Goal: Task Accomplishment & Management: Use online tool/utility

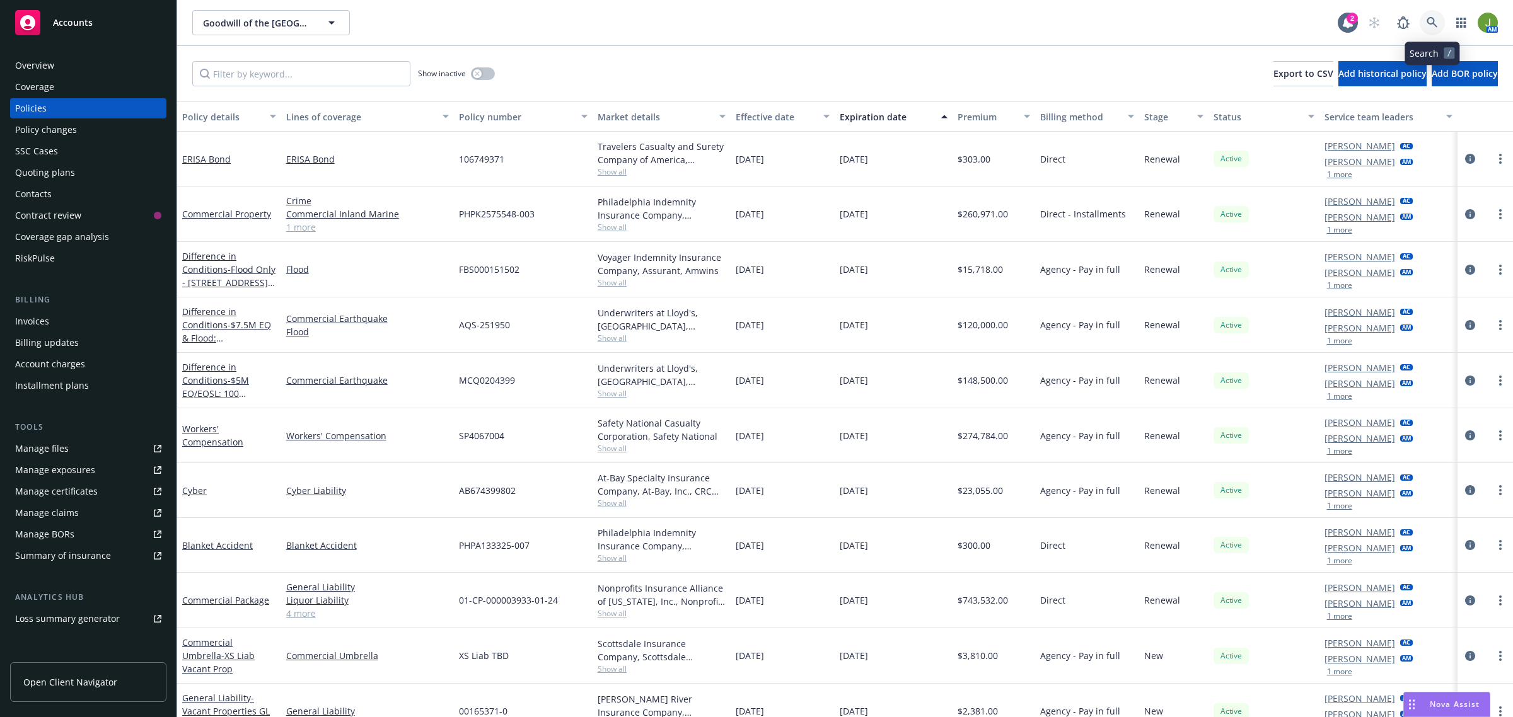
click at [1430, 26] on icon at bounding box center [1432, 22] width 11 height 11
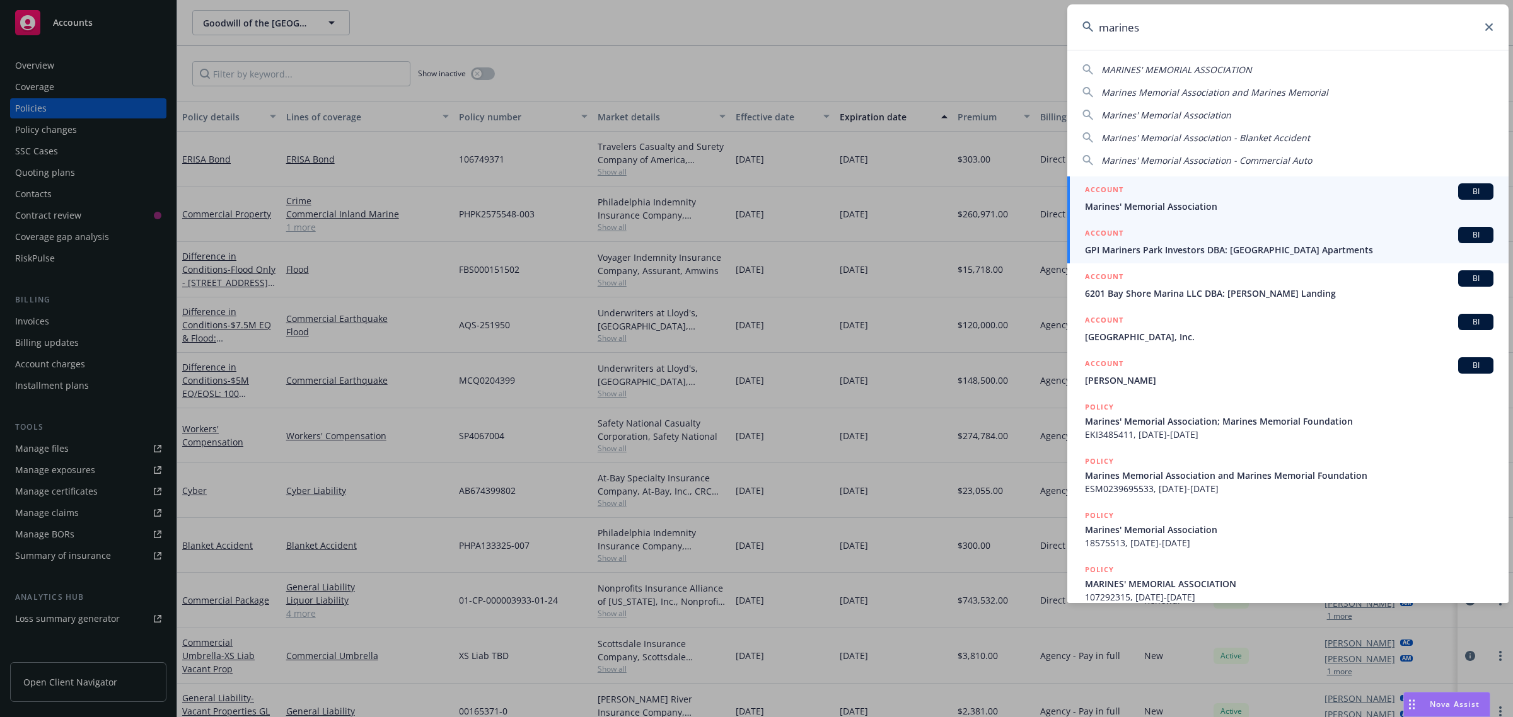
type input "marines"
click at [1125, 214] on link "ACCOUNT BI Marines' Memorial Association" at bounding box center [1287, 199] width 441 height 44
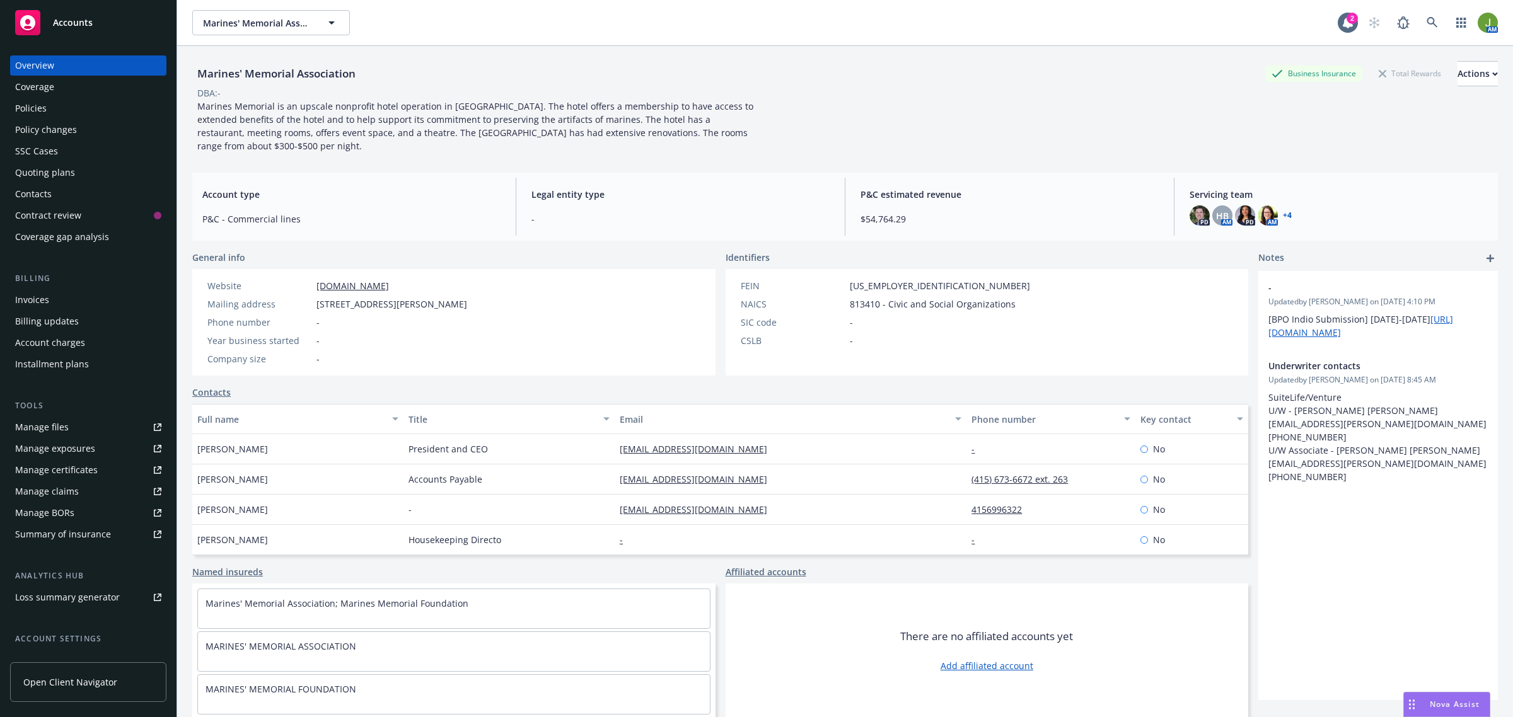
click at [49, 431] on div "Manage files" at bounding box center [42, 427] width 54 height 20
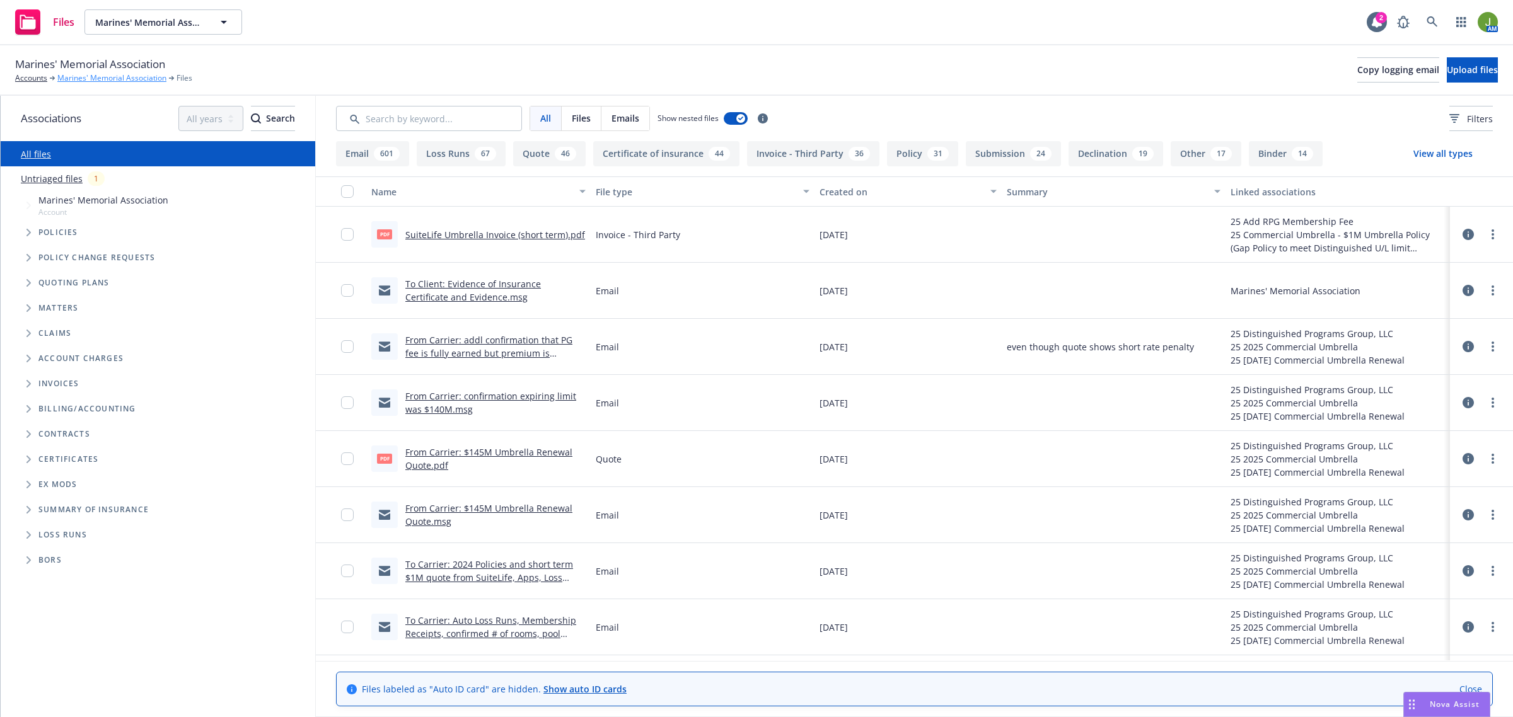
click at [100, 80] on link "Marines' Memorial Association" at bounding box center [111, 78] width 109 height 11
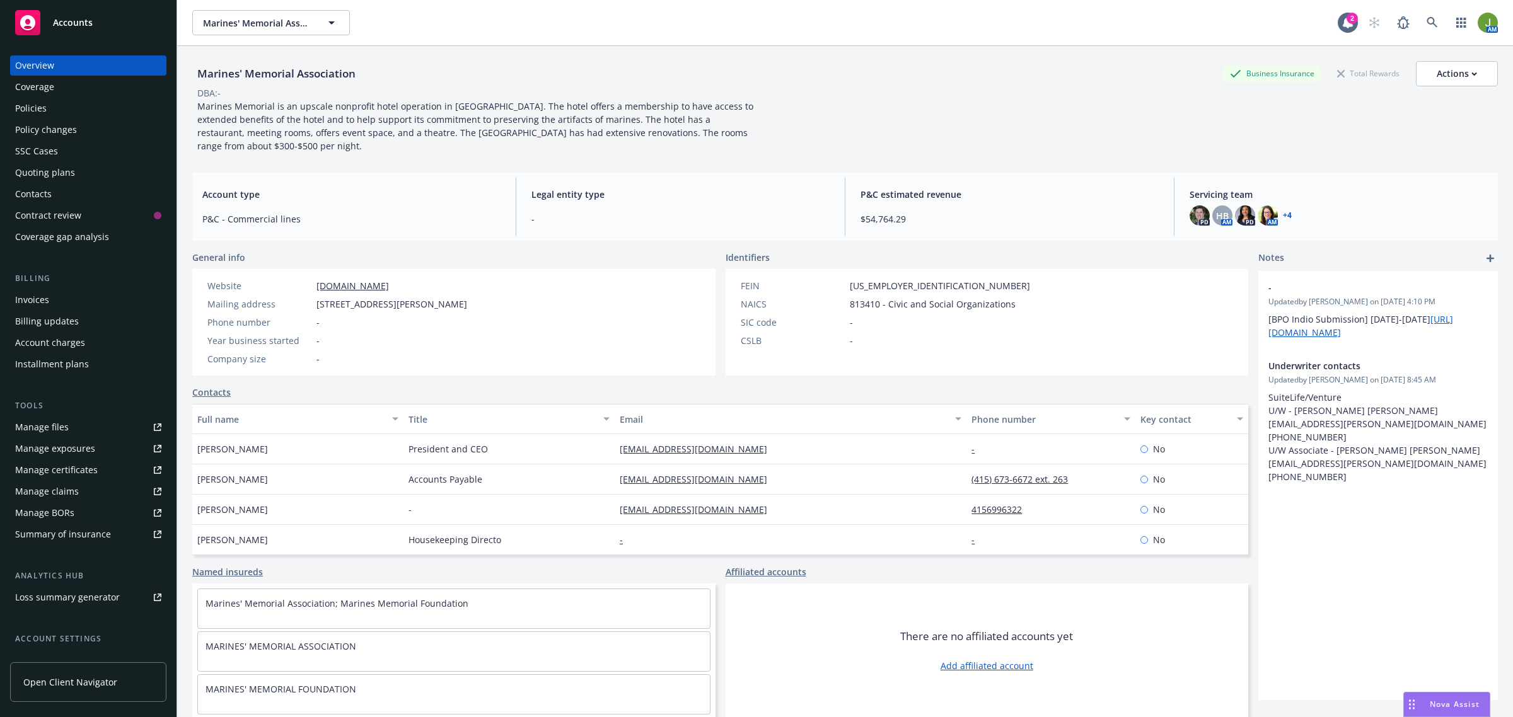
click at [88, 430] on link "Manage files" at bounding box center [88, 427] width 156 height 20
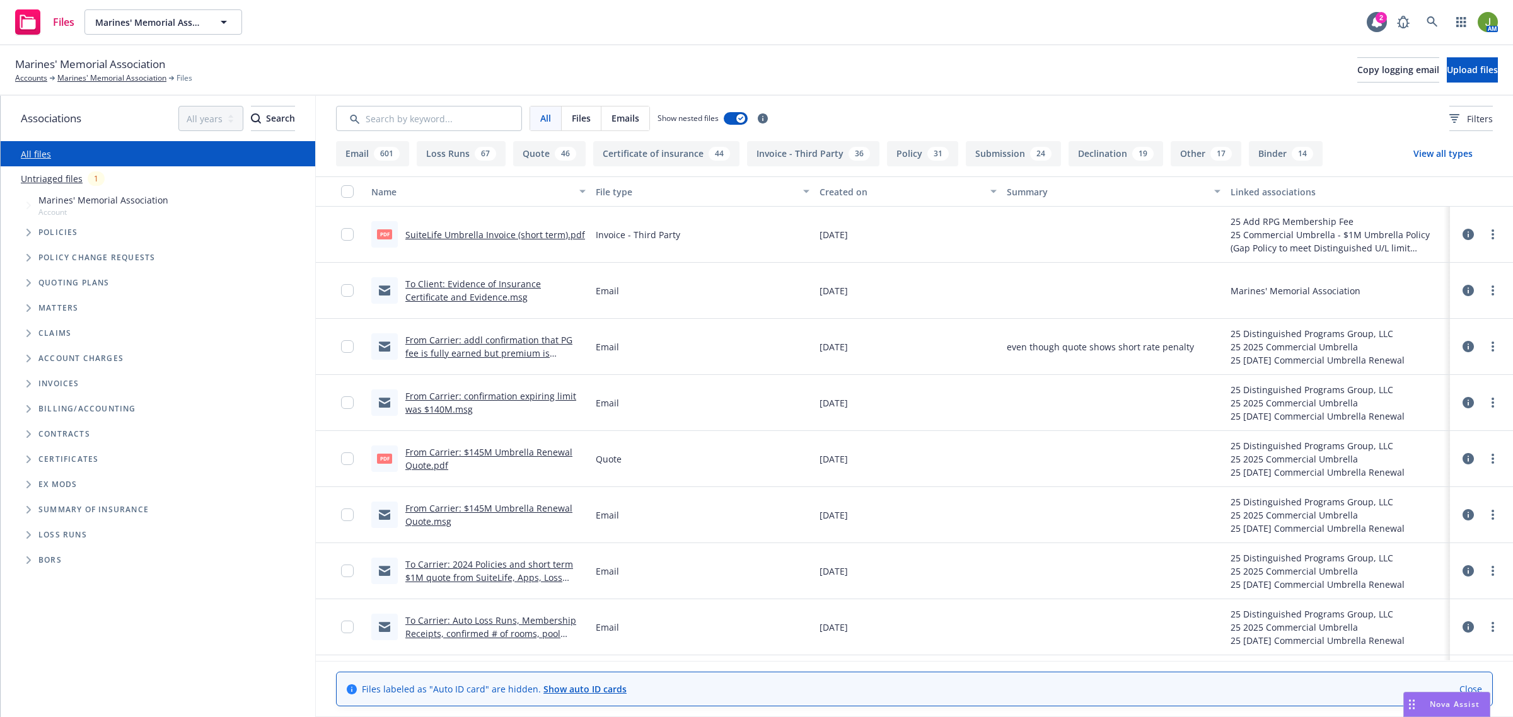
click at [467, 236] on link "SuiteLife Umbrella Invoice (short term).pdf" at bounding box center [495, 235] width 180 height 12
click at [1426, 708] on div "Nova Assist" at bounding box center [1455, 704] width 70 height 11
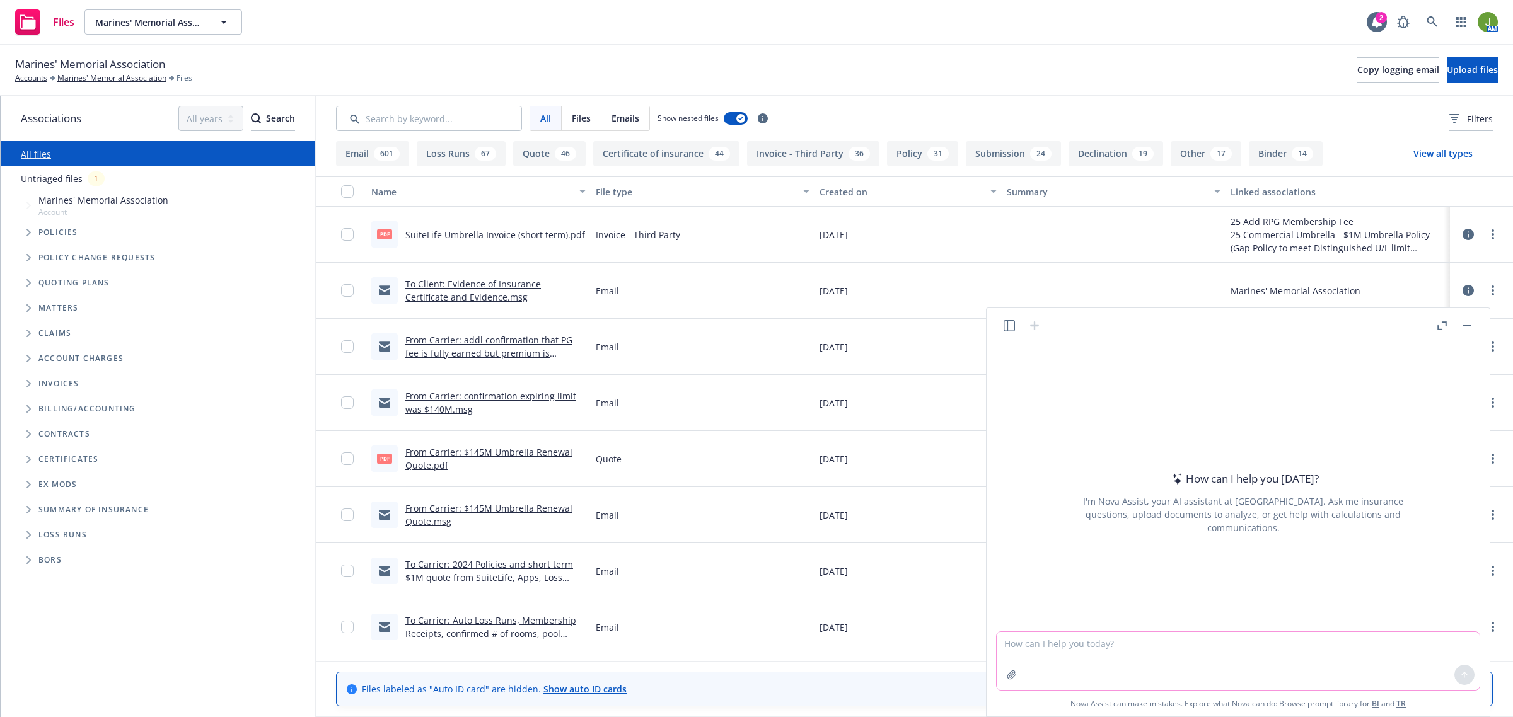
drag, startPoint x: 1108, startPoint y: 659, endPoint x: 1055, endPoint y: 645, distance: 55.4
click at [1102, 656] on textarea at bounding box center [1238, 661] width 483 height 58
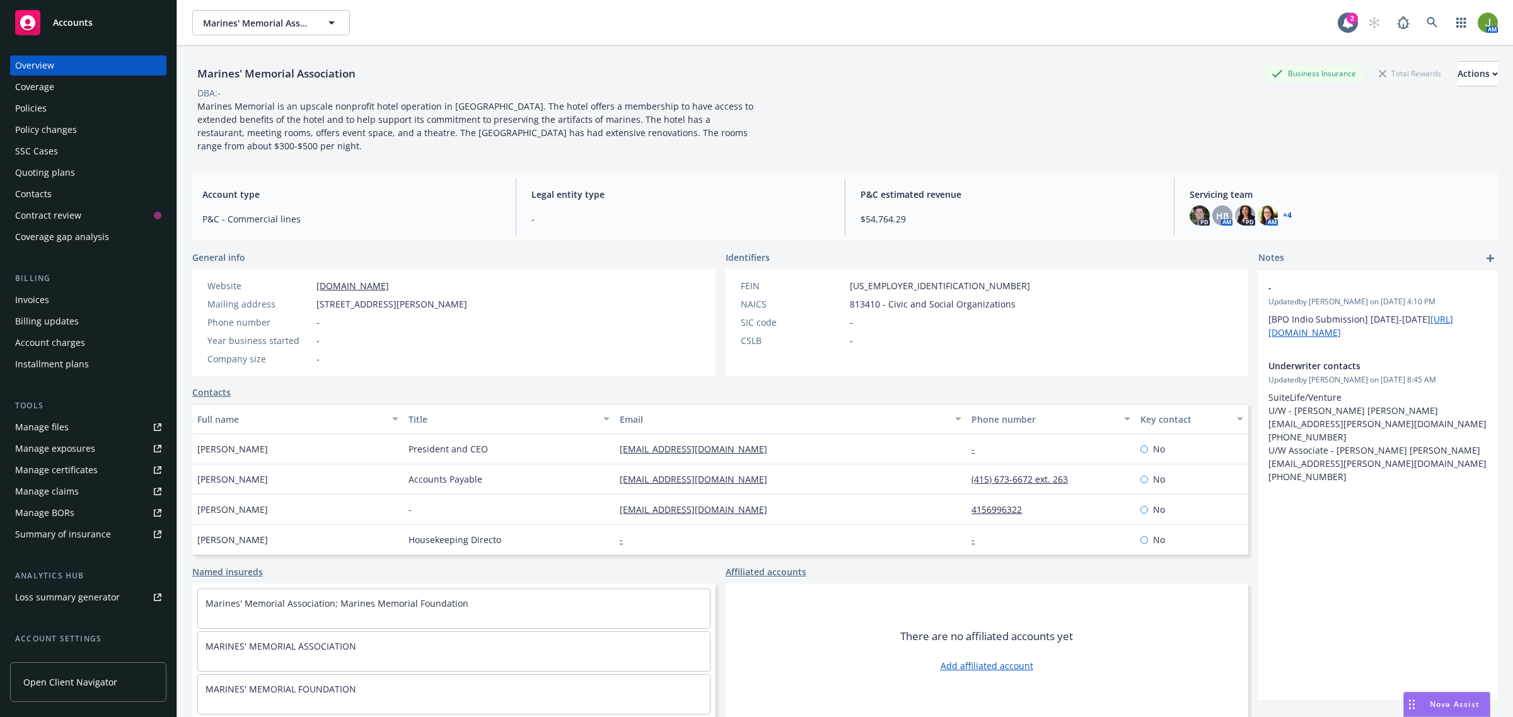
click at [1435, 699] on div "Nova Assist" at bounding box center [1447, 705] width 86 height 24
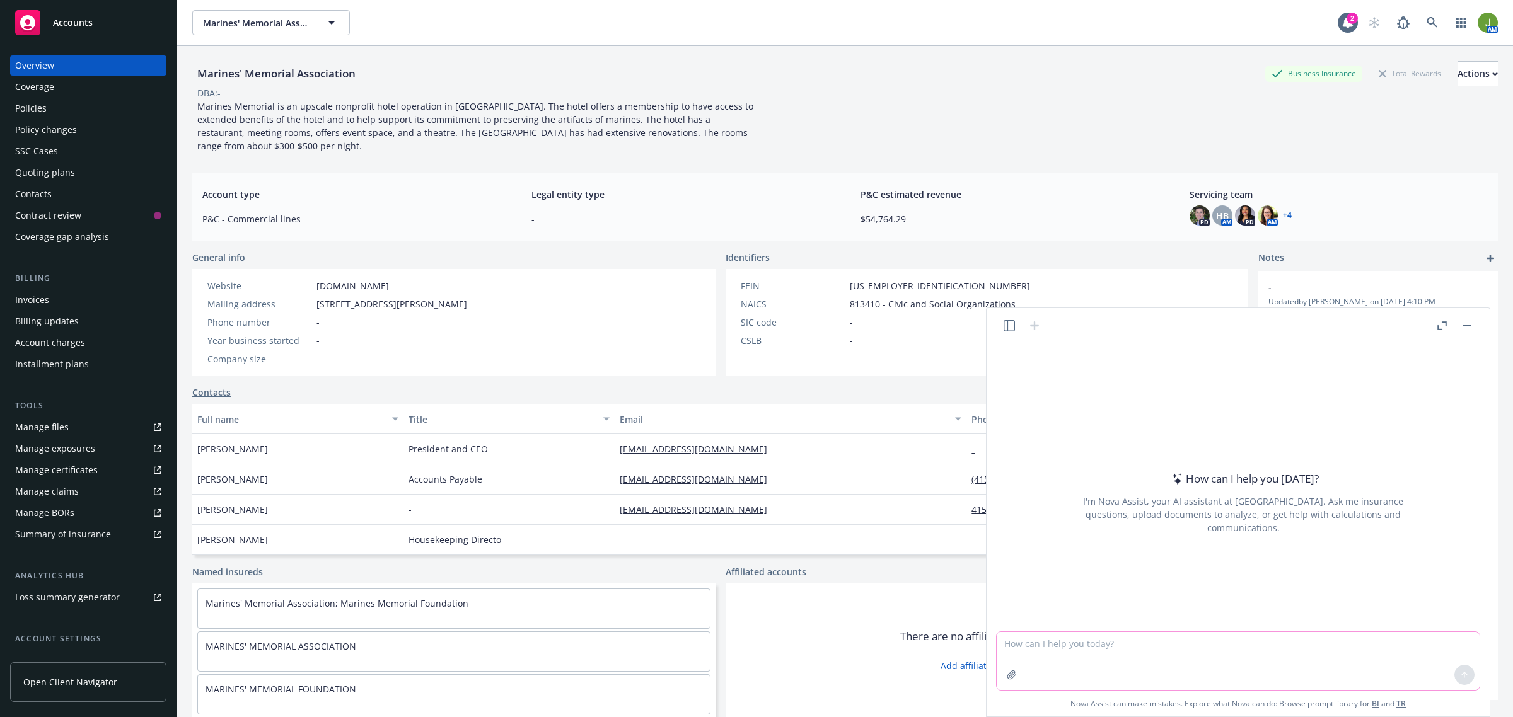
click at [1098, 650] on textarea at bounding box center [1238, 661] width 483 height 58
type textarea "Do you have any recommendations for this email?"
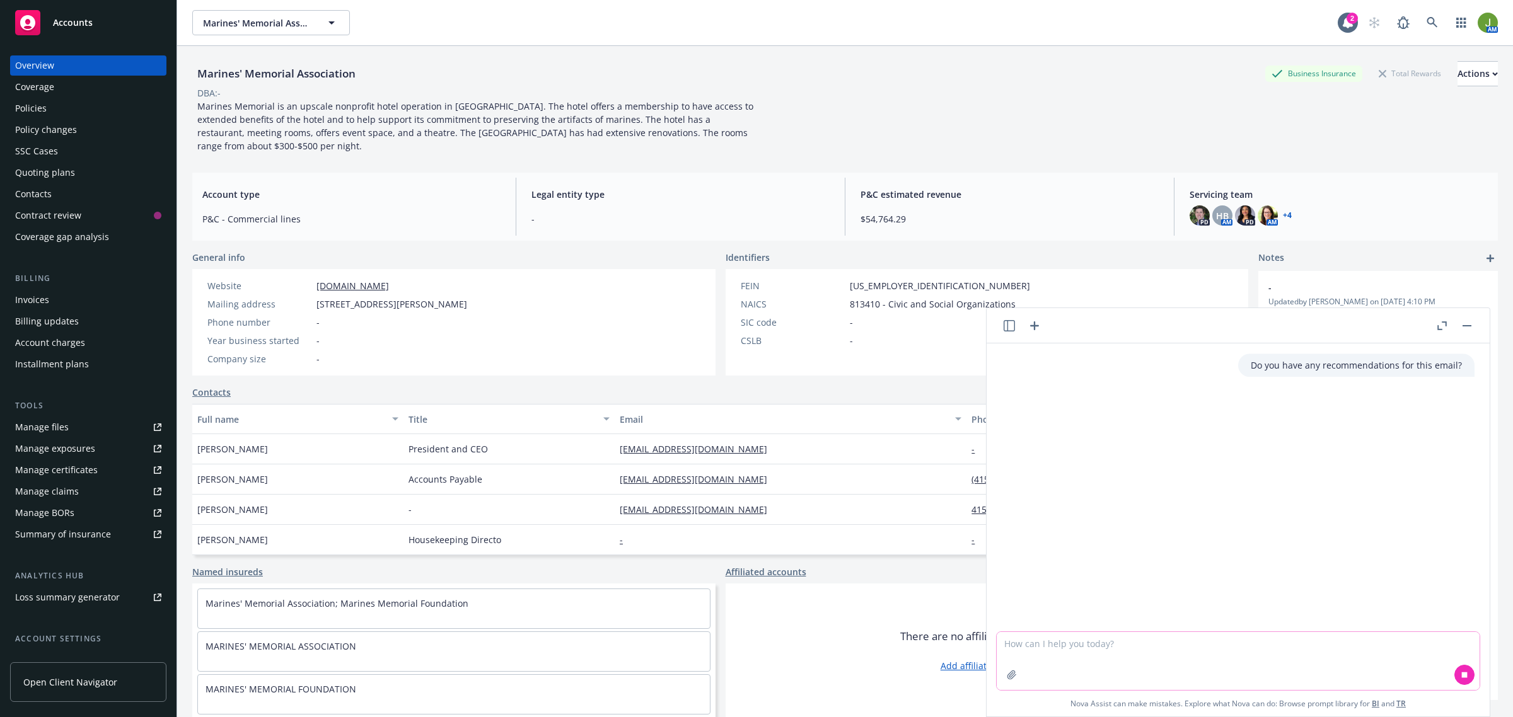
paste textarea "Loremips dolors amet con adipisc elitsedd. Eiu temporincid utlabor etdolor magn…"
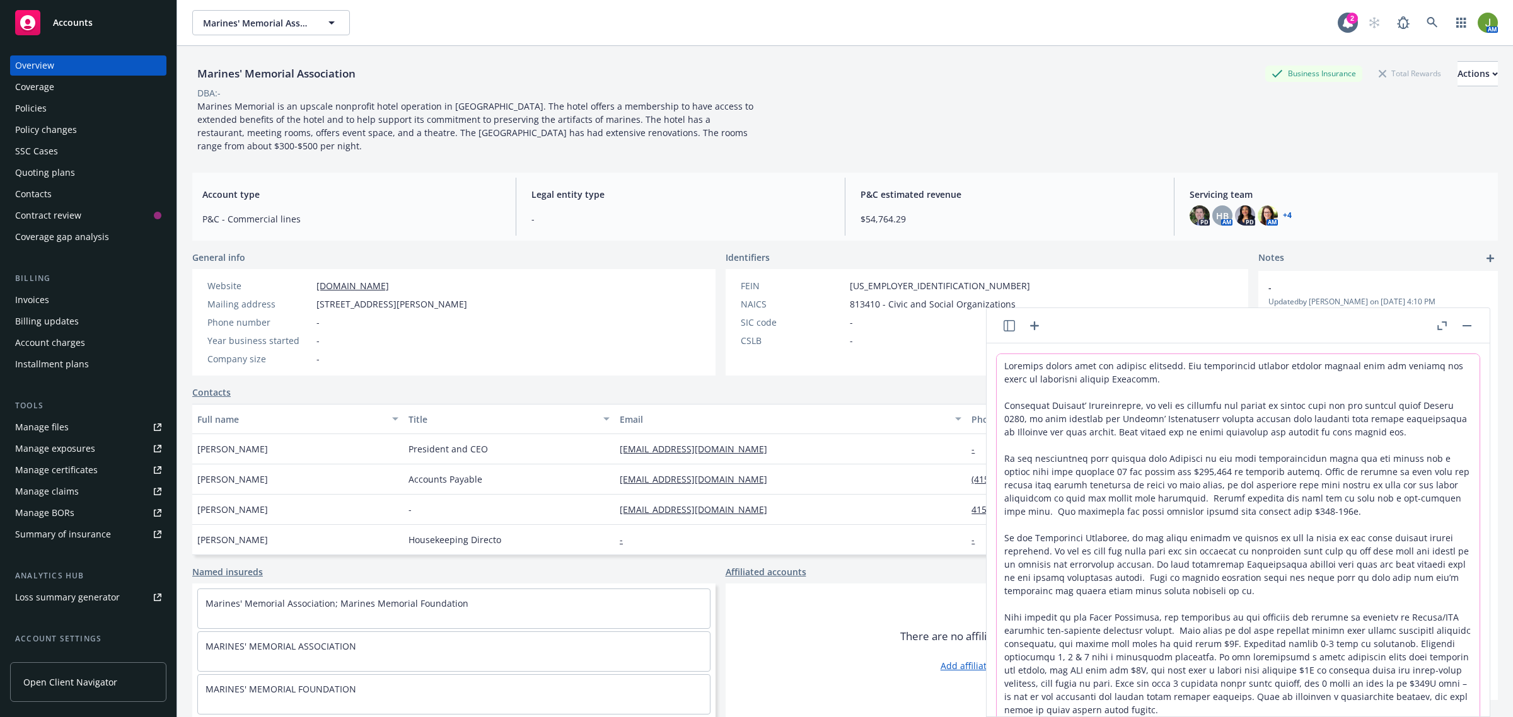
type textarea "Loremips dolors amet con adipisc elitsedd. Eiu temporincid utlabor etdolor magn…"
click at [1442, 325] on icon "button" at bounding box center [1441, 326] width 9 height 9
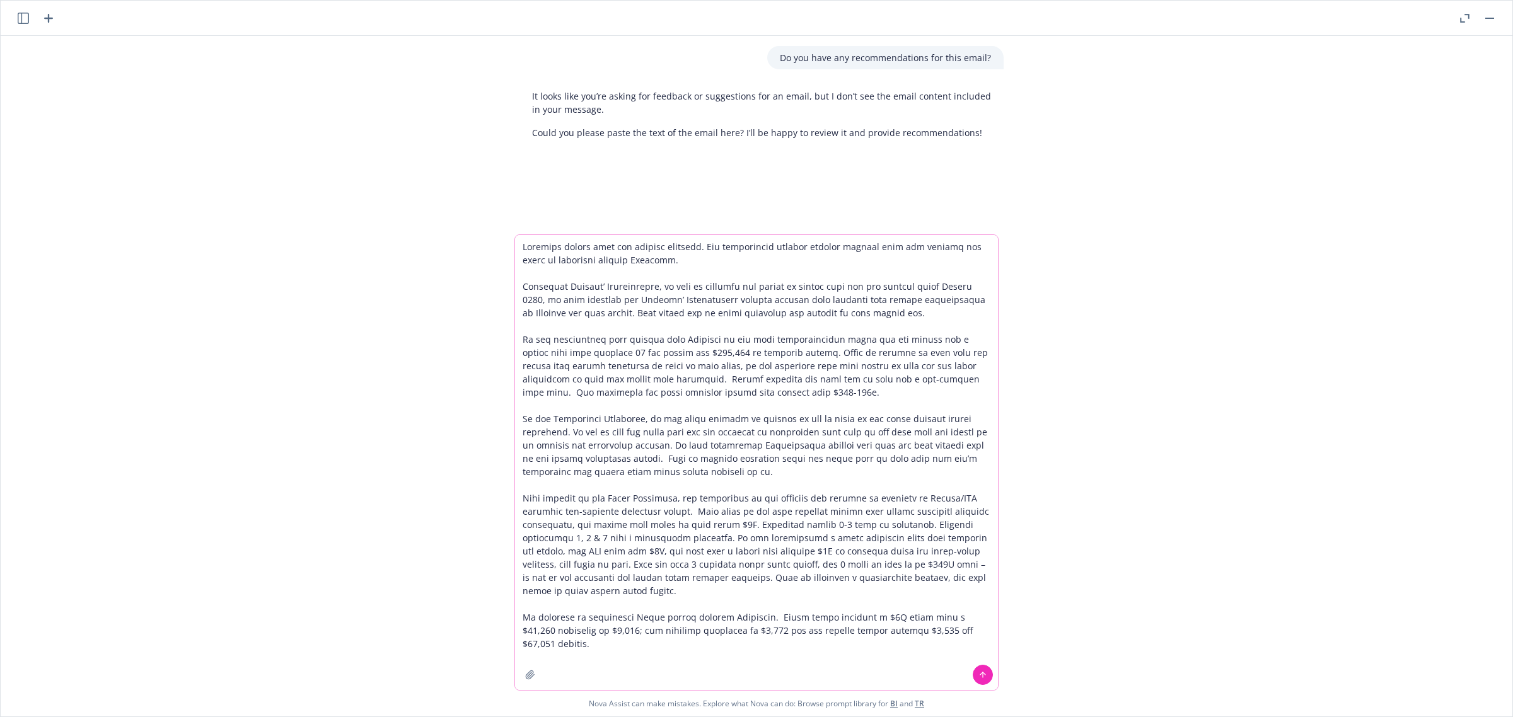
click at [975, 668] on button at bounding box center [983, 675] width 20 height 20
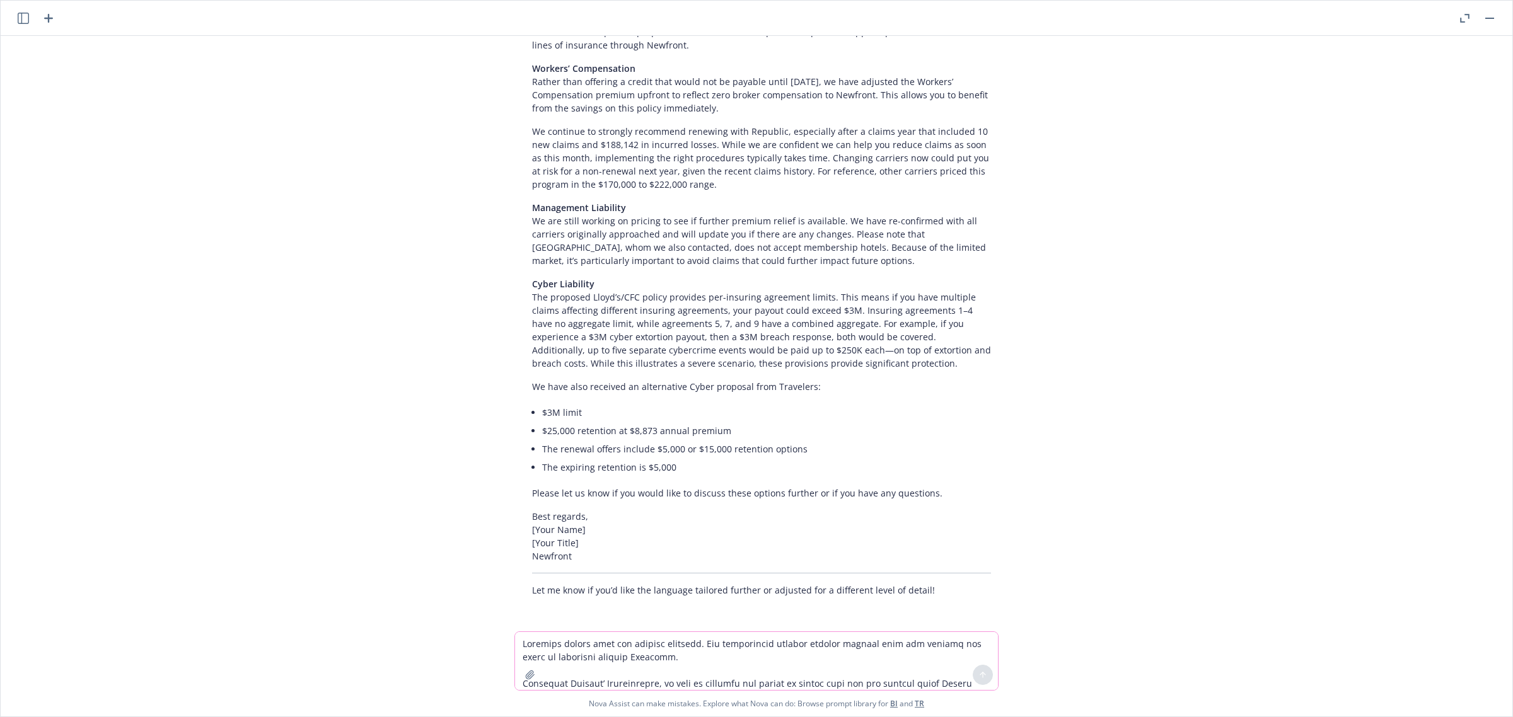
scroll to position [776, 0]
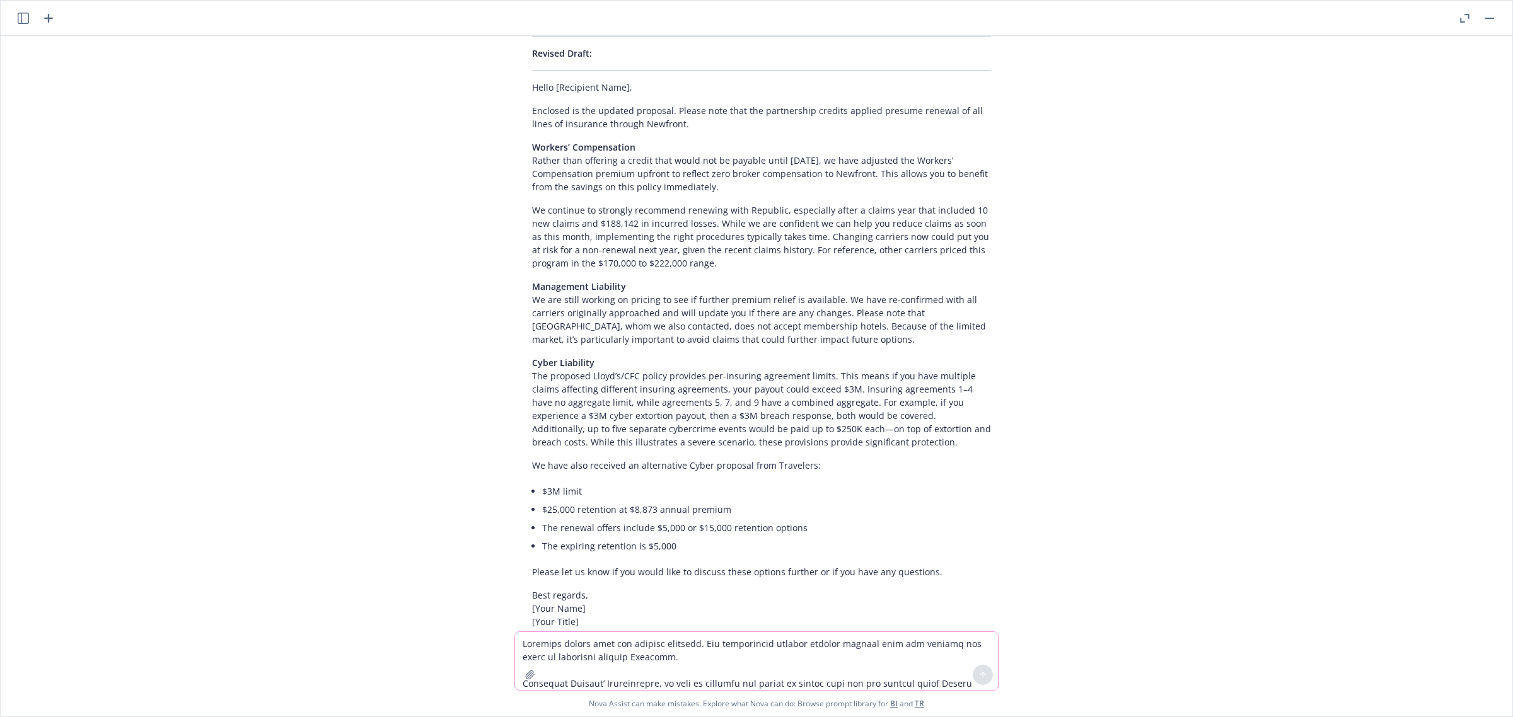
click at [532, 108] on p "Enclosed is the updated proposal. Please note that the partnership credits appl…" at bounding box center [761, 117] width 459 height 26
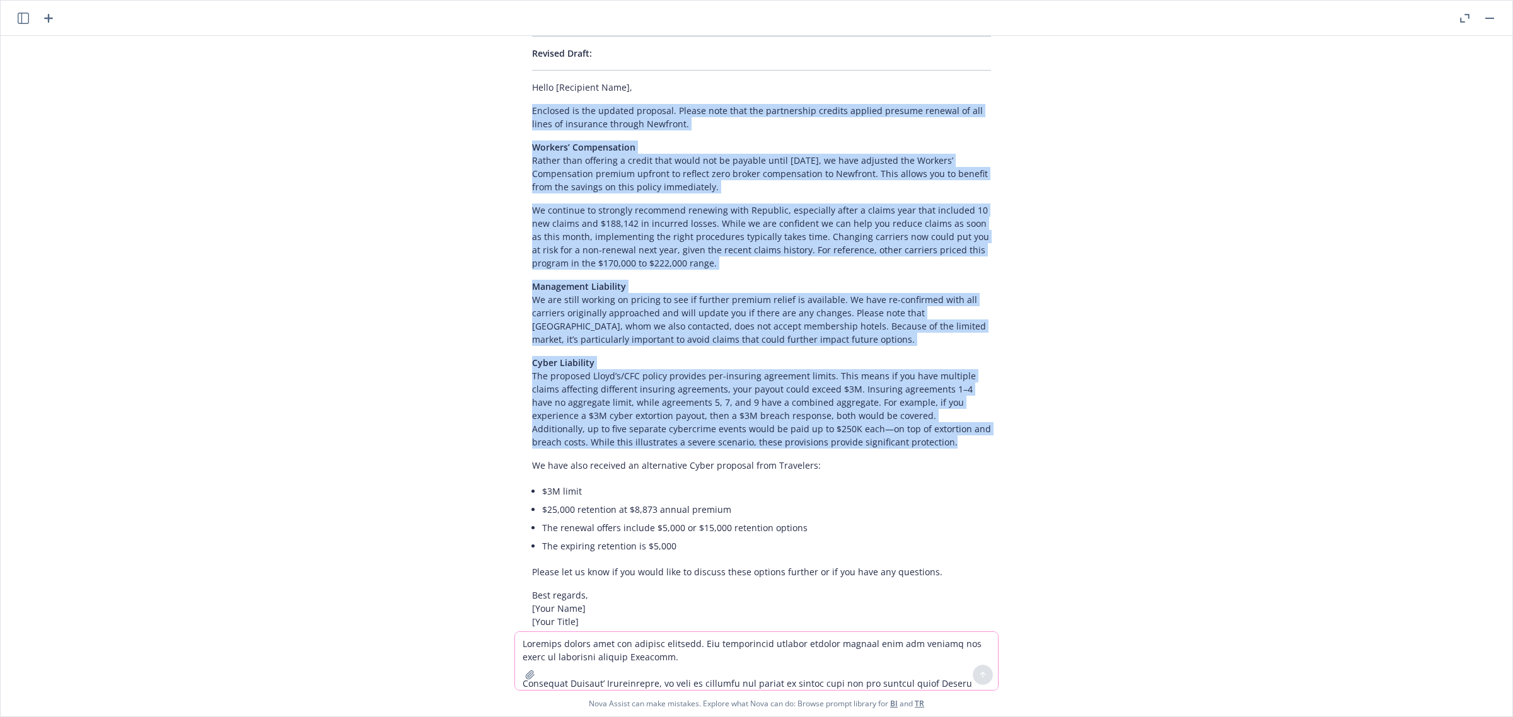
drag, startPoint x: 528, startPoint y: 108, endPoint x: 817, endPoint y: 439, distance: 439.2
click at [817, 439] on div "Your email contains useful detail but could be improved for clarity, profession…" at bounding box center [761, 268] width 484 height 825
copy div "Enclosed is the updated proposal. Please note that the partnership credits appl…"
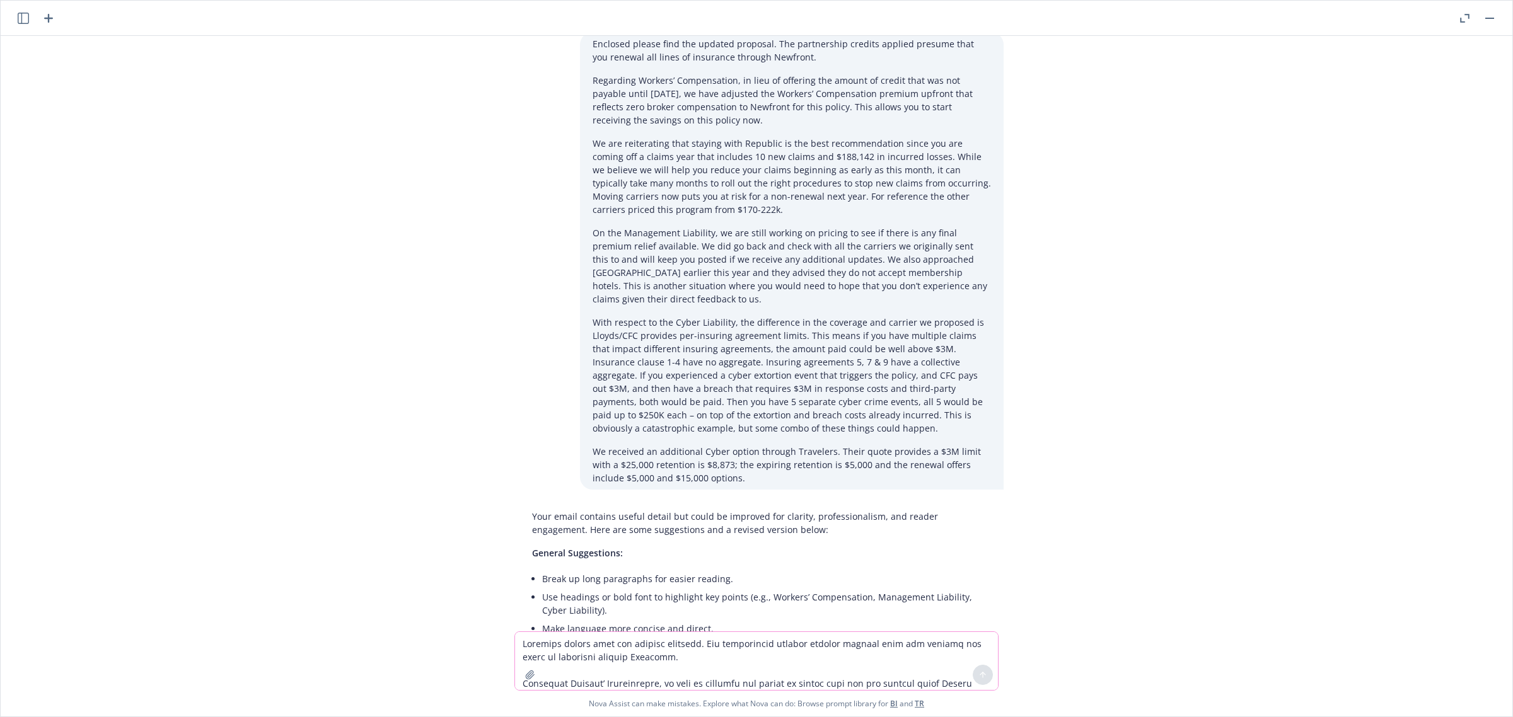
scroll to position [67, 0]
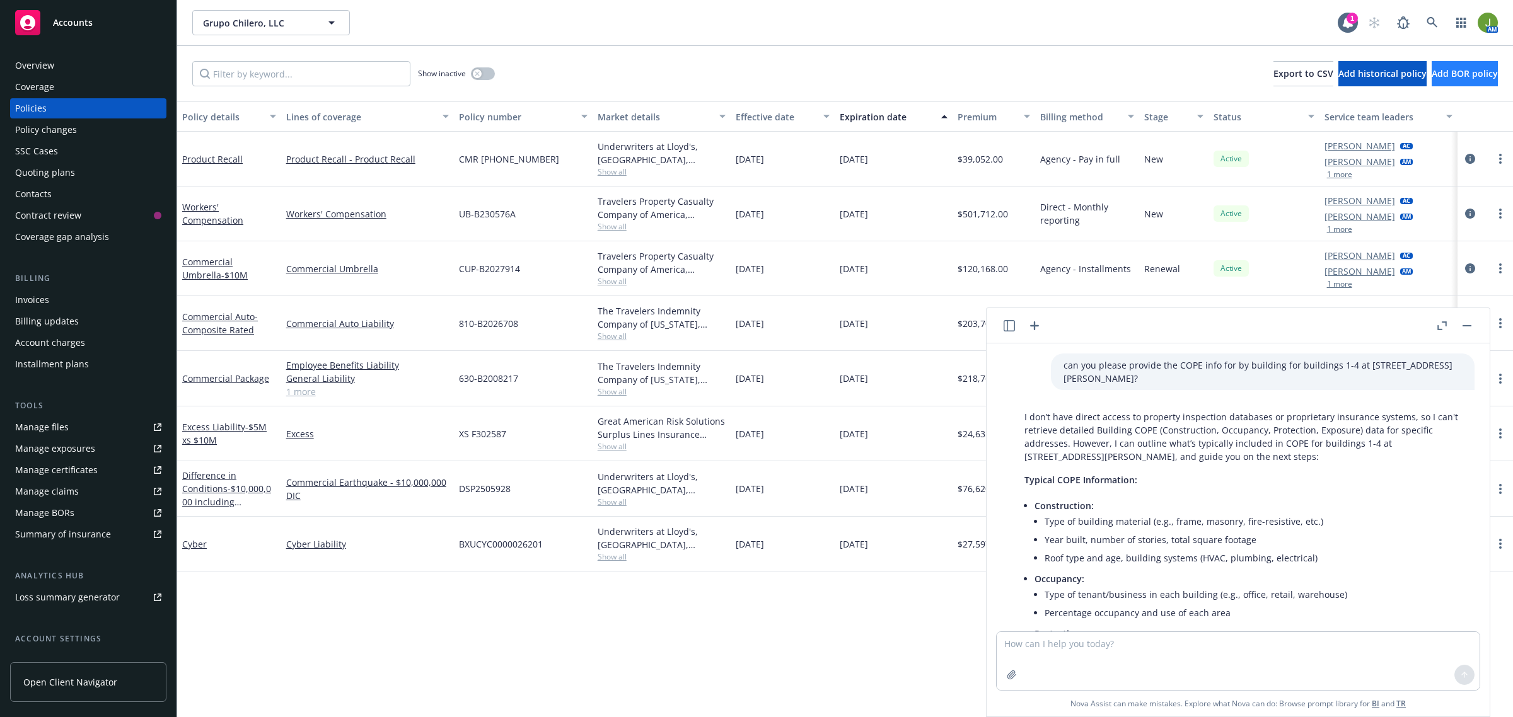
scroll to position [1221, 0]
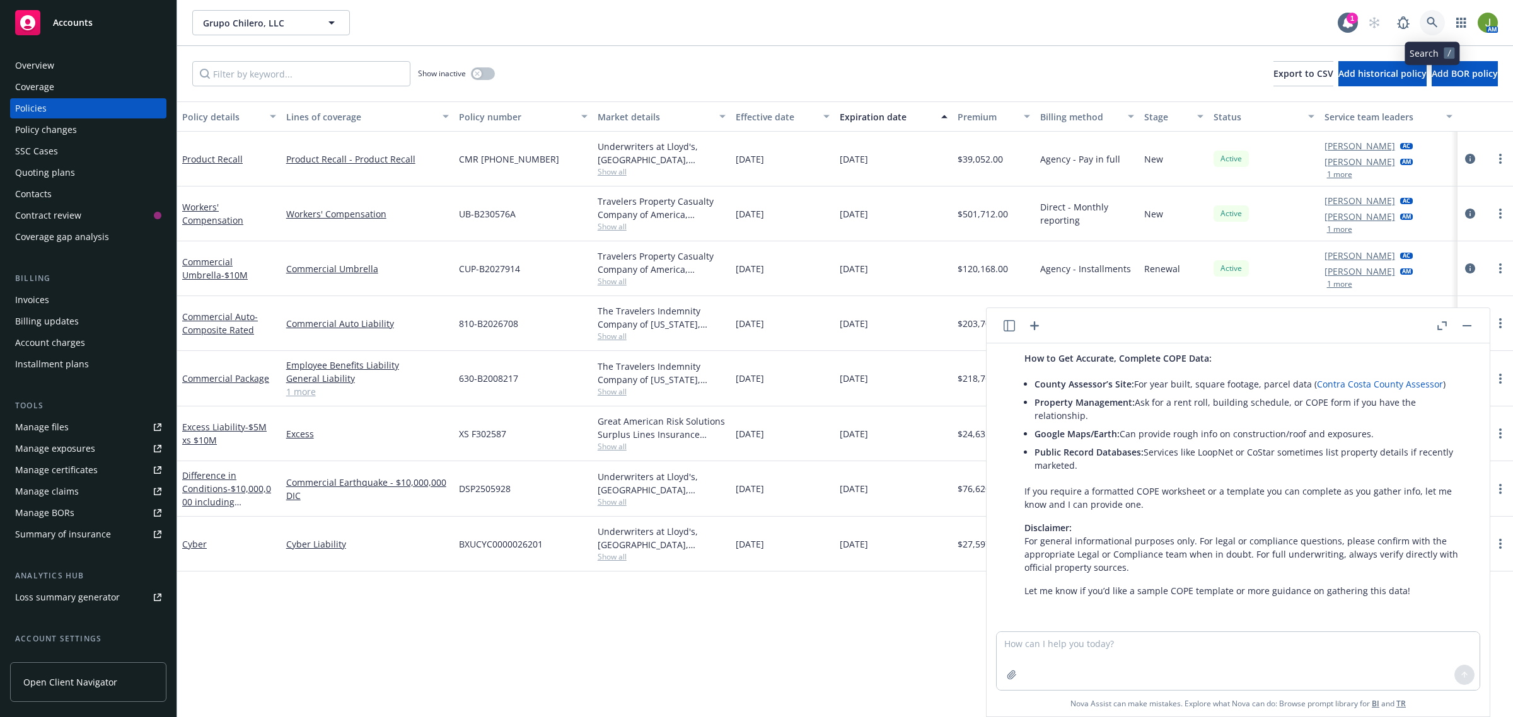
click at [1425, 20] on link at bounding box center [1432, 22] width 25 height 25
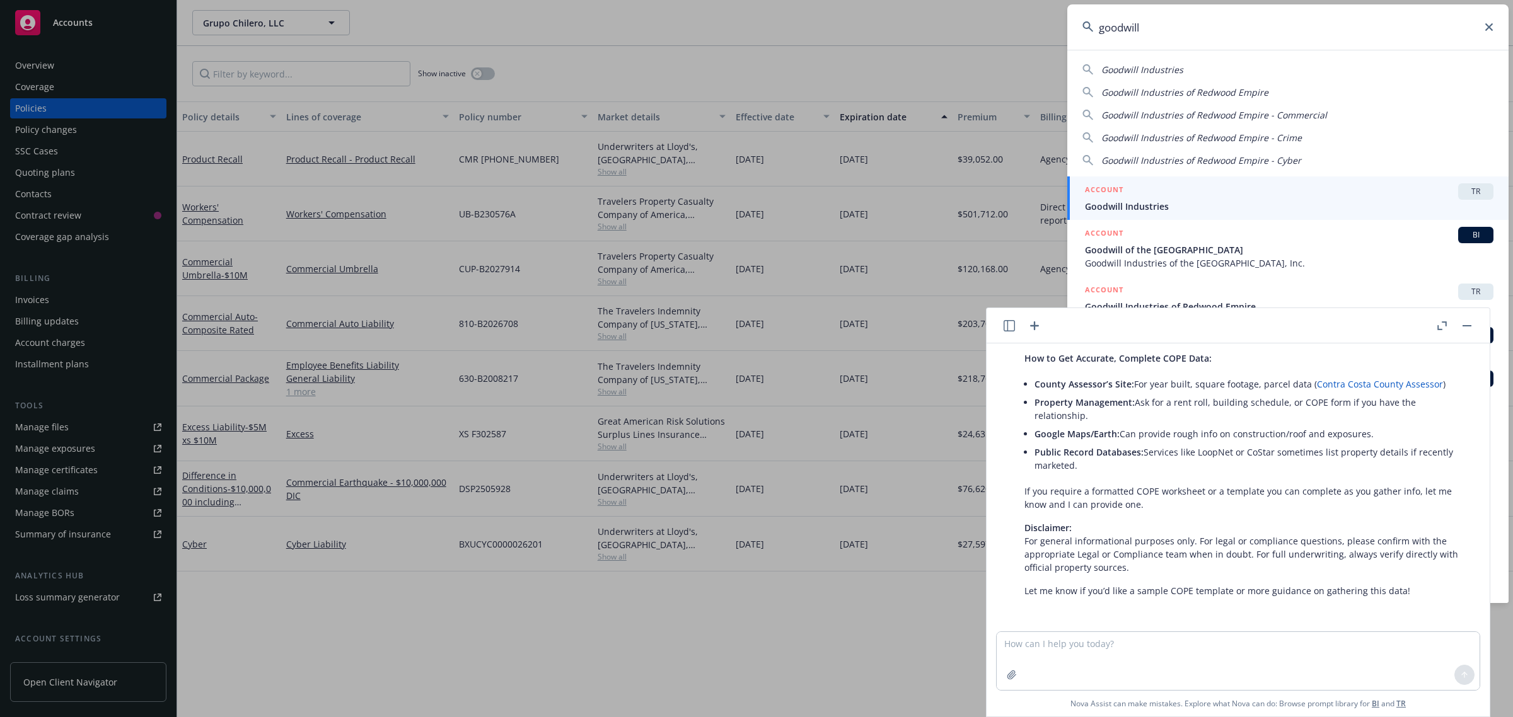
type input "goodwill"
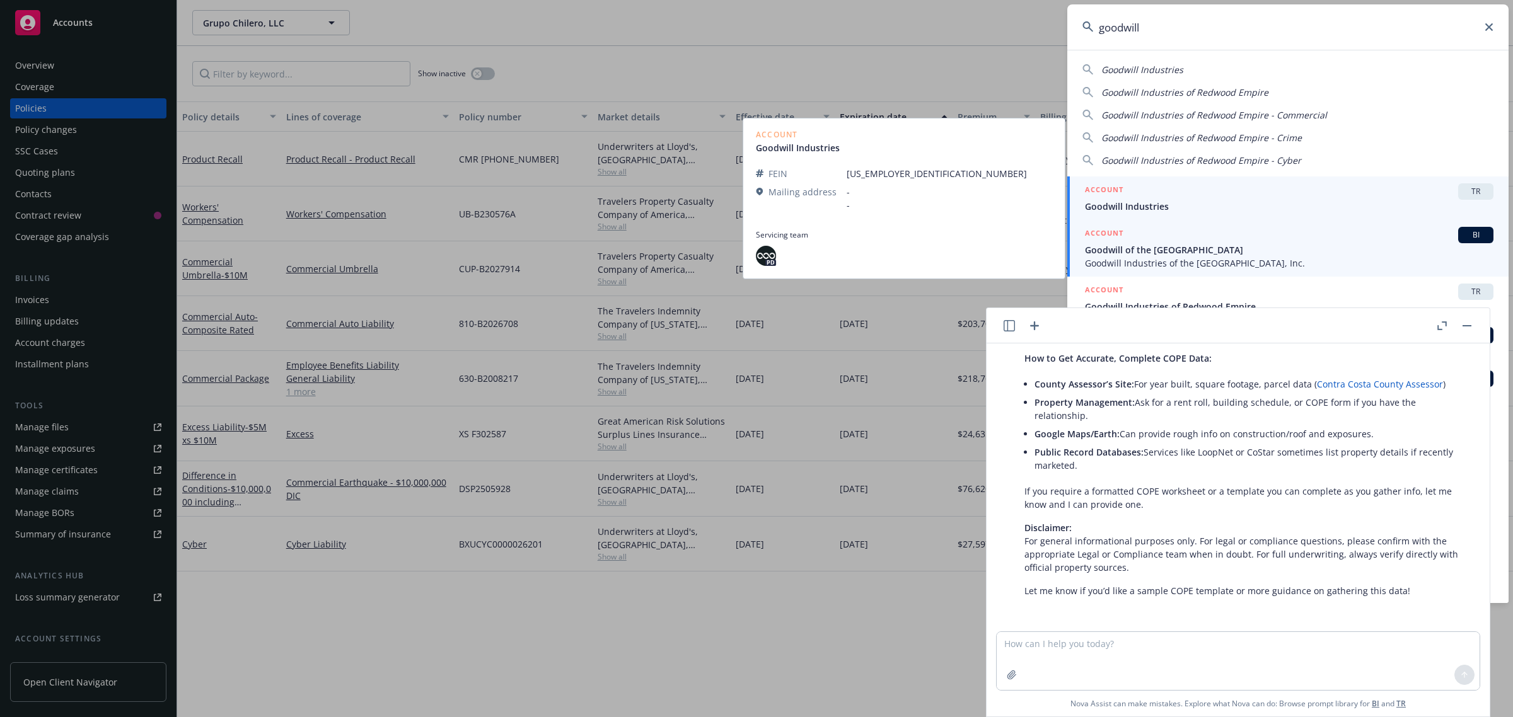
click at [1129, 248] on span "Goodwill of the San Francisco Bay" at bounding box center [1289, 249] width 409 height 13
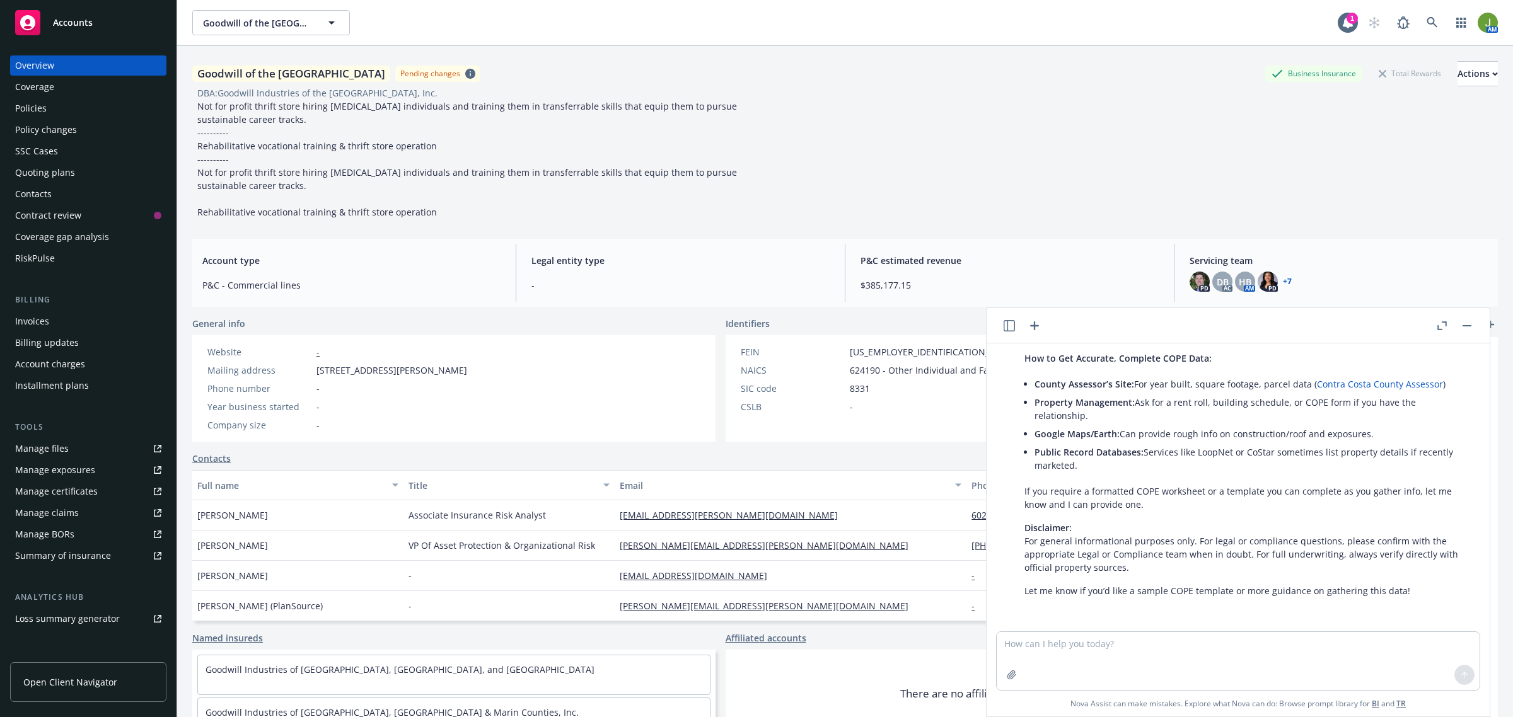
click at [76, 101] on div "Policies" at bounding box center [88, 108] width 146 height 20
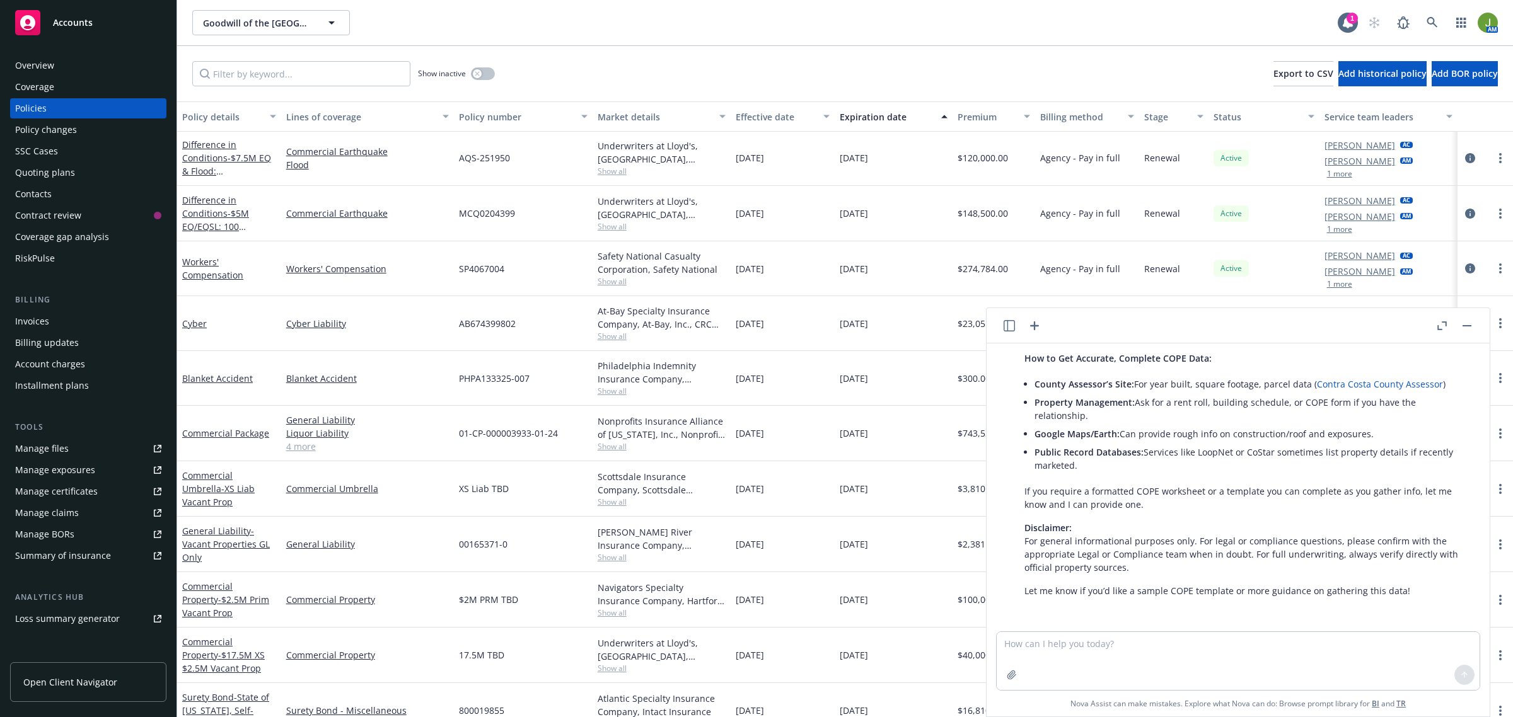
scroll to position [236, 0]
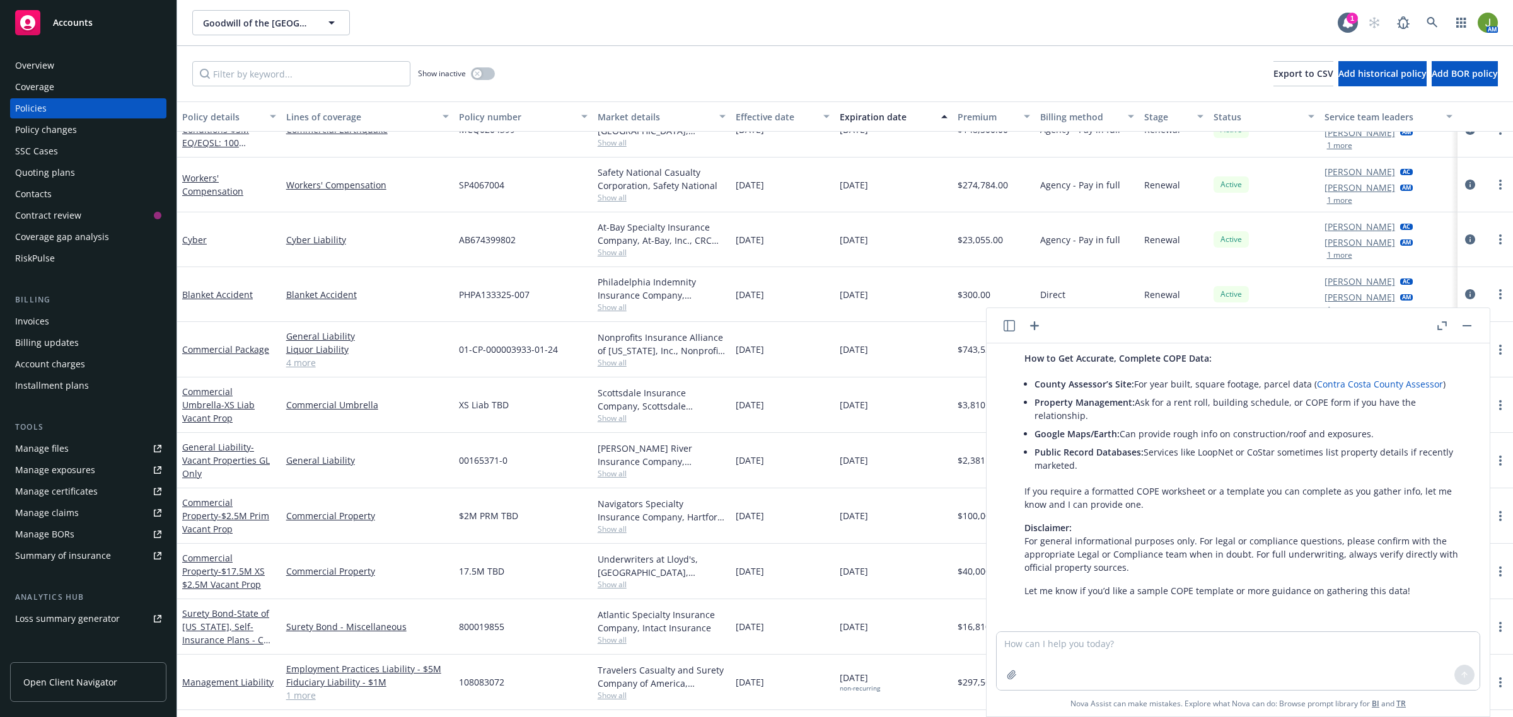
click at [1461, 327] on button "button" at bounding box center [1466, 325] width 15 height 15
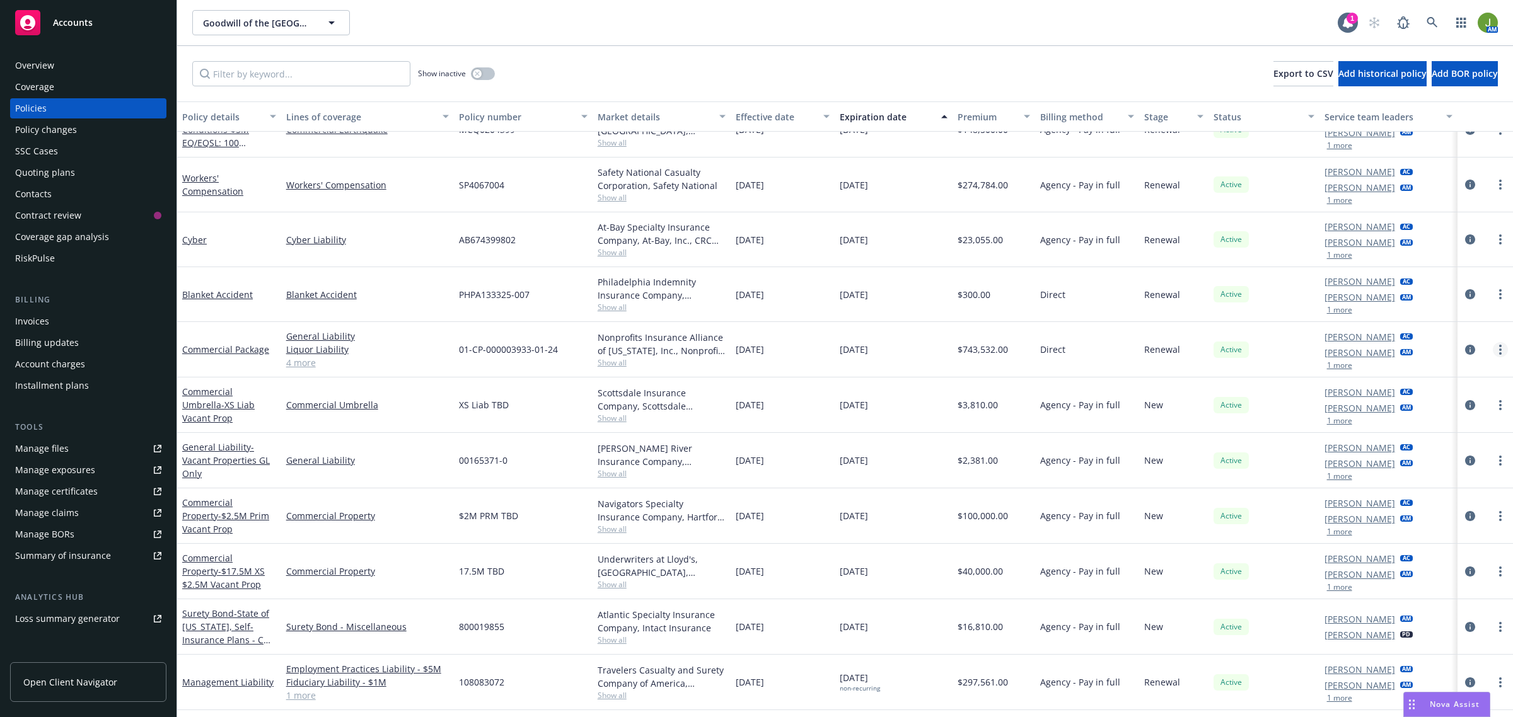
click at [1493, 345] on link "more" at bounding box center [1500, 349] width 15 height 15
click at [218, 349] on link "Commercial Package" at bounding box center [225, 350] width 87 height 12
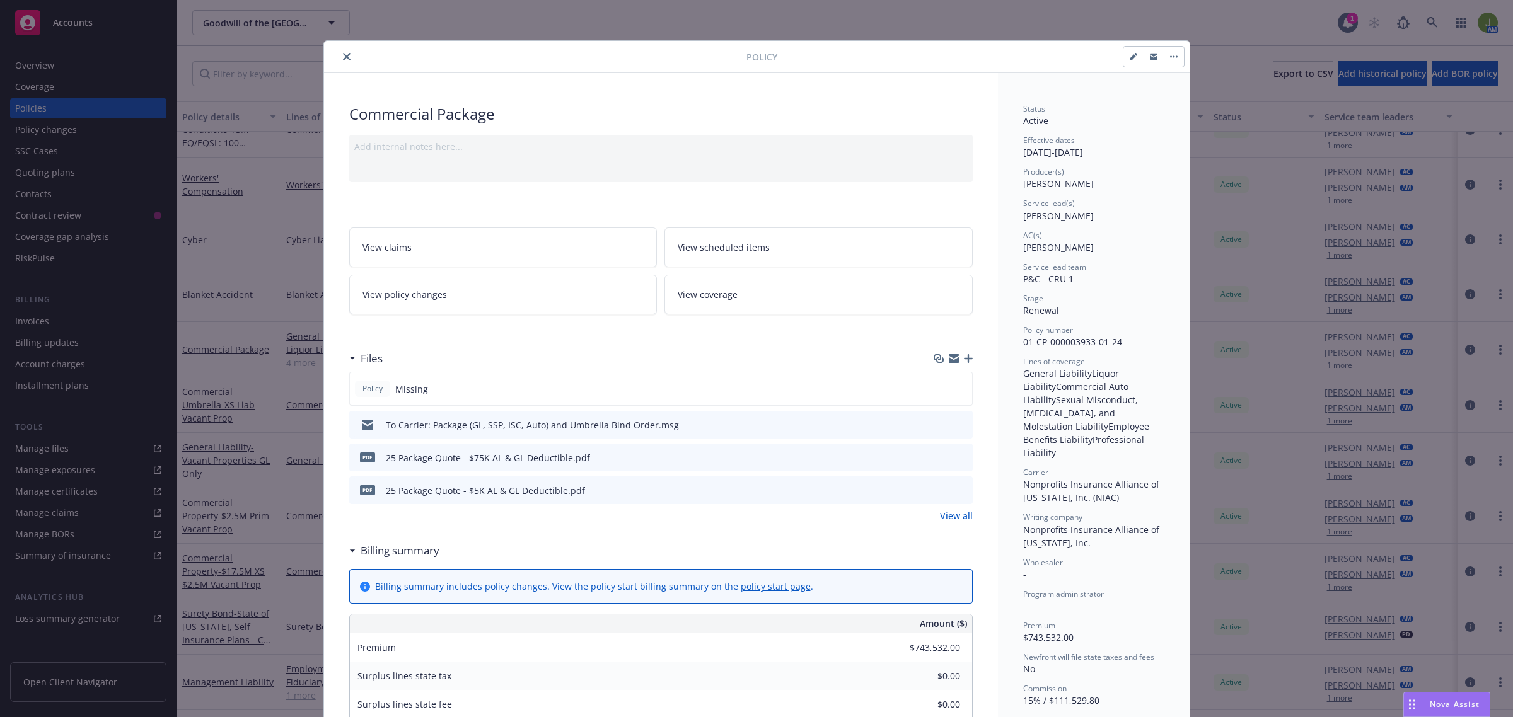
click at [1123, 63] on button "button" at bounding box center [1133, 57] width 20 height 20
select select "RENEWAL"
select select "other"
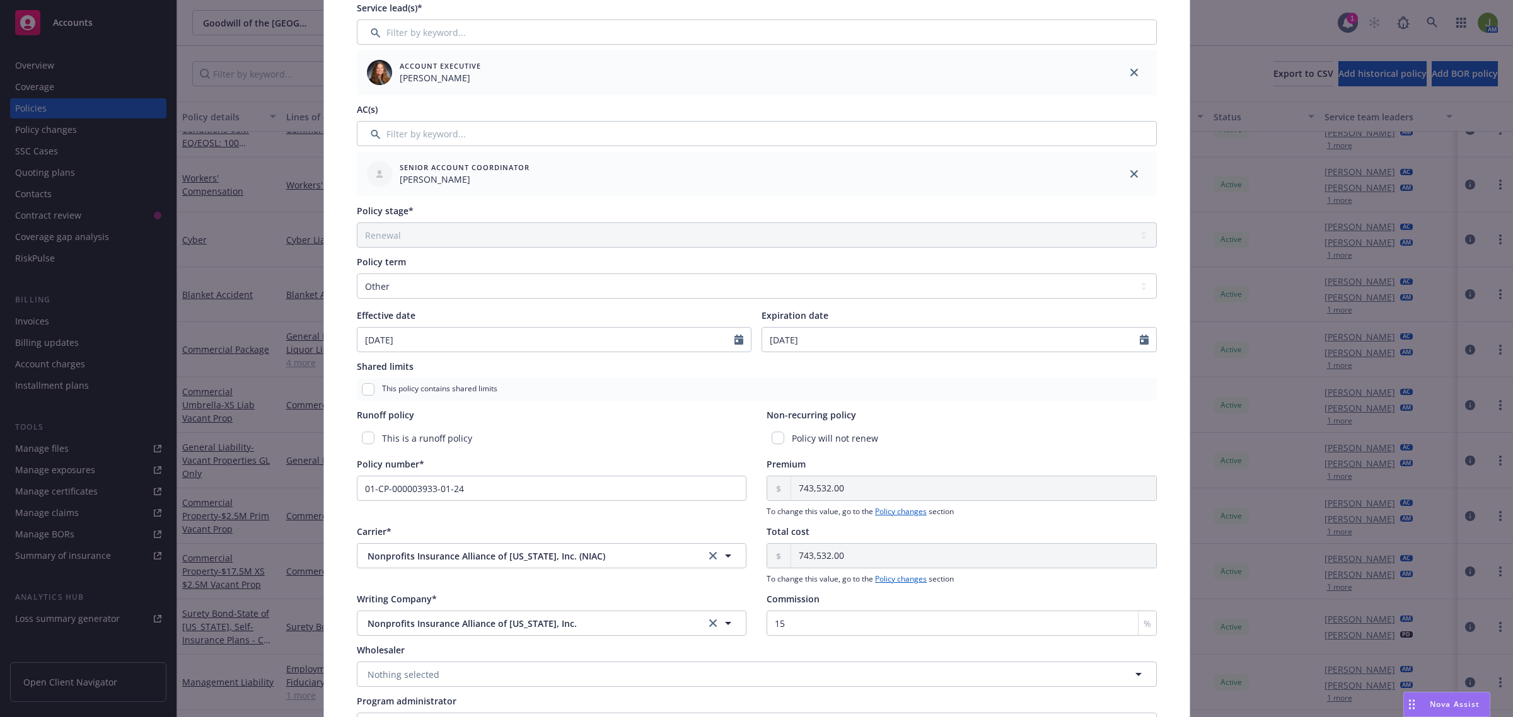
scroll to position [315, 0]
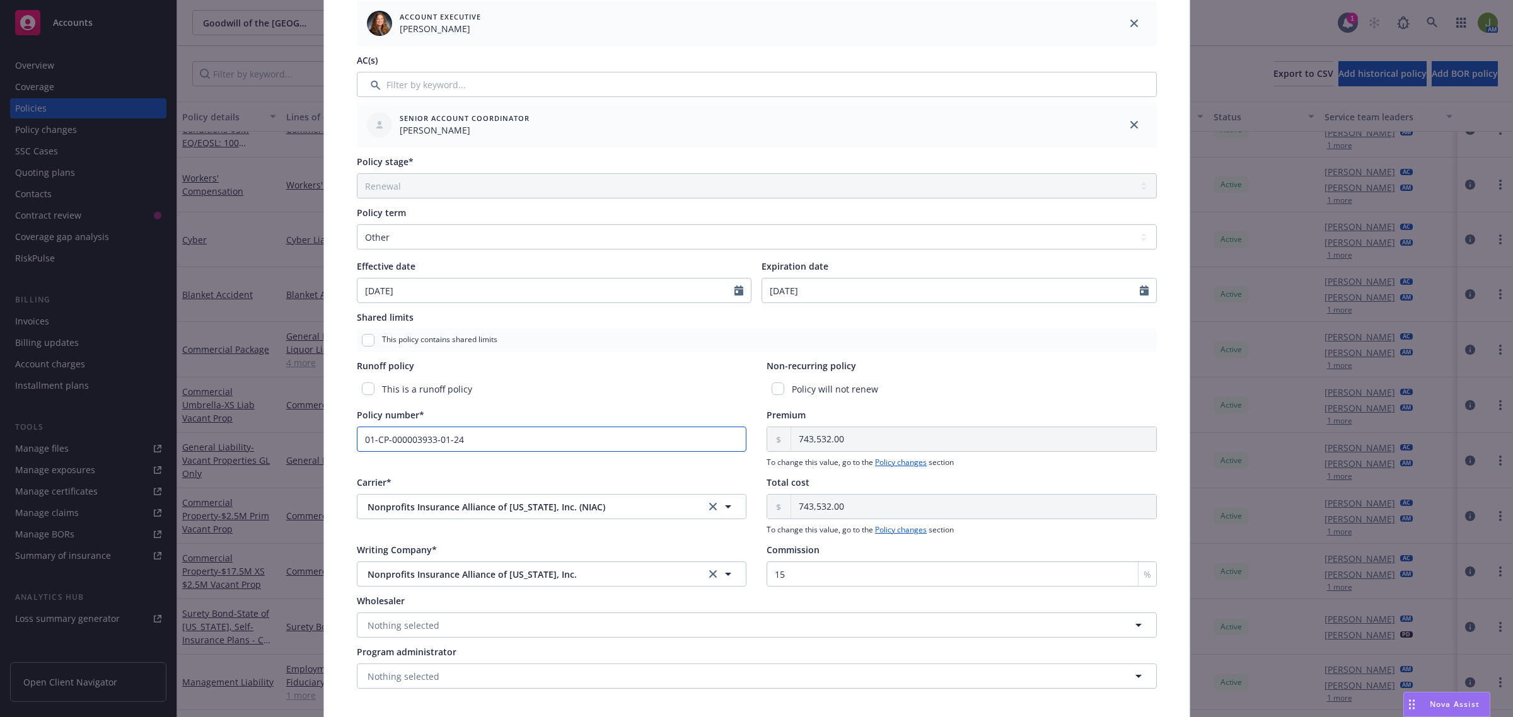
click at [465, 446] on input "01-CP-000003933-01-24" at bounding box center [552, 439] width 390 height 25
drag, startPoint x: 474, startPoint y: 439, endPoint x: 342, endPoint y: 439, distance: 132.4
click at [342, 439] on div "Policy type* Commercial Package Display name Producer(s)* SVP Ivoree Jordan Ser…" at bounding box center [757, 244] width 866 height 965
paste input "3933-01-05"
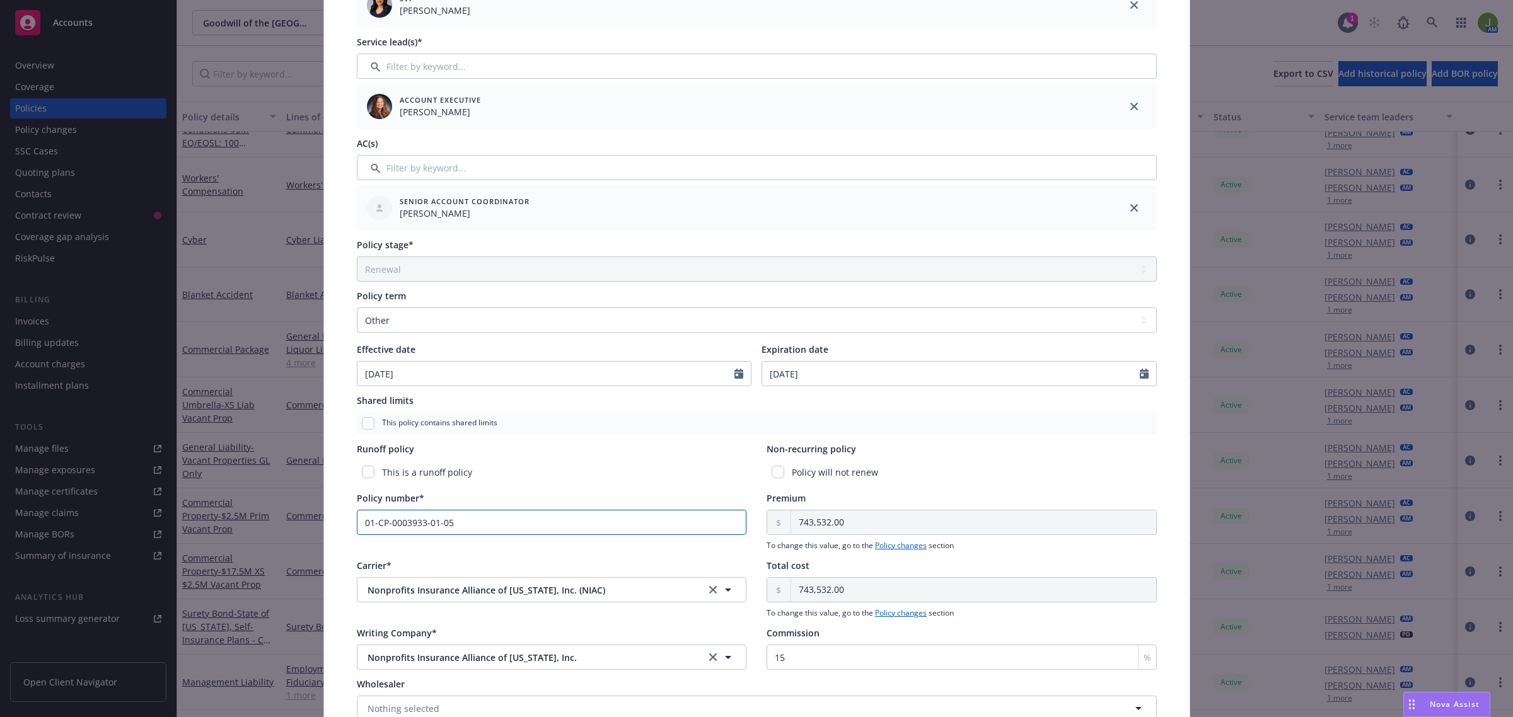
scroll to position [0, 0]
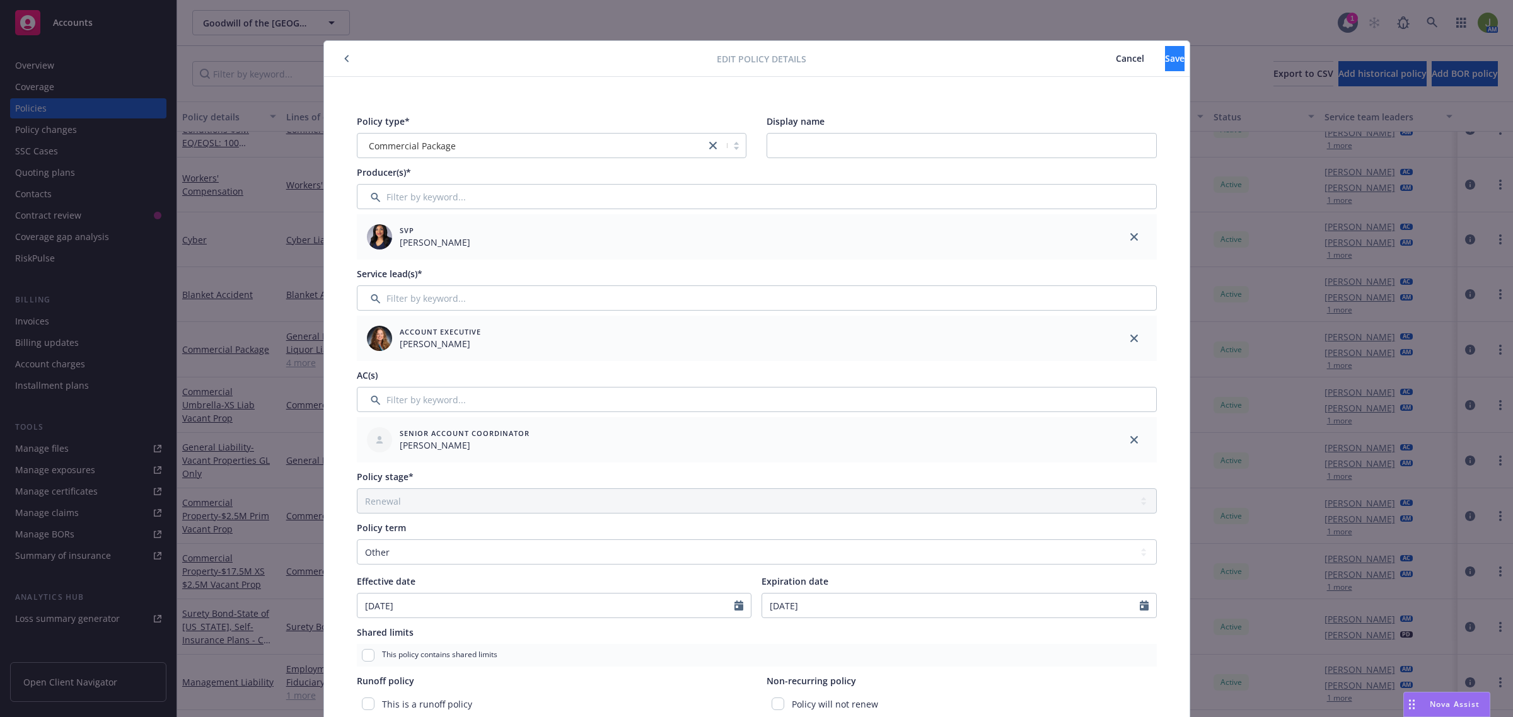
type input "01-CP-0003933-01-05"
click at [1165, 62] on span "Save" at bounding box center [1175, 58] width 20 height 12
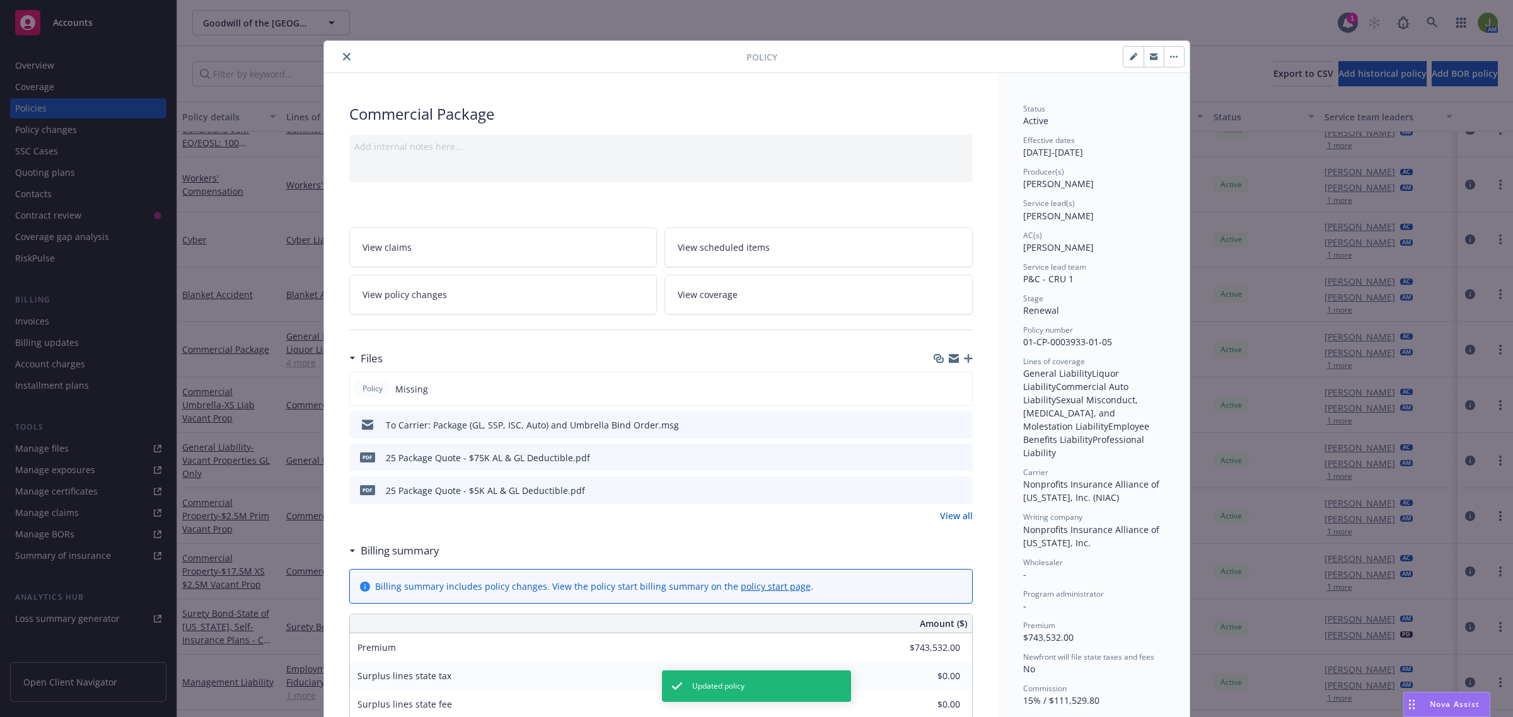
click at [345, 60] on button "close" at bounding box center [346, 56] width 15 height 15
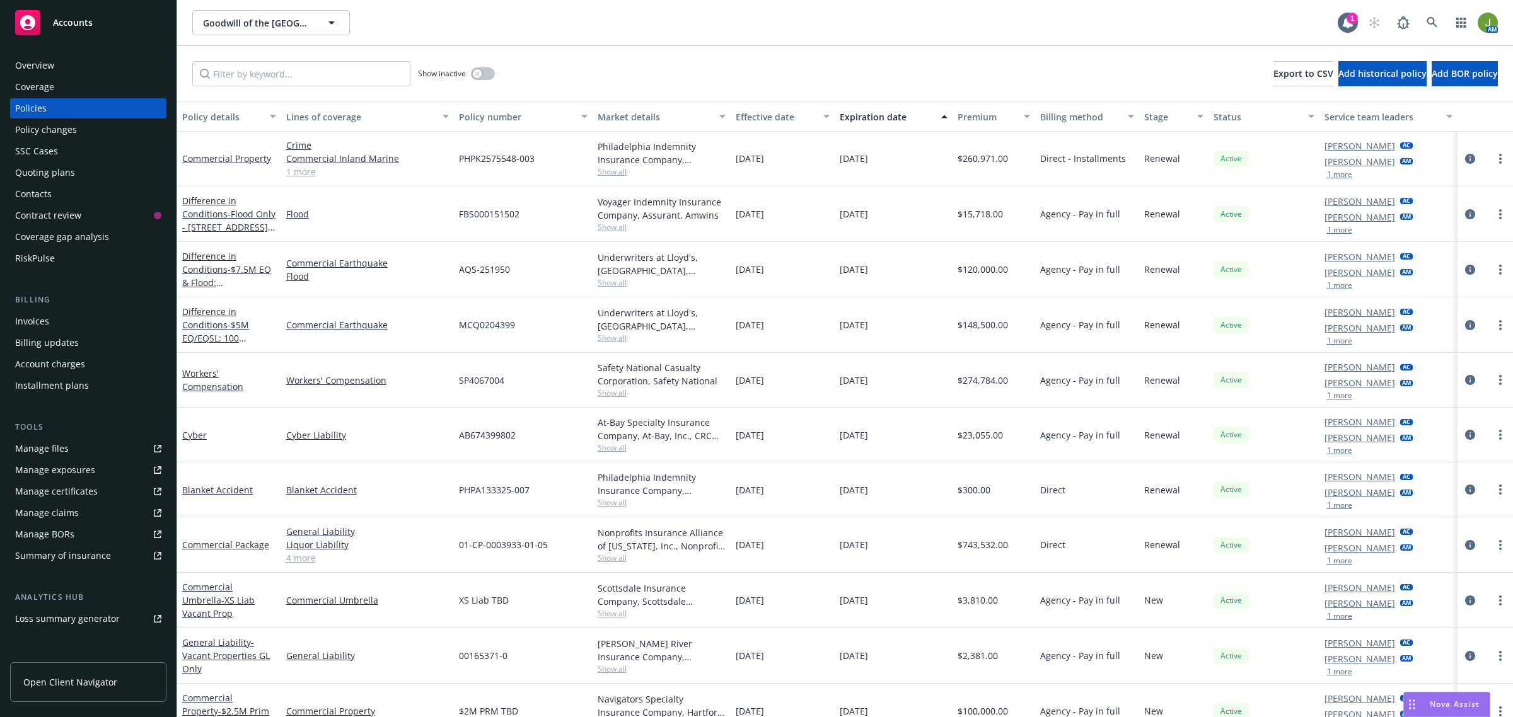
scroll to position [158, 0]
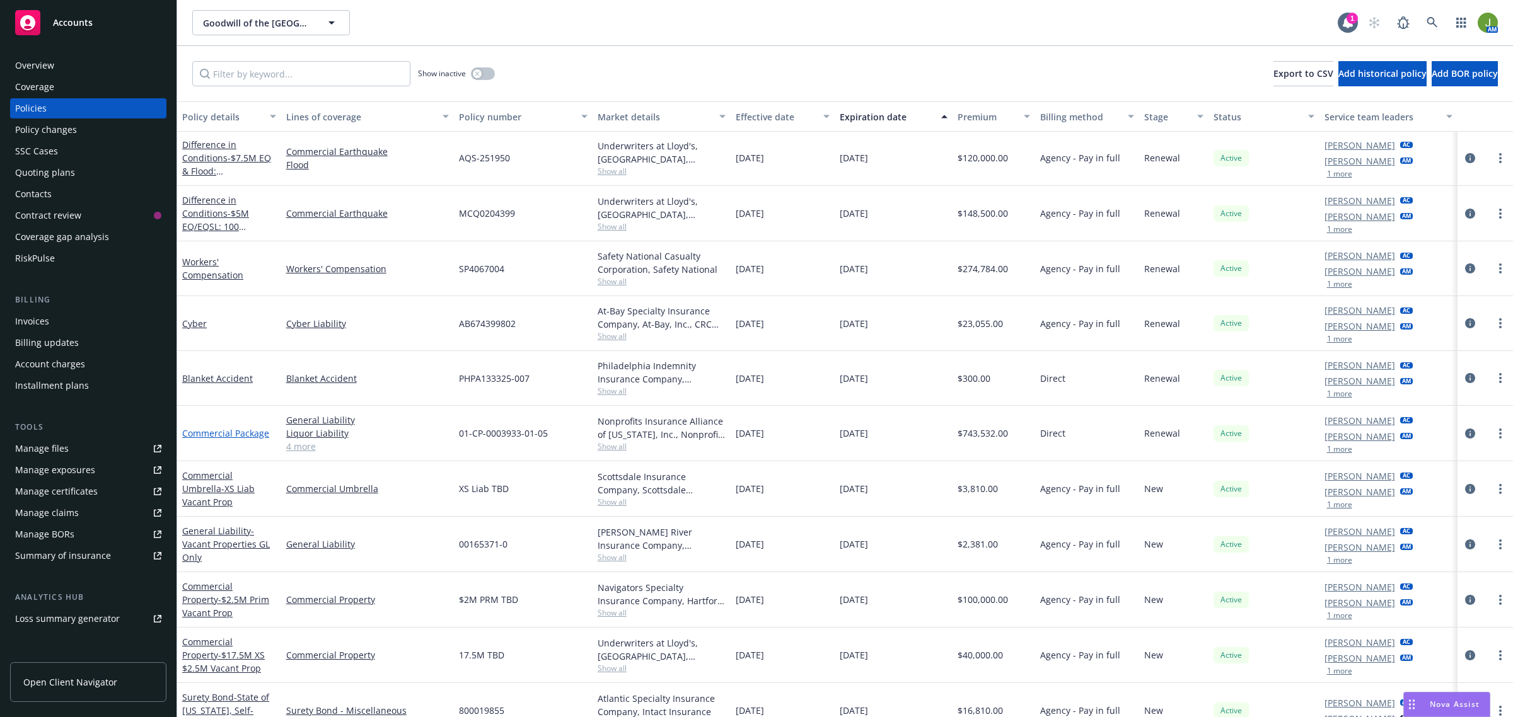
click at [227, 436] on link "Commercial Package" at bounding box center [225, 433] width 87 height 12
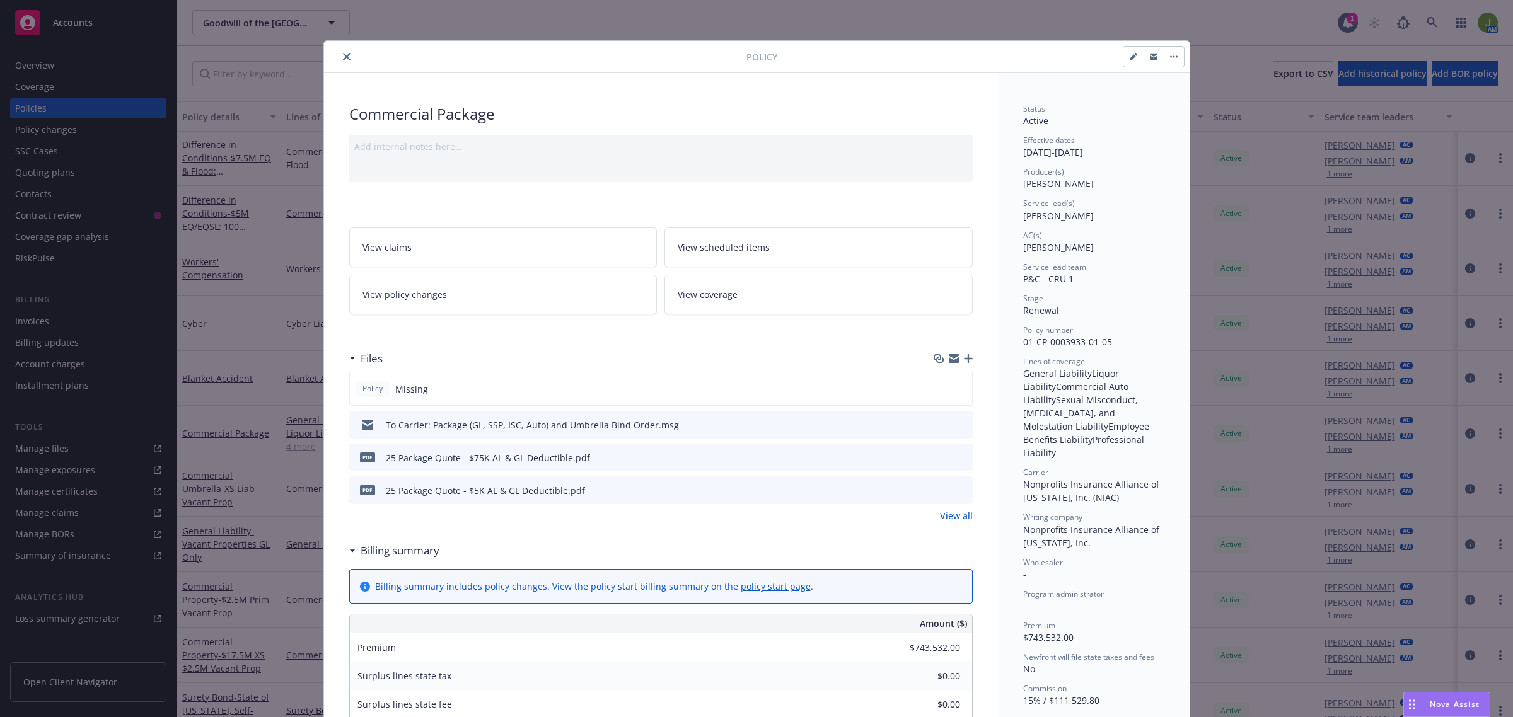
scroll to position [38, 0]
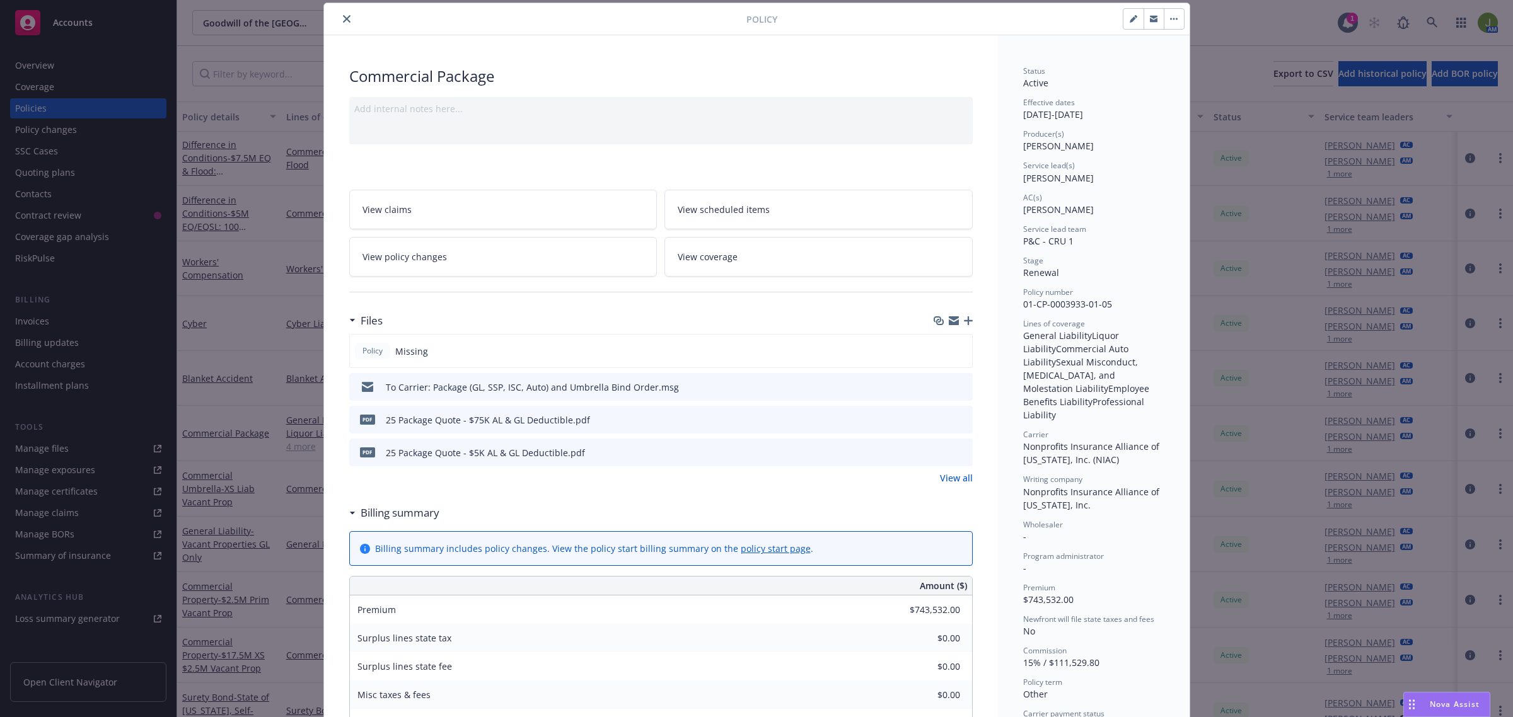
click at [748, 212] on span "View scheduled items" at bounding box center [724, 209] width 92 height 13
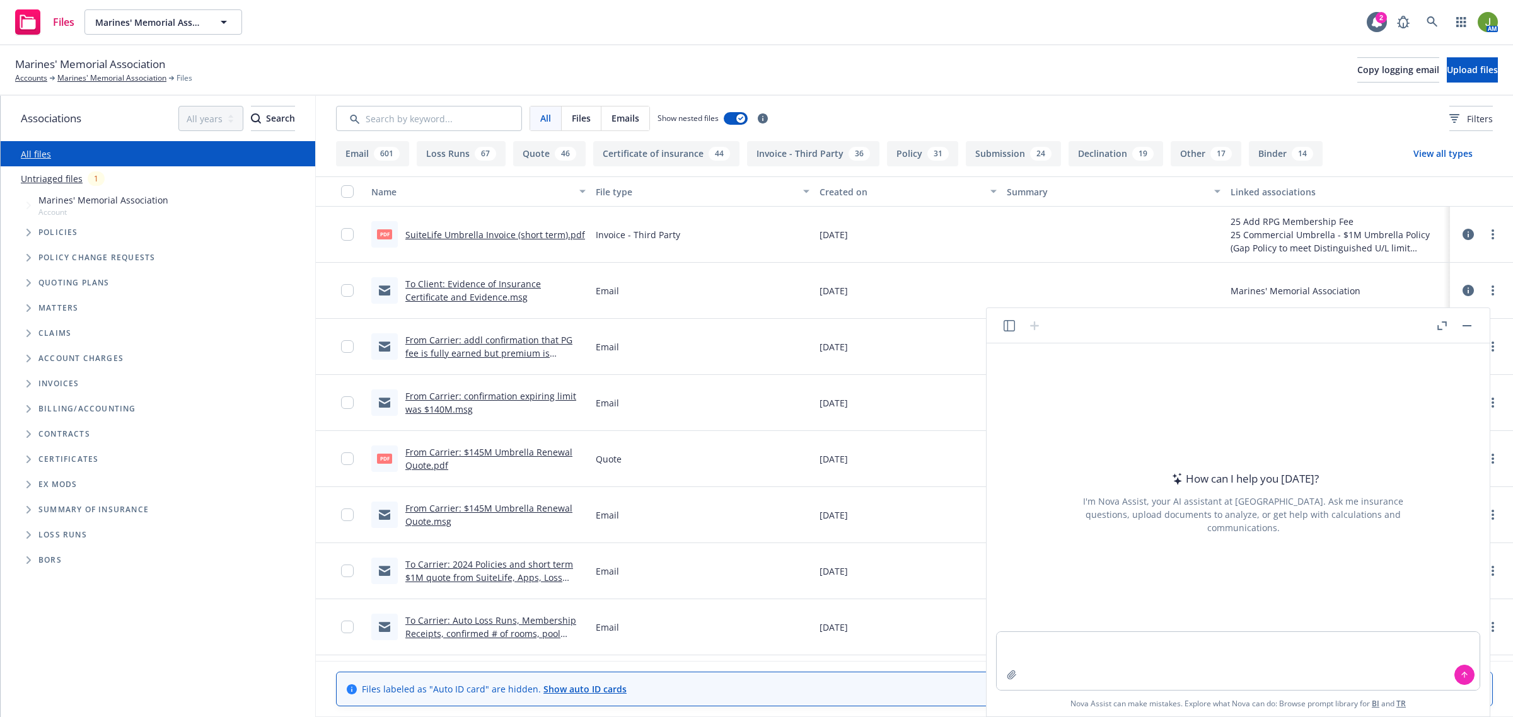
click at [1469, 325] on button "button" at bounding box center [1466, 325] width 15 height 15
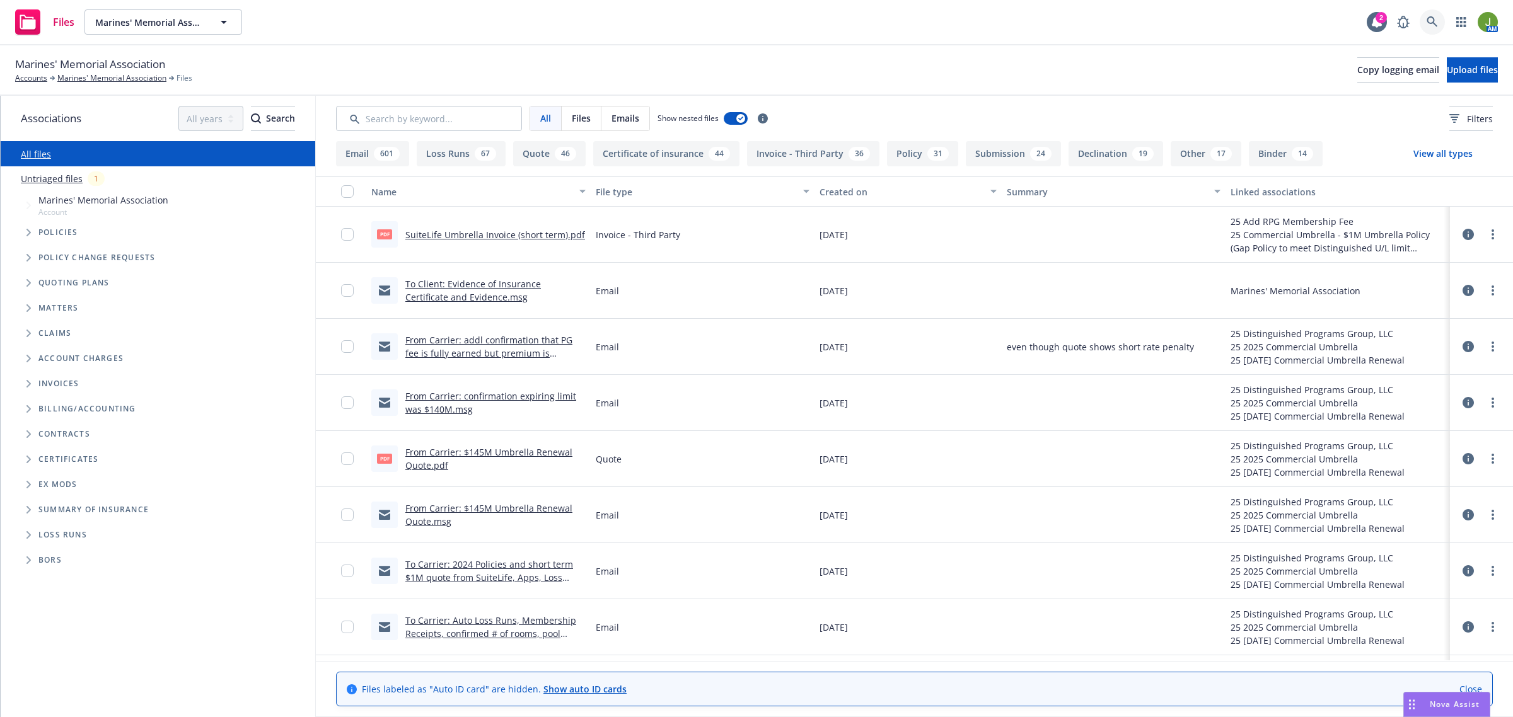
click at [1431, 16] on icon at bounding box center [1432, 21] width 11 height 11
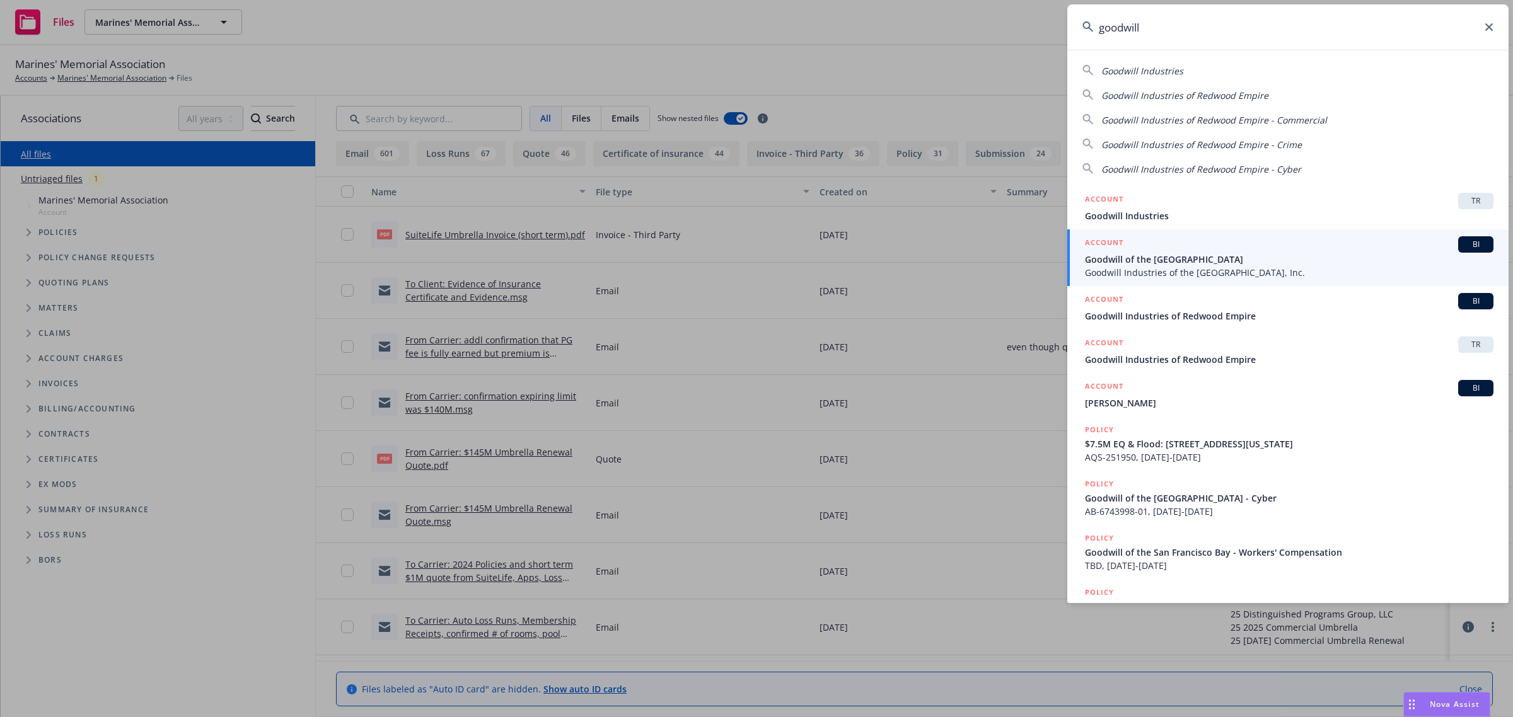
type input "goodwill"
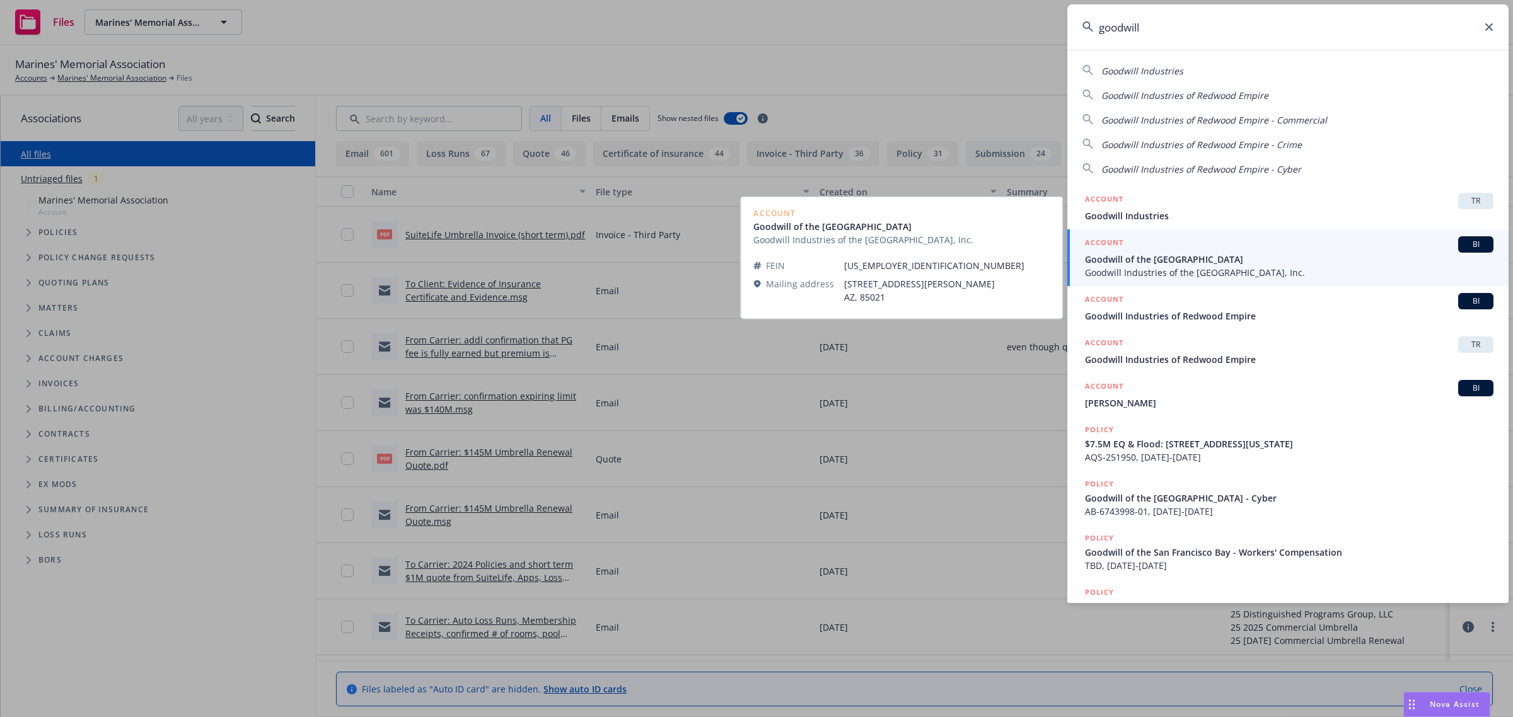
click at [1141, 253] on span "Goodwill of the San Francisco Bay" at bounding box center [1289, 259] width 409 height 13
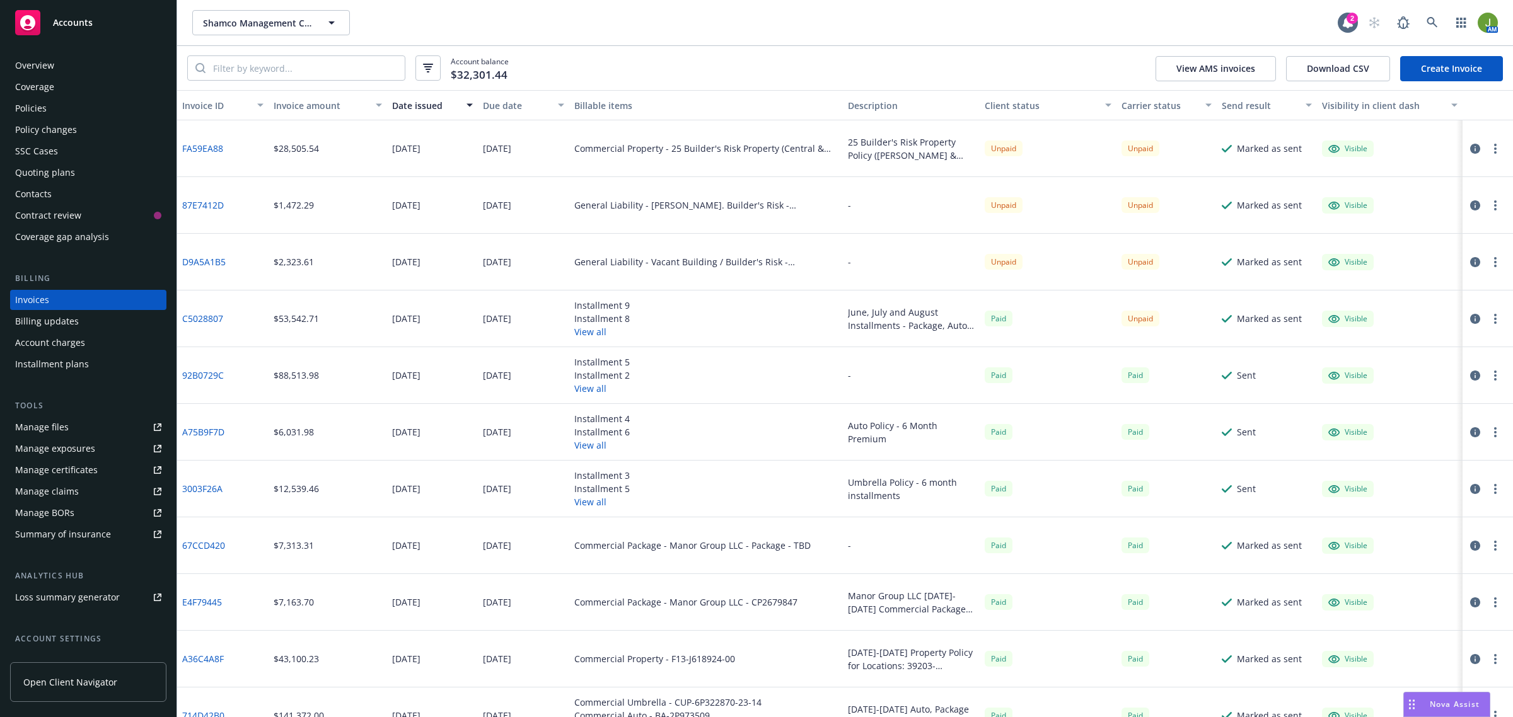
click at [83, 26] on span "Accounts" at bounding box center [73, 23] width 40 height 10
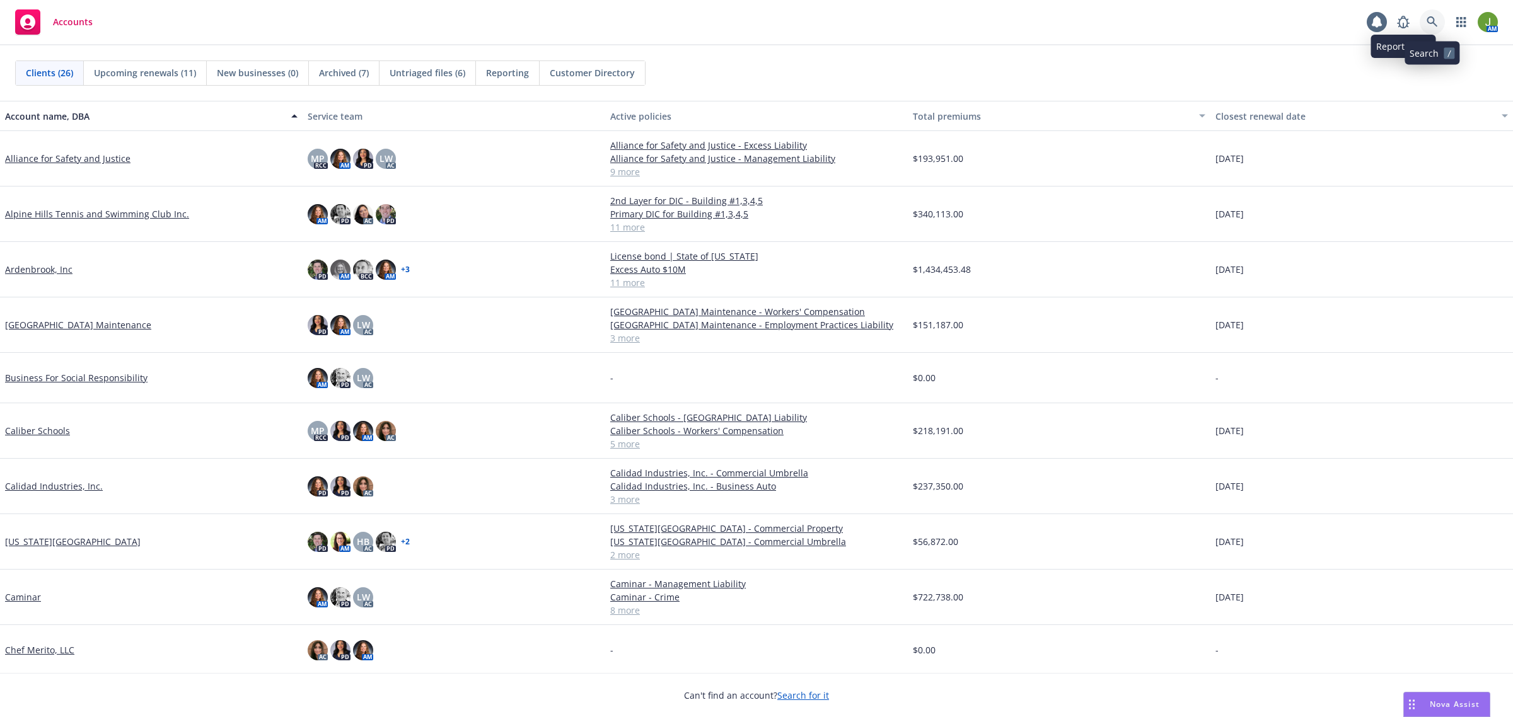
click at [1430, 26] on icon at bounding box center [1432, 21] width 11 height 11
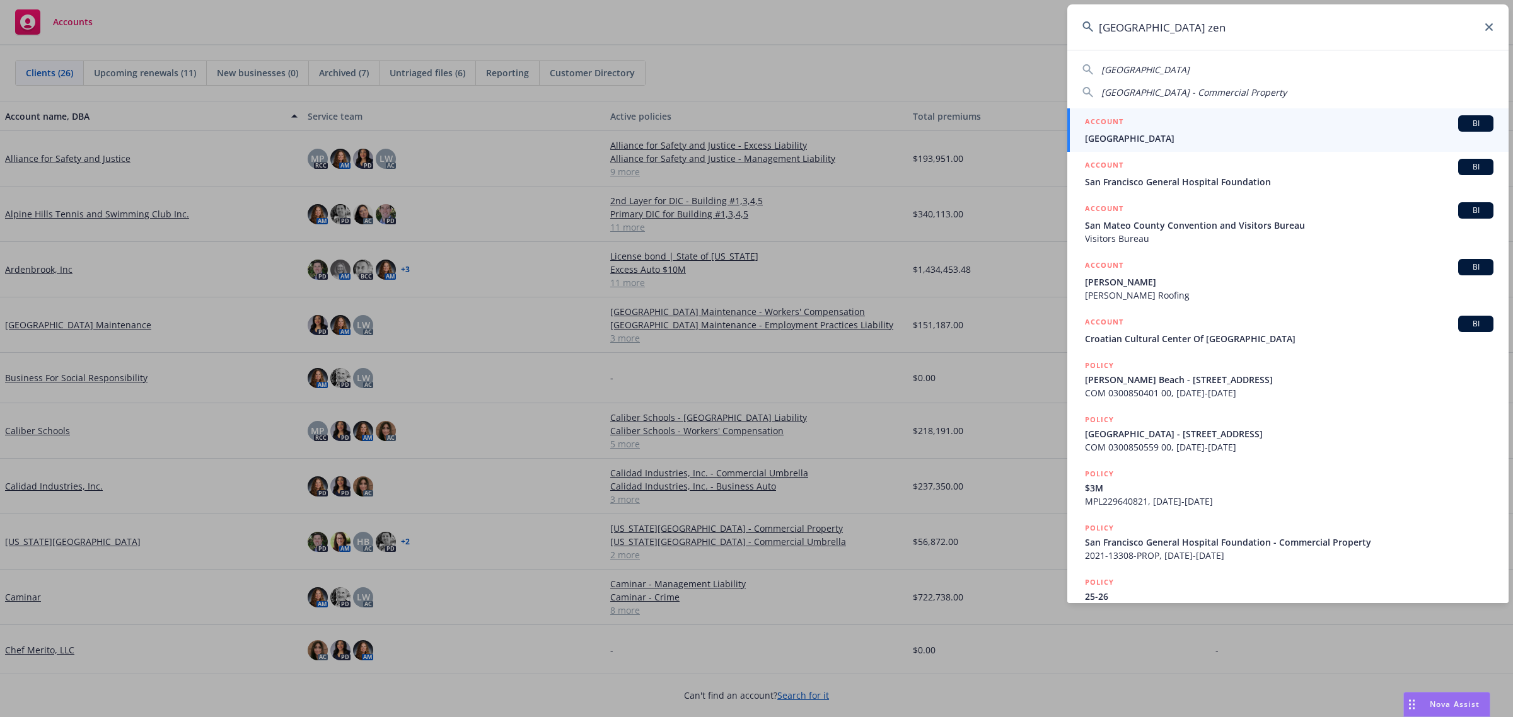
type input "san francisco zen"
click at [1168, 132] on span "San Francisco Zen Center" at bounding box center [1289, 138] width 409 height 13
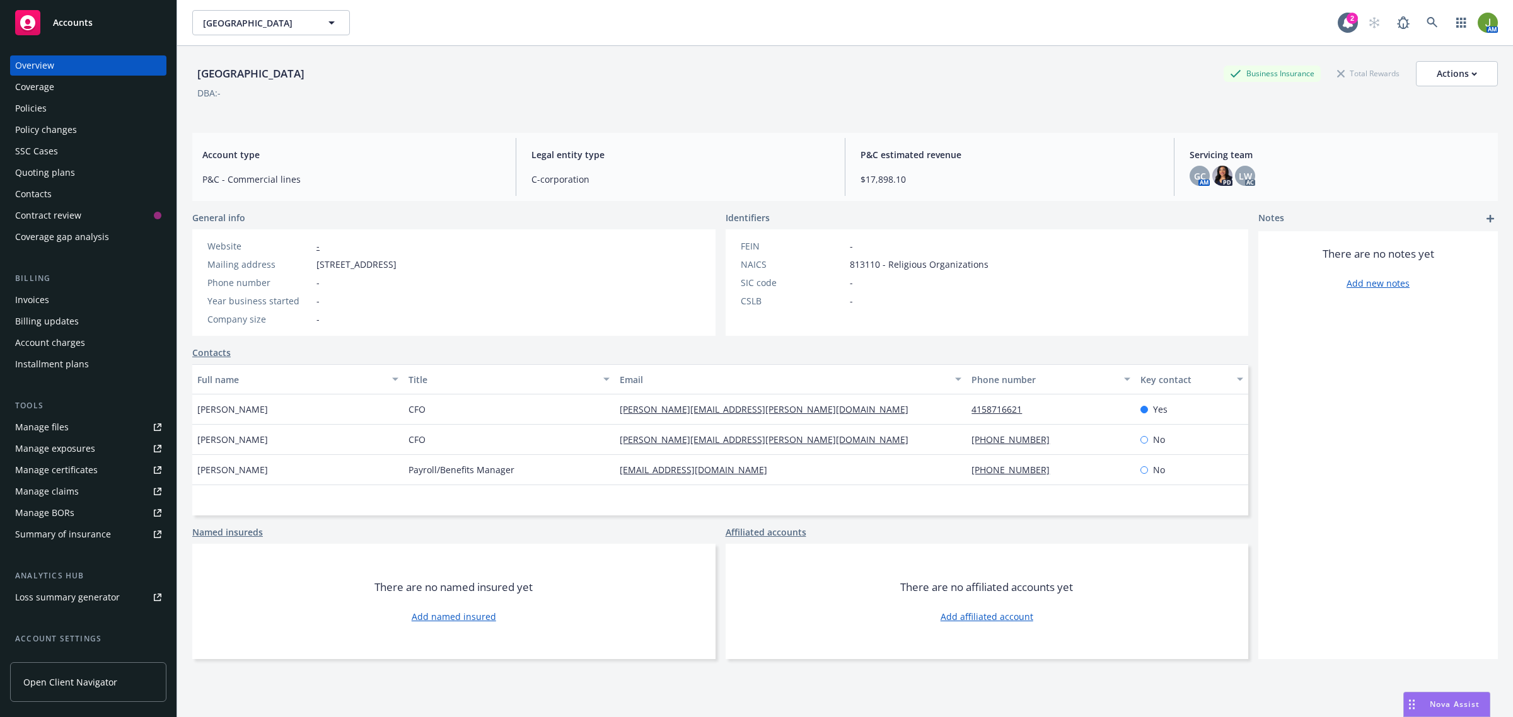
click at [73, 115] on div "Policies" at bounding box center [88, 108] width 146 height 20
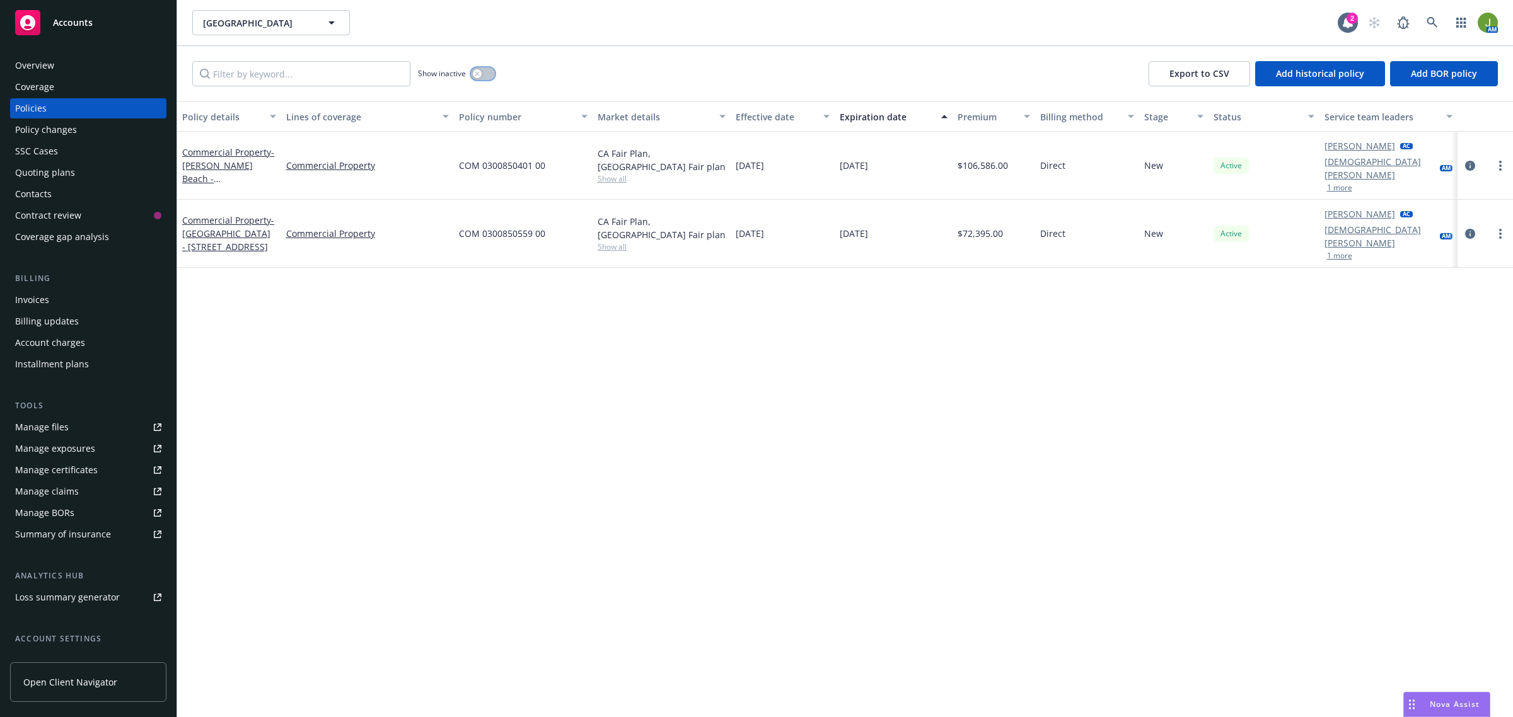
click at [494, 76] on button "button" at bounding box center [483, 73] width 24 height 13
click at [468, 76] on div "Show inactive" at bounding box center [456, 73] width 77 height 25
click at [480, 76] on button "button" at bounding box center [483, 73] width 24 height 13
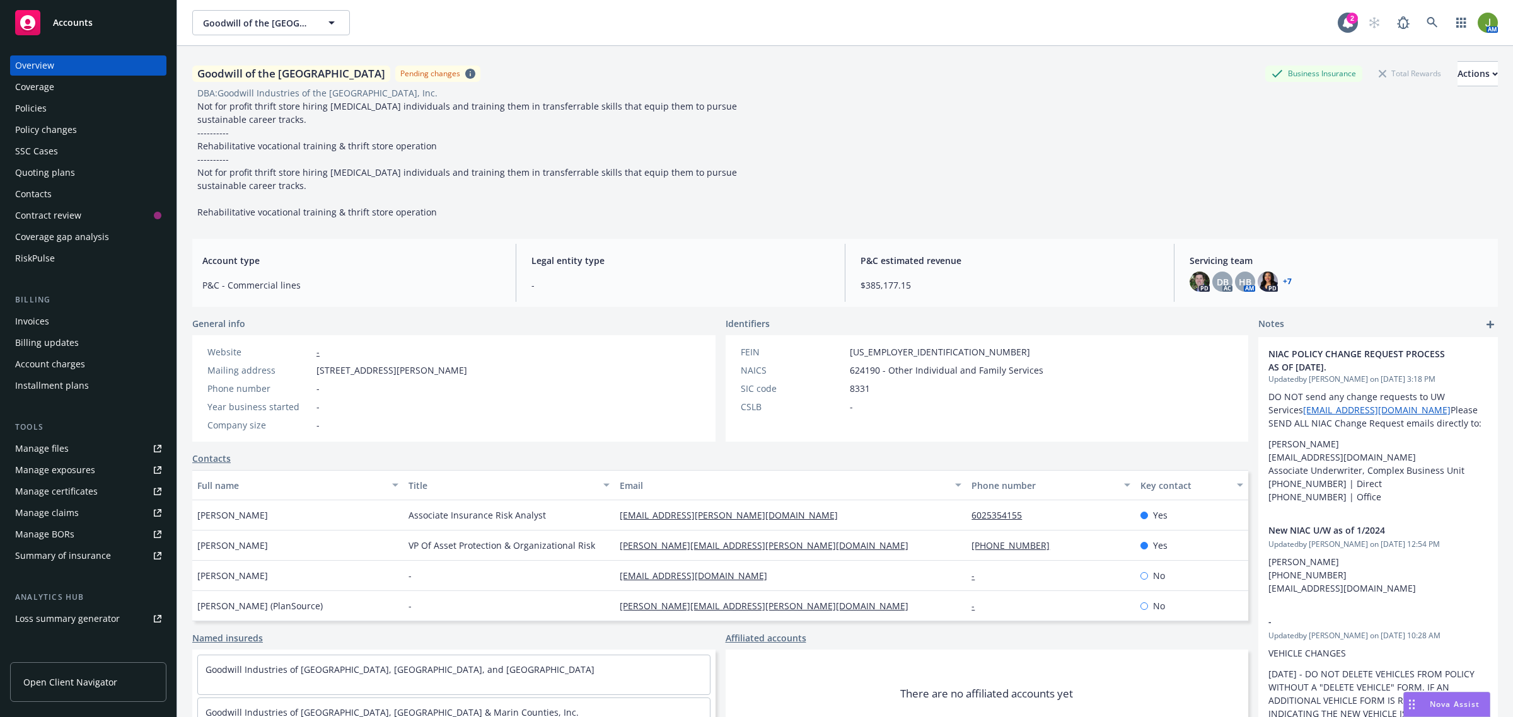
click at [83, 443] on link "Manage files" at bounding box center [88, 449] width 156 height 20
click at [64, 455] on div "Manage files" at bounding box center [42, 449] width 54 height 20
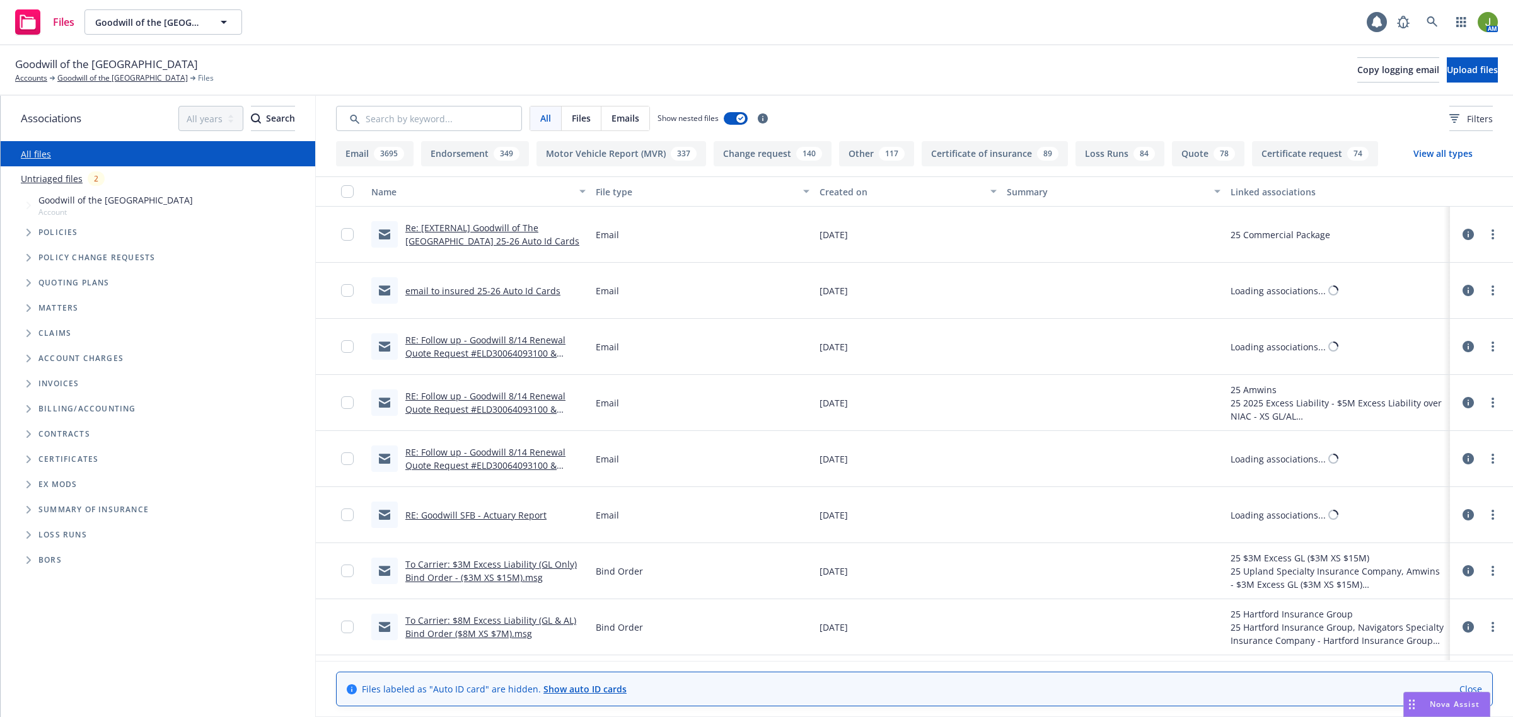
click at [477, 117] on input "Search by keyword..." at bounding box center [429, 118] width 186 height 25
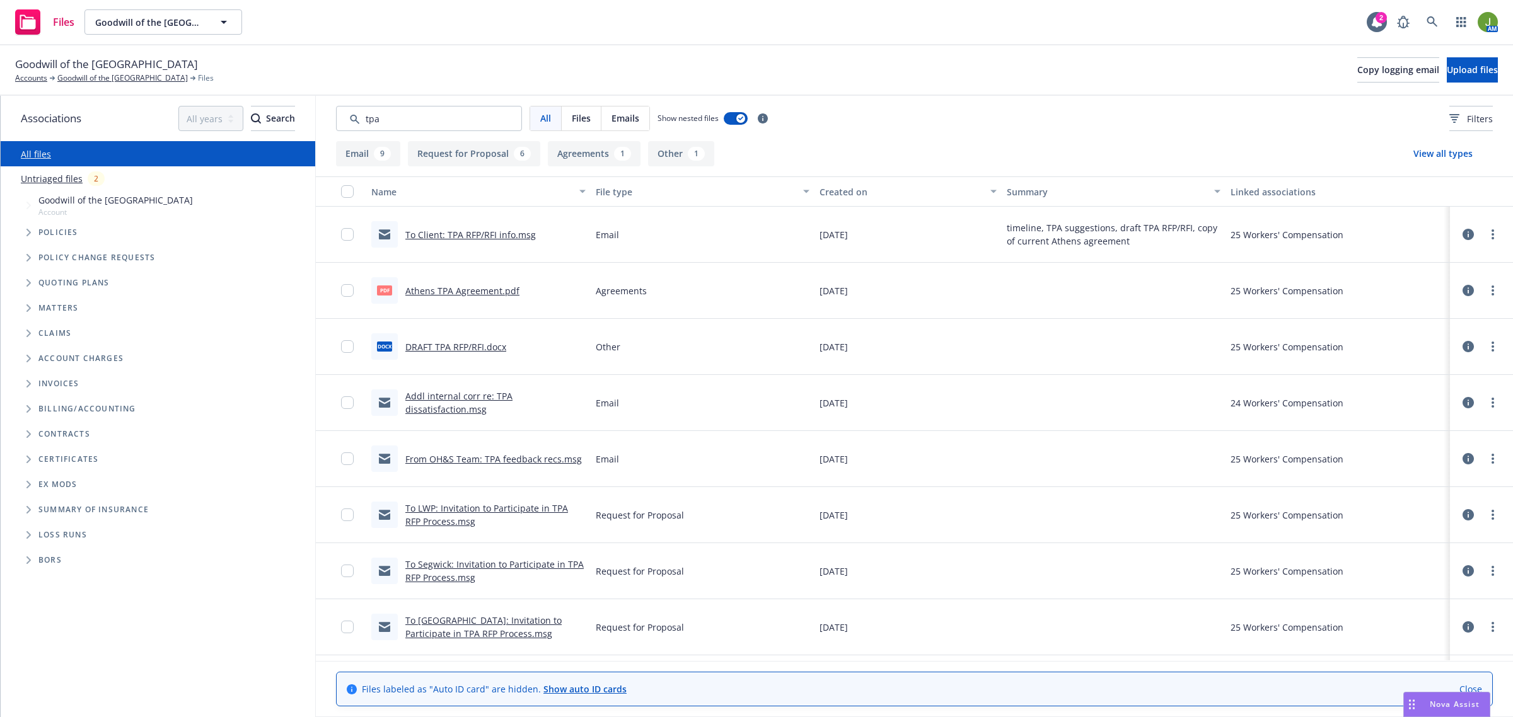
type input "tpa"
click at [837, 195] on div "Created on" at bounding box center [901, 191] width 163 height 13
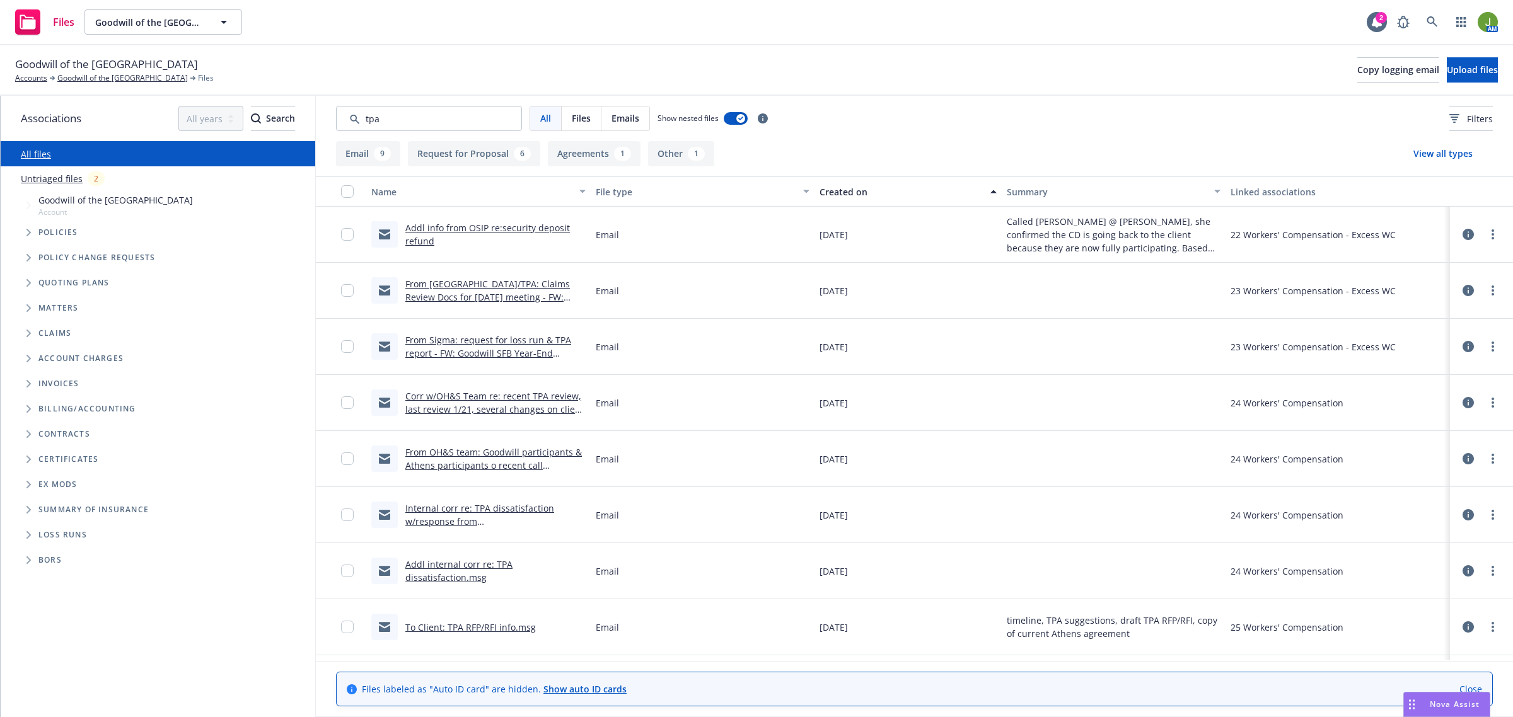
click at [837, 195] on div "Created on" at bounding box center [901, 191] width 163 height 13
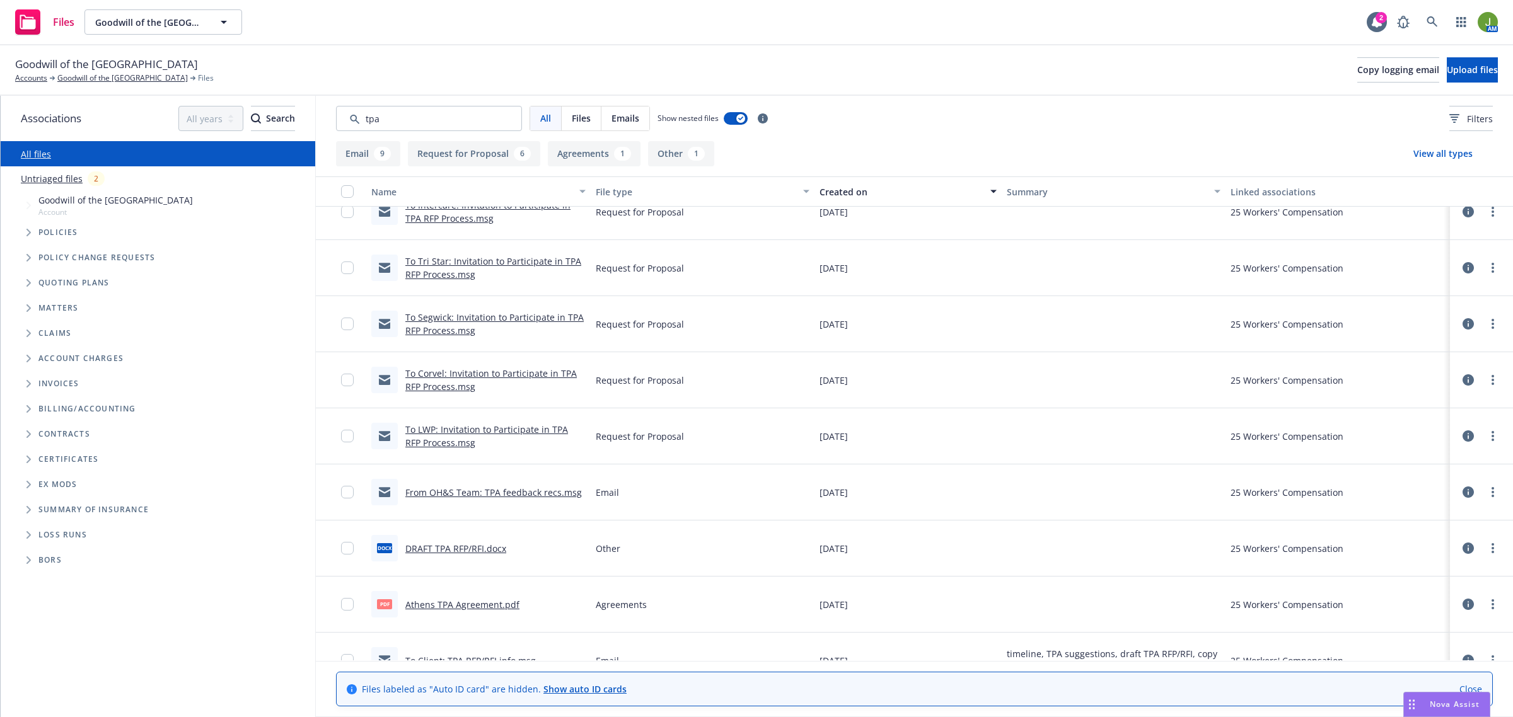
scroll to position [158, 0]
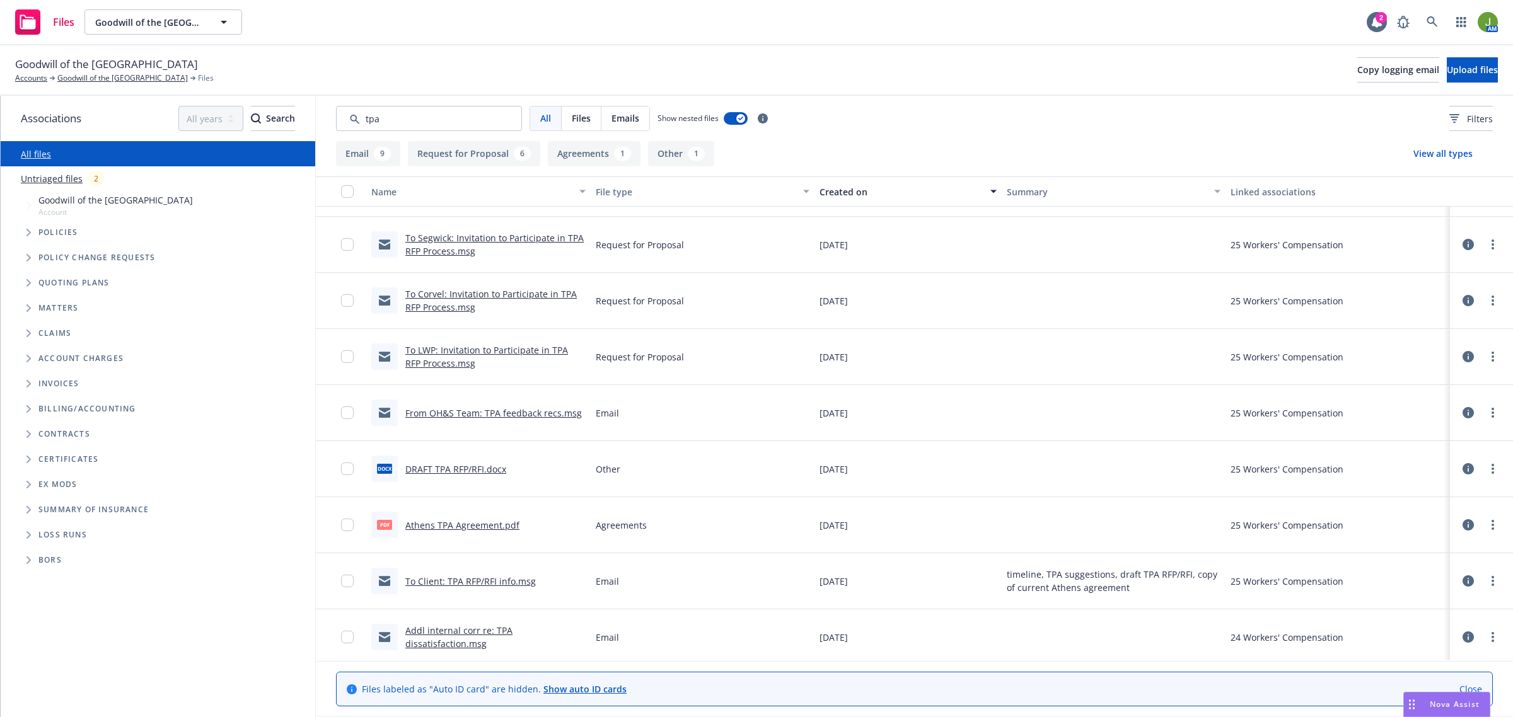
click at [461, 411] on link "From OH&S Team: TPA feedback recs.msg" at bounding box center [493, 413] width 177 height 12
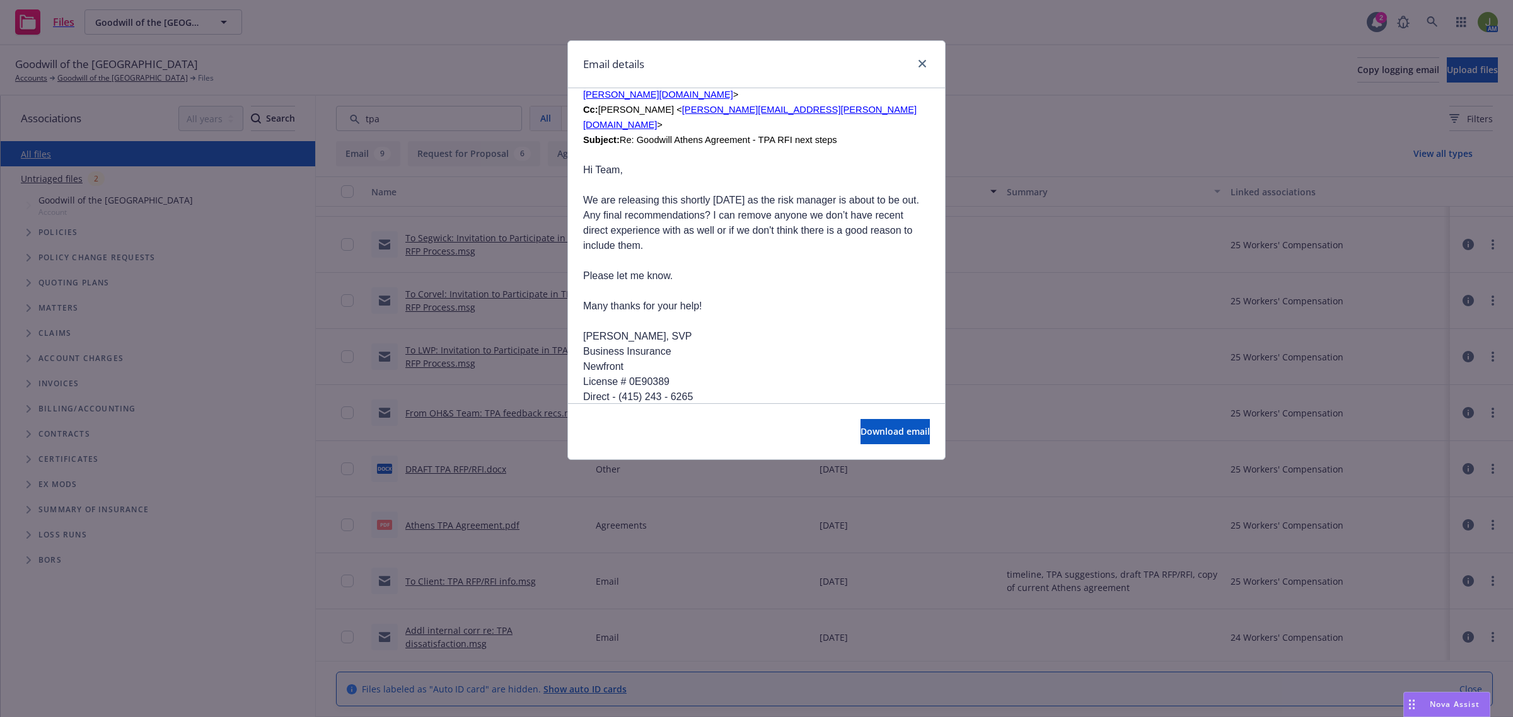
scroll to position [1261, 0]
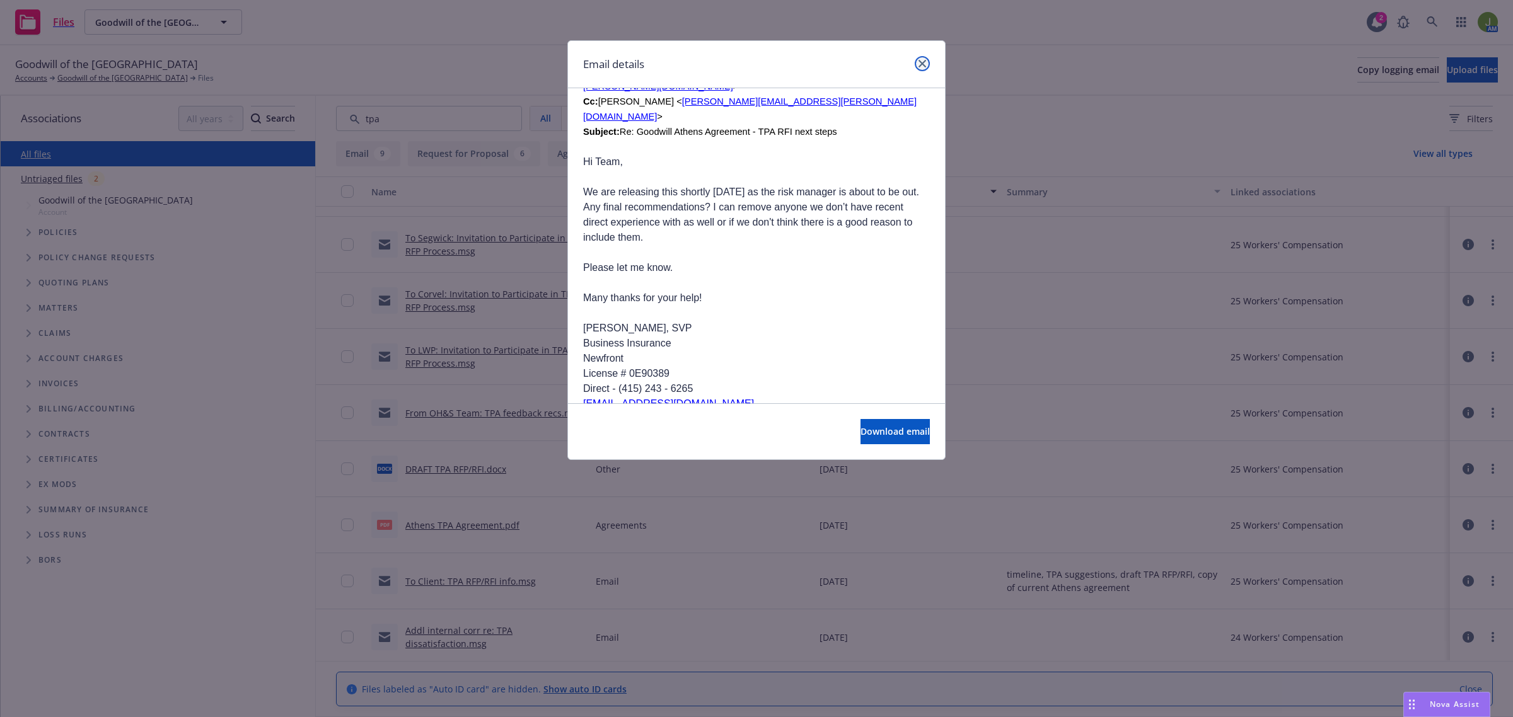
click at [925, 63] on icon "close" at bounding box center [923, 64] width 8 height 8
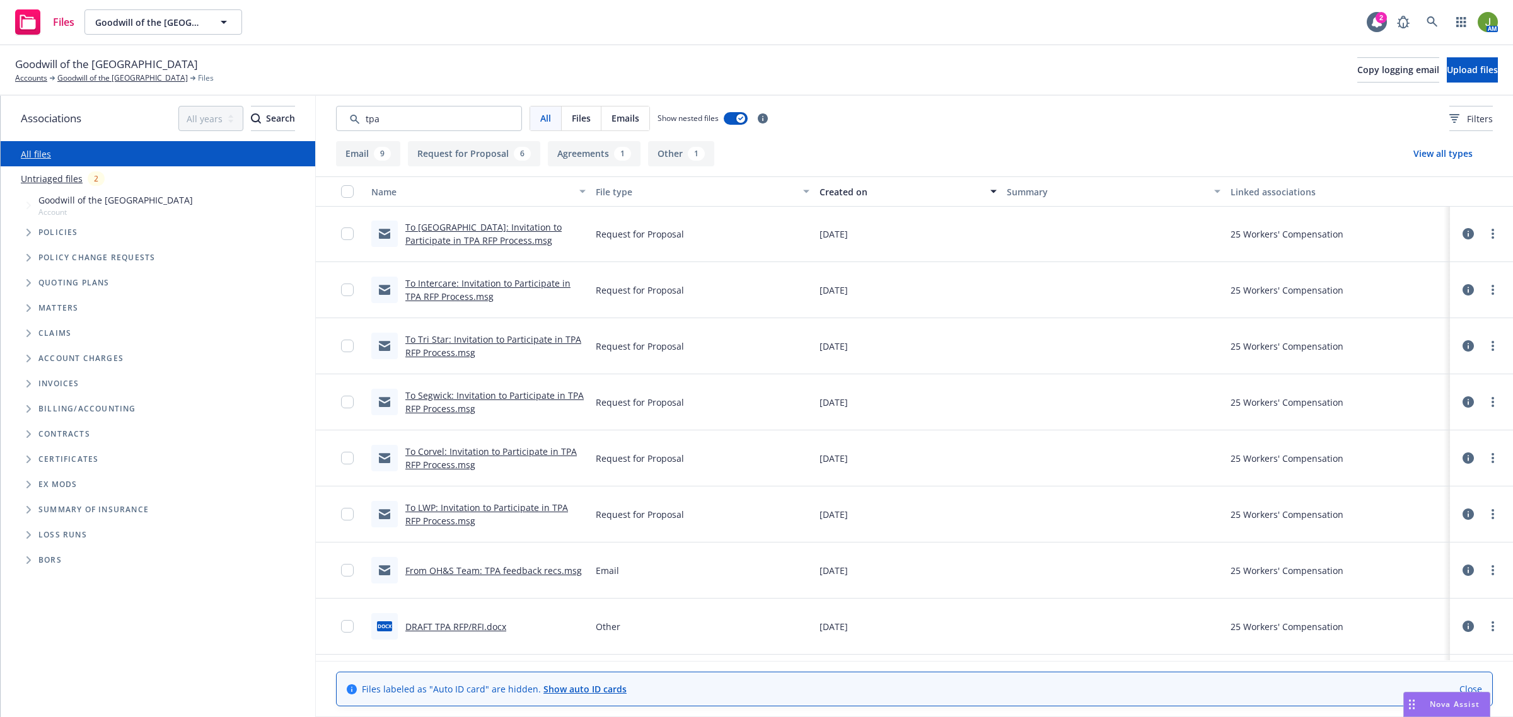
scroll to position [0, 0]
click at [1447, 78] on button "Upload files" at bounding box center [1472, 69] width 51 height 25
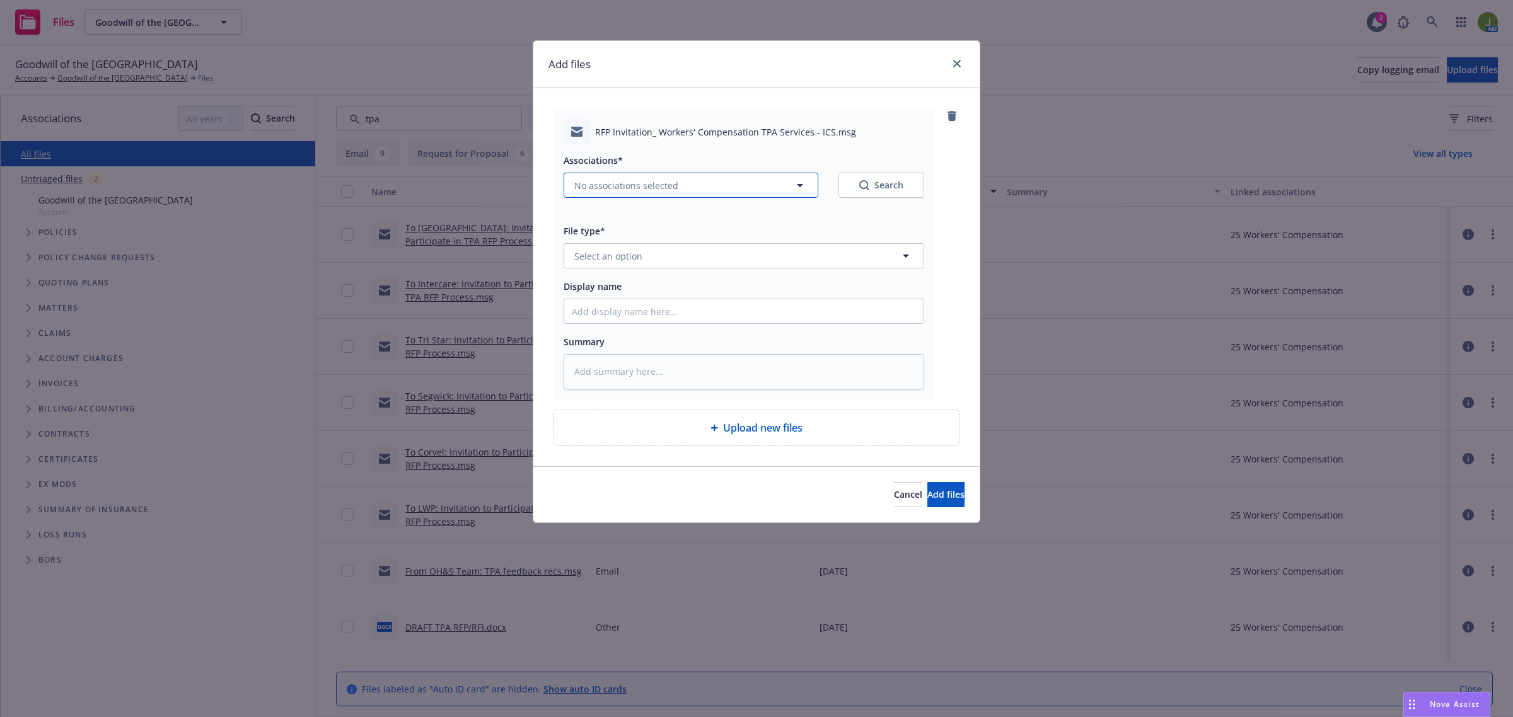
click at [616, 179] on span "No associations selected" at bounding box center [626, 185] width 104 height 13
type textarea "x"
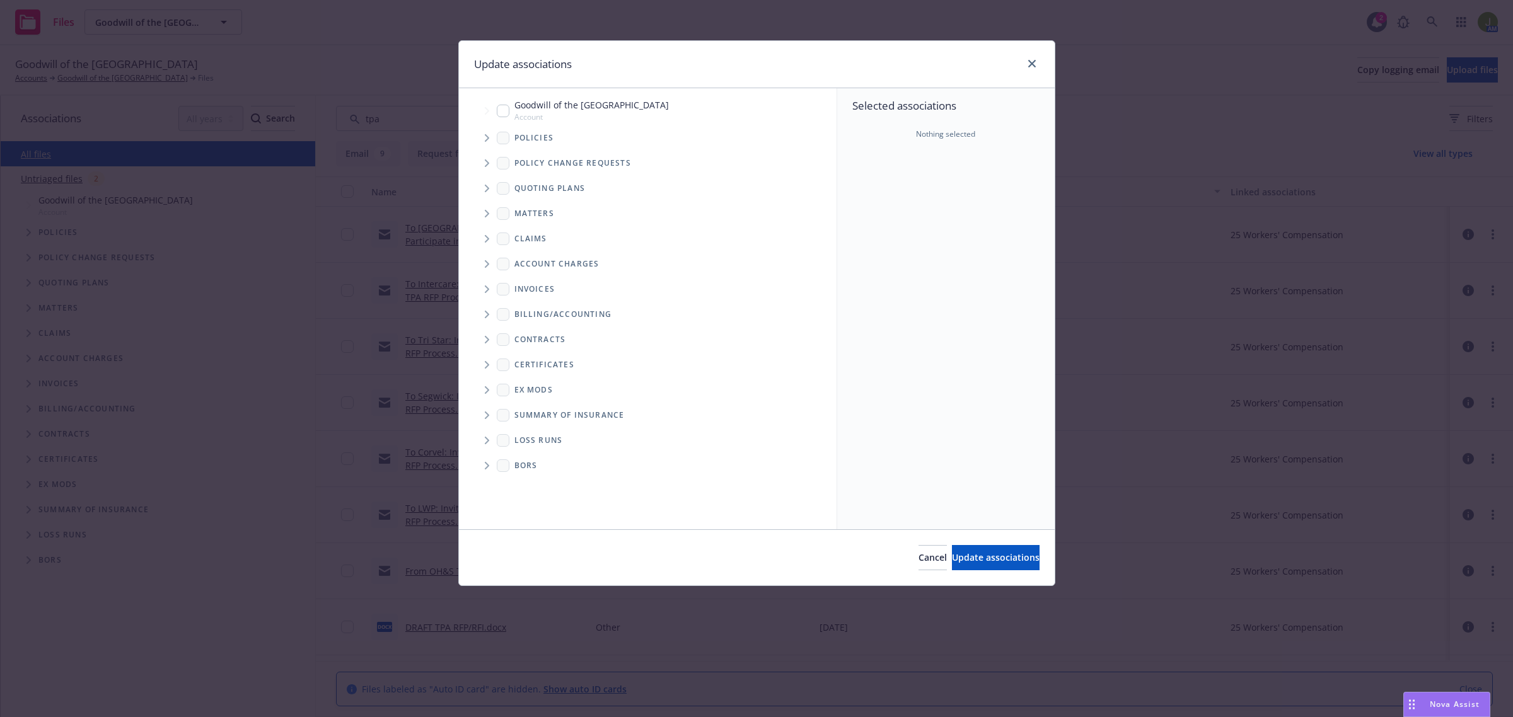
click at [489, 137] on icon "Tree Example" at bounding box center [487, 138] width 4 height 8
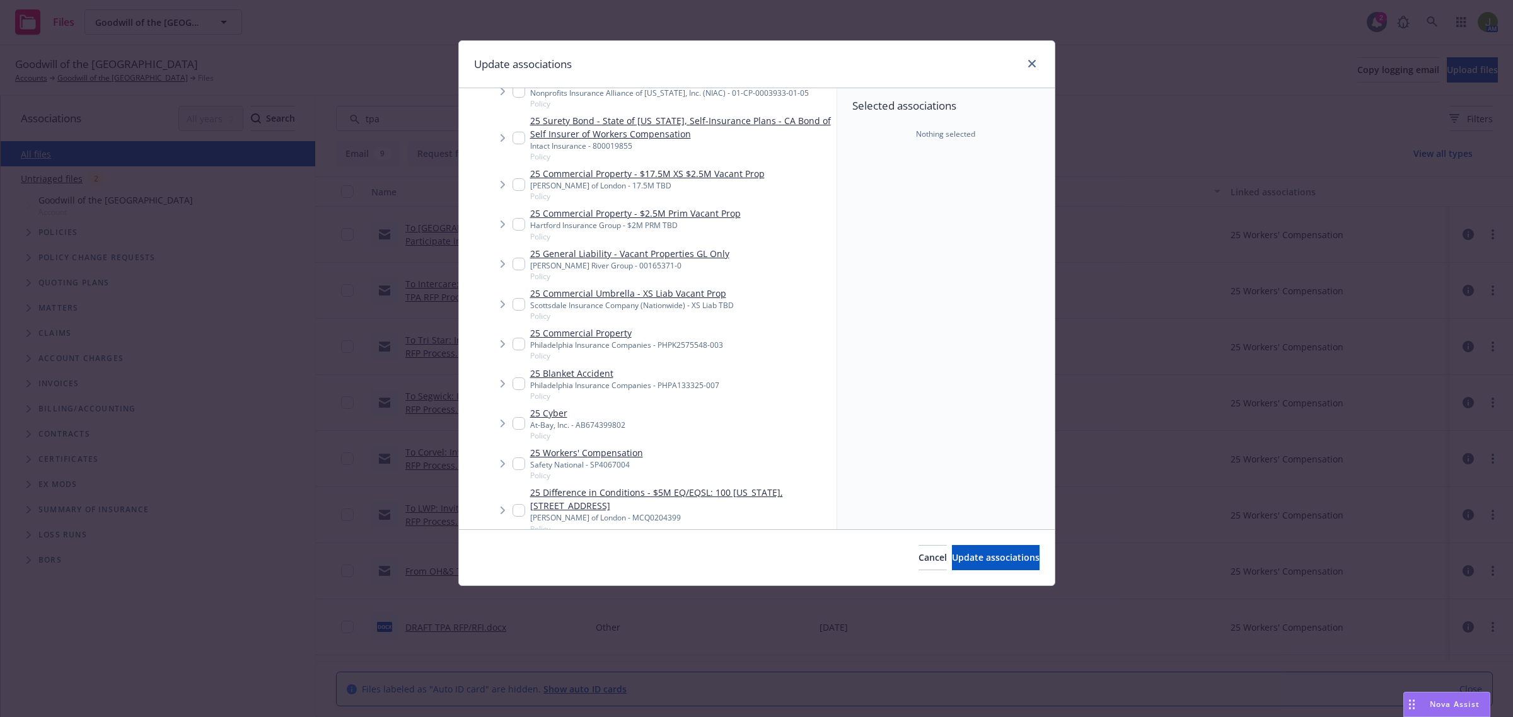
scroll to position [236, 0]
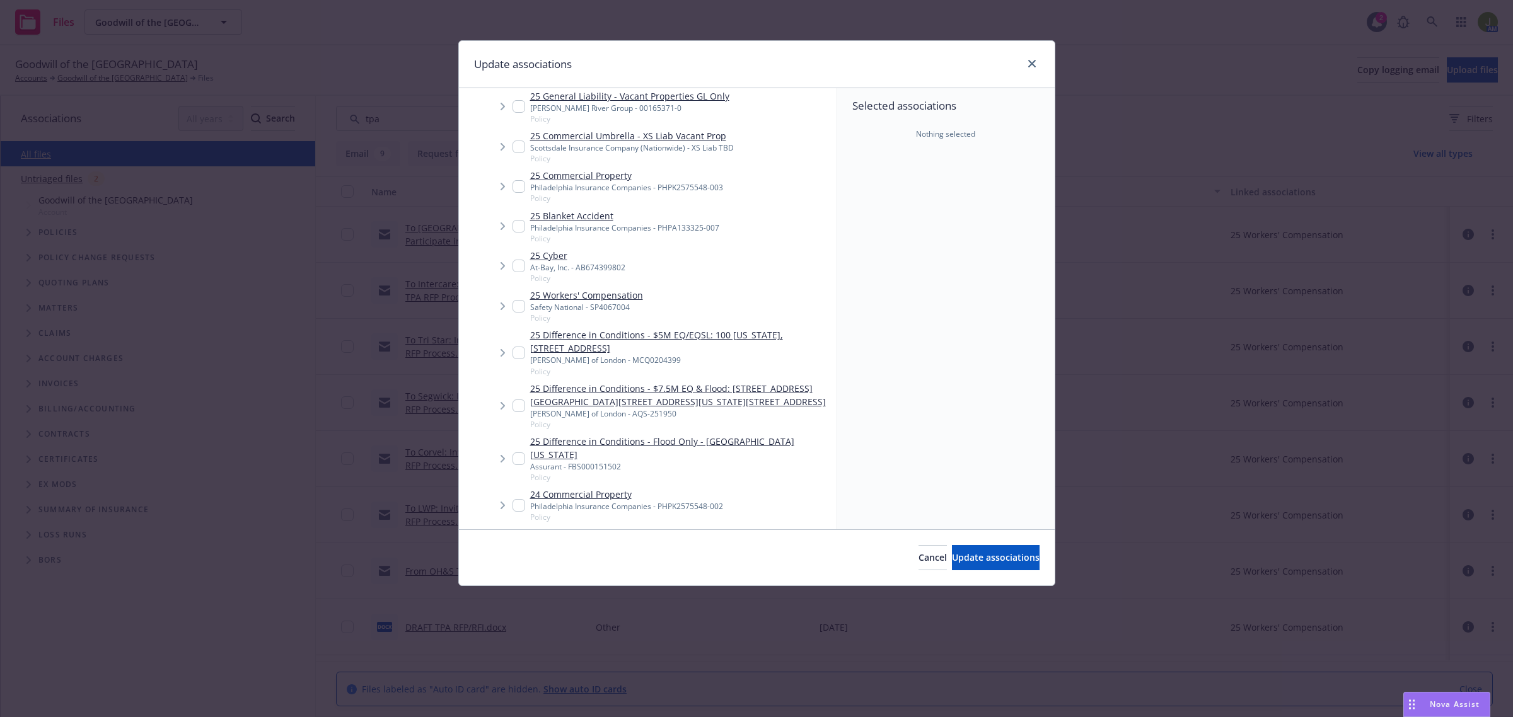
click at [521, 301] on input "Tree Example" at bounding box center [519, 306] width 13 height 13
checkbox input "true"
click at [921, 545] on div "Cancel Update associations" at bounding box center [757, 558] width 596 height 56
click at [969, 553] on span "Update associations" at bounding box center [996, 558] width 88 height 12
type textarea "x"
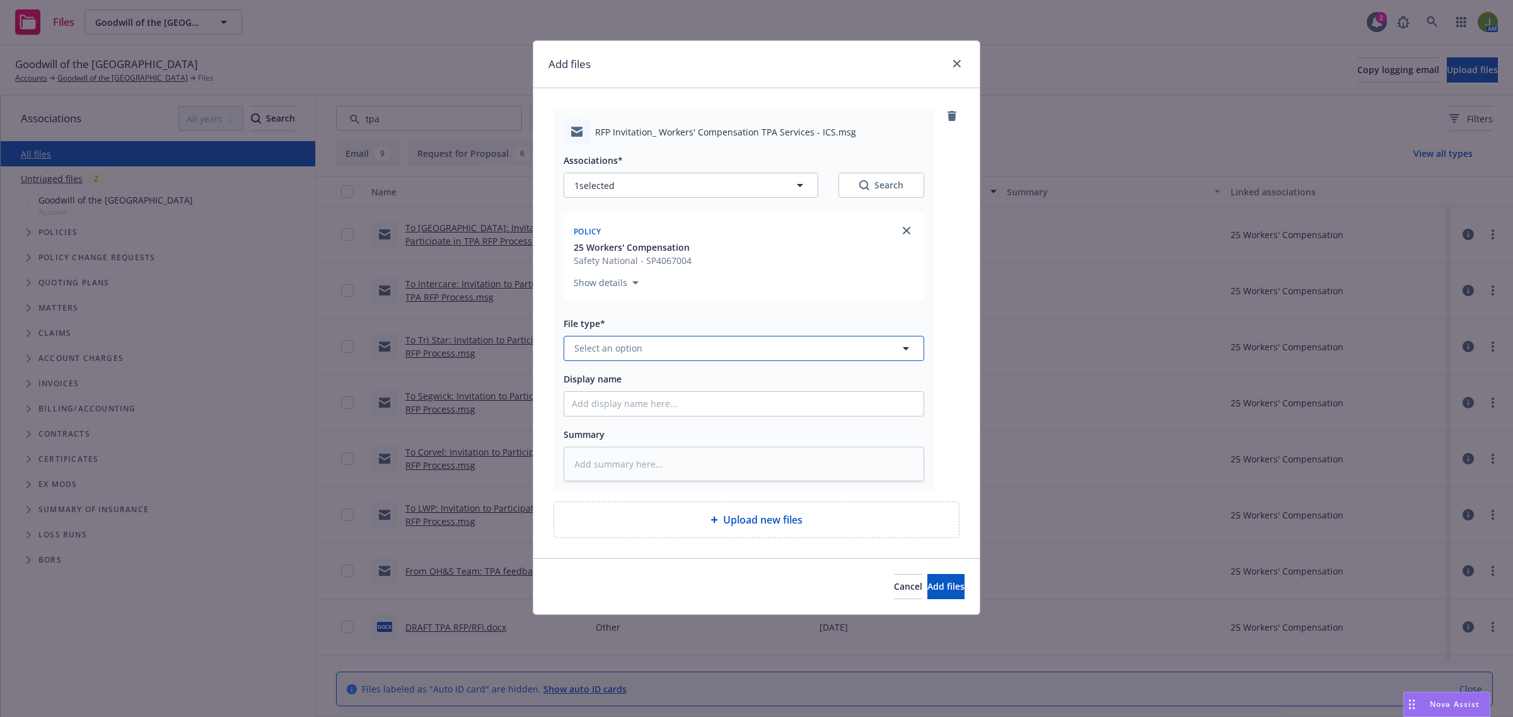
click at [619, 348] on span "Select an option" at bounding box center [608, 348] width 68 height 13
type input "email"
type textarea "x"
type input "T"
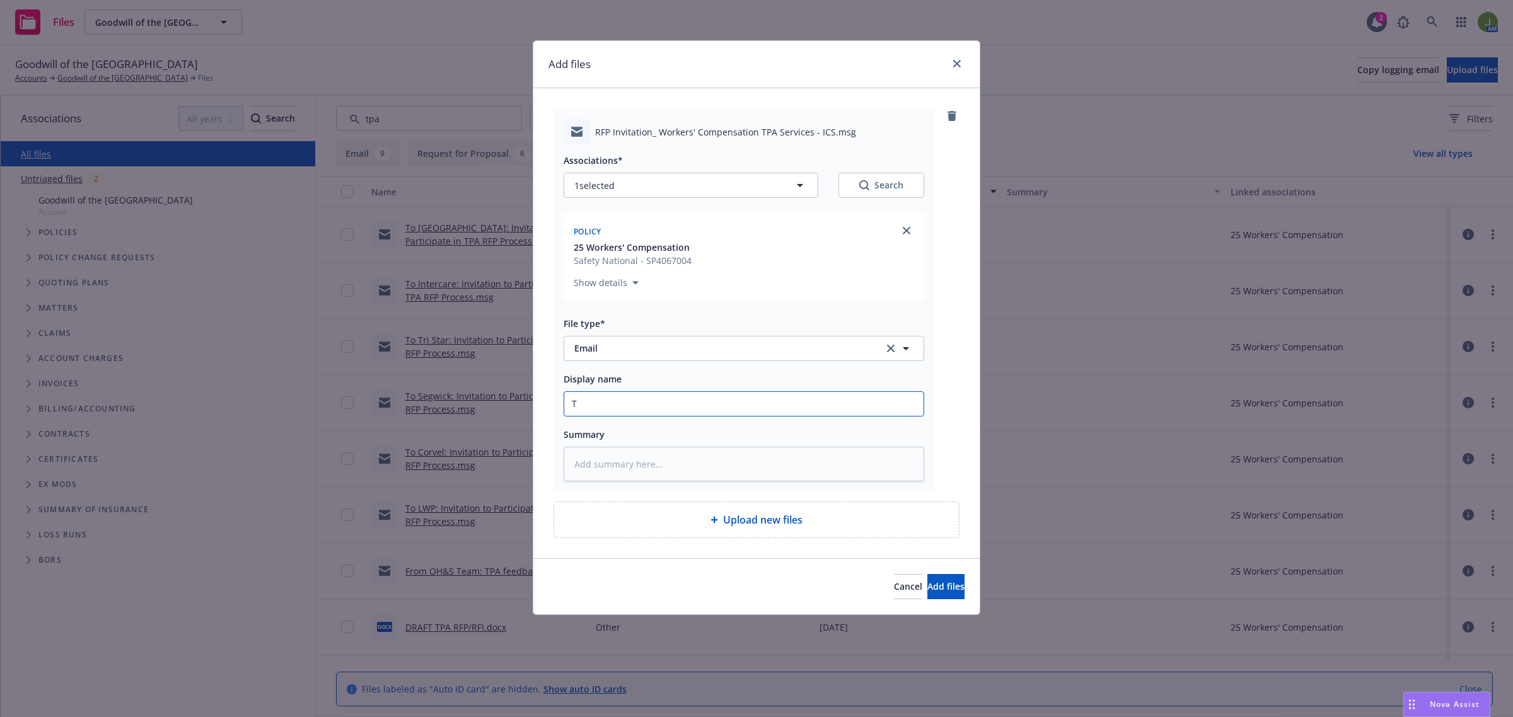
type textarea "x"
type input "To"
type textarea "x"
type input "To I"
type textarea "x"
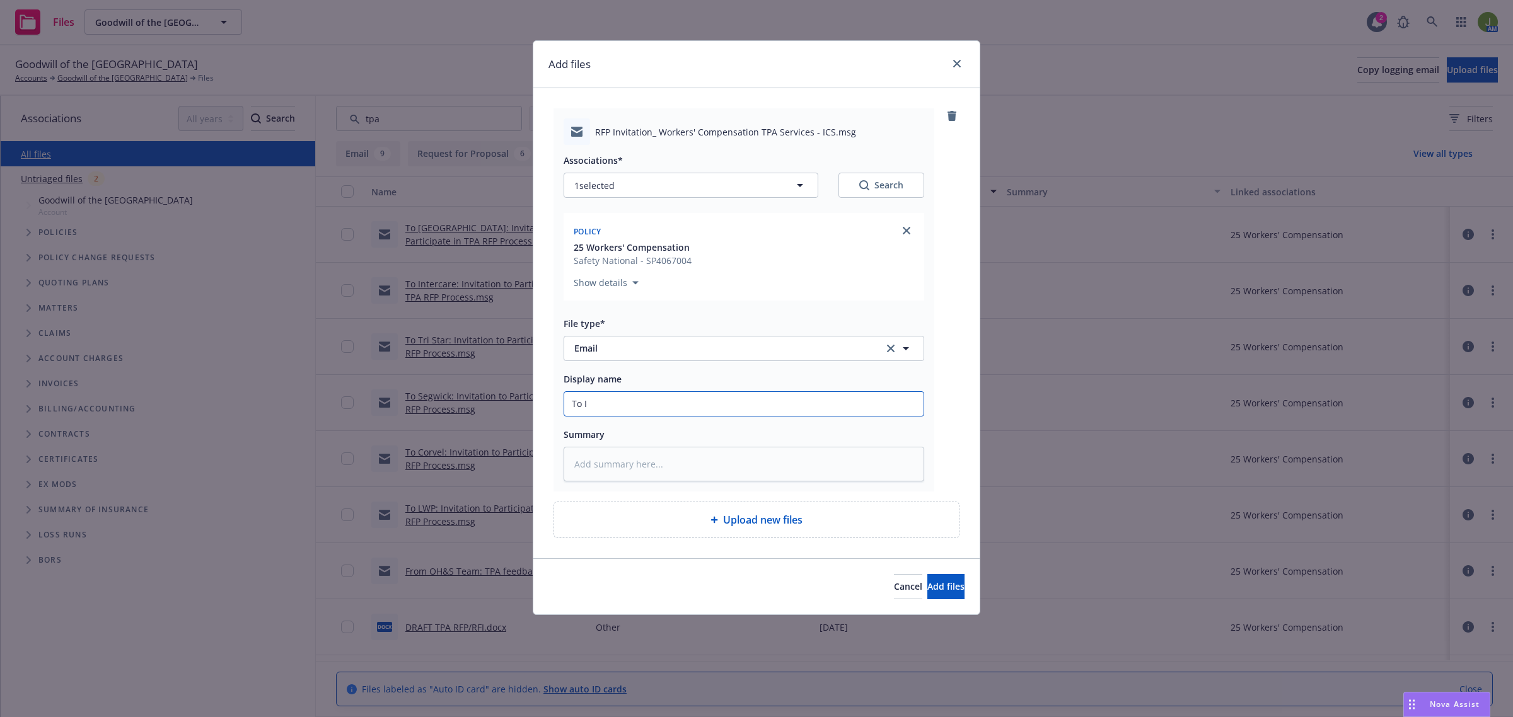
type input "To IC"
type textarea "x"
type input "To ICS"
type textarea "x"
type input "To ICS:"
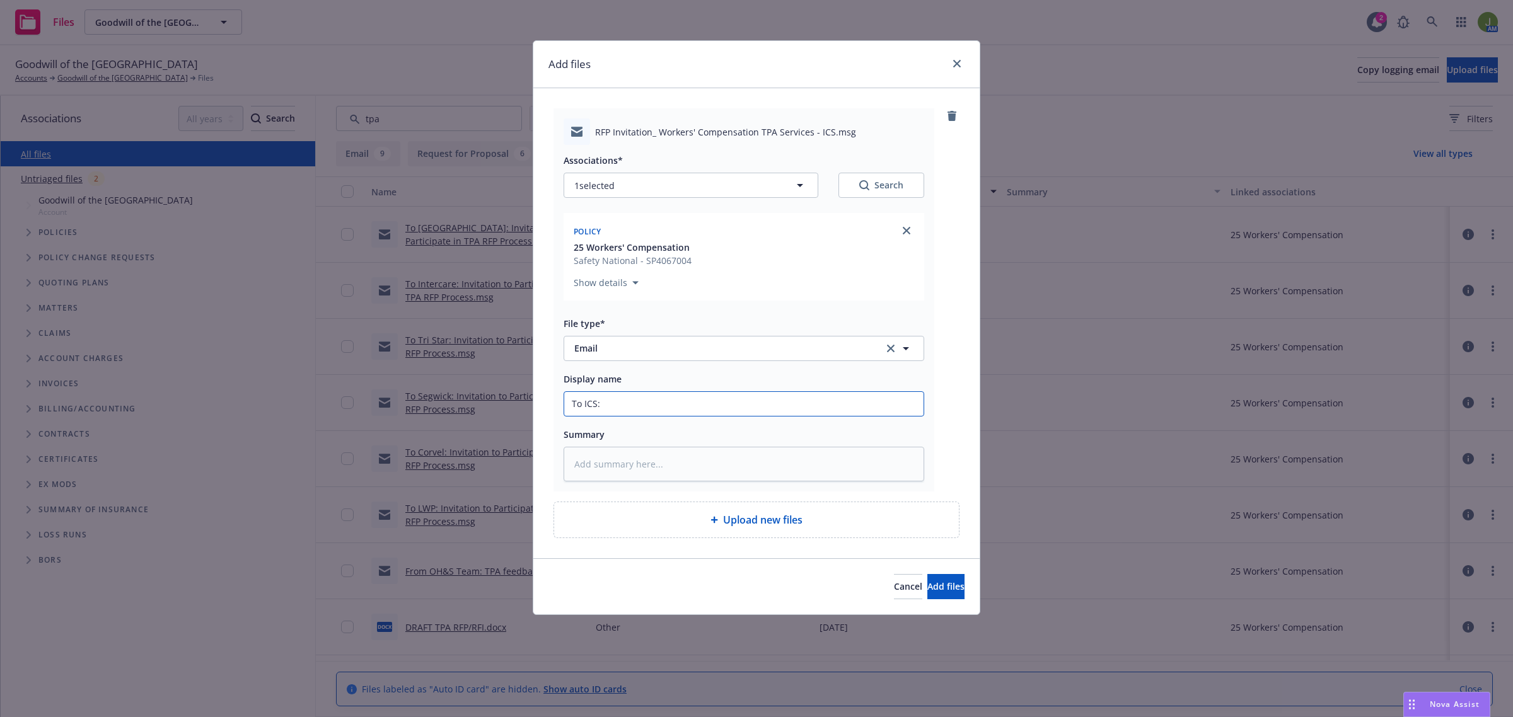
type textarea "x"
type input "To ICS:"
type textarea "x"
type input "To ICS: I"
type textarea "x"
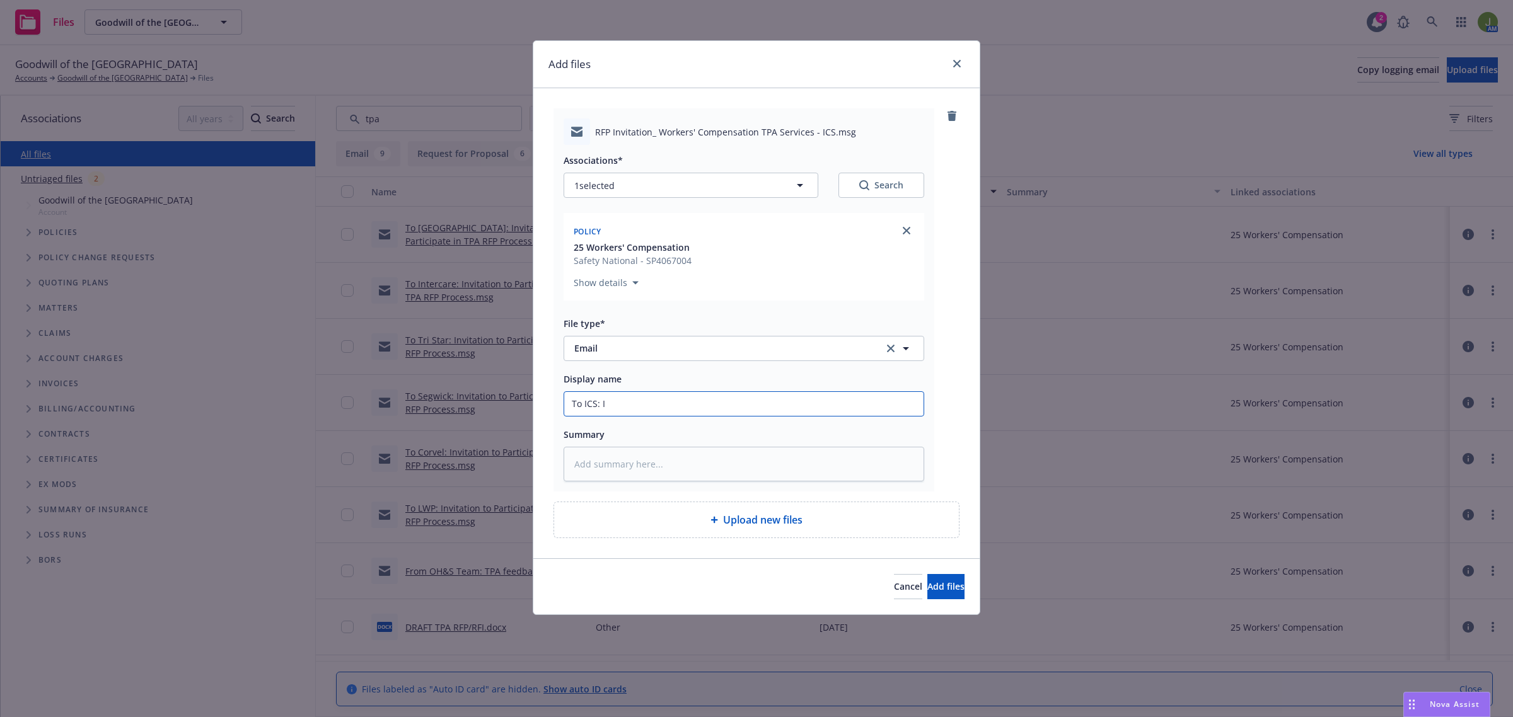
type input "To ICS: In"
type textarea "x"
type input "To ICS: Invi"
type textarea "x"
type input "To ICS: Invit"
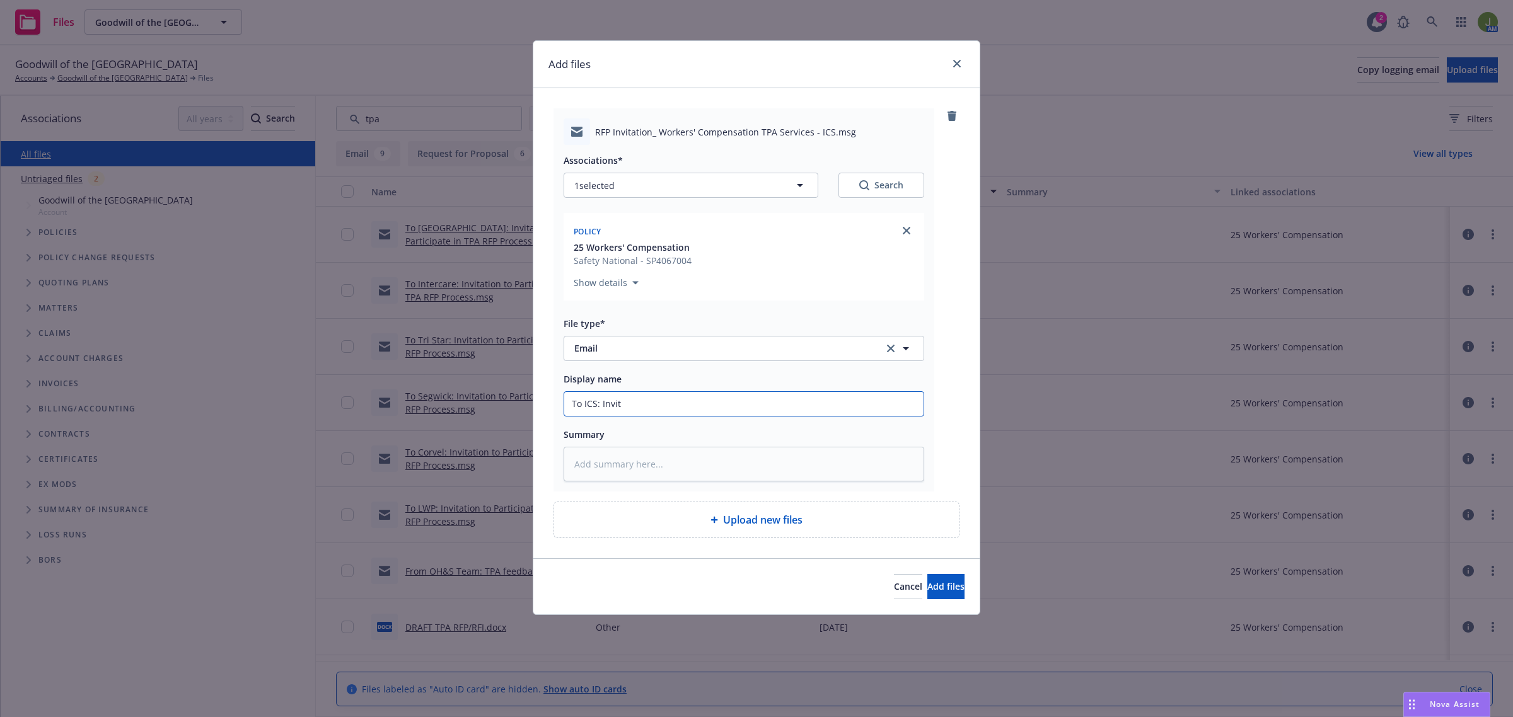
type textarea "x"
type input "To ICS: Invita"
type textarea "x"
type input "To ICS: Invitati"
type textarea "x"
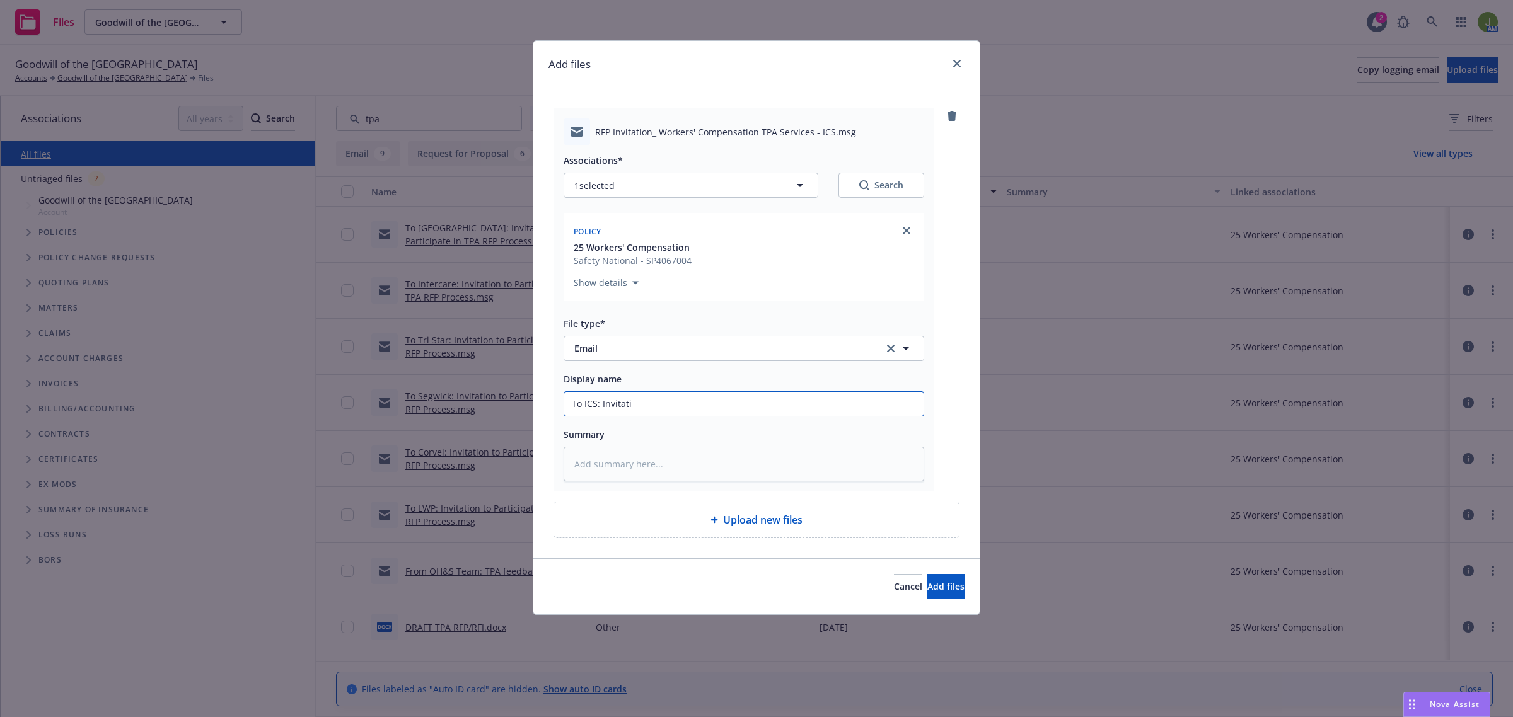
type input "To ICS: Invitatio"
type textarea "x"
type input "To ICS: Invitation"
type textarea "x"
type input "To ICS: Invitation t"
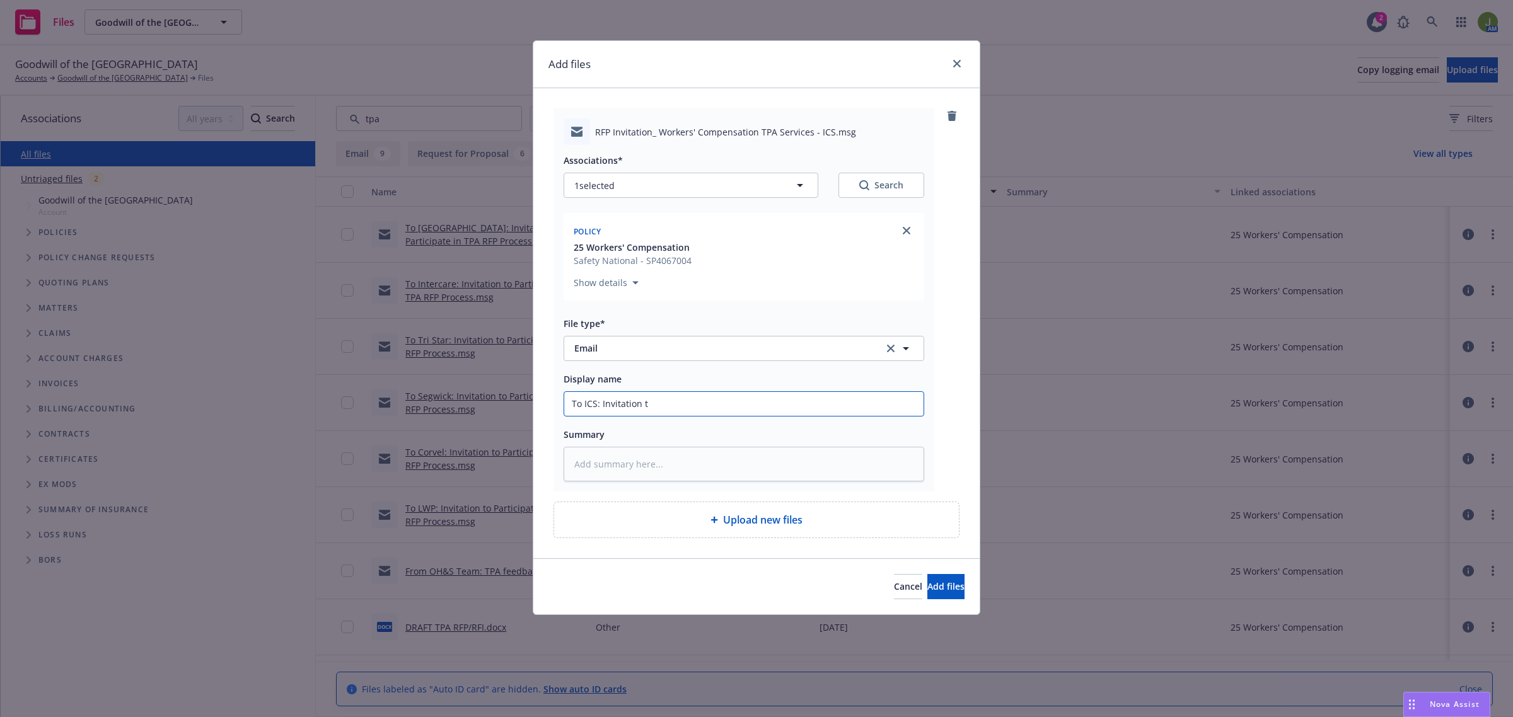
type textarea "x"
type input "To ICS: Invitation to"
type textarea "x"
type input "To ICS: Invitation to"
type textarea "x"
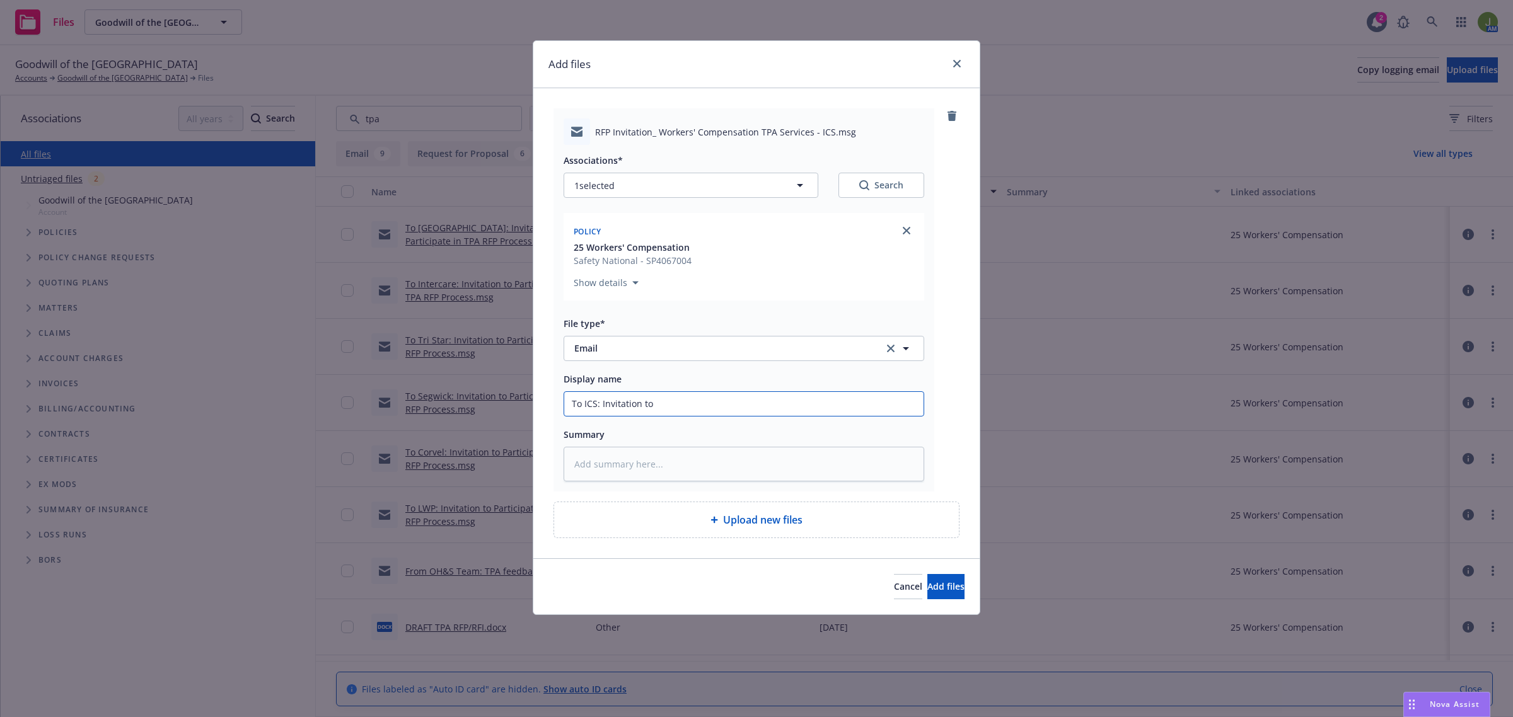
type input "To ICS: Invitation to P"
type textarea "x"
type input "To ICS: Invitation to Pa"
type textarea "x"
type input "To ICS: Invitation to Par"
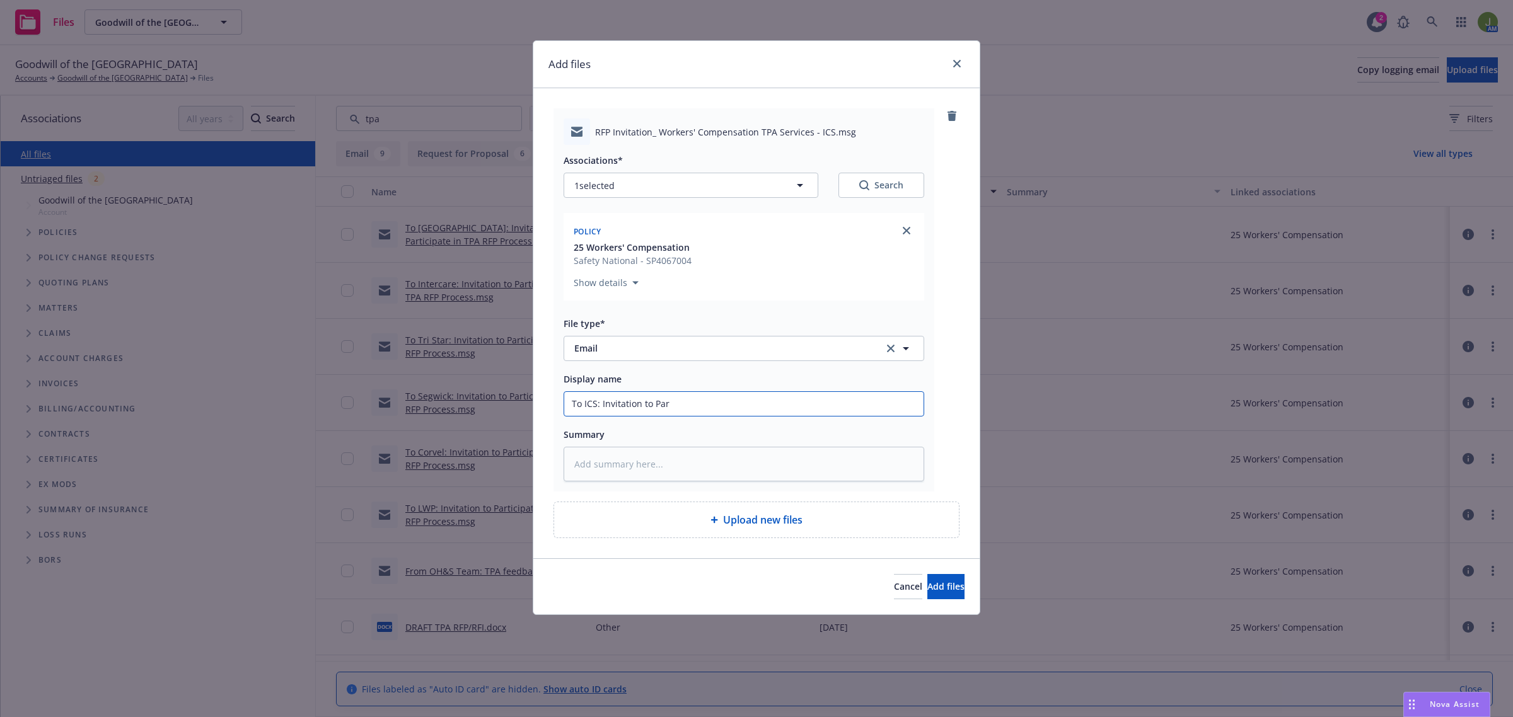
type textarea "x"
type input "To ICS: Invitation to Part"
type textarea "x"
type input "To ICS: Invitation to Parti"
type textarea "x"
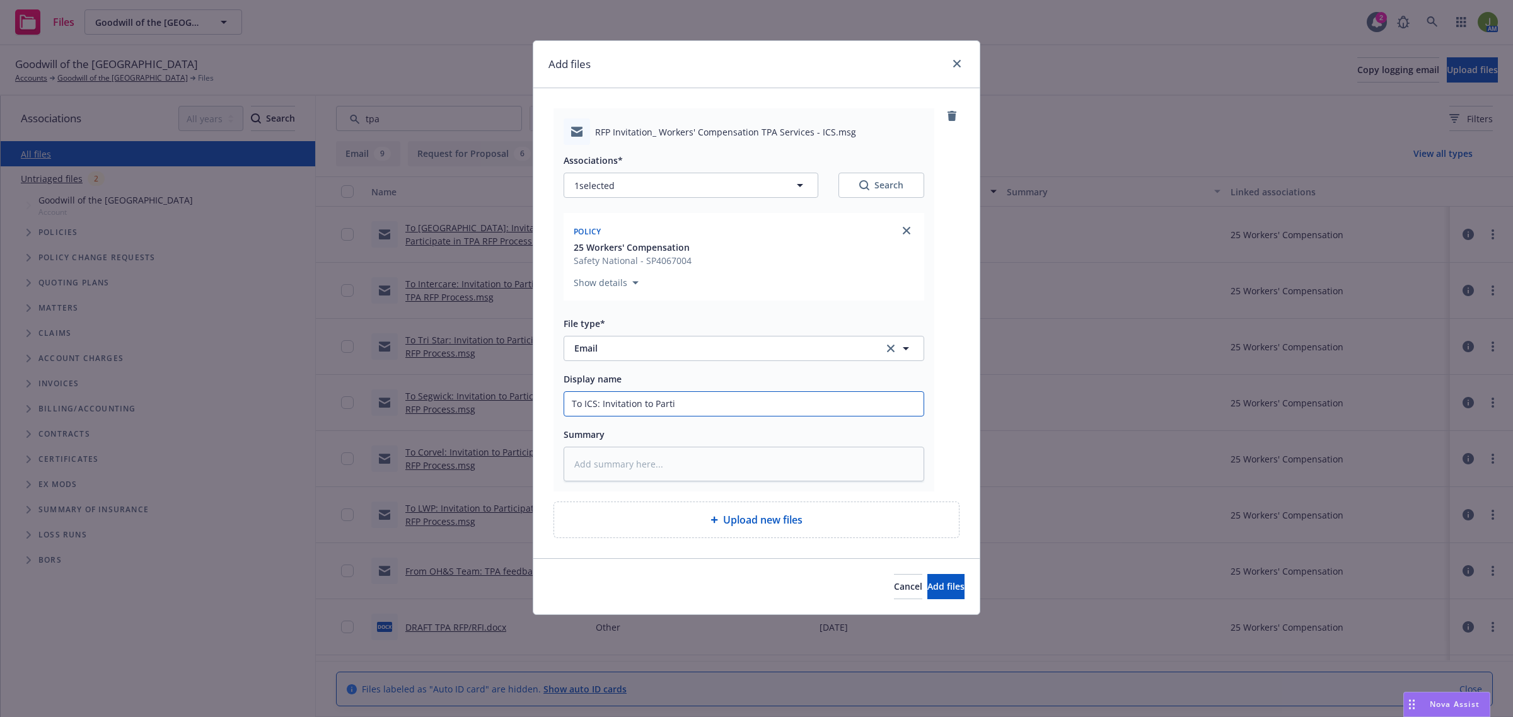
type input "To ICS: Invitation to Partic"
type textarea "x"
type input "To ICS: Invitation to Partici"
type textarea "x"
type input "To ICS: Invitation to Particip"
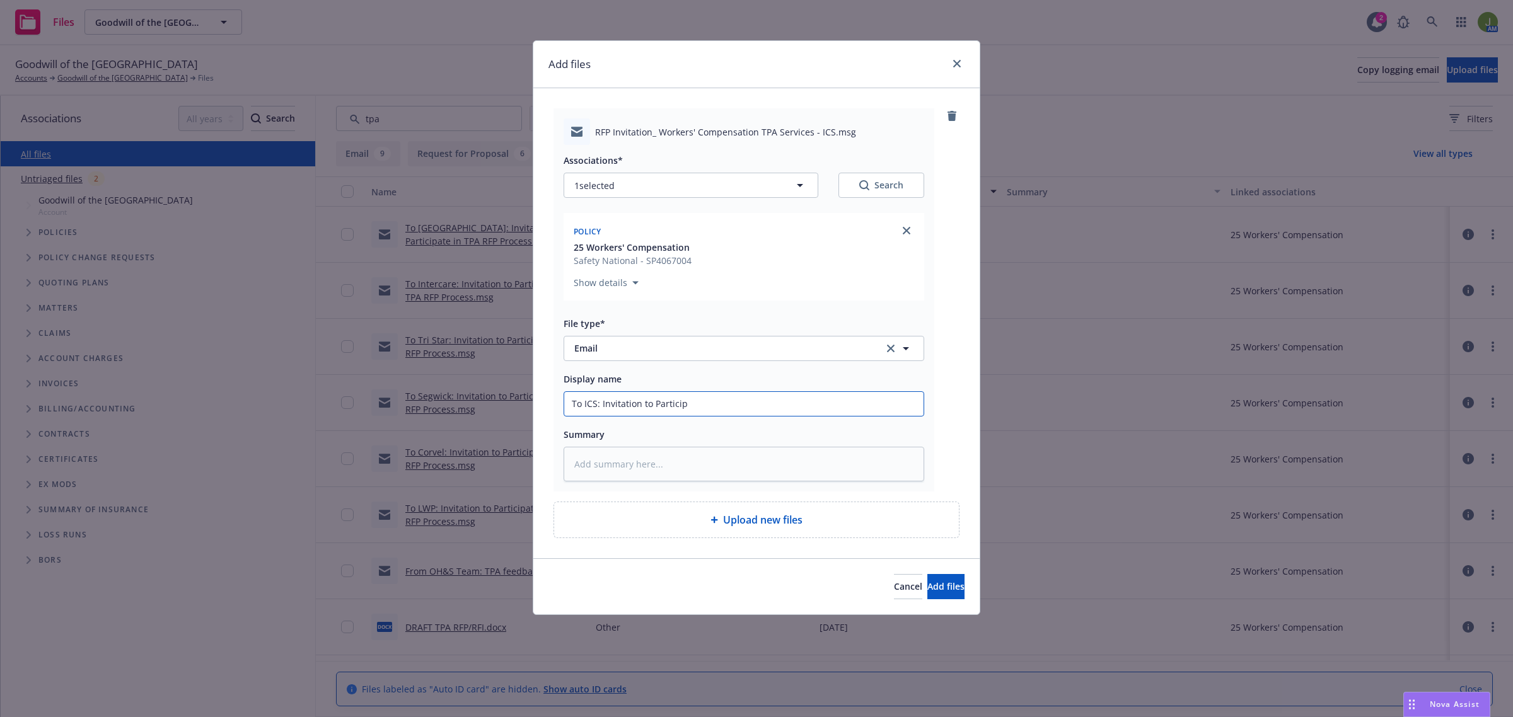
type textarea "x"
type input "To ICS: Invitation to Participa"
type textarea "x"
type input "To ICS: Invitation to Participat"
type textarea "x"
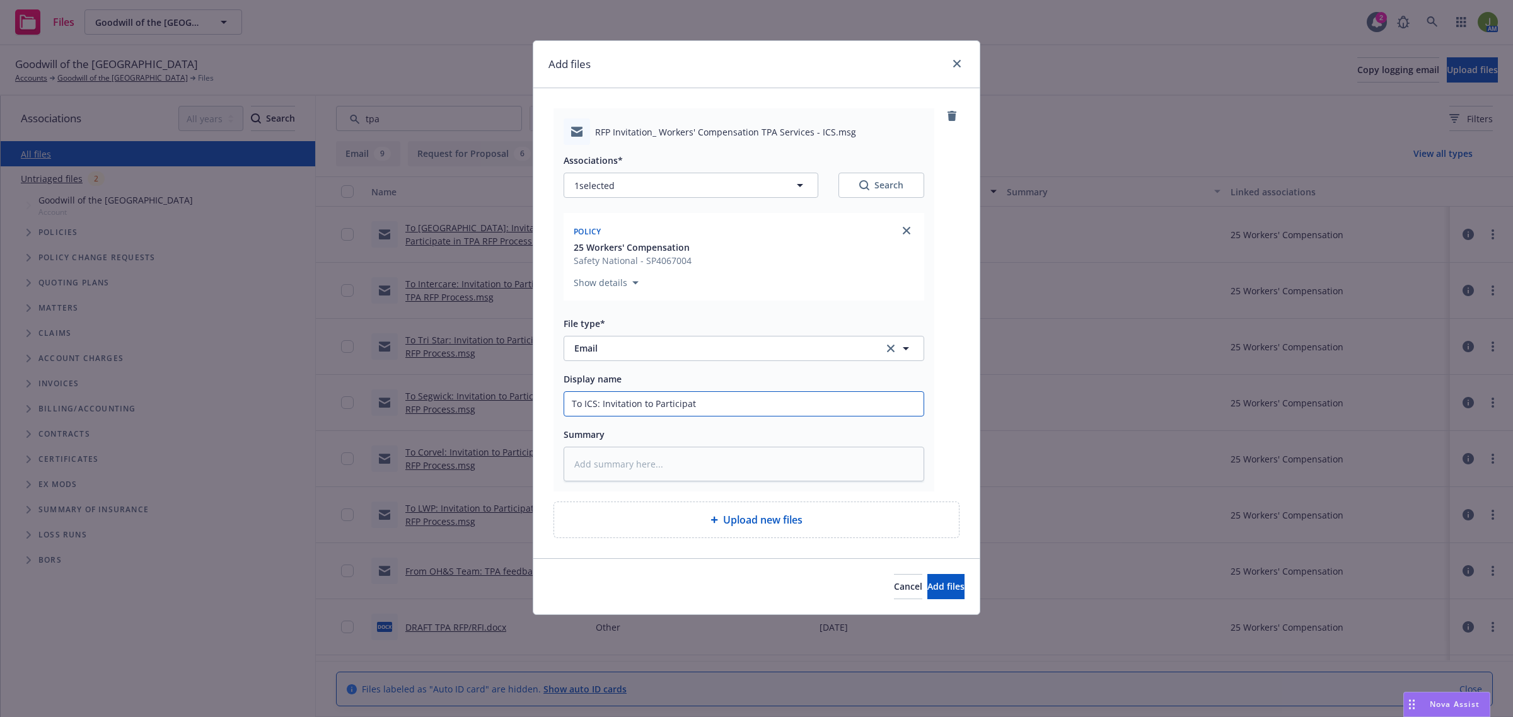
type input "To ICS: Invitation to Participate"
type textarea "x"
type input "To ICS: Invitation to Participate"
drag, startPoint x: 697, startPoint y: 57, endPoint x: 1021, endPoint y: 82, distance: 325.6
click at [1021, 82] on div "Add files RFP Invitation_ Workers' Compensation TPA Services - ICS.msg Associat…" at bounding box center [756, 358] width 1513 height 717
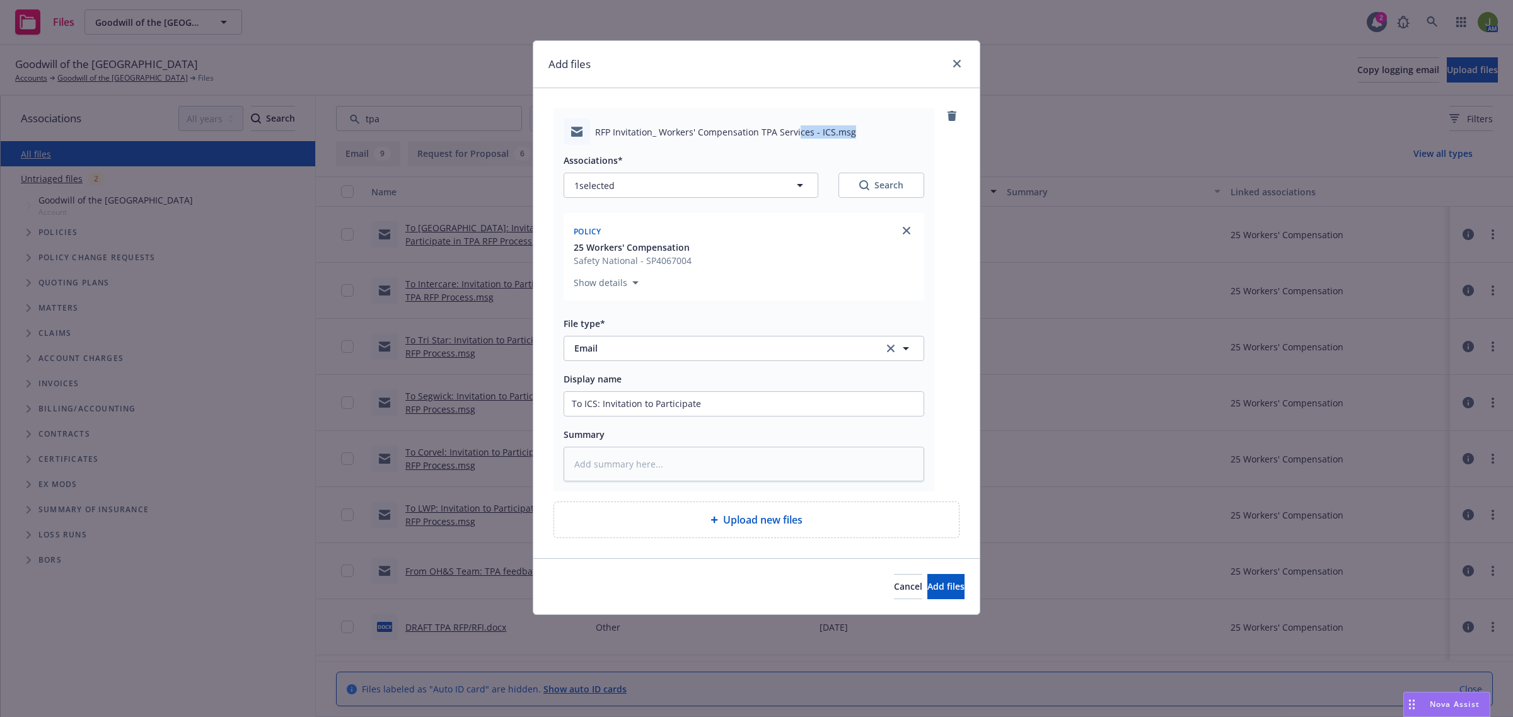
drag, startPoint x: 796, startPoint y: 101, endPoint x: 881, endPoint y: 112, distance: 85.9
click at [881, 112] on div "RFP Invitation_ Workers' Compensation TPA Services - ICS.msg Associations* 1 se…" at bounding box center [756, 323] width 446 height 470
click at [717, 407] on input "To ICS: Invitation to Participate" at bounding box center [743, 404] width 359 height 24
type textarea "x"
type input "To ICS: Invitation to Participate i"
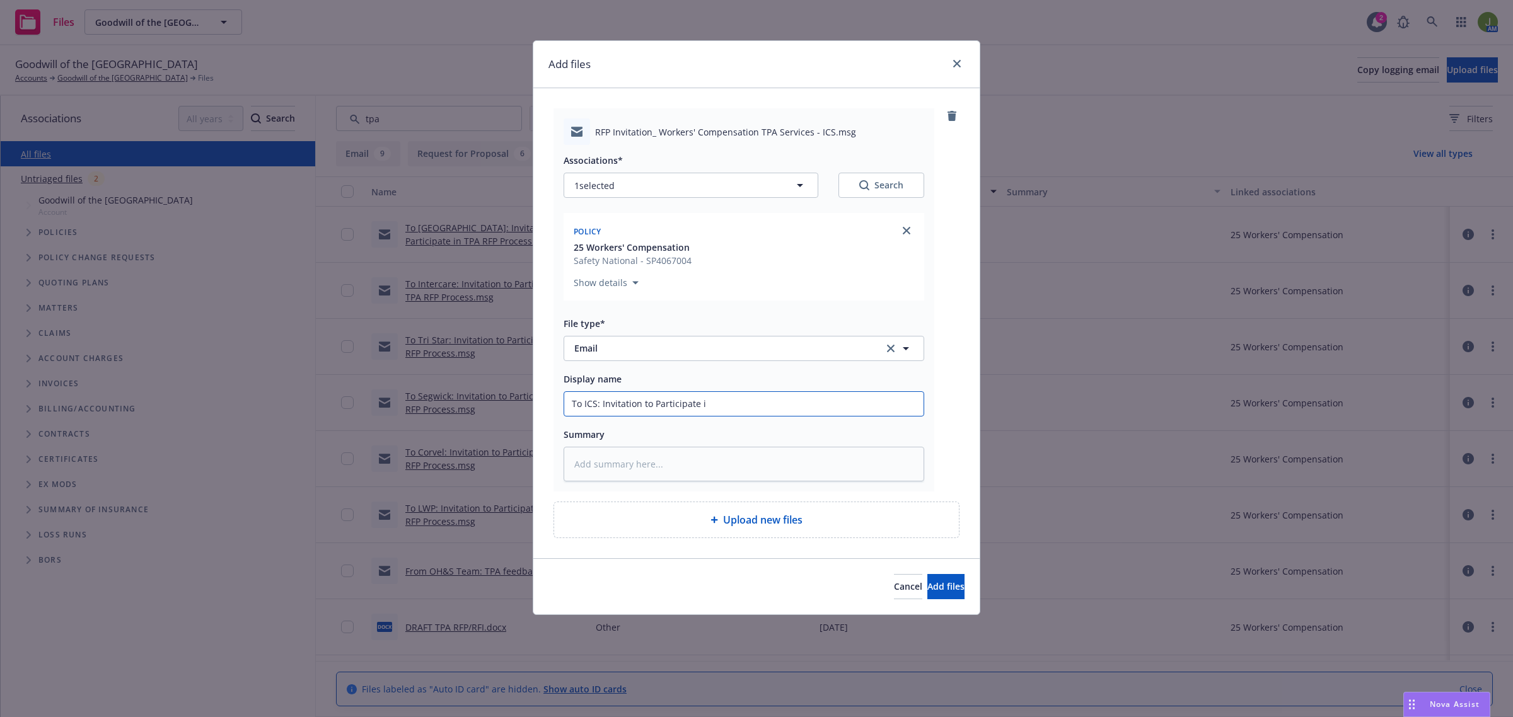
type textarea "x"
type input "To ICS: Invitation to Participate in"
type textarea "x"
type input "To ICS: Invitation to Participate in"
type textarea "x"
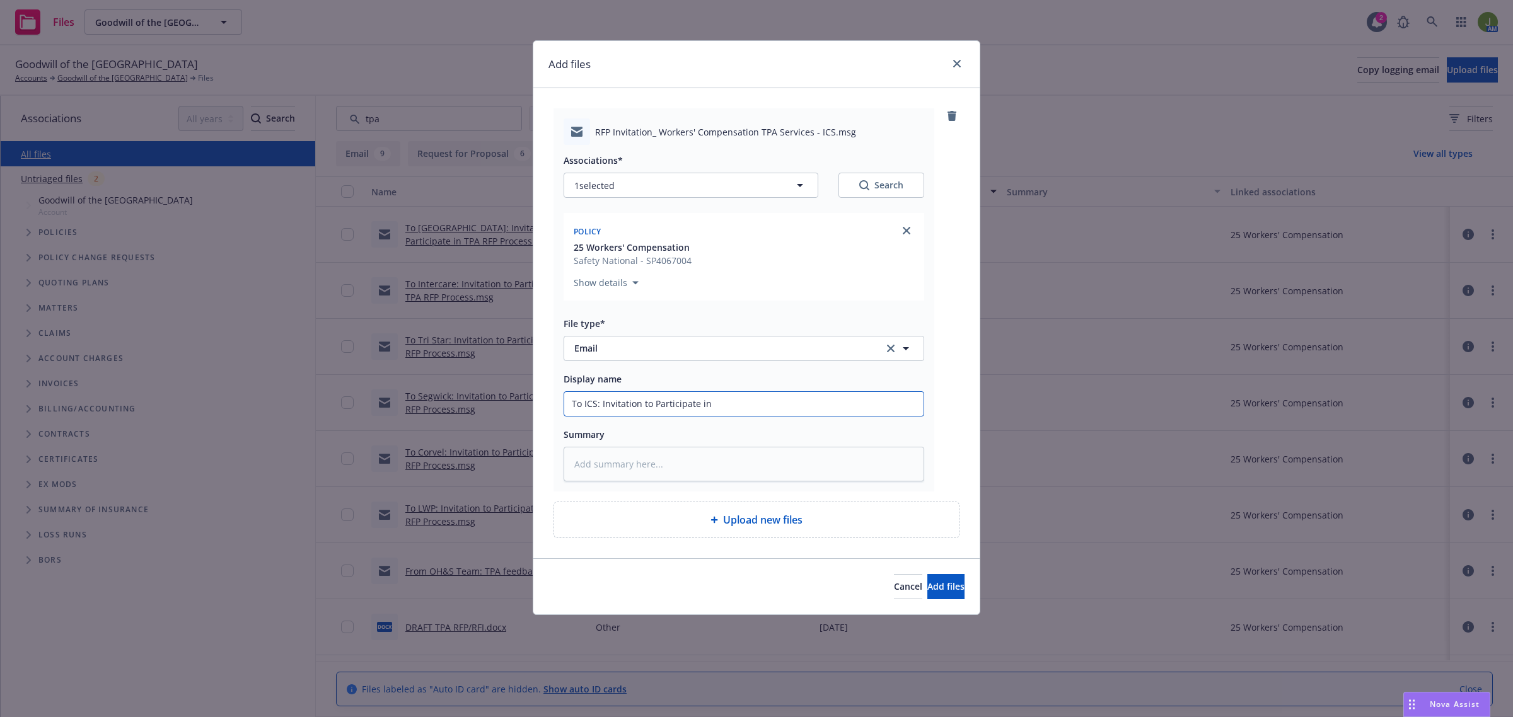
type input "To ICS: Invitation to Participate in W"
type textarea "x"
type input "To ICS: Invitation to Participate in WC"
type textarea "x"
type input "To ICS: Invitation to Participate in WC"
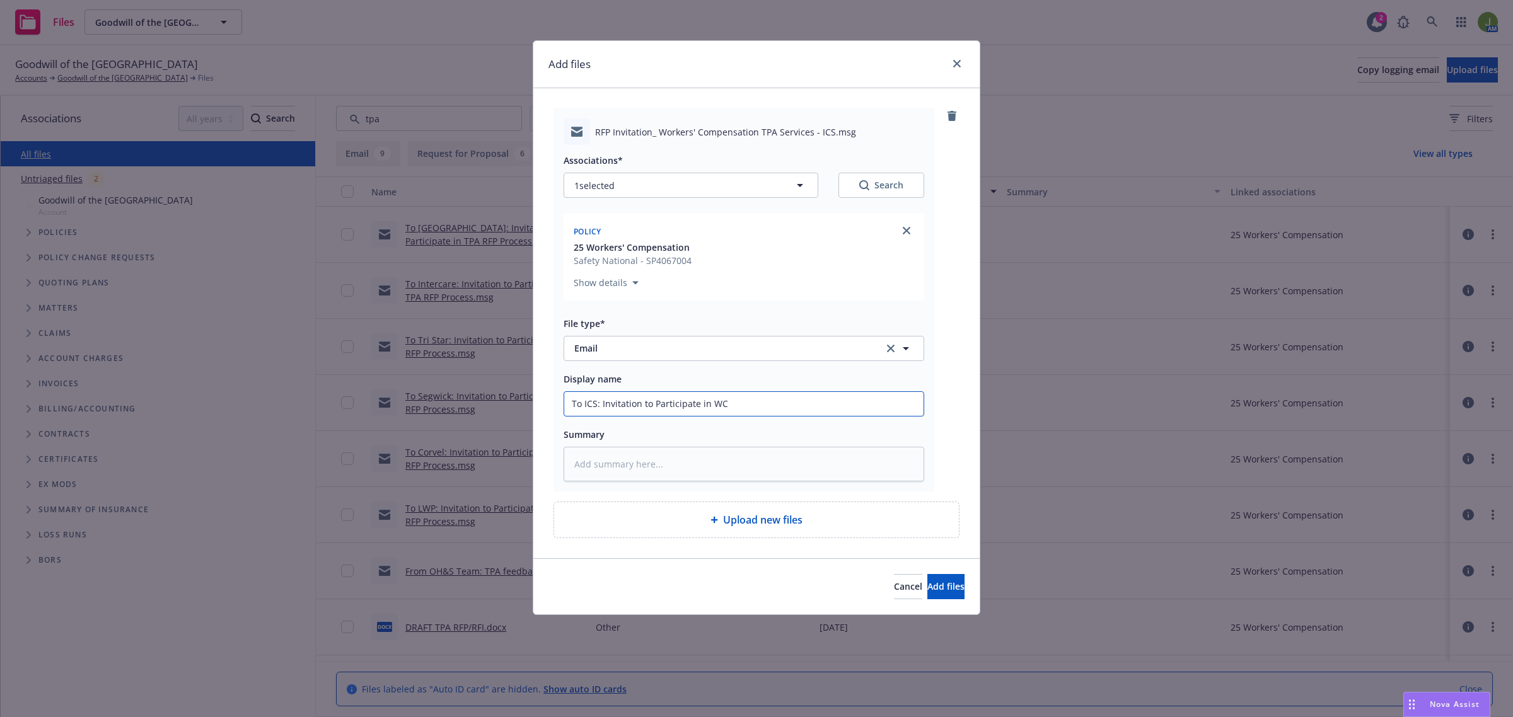
type textarea "x"
type input "To ICS: Invitation to Participate in WC T"
type textarea "x"
type input "To ICS: Invitation to Participate in WC TP"
type textarea "x"
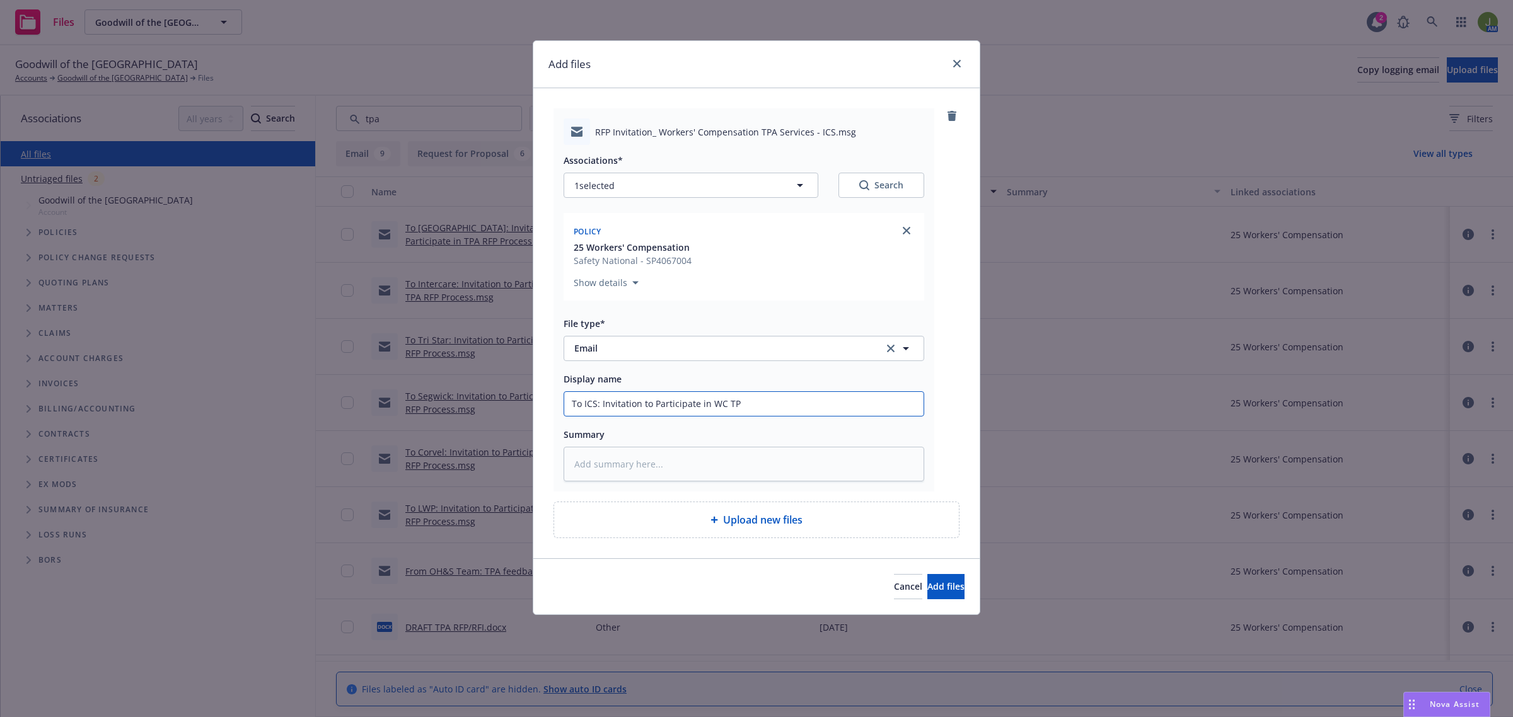
type input "To ICS: Invitation to Participate in WC TPA"
type textarea "x"
type input "To ICS: Invitation to Participate in WC TPAA"
type textarea "x"
type input "To ICS: Invitation to Participate in WC TPAA"
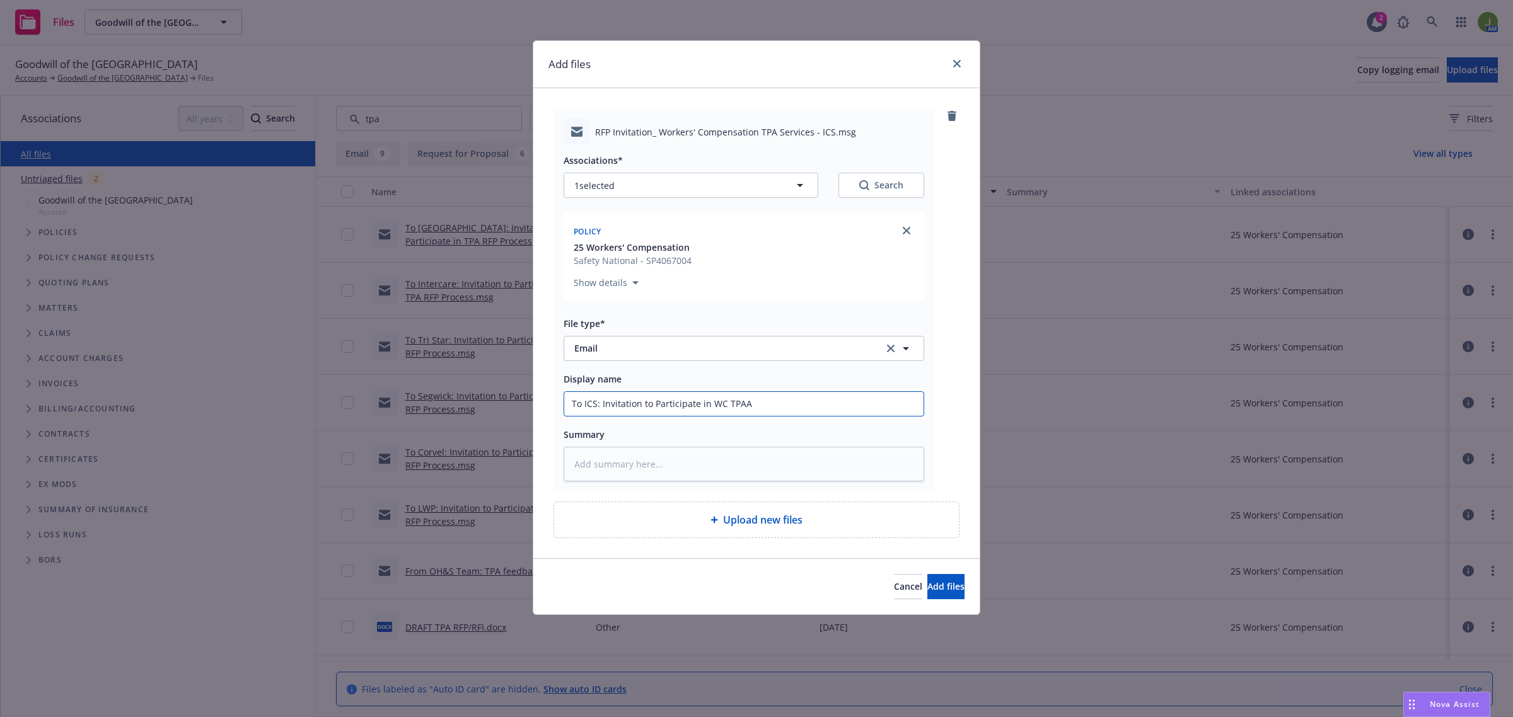
type textarea "x"
type input "To ICS: Invitation to Participate in WC TPAA"
type textarea "x"
type input "To ICS: Invitation to Participate in WC TPA"
type textarea "x"
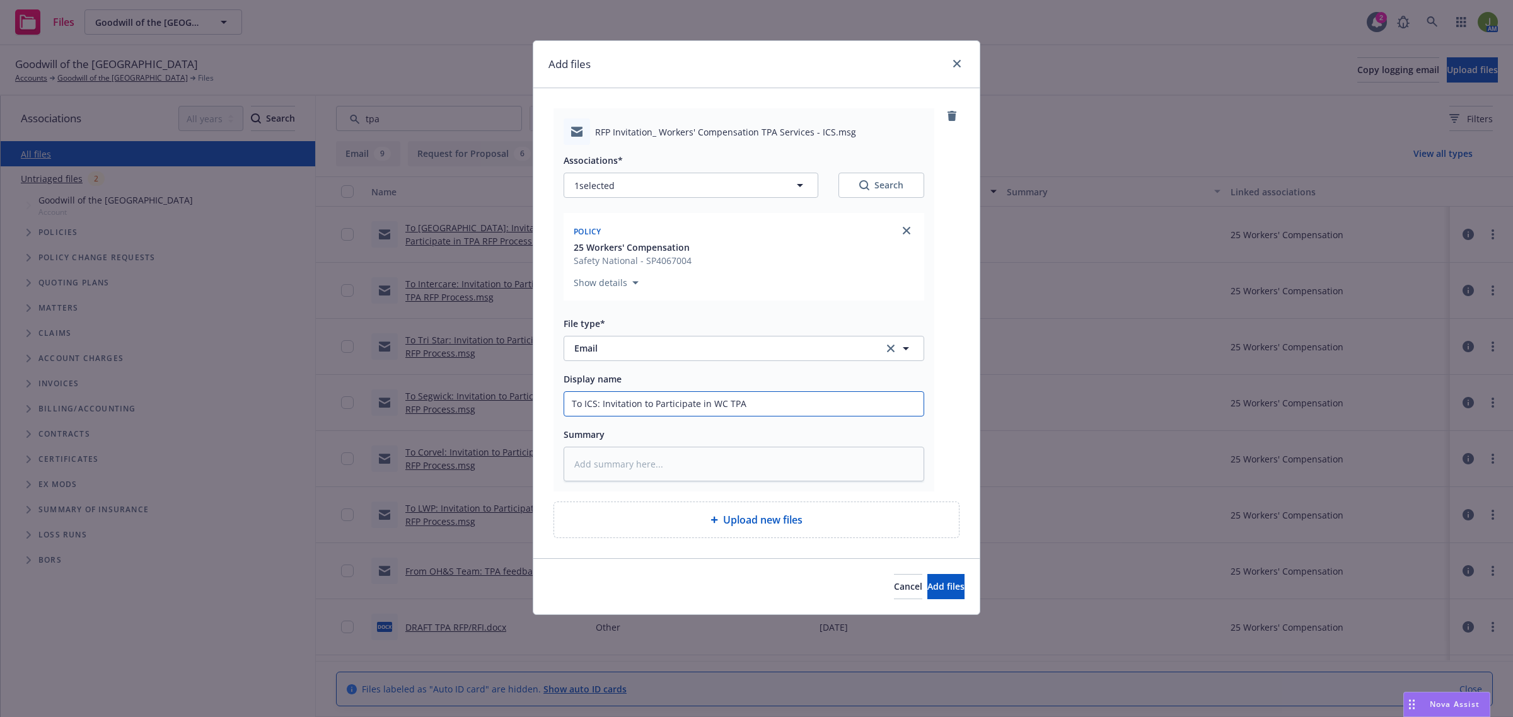
type input "To ICS: Invitation to Participate in WC TPA"
type textarea "x"
type input "To ICS: Invitation to Participate in WC TPA F"
type textarea "x"
type input "To ICS: Invitation to Participate in WC TPA FR"
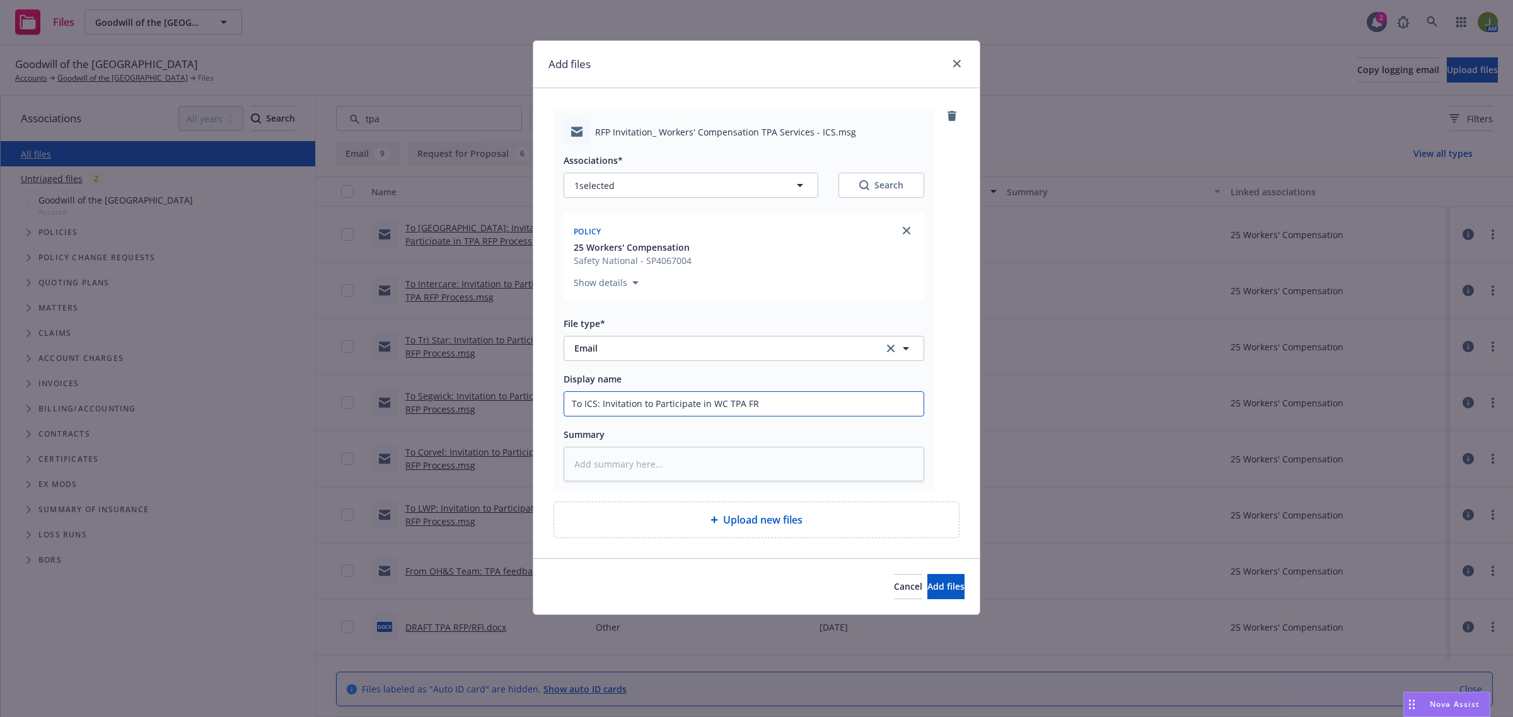
type textarea "x"
type input "To ICS: Invitation to Participate in WC TPA F"
type textarea "x"
type input "To ICS: Invitation to Participate in WC TPA"
type textarea "x"
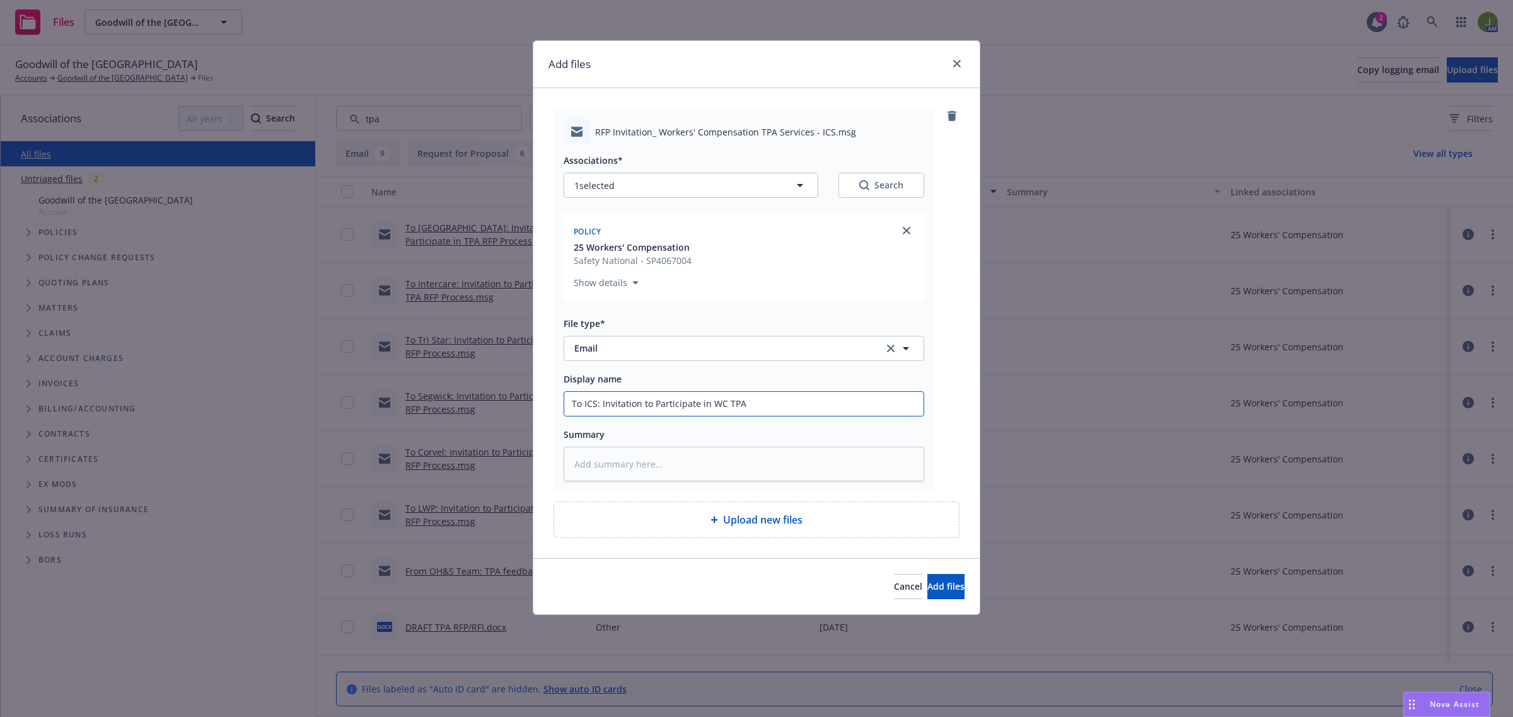
type input "To ICS: Invitation to Participate in WC TPA R"
type textarea "x"
type input "To ICS: Invitation to Participate in WC TPA RF"
type textarea "x"
type input "To ICS: Invitation to Participate in WC TPA RFP"
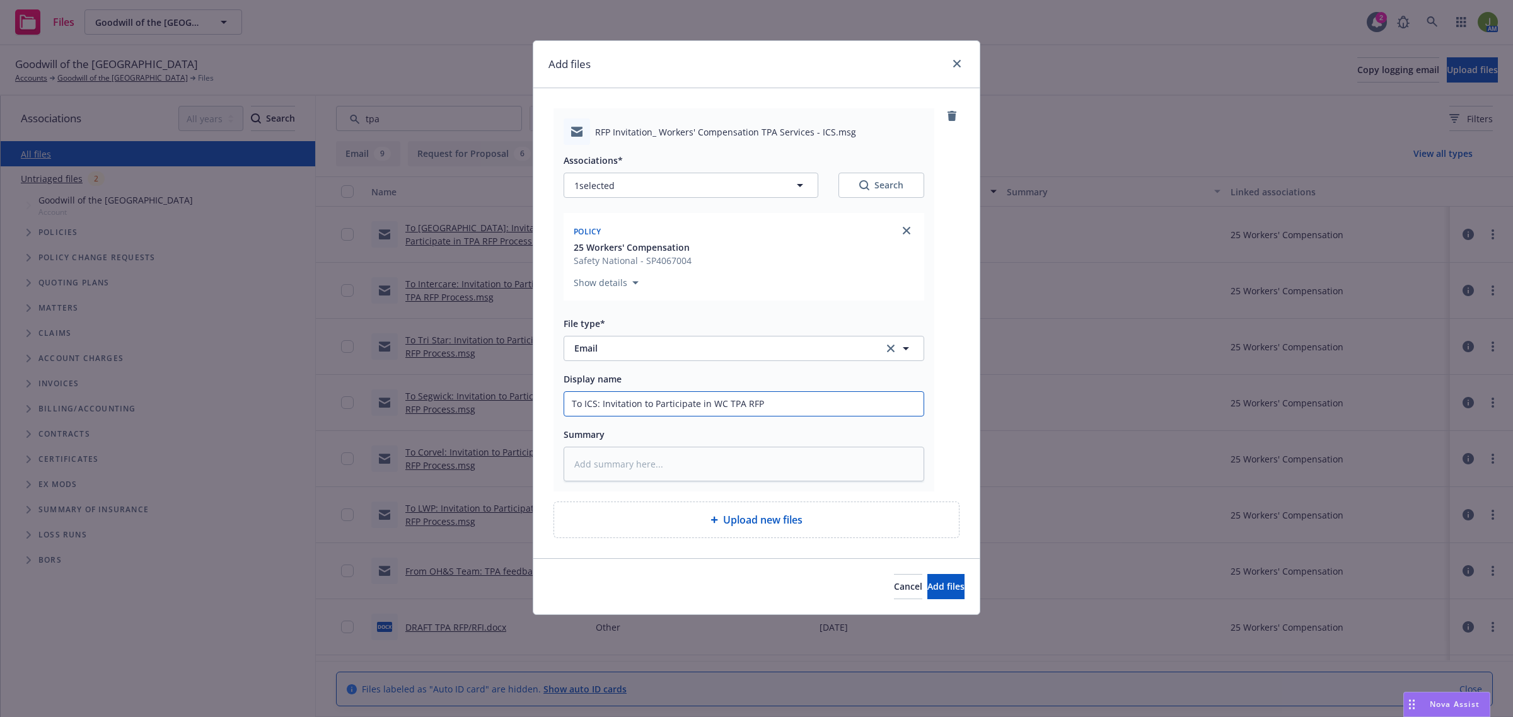
type textarea "x"
type input "To ICS: Invitation to Participate in WC TPA RFP"
type textarea "x"
type input "To ICS: Invitation to Participate in WC TPA RFP P"
type textarea "x"
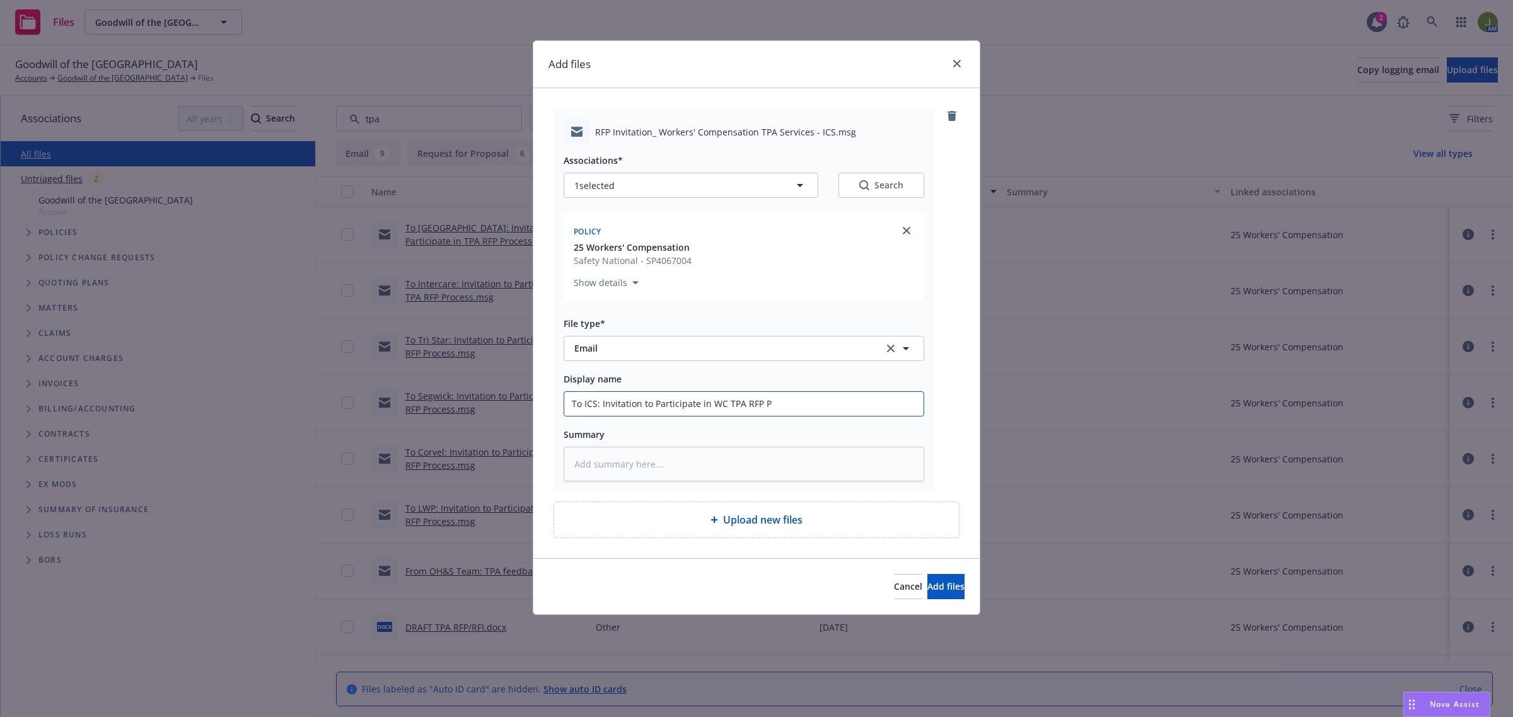
type input "To ICS: Invitation to Participate in WC TPA RFP Pr"
type textarea "x"
type input "To ICS: Invitation to Participate in WC TPA RFP Pro"
type textarea "x"
type input "To ICS: Invitation to Participate in WC TPA RFP Proc"
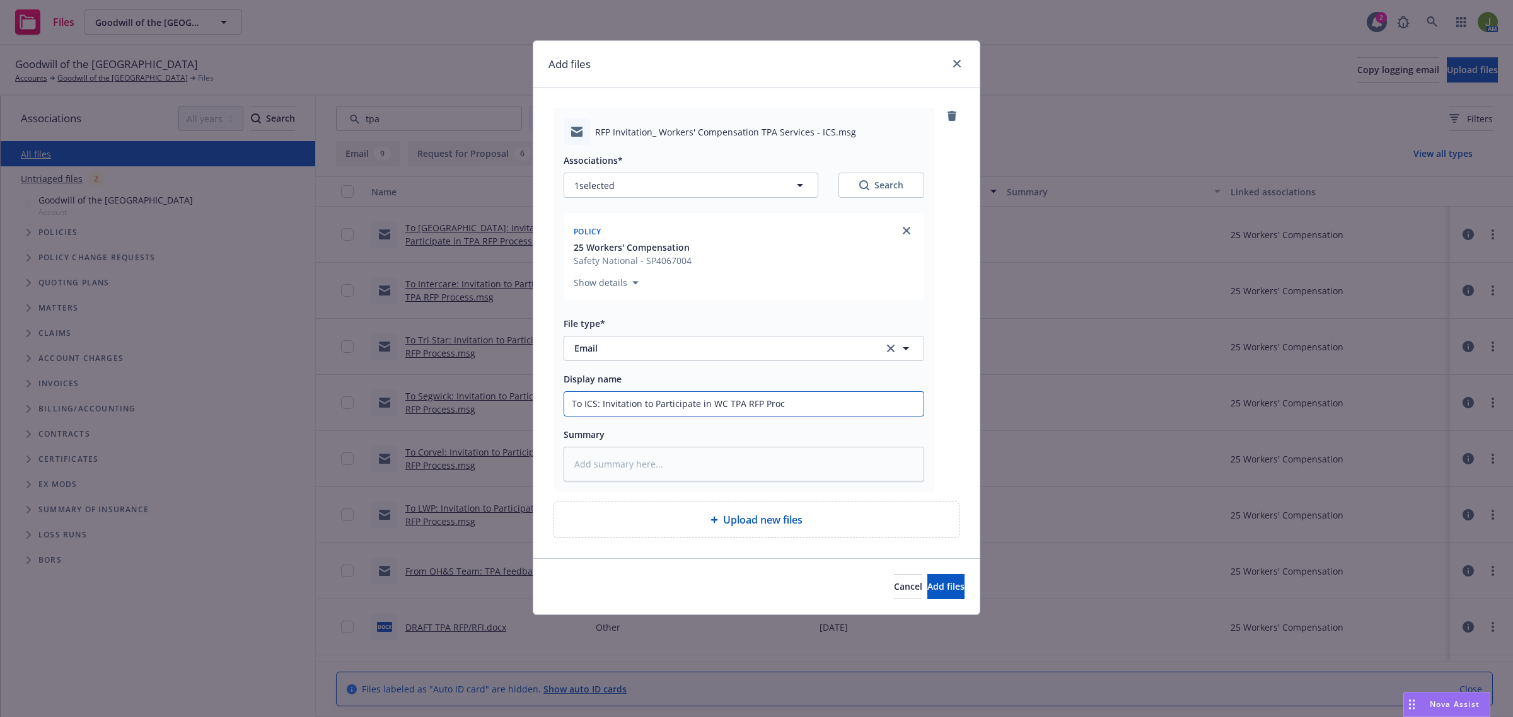
type textarea "x"
type input "To ICS: Invitation to Participate in WC TPA RFP Proce"
type textarea "x"
type input "To ICS: Invitation to Participate in WC TPA RFP Proces"
type textarea "x"
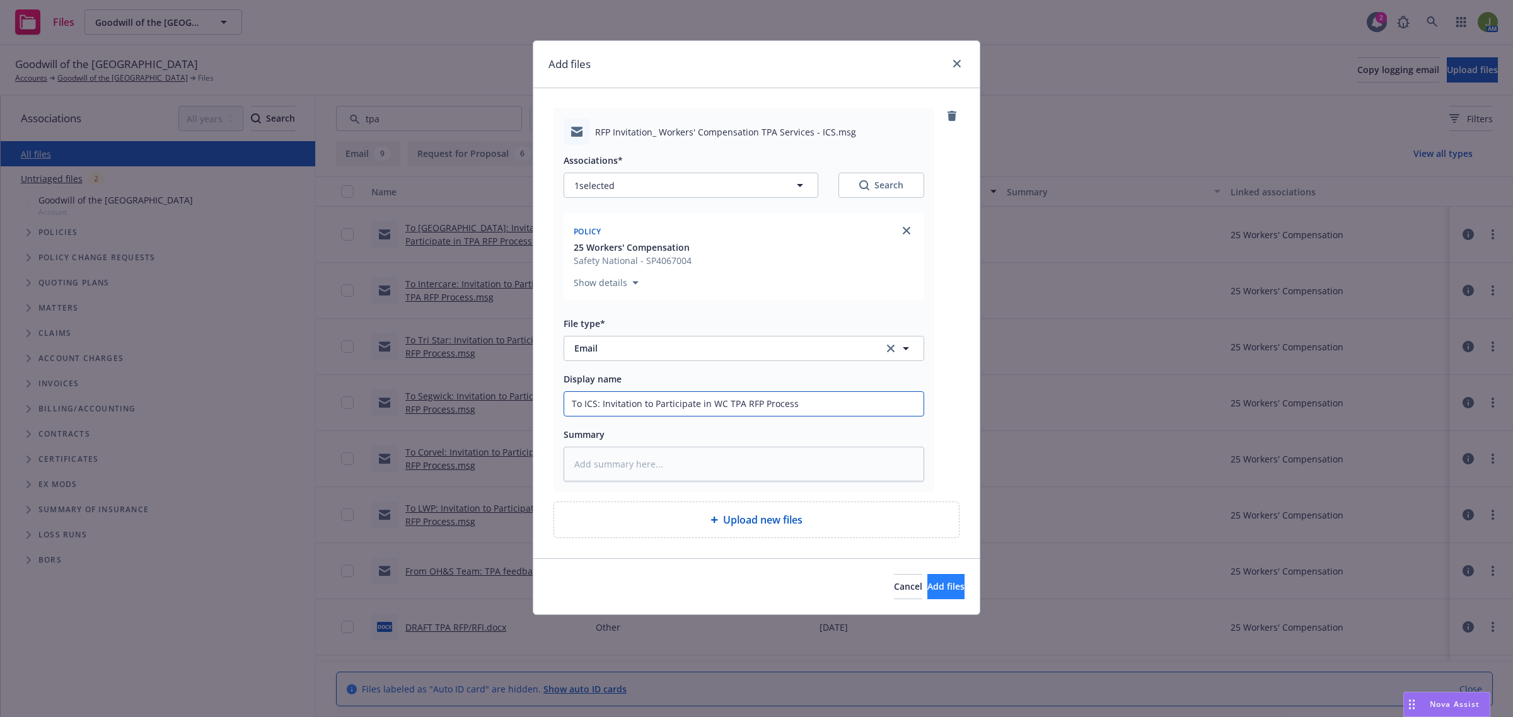
type input "To ICS: Invitation to Participate in WC TPA RFP Process"
click at [927, 599] on button "Add files" at bounding box center [945, 586] width 37 height 25
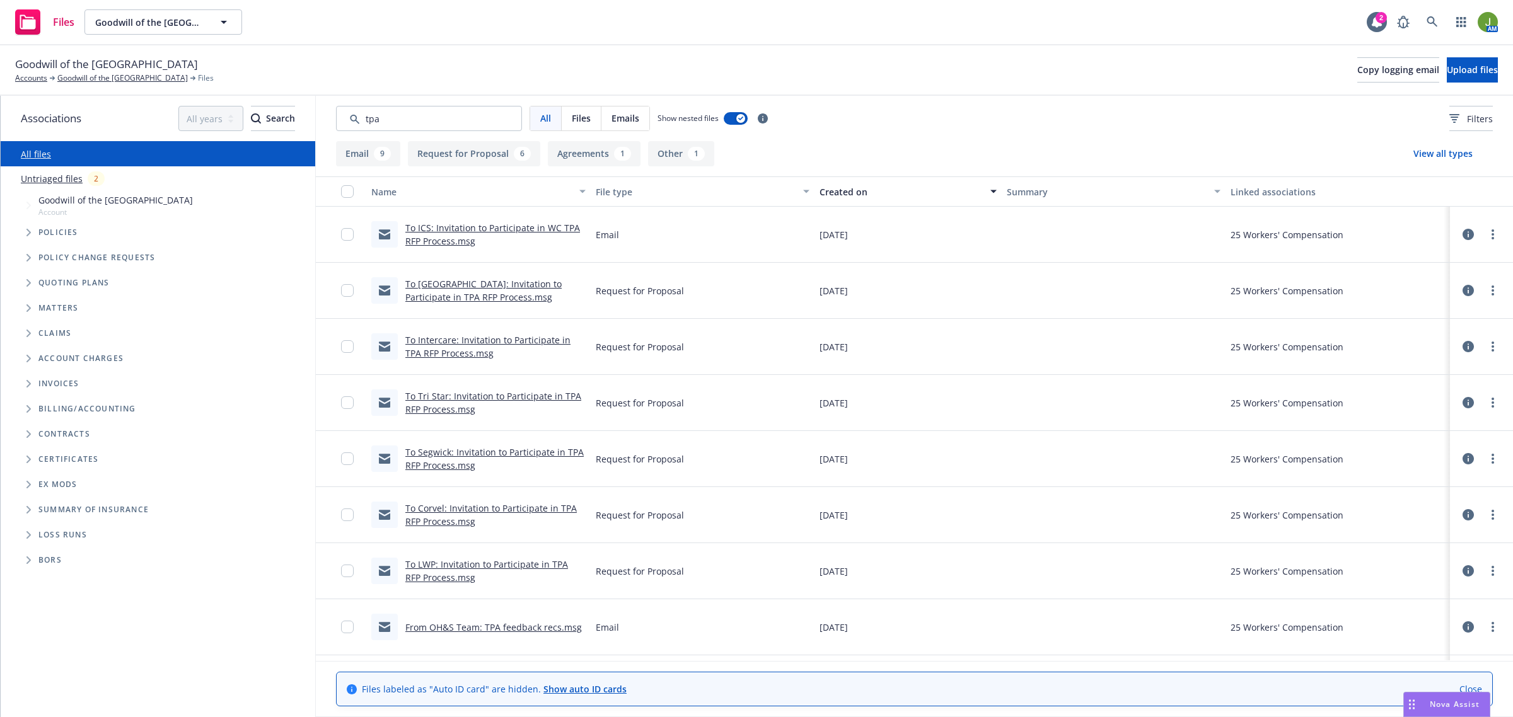
click at [451, 357] on link "To Intercare: Invitation to Participate in TPA RFP Process.msg" at bounding box center [487, 346] width 165 height 25
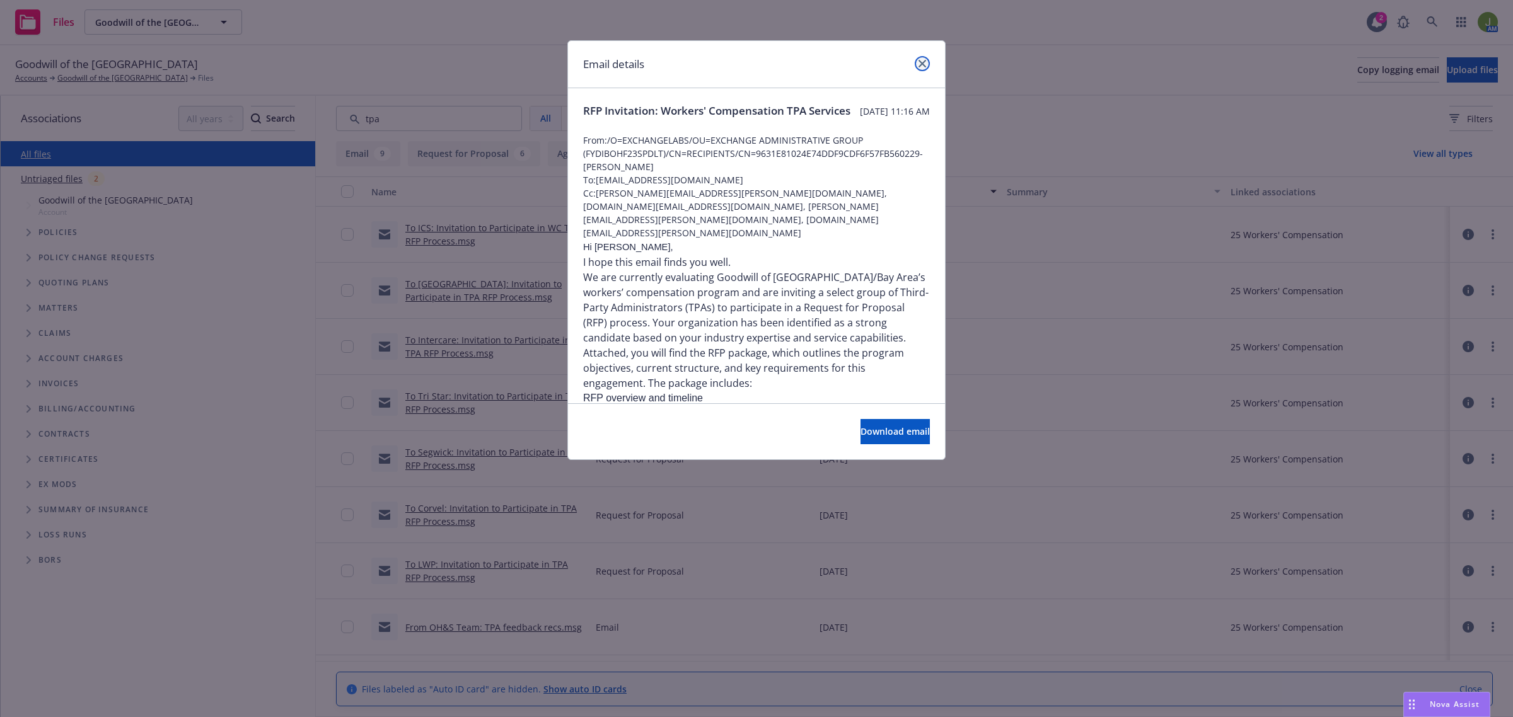
click at [921, 67] on icon "close" at bounding box center [923, 64] width 8 height 8
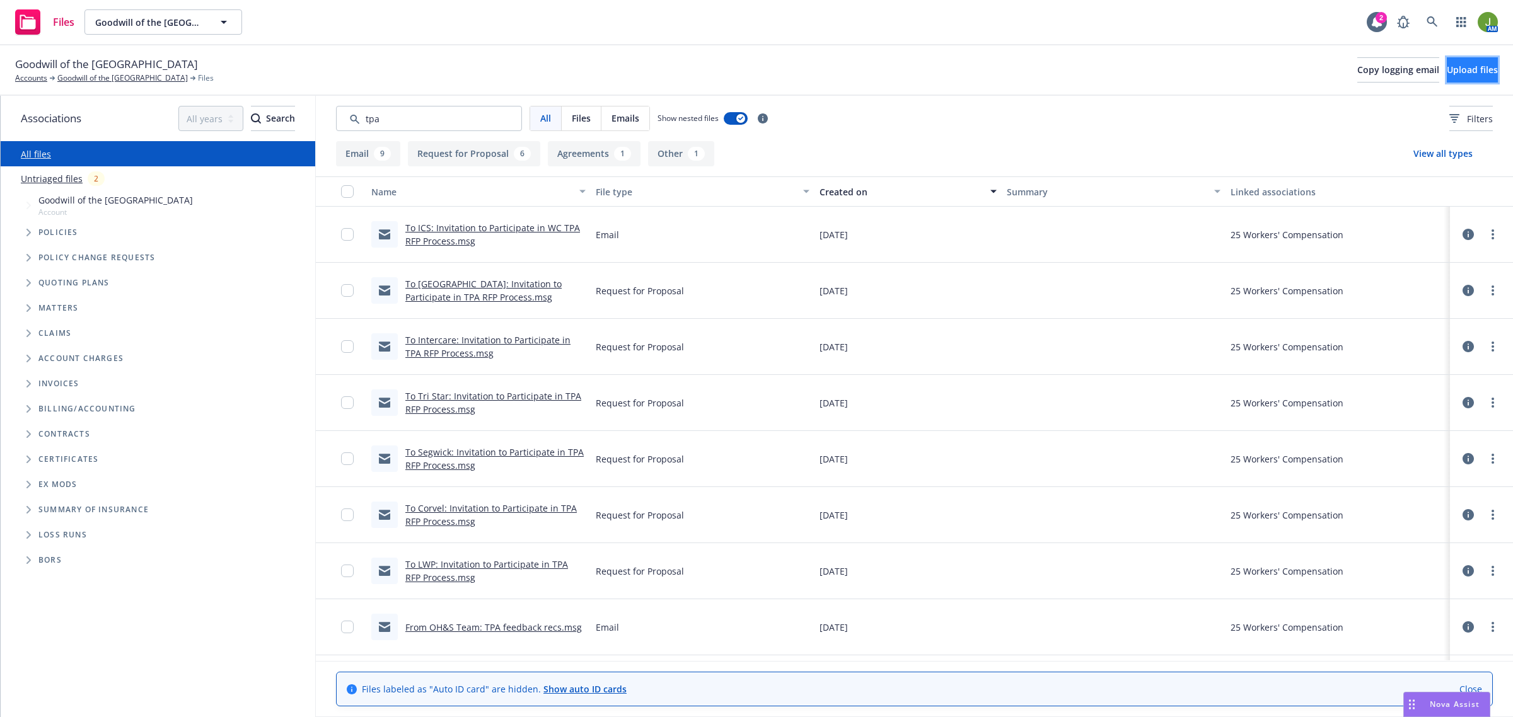
click at [1447, 77] on button "Upload files" at bounding box center [1472, 69] width 51 height 25
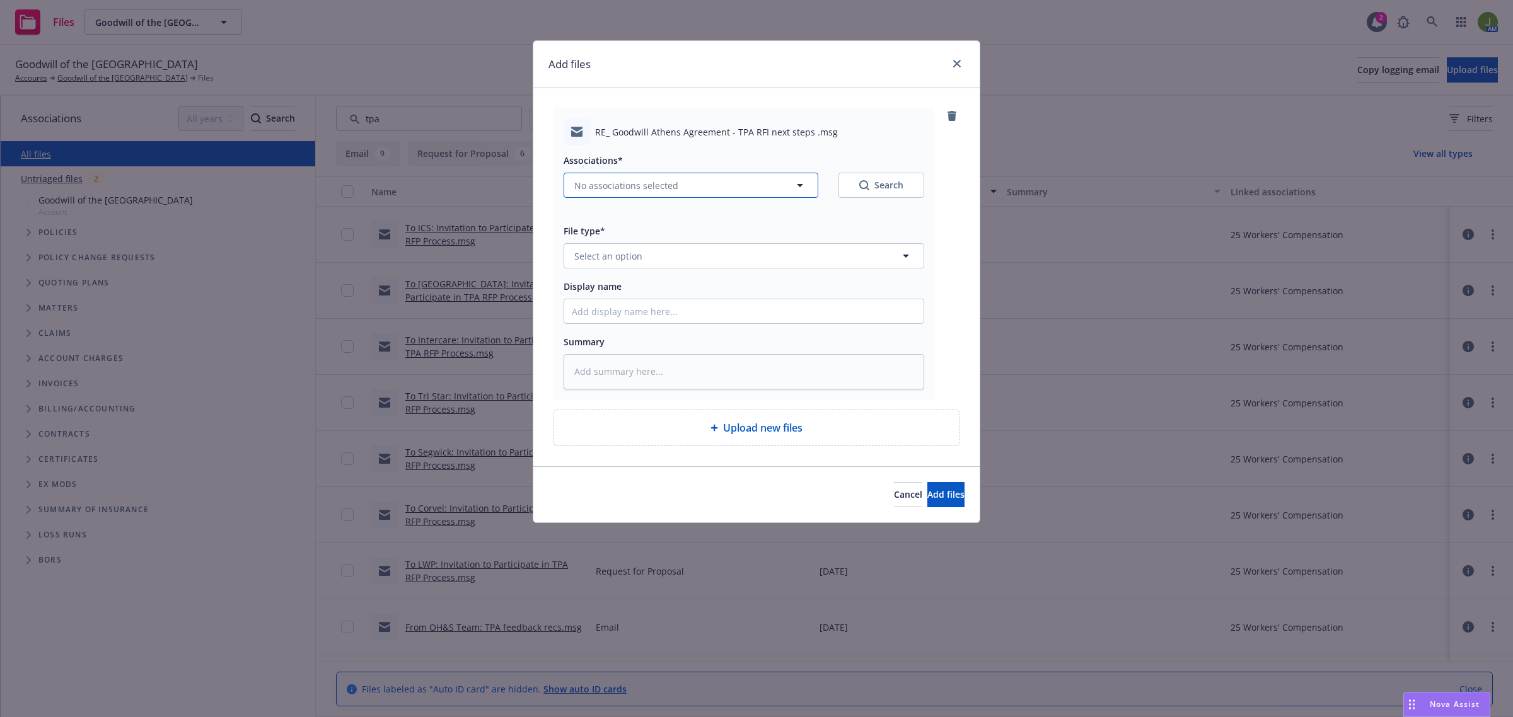
click at [597, 190] on span "No associations selected" at bounding box center [626, 185] width 104 height 13
type textarea "x"
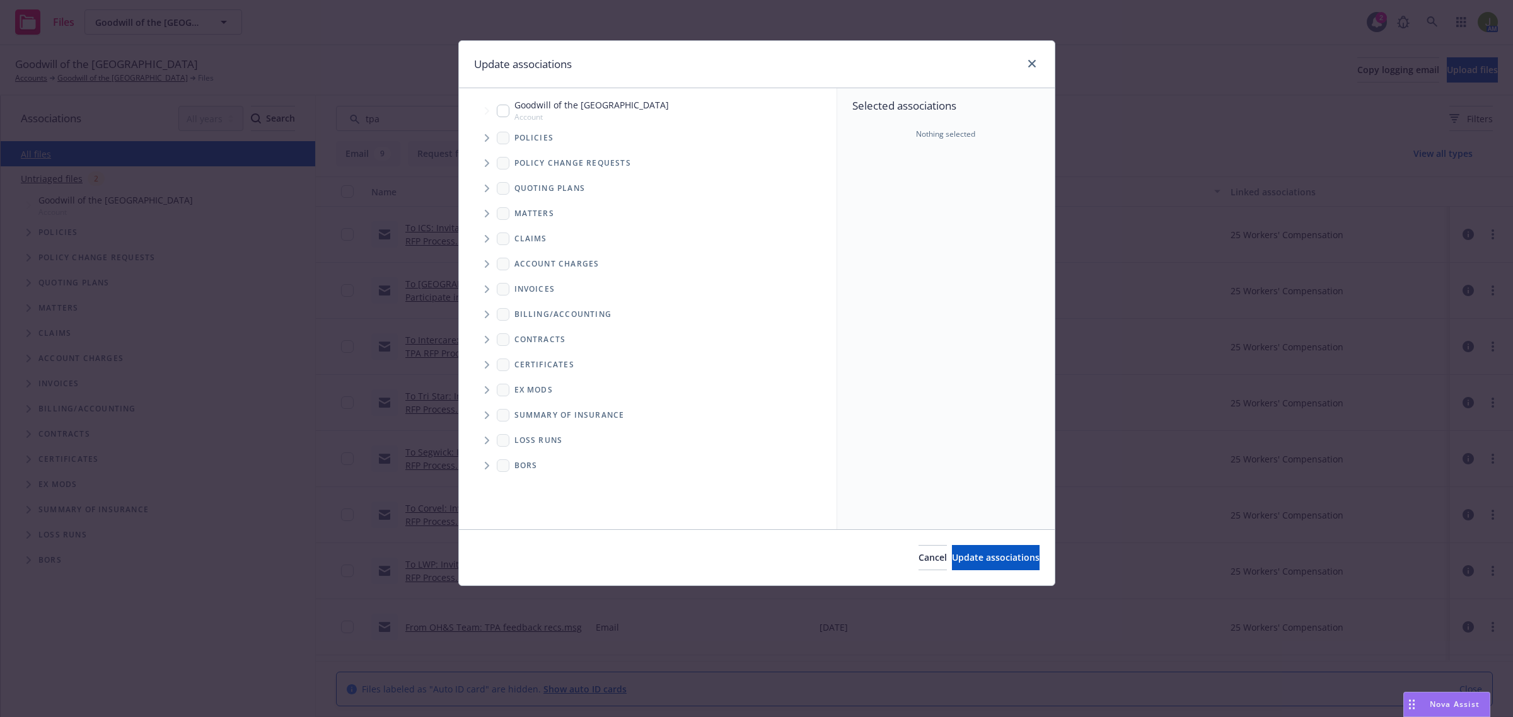
click at [487, 137] on icon "Tree Example" at bounding box center [487, 138] width 5 height 8
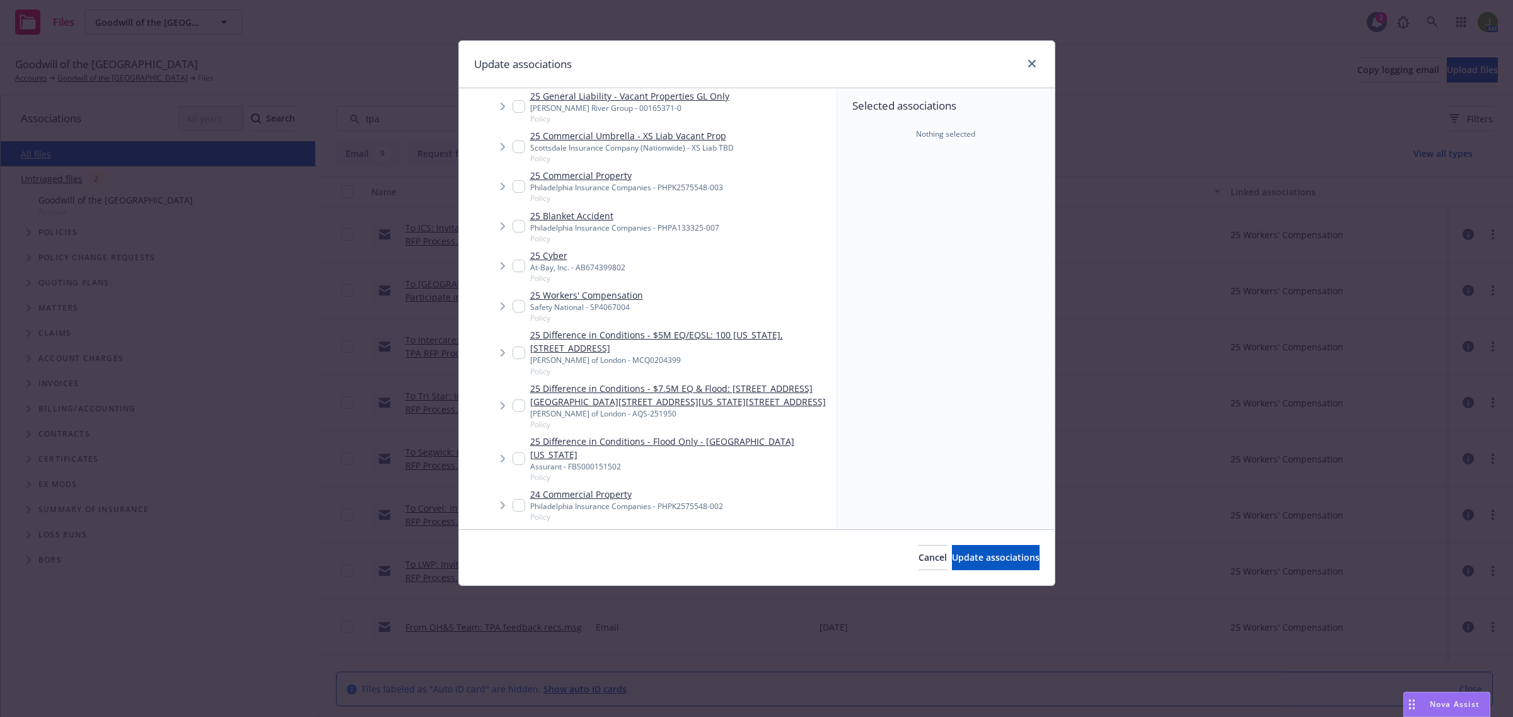
click at [511, 305] on span "Tree Example" at bounding box center [502, 306] width 20 height 20
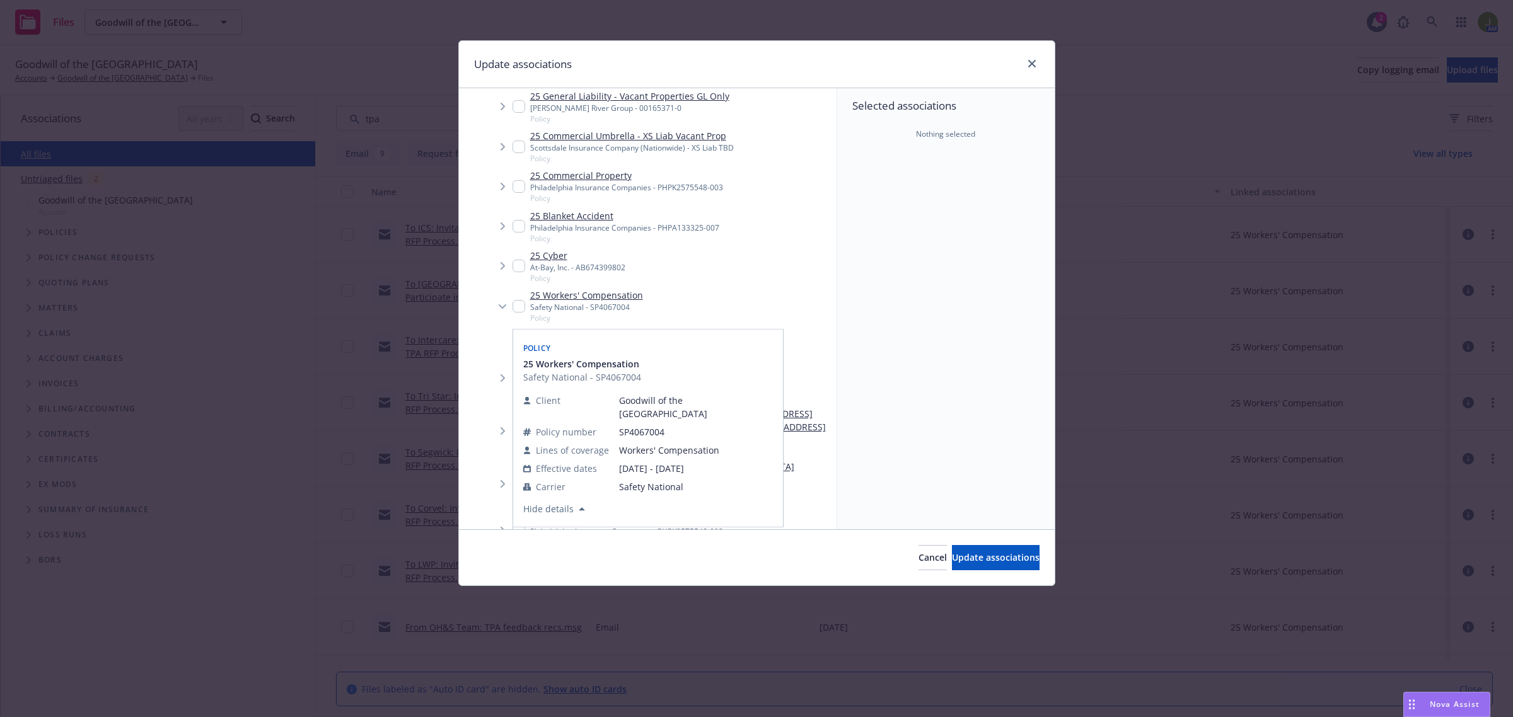
click at [521, 303] on input "Tree Example" at bounding box center [519, 306] width 13 height 13
checkbox input "true"
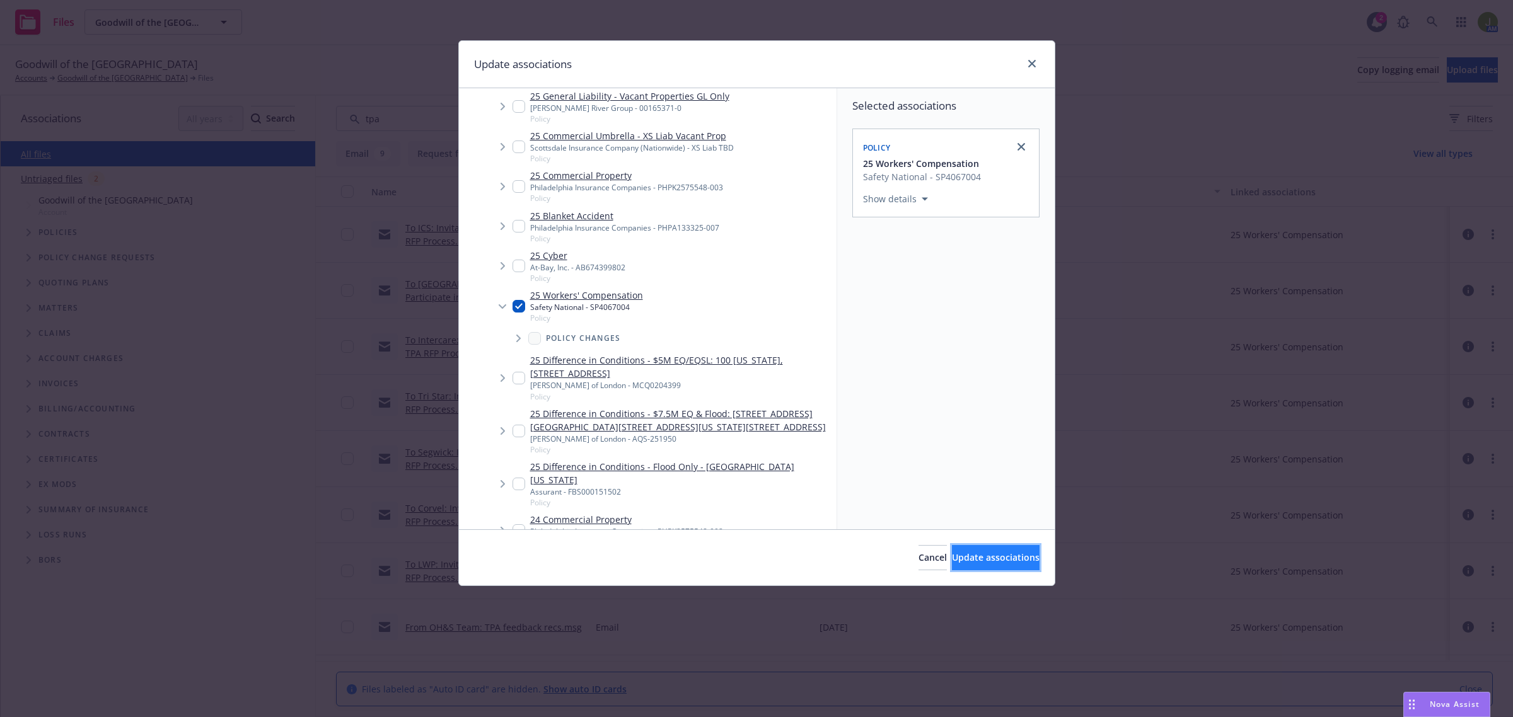
click at [952, 552] on span "Update associations" at bounding box center [996, 558] width 88 height 12
type textarea "x"
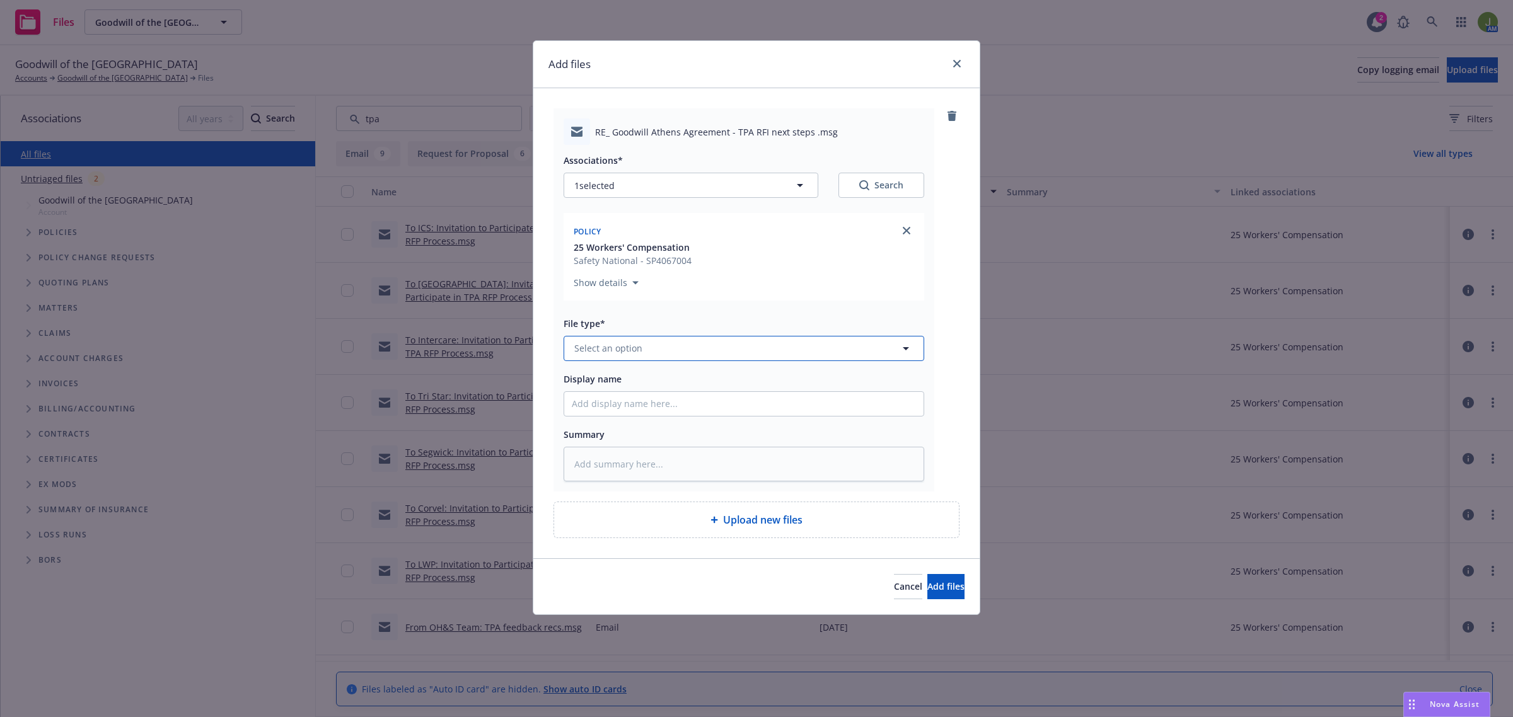
click at [645, 350] on button "Select an option" at bounding box center [744, 348] width 361 height 25
type input "em"
type textarea "x"
type input "F"
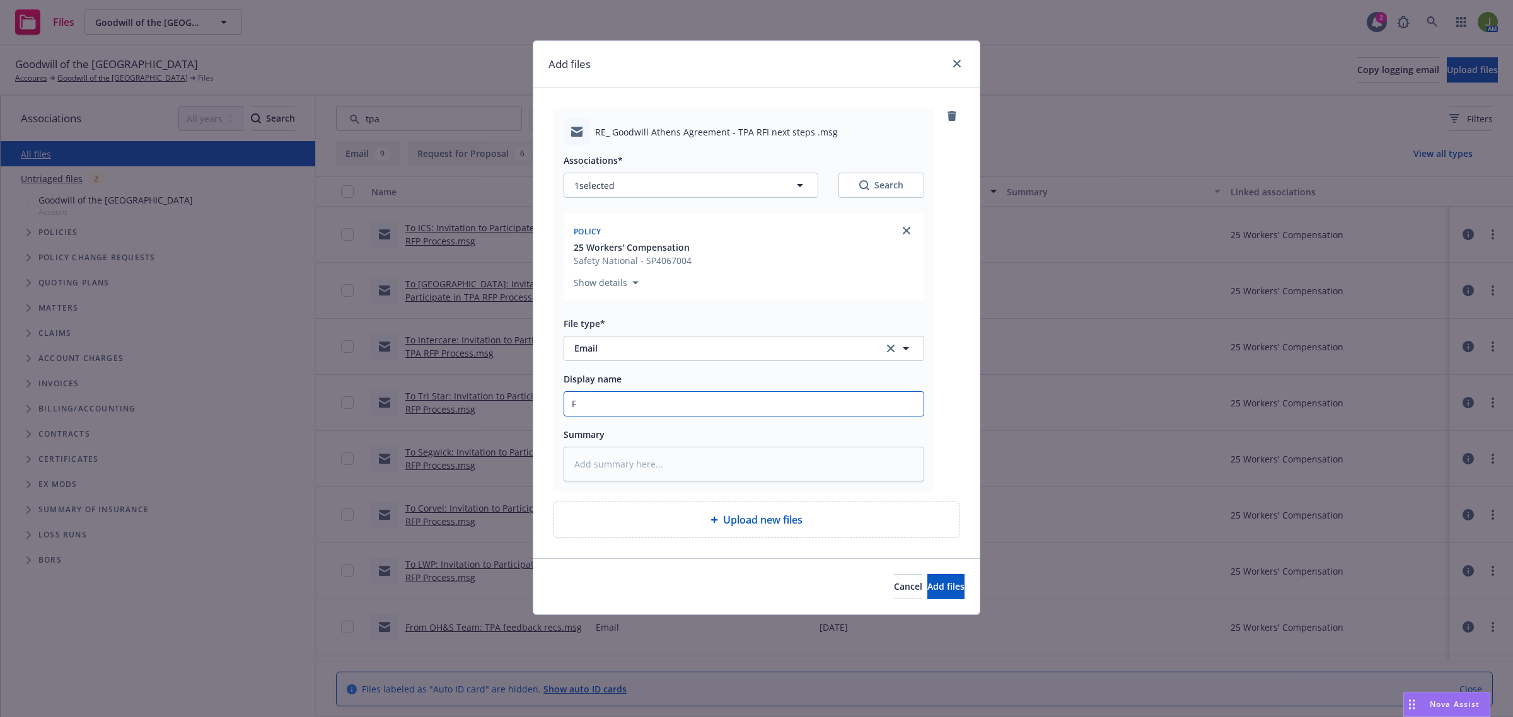
type textarea "x"
type input "Fr"
type textarea "x"
type input "Fro"
type textarea "x"
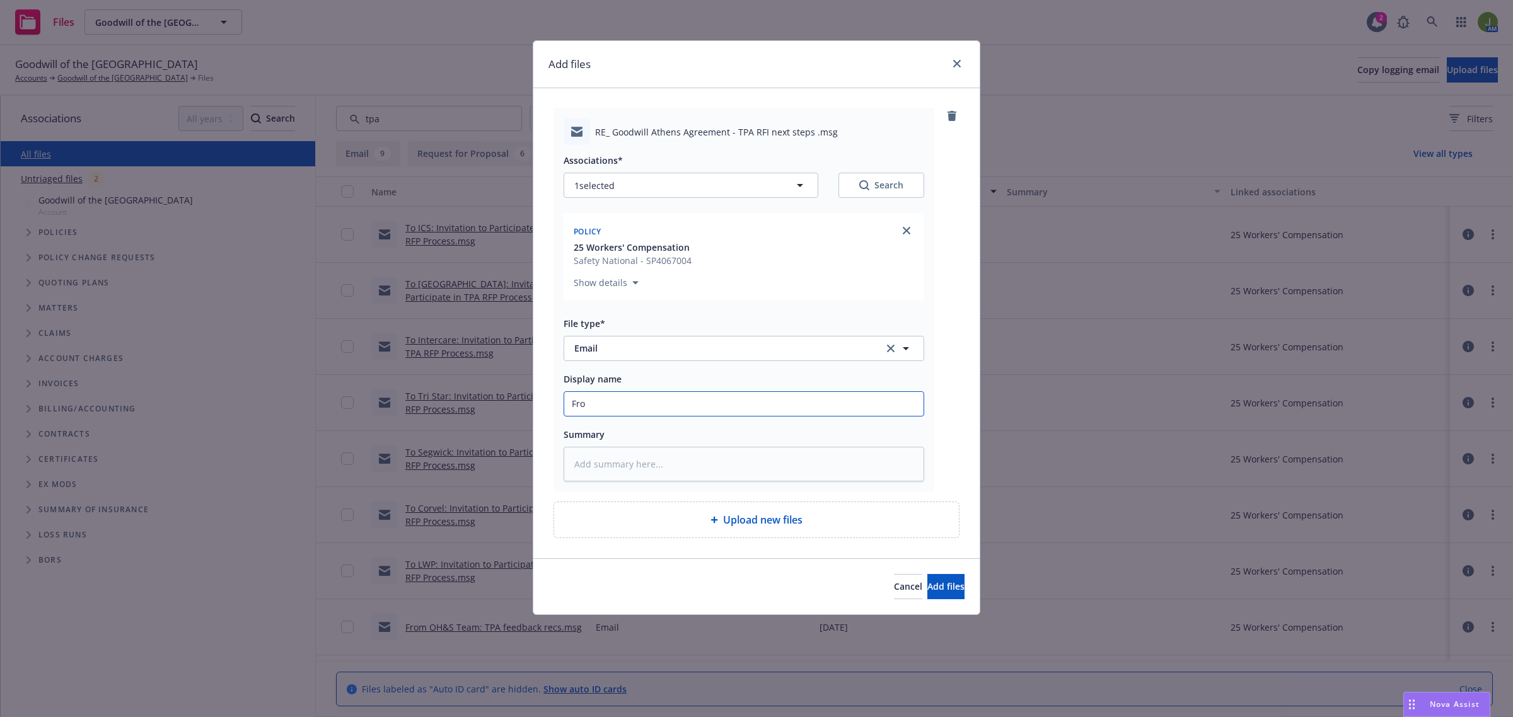
type input "From"
type textarea "x"
type input "From"
type textarea "x"
type input "From W"
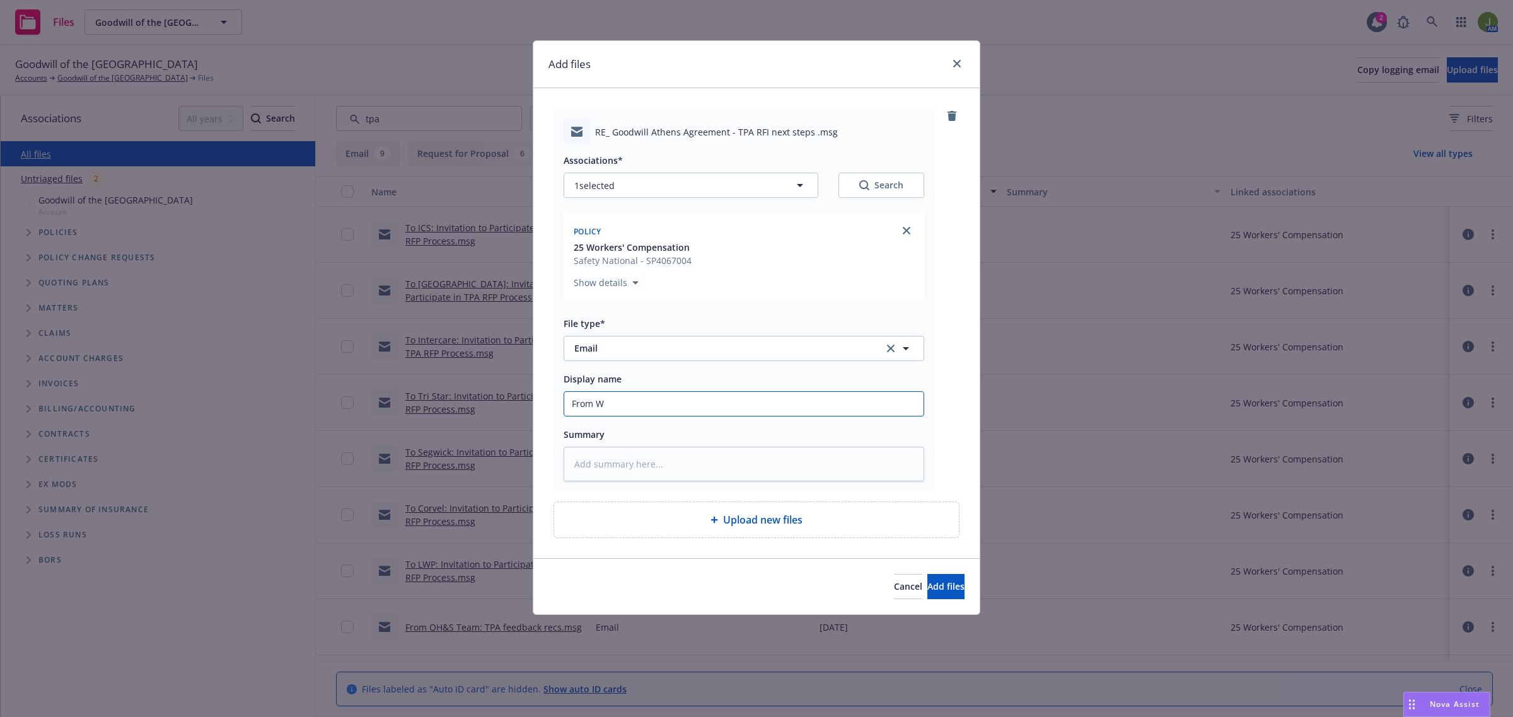
type textarea "x"
type input "From WC"
type textarea "x"
type input "From WC"
type textarea "x"
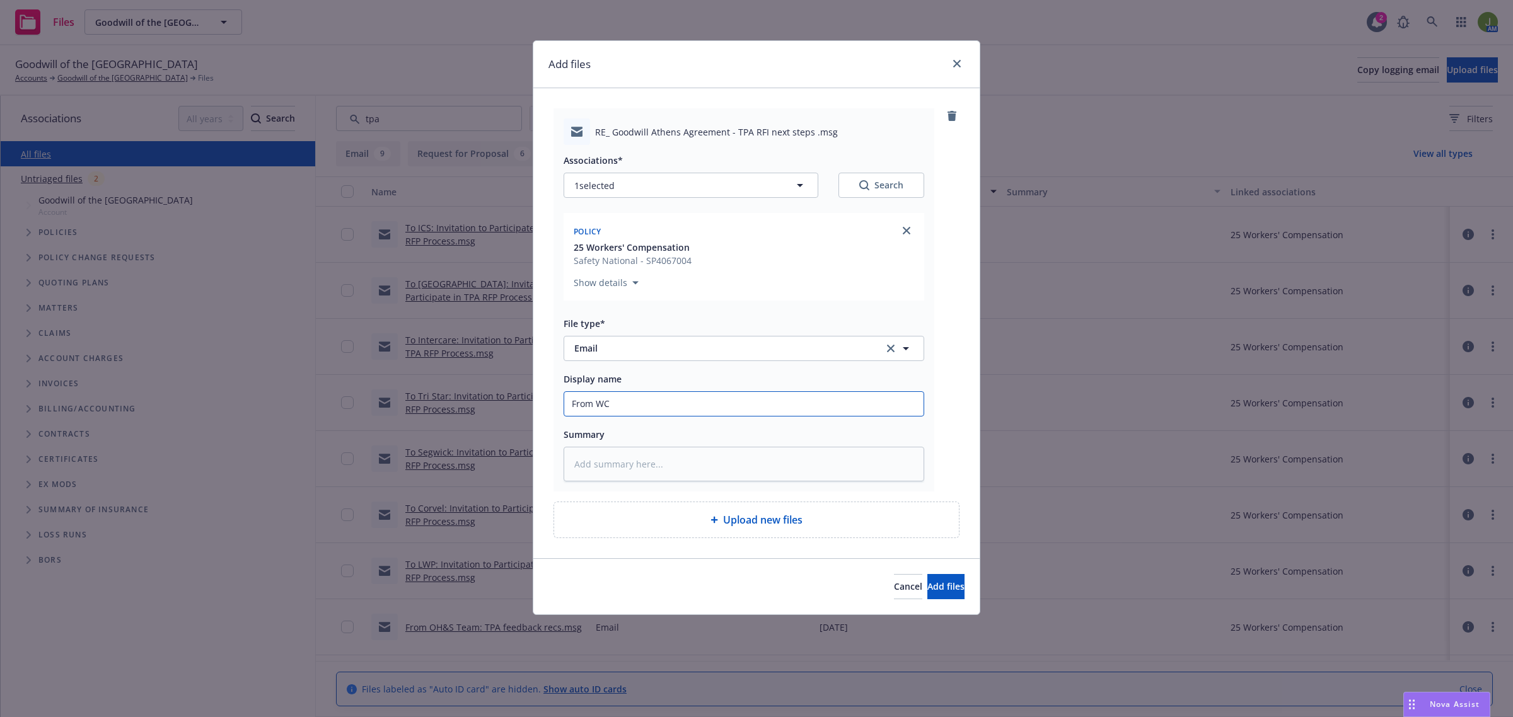
type input "From WC C"
type textarea "x"
type input "From WC Cl"
type textarea "x"
type input "From WC Cla"
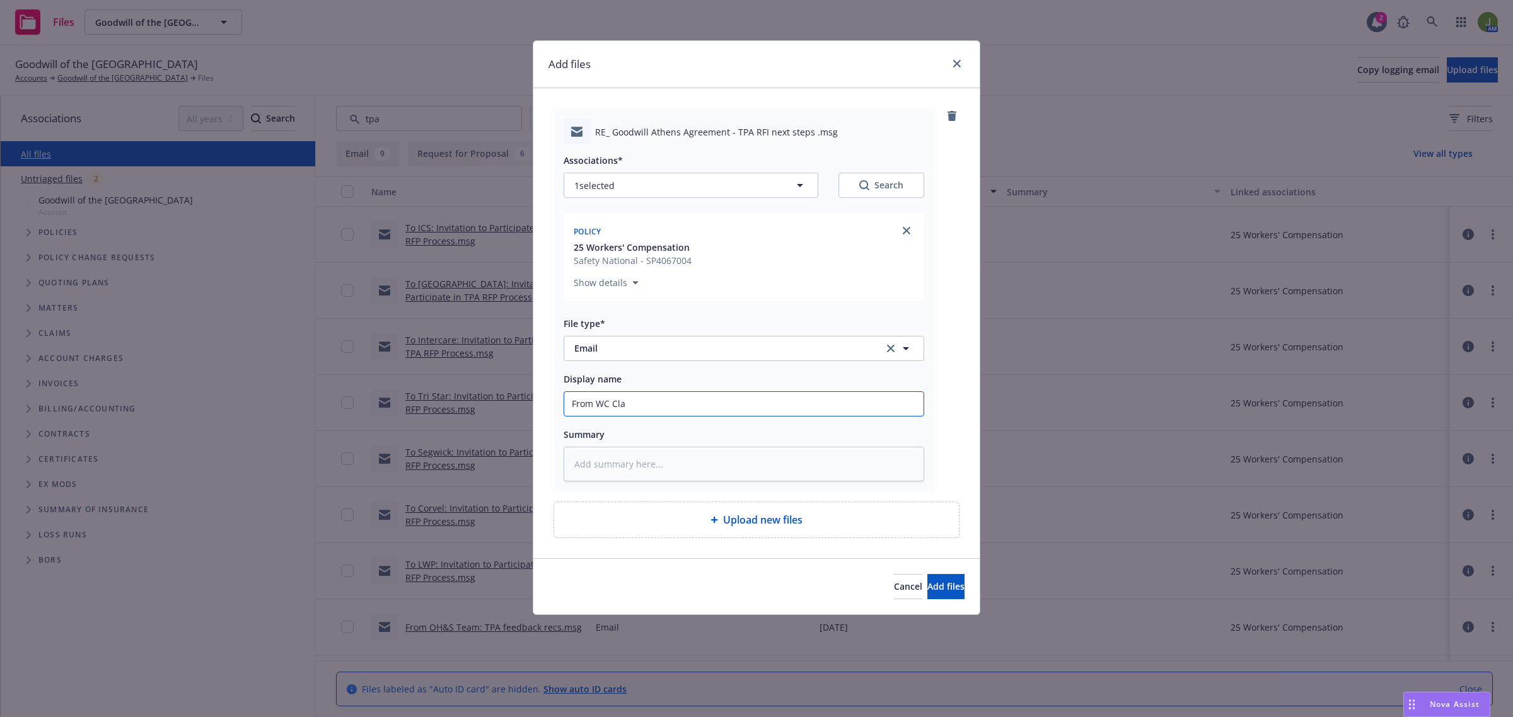
type textarea "x"
type input "From WC Clai"
type textarea "x"
type input "From WC Claim"
type textarea "x"
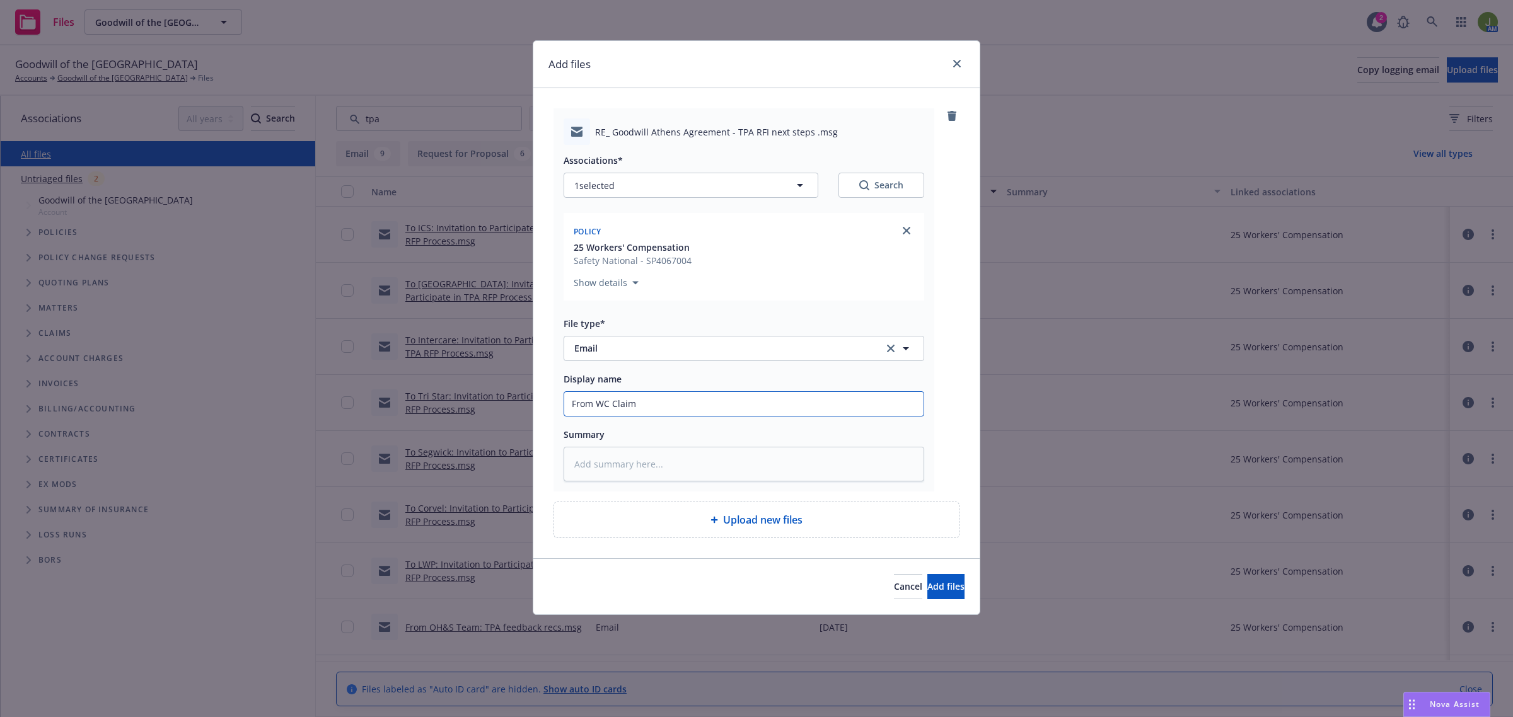
type input "From WC Claims"
type textarea "x"
type input "From WC Claims"
type textarea "x"
type input "From WC Claims G"
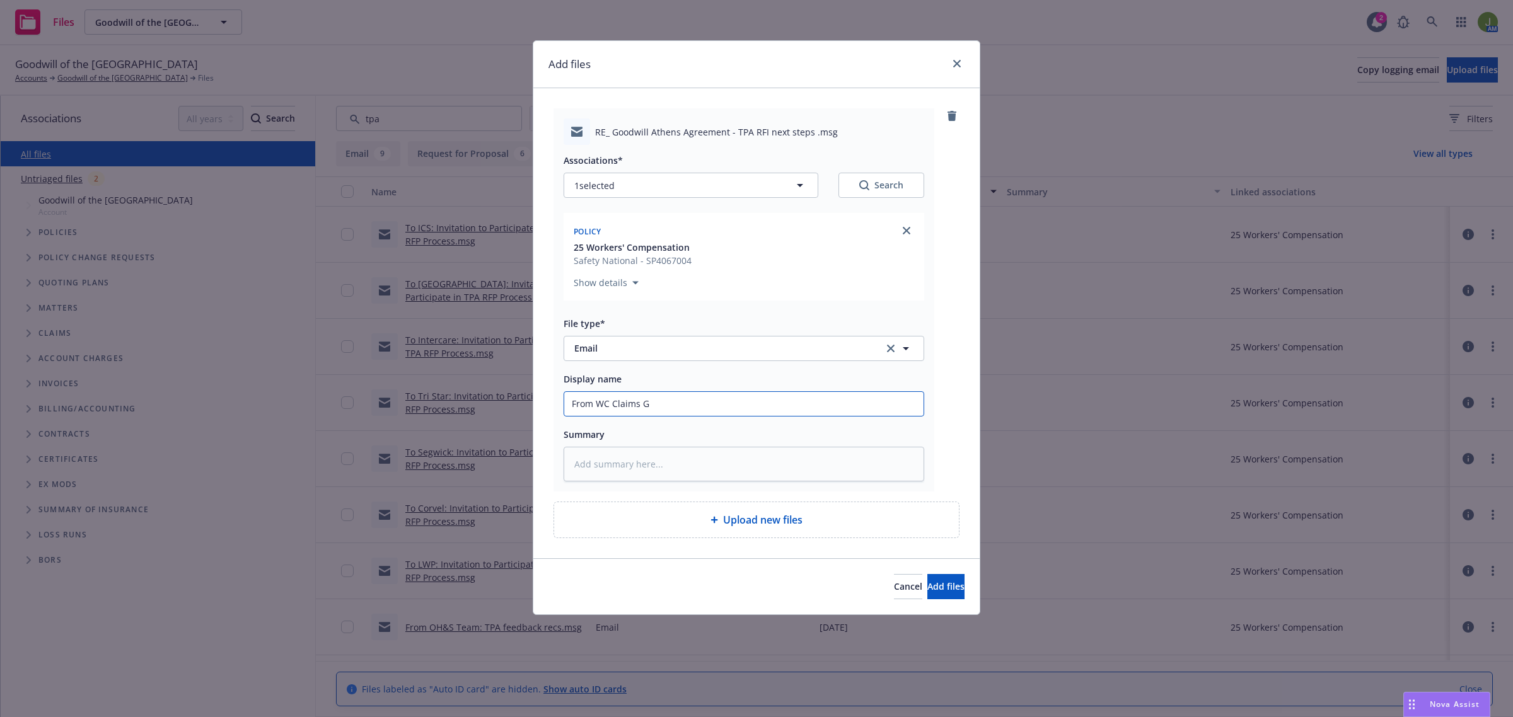
type textarea "x"
type input "From WC Claims Gr"
type textarea "x"
type input "From WC Claims Gro"
type textarea "x"
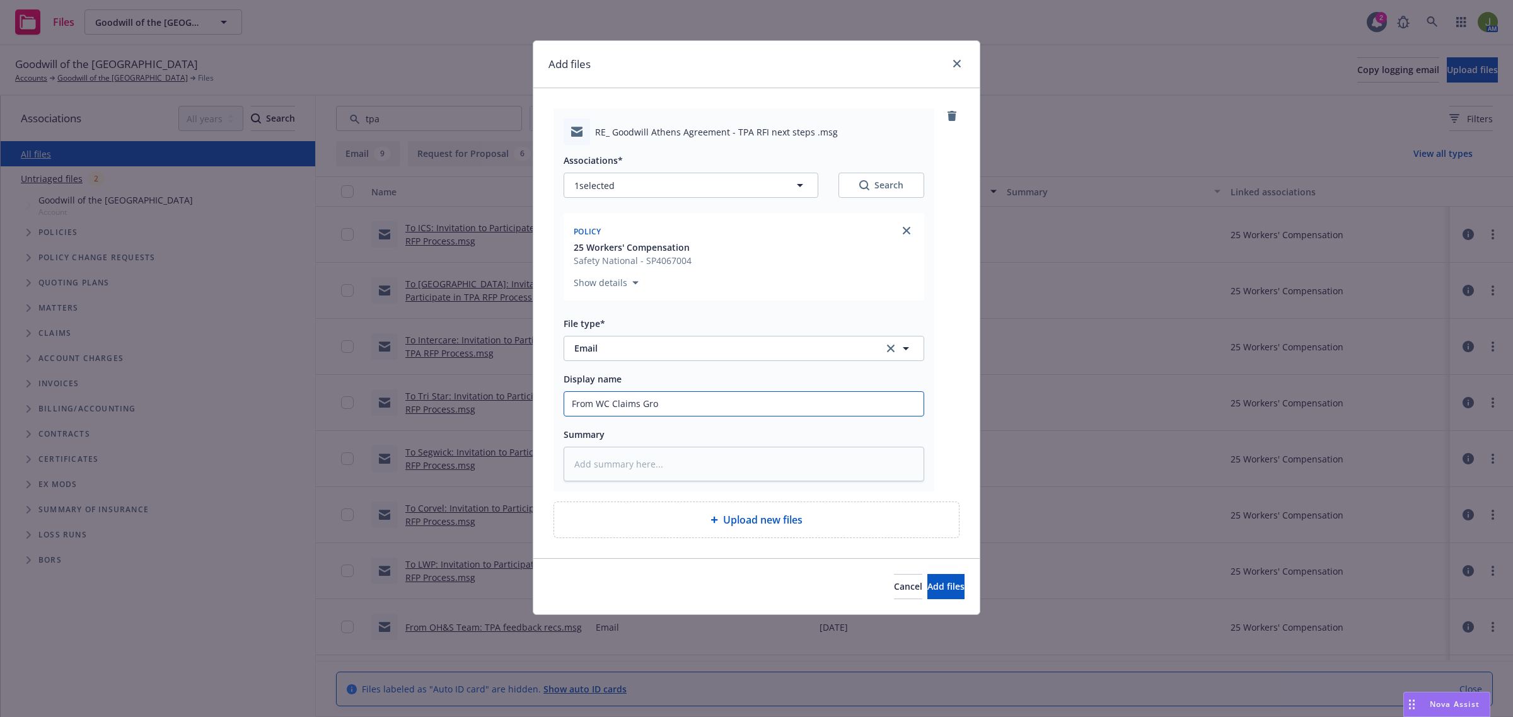
type input "From WC Claims Grou"
type textarea "x"
type input "From WC Claims Group"
type textarea "x"
type input "From WC Claims Group:"
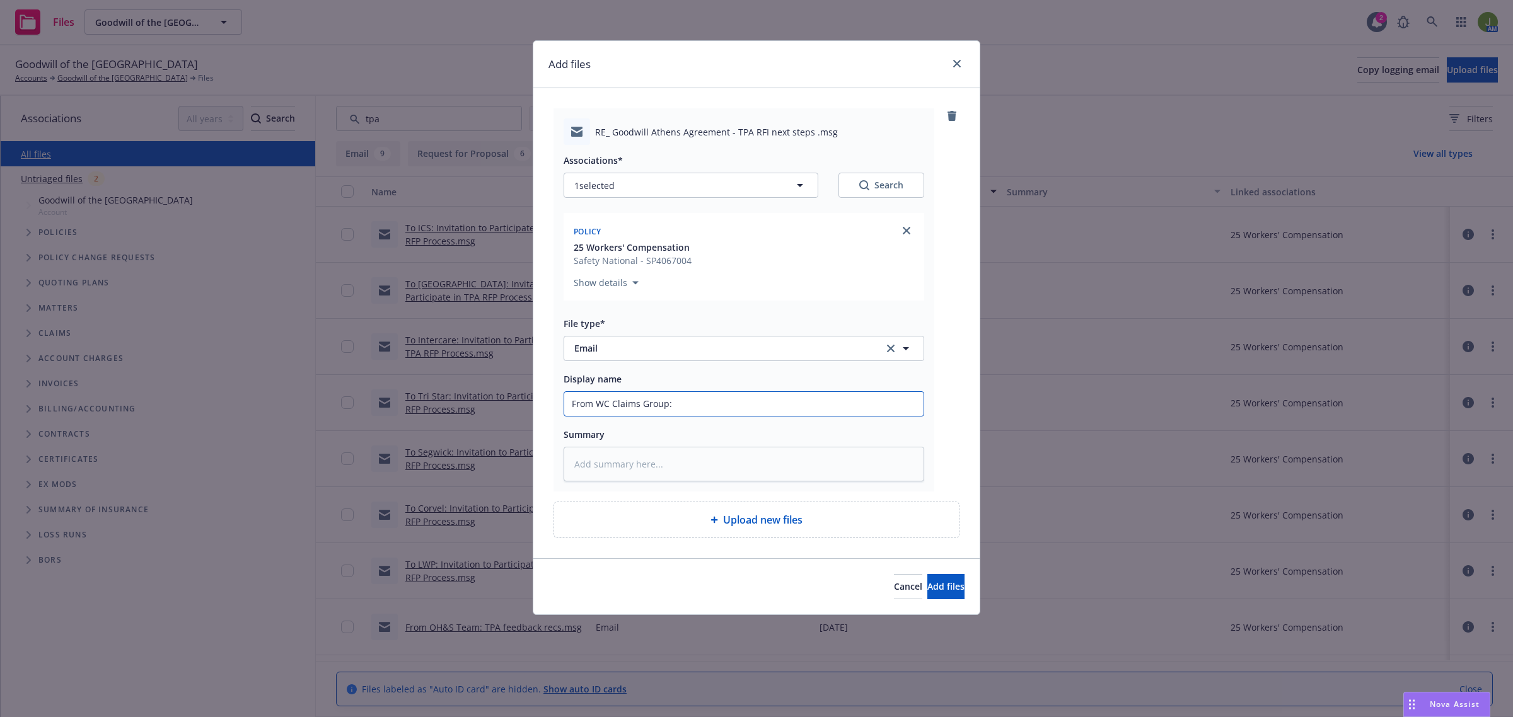
type textarea "x"
type input "From WC Claims Group:"
type textarea "x"
type input "From WC Claims Group: c"
type textarea "x"
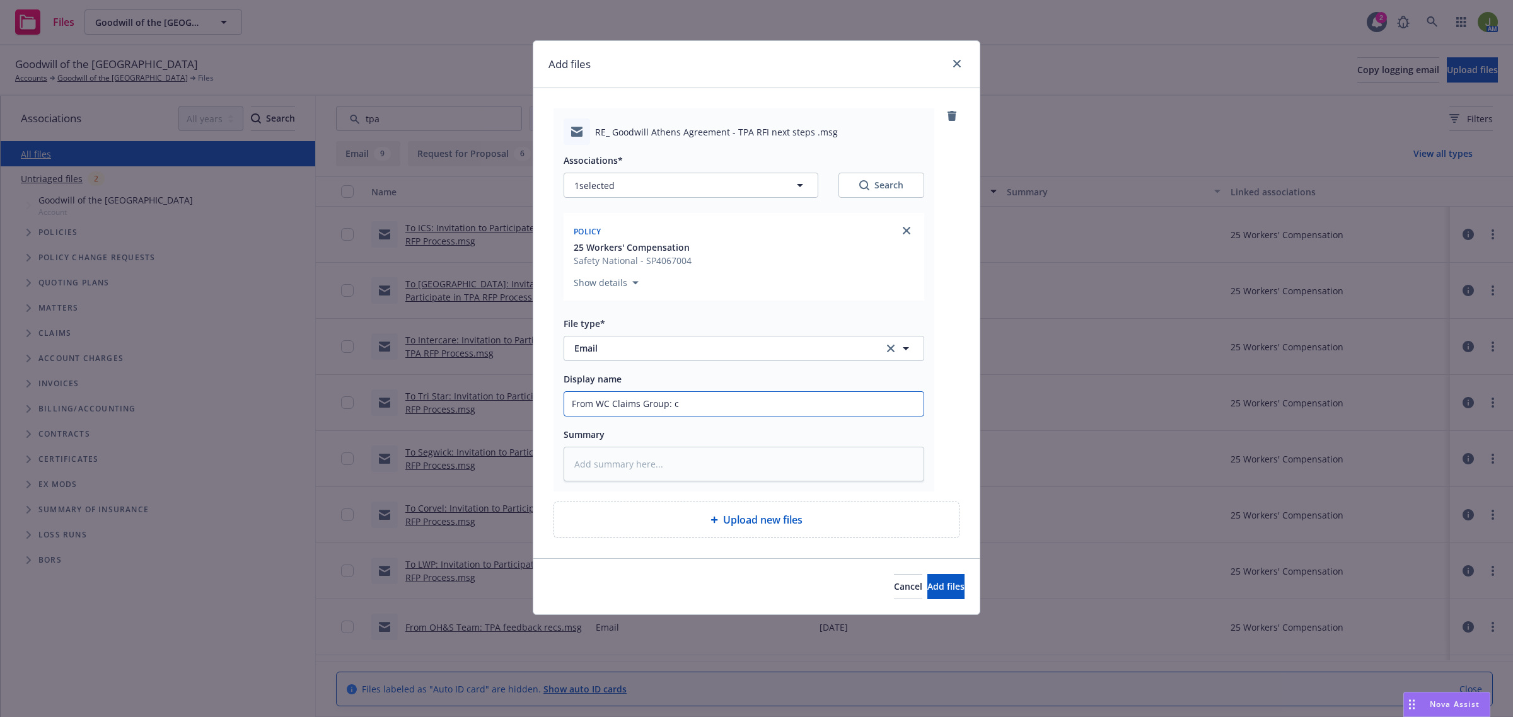
type input "From WC Claims Group: co"
type textarea "x"
type input "From WC Claims Group: con"
type textarea "x"
type input "From WC Claims Group: conf"
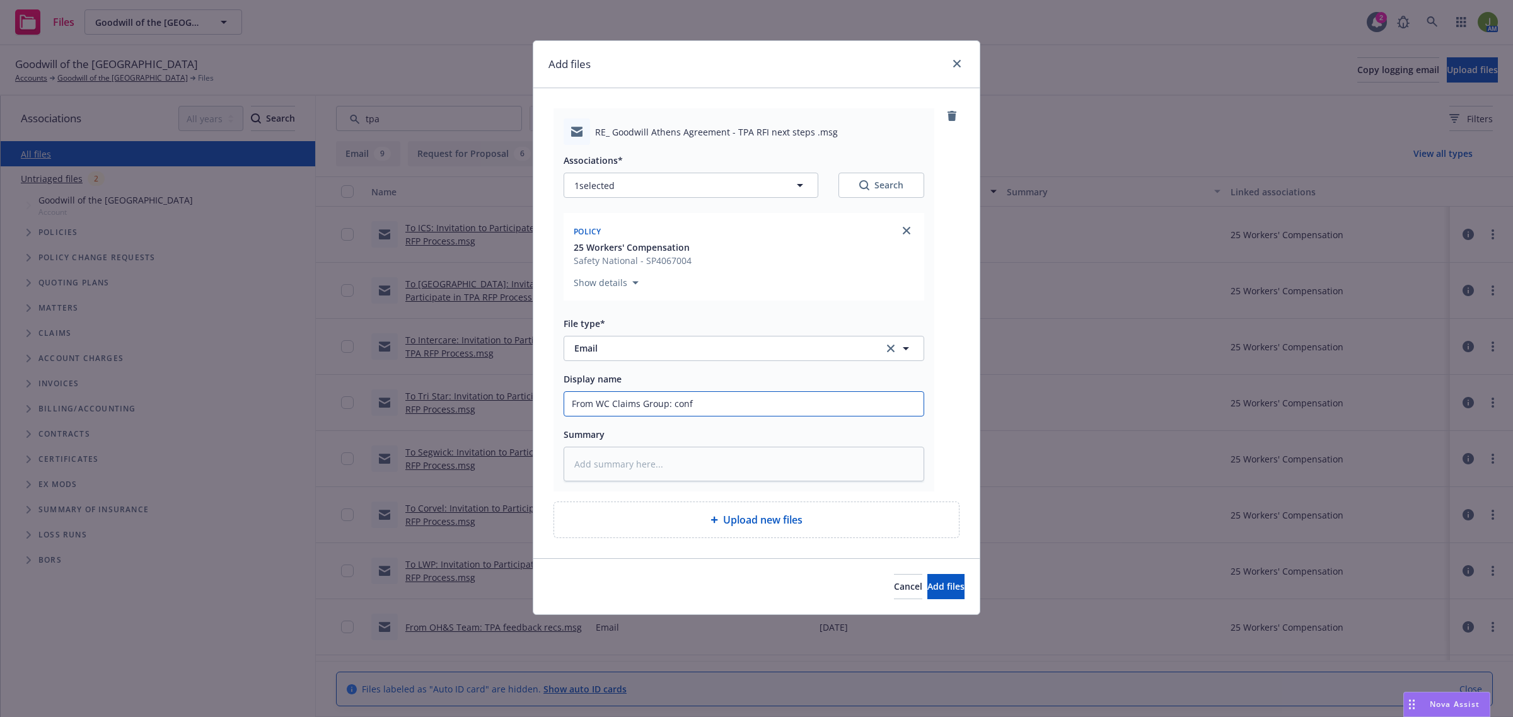
type textarea "x"
type input "From WC Claims Group: confi"
type textarea "x"
type input "From WC Claims Group: confir"
type textarea "x"
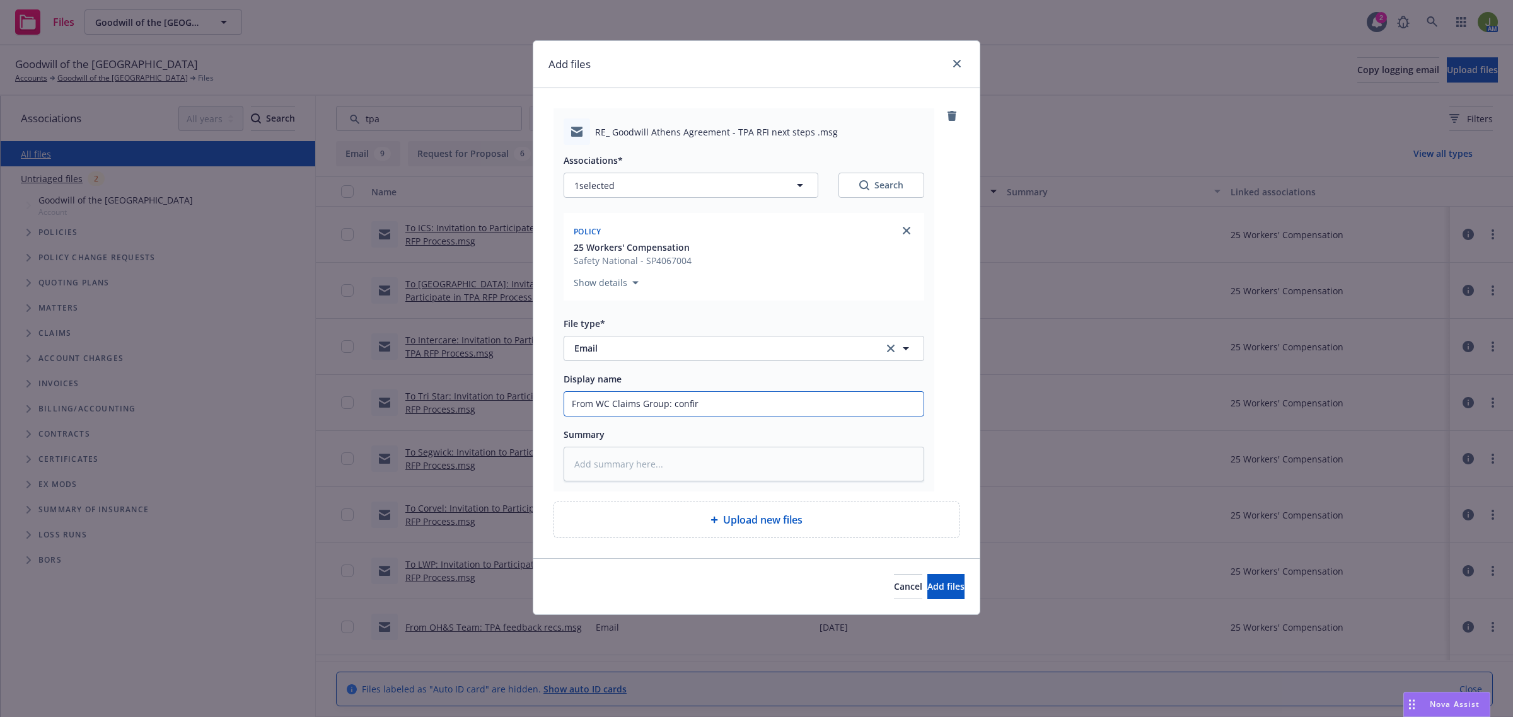
type input "From WC Claims Group: confirm"
type textarea "x"
type input "From WC Claims Group: confirma"
type textarea "x"
type input "From WC Claims Group: confirmat"
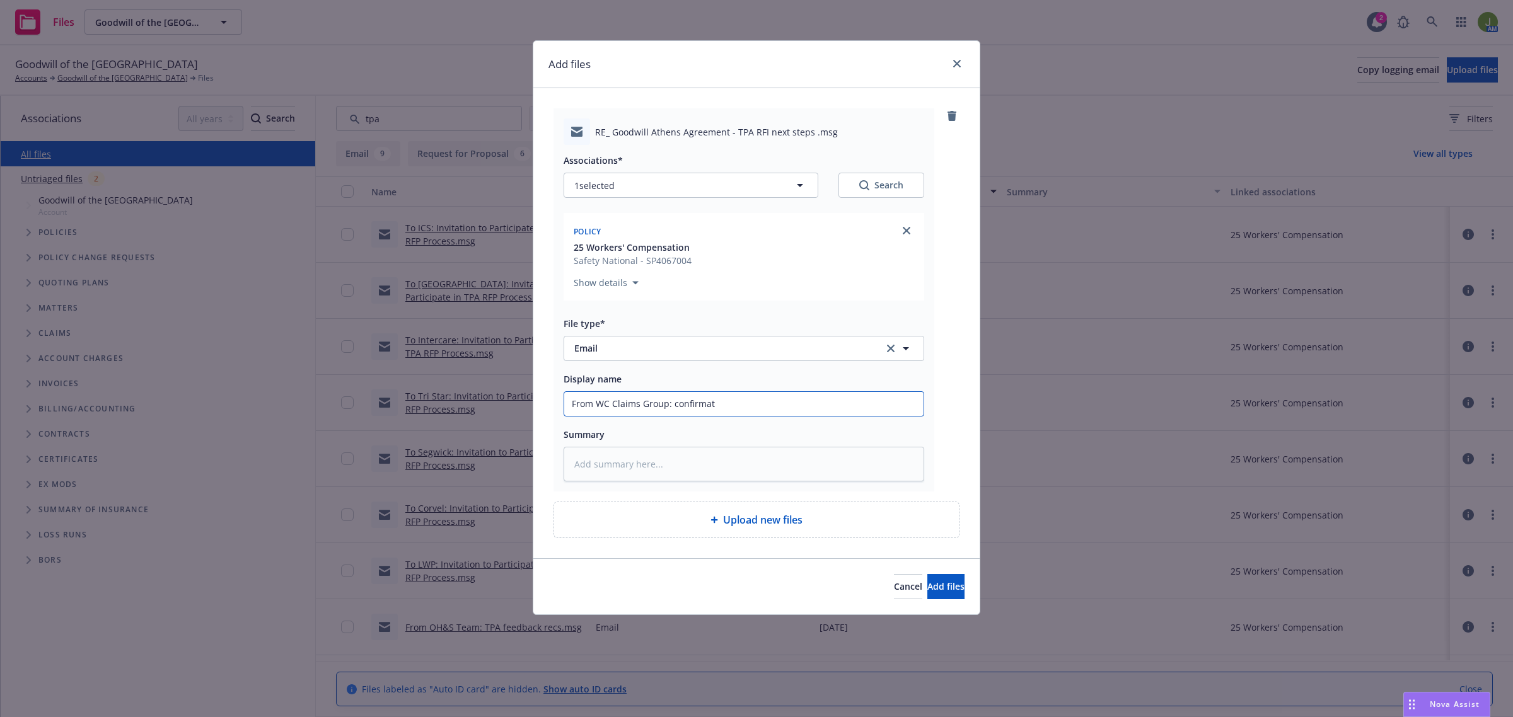
type textarea "x"
type input "From WC Claims Group: confirmati"
type textarea "x"
type input "From WC Claims Group: confirmatio"
type textarea "x"
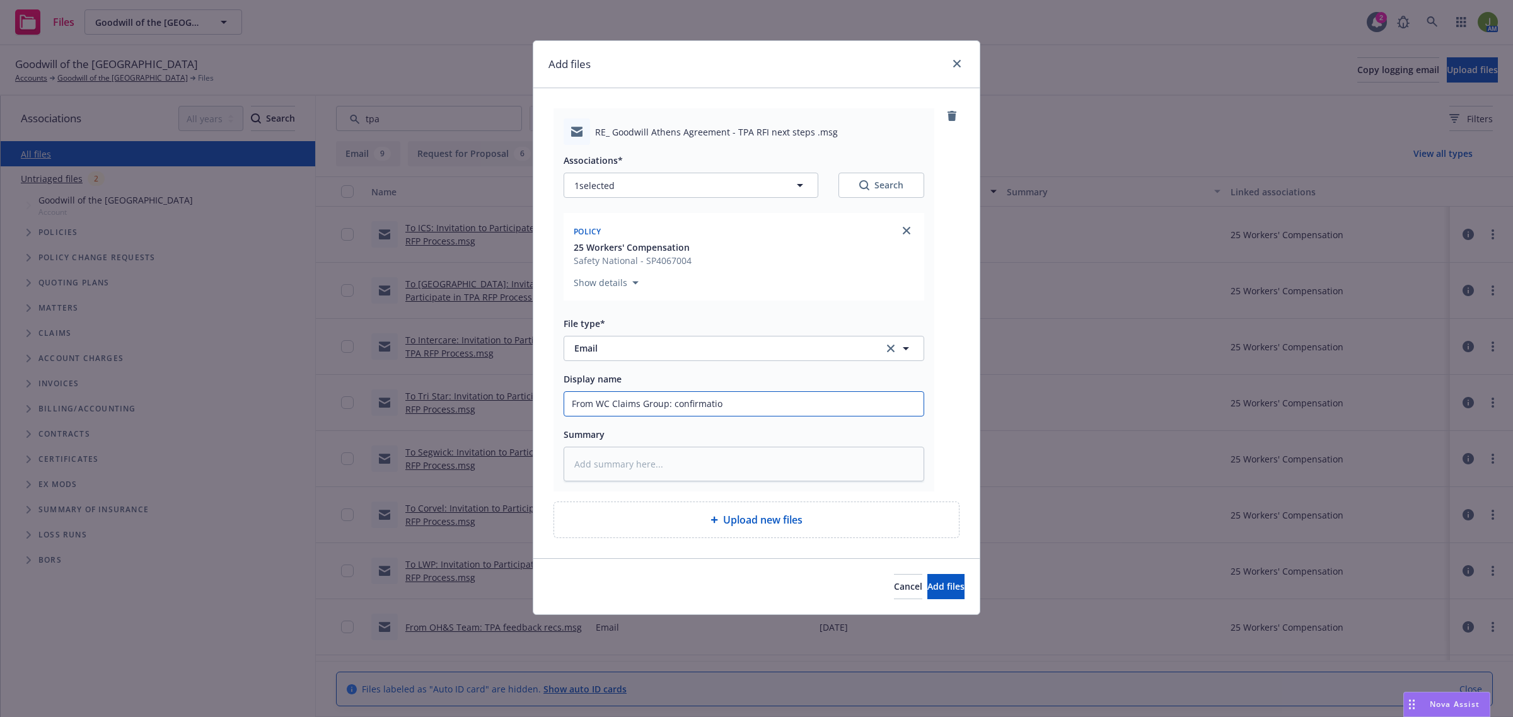
type input "From WC Claims Group: confirmation"
click at [927, 588] on span "Add files" at bounding box center [945, 587] width 37 height 12
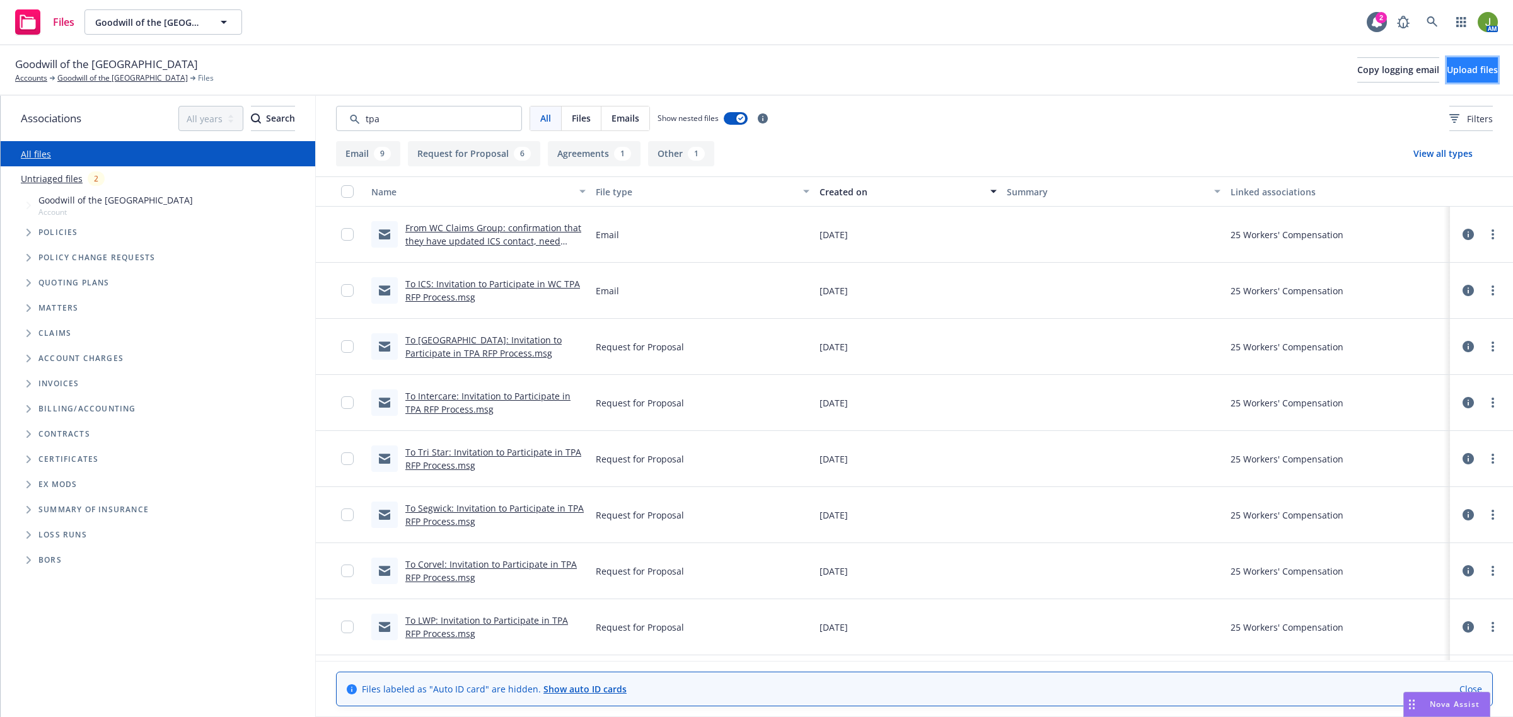
click at [1447, 70] on span "Upload files" at bounding box center [1472, 70] width 51 height 12
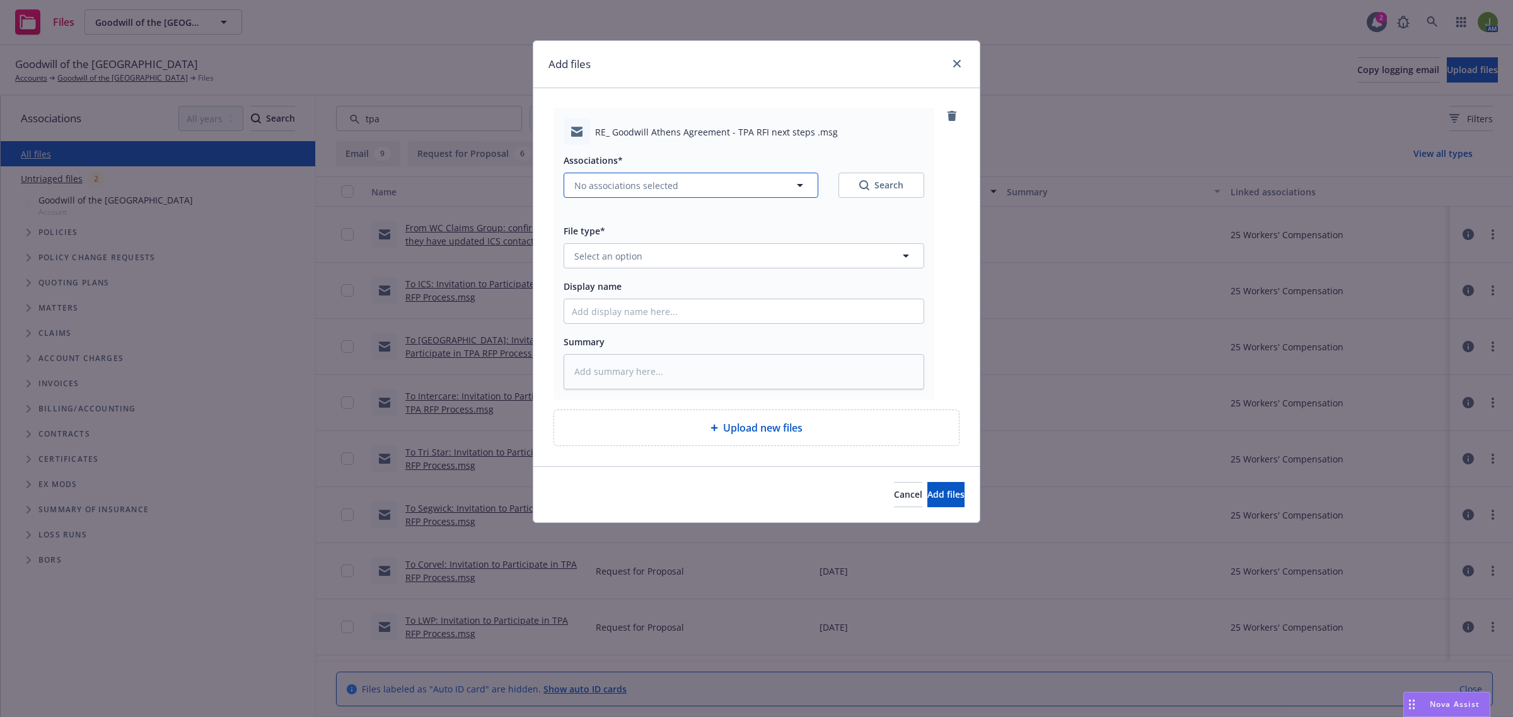
click at [588, 177] on button "No associations selected" at bounding box center [691, 185] width 255 height 25
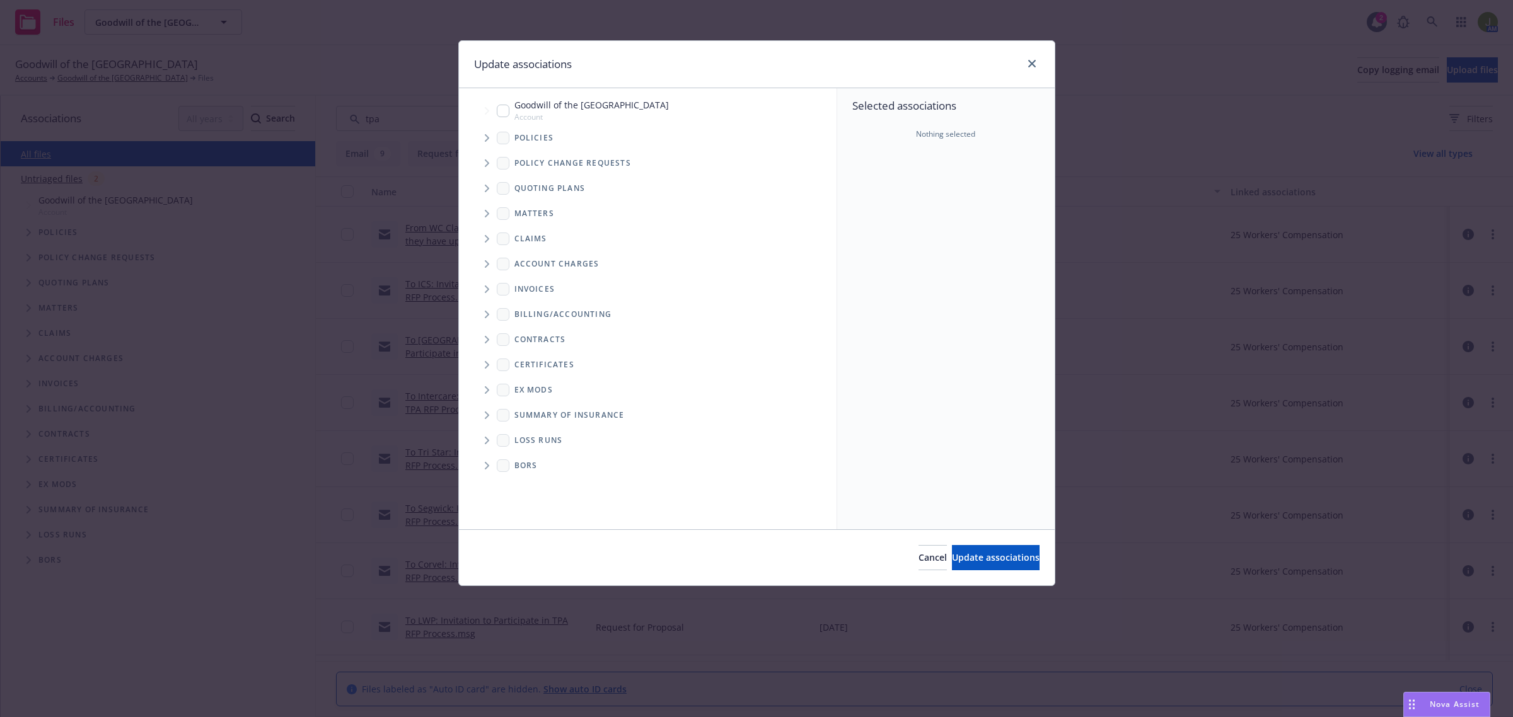
click at [485, 134] on icon "Tree Example" at bounding box center [487, 138] width 5 height 8
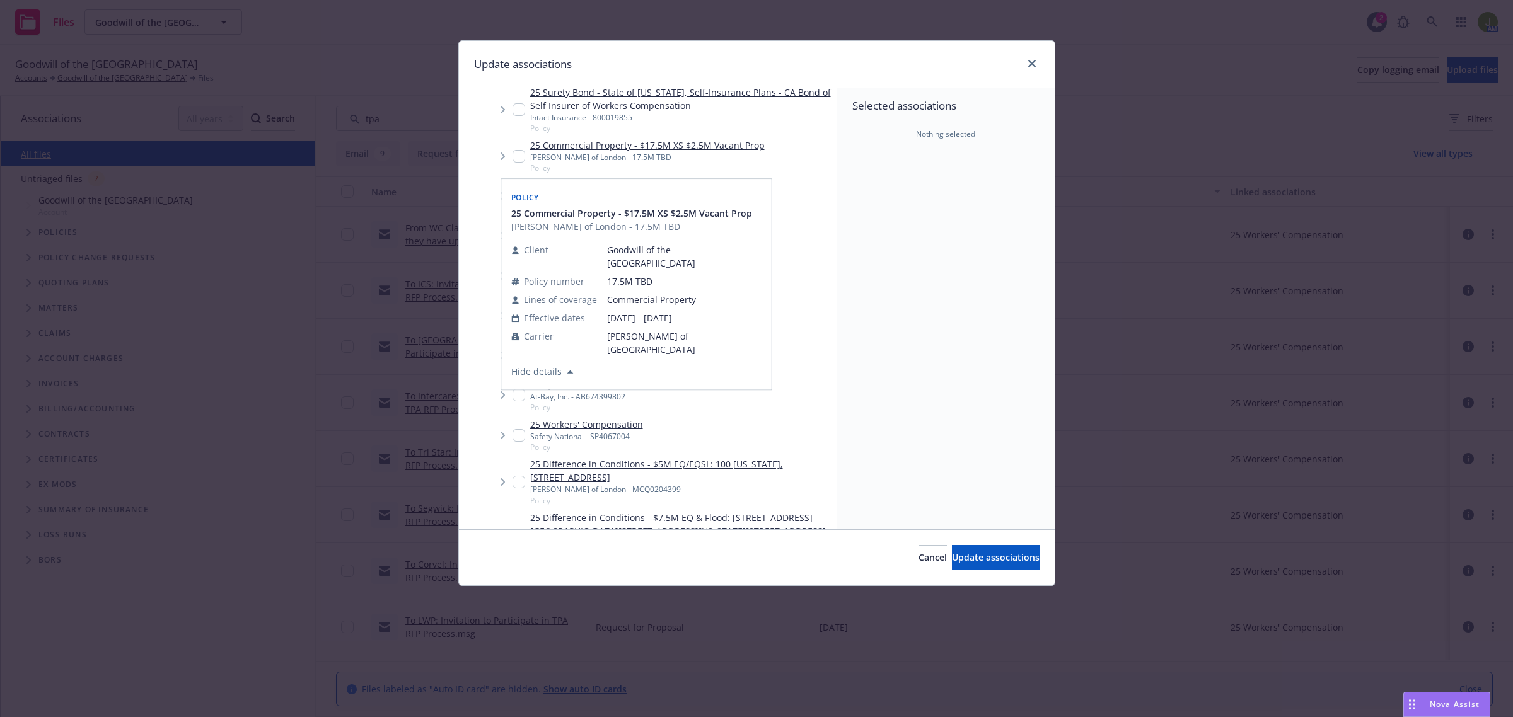
scroll to position [158, 0]
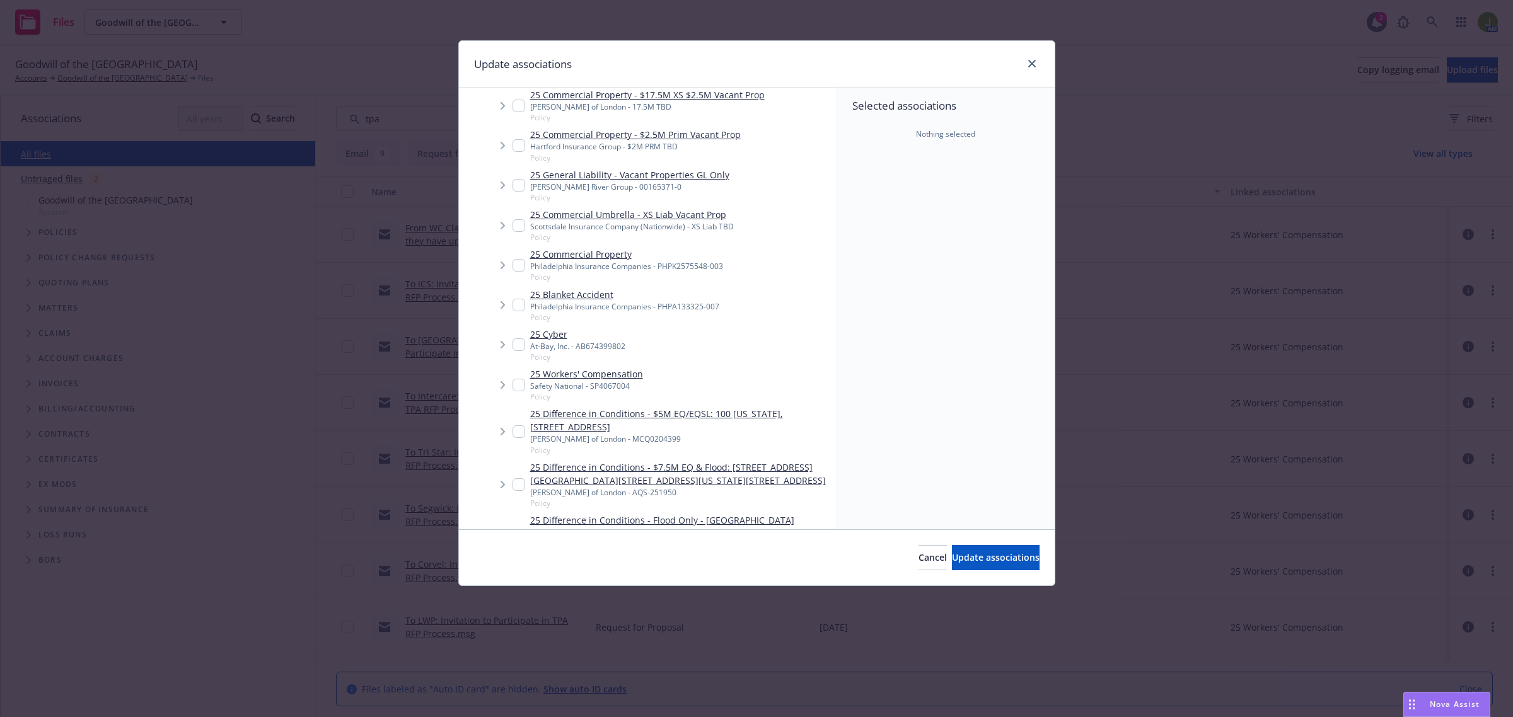
click at [524, 383] on input "Tree Example" at bounding box center [519, 385] width 13 height 13
click at [984, 559] on span "Update associations" at bounding box center [996, 558] width 88 height 12
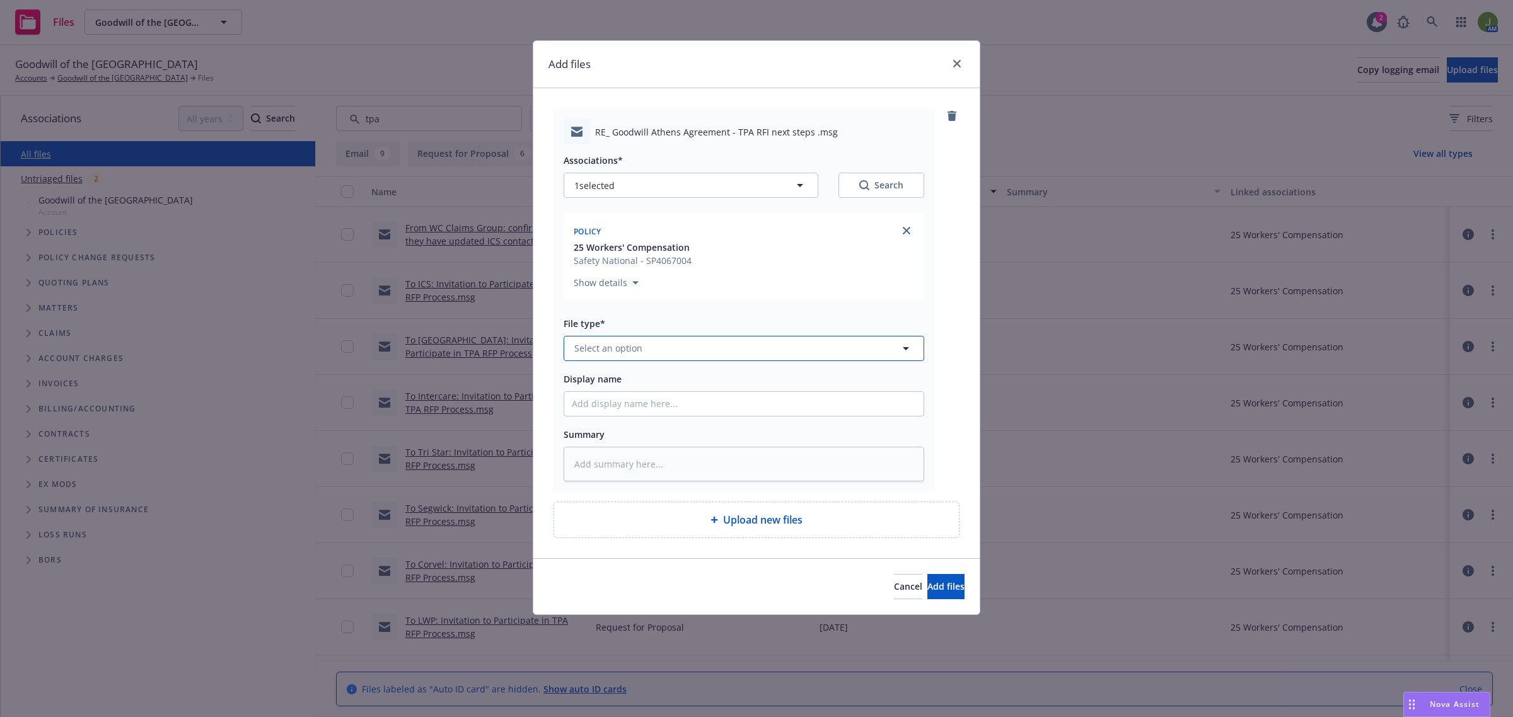
click at [615, 349] on span "Select an option" at bounding box center [608, 348] width 68 height 13
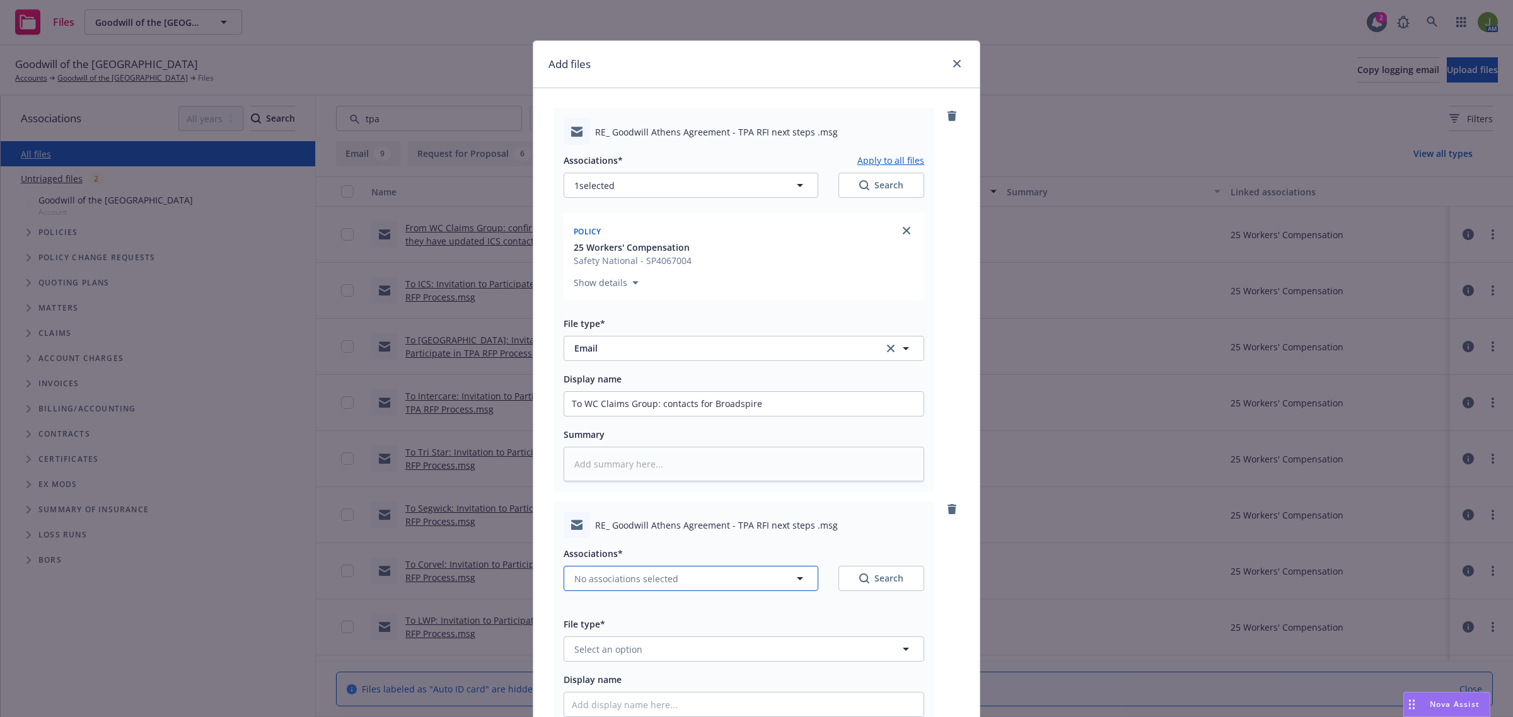
click at [625, 571] on button "No associations selected" at bounding box center [691, 578] width 255 height 25
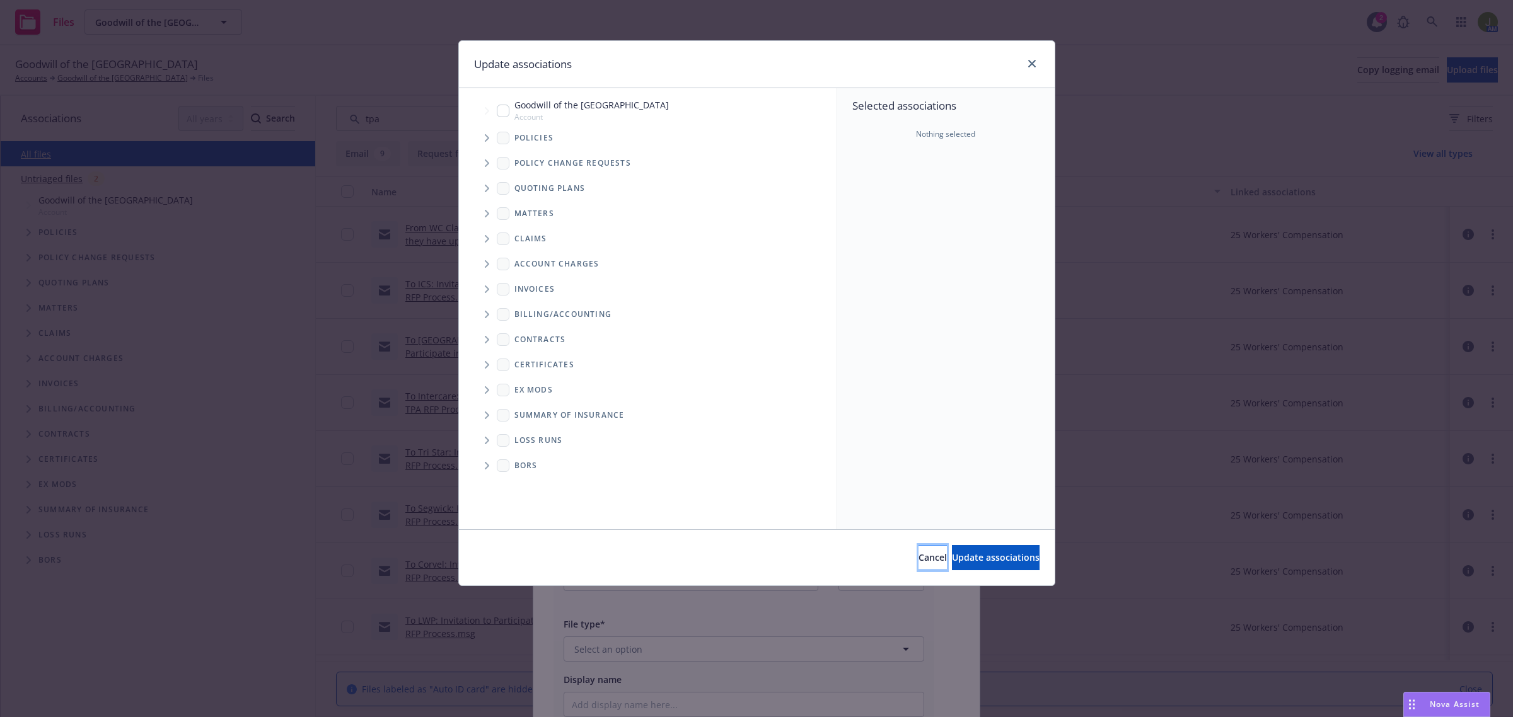
click at [919, 554] on span "Cancel" at bounding box center [933, 558] width 28 height 12
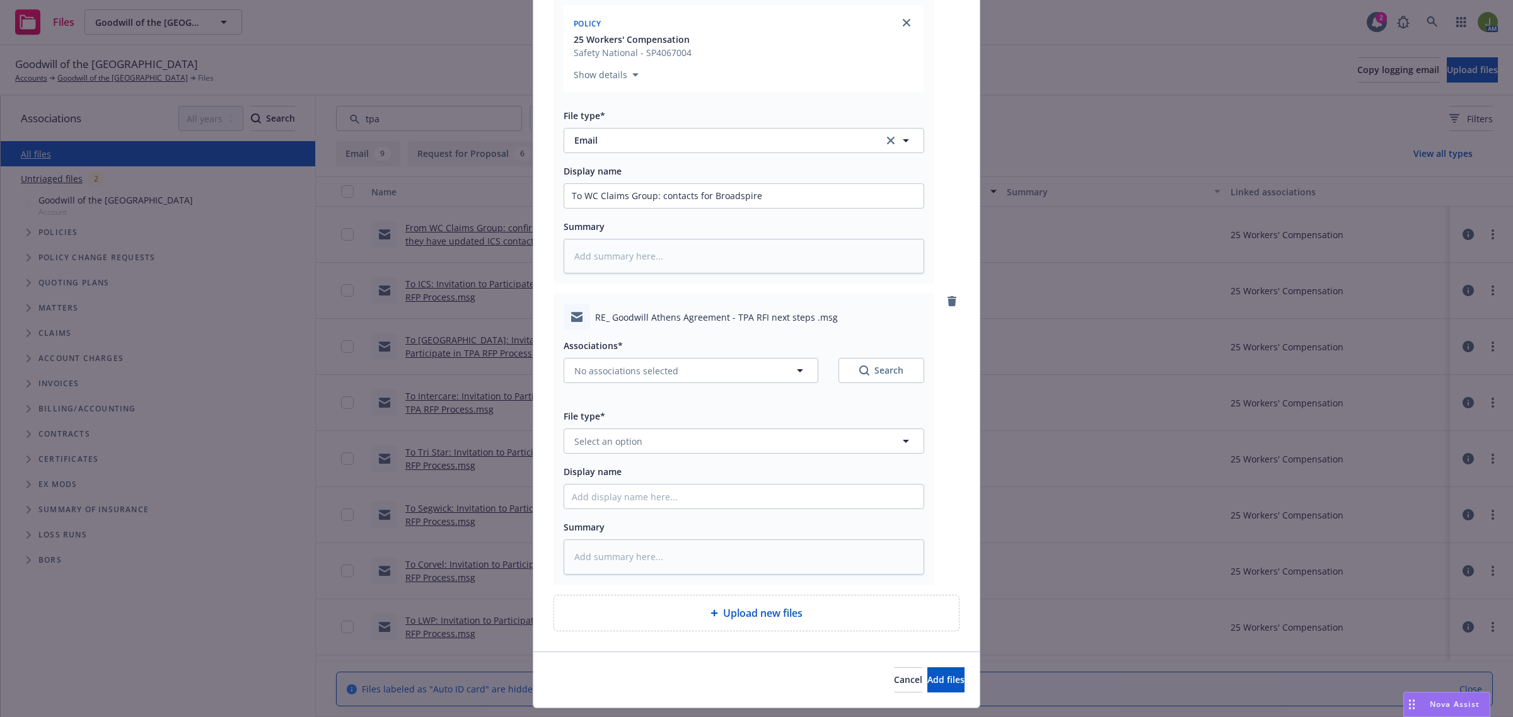
scroll to position [240, 0]
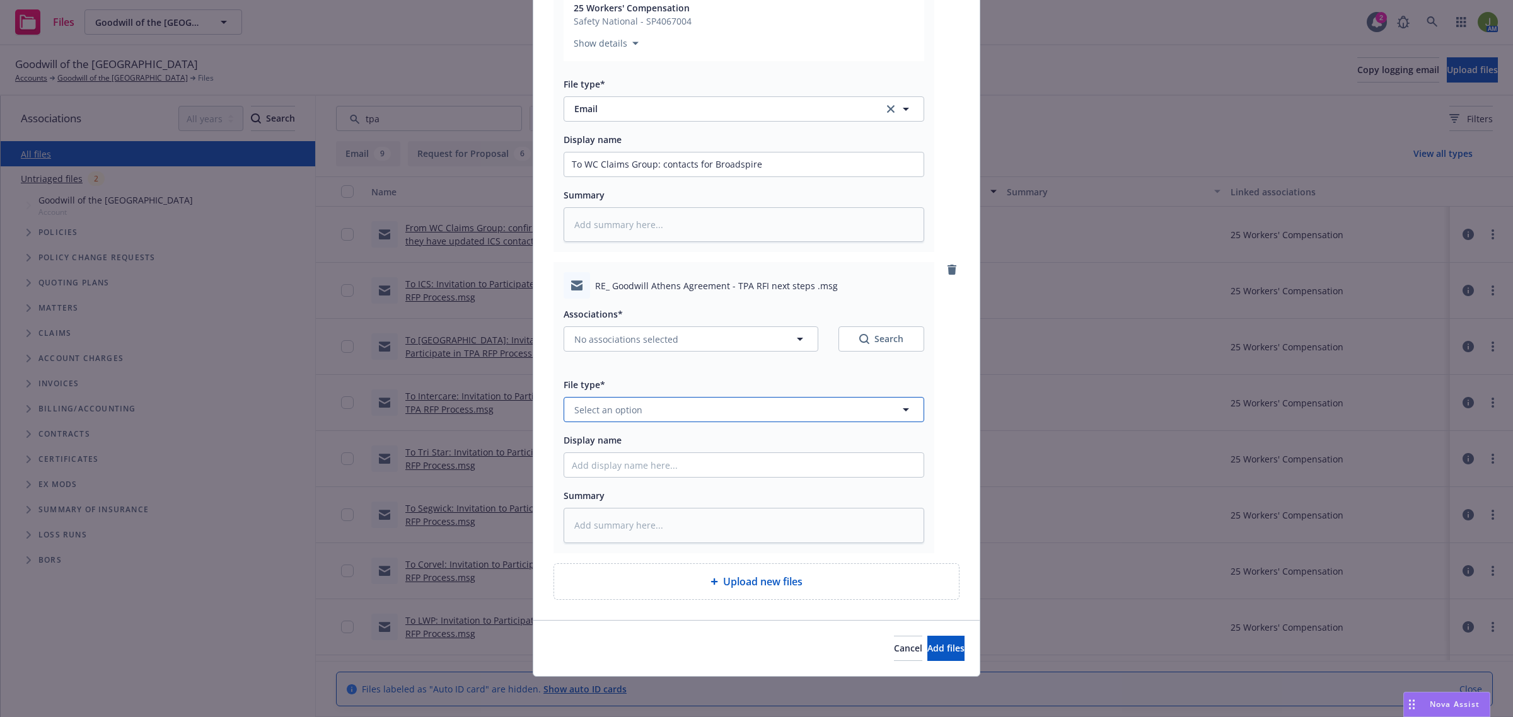
click at [634, 415] on span "Select an option" at bounding box center [608, 409] width 68 height 13
drag, startPoint x: 656, startPoint y: 164, endPoint x: 540, endPoint y: 161, distance: 116.0
click at [540, 161] on div "RE_ Goodwill Athens Agreement - TPA RFI next steps .msg Associations* Apply to …" at bounding box center [756, 235] width 446 height 772
click at [613, 177] on input "Display name" at bounding box center [743, 165] width 359 height 24
paste input "To WC Claims Group:"
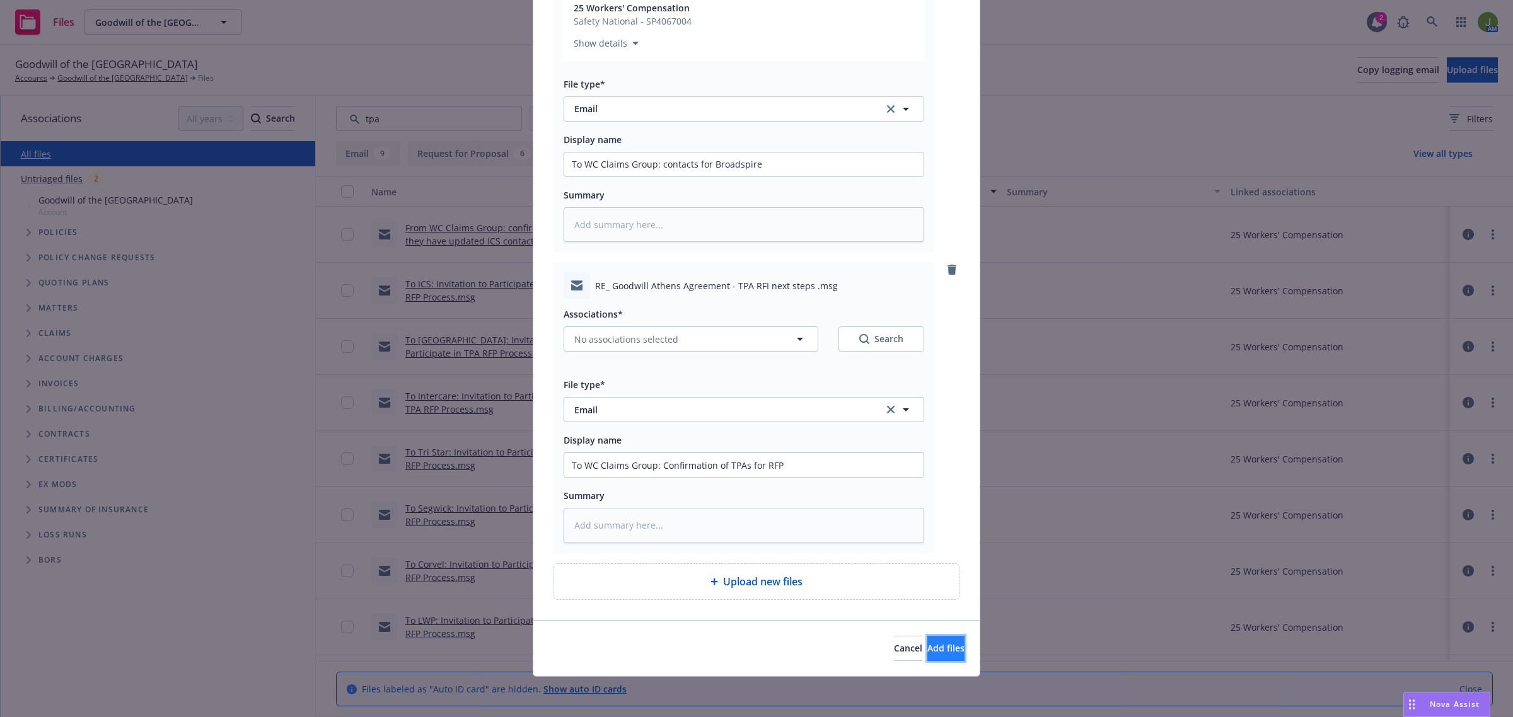
click at [936, 654] on span "Add files" at bounding box center [945, 648] width 37 height 12
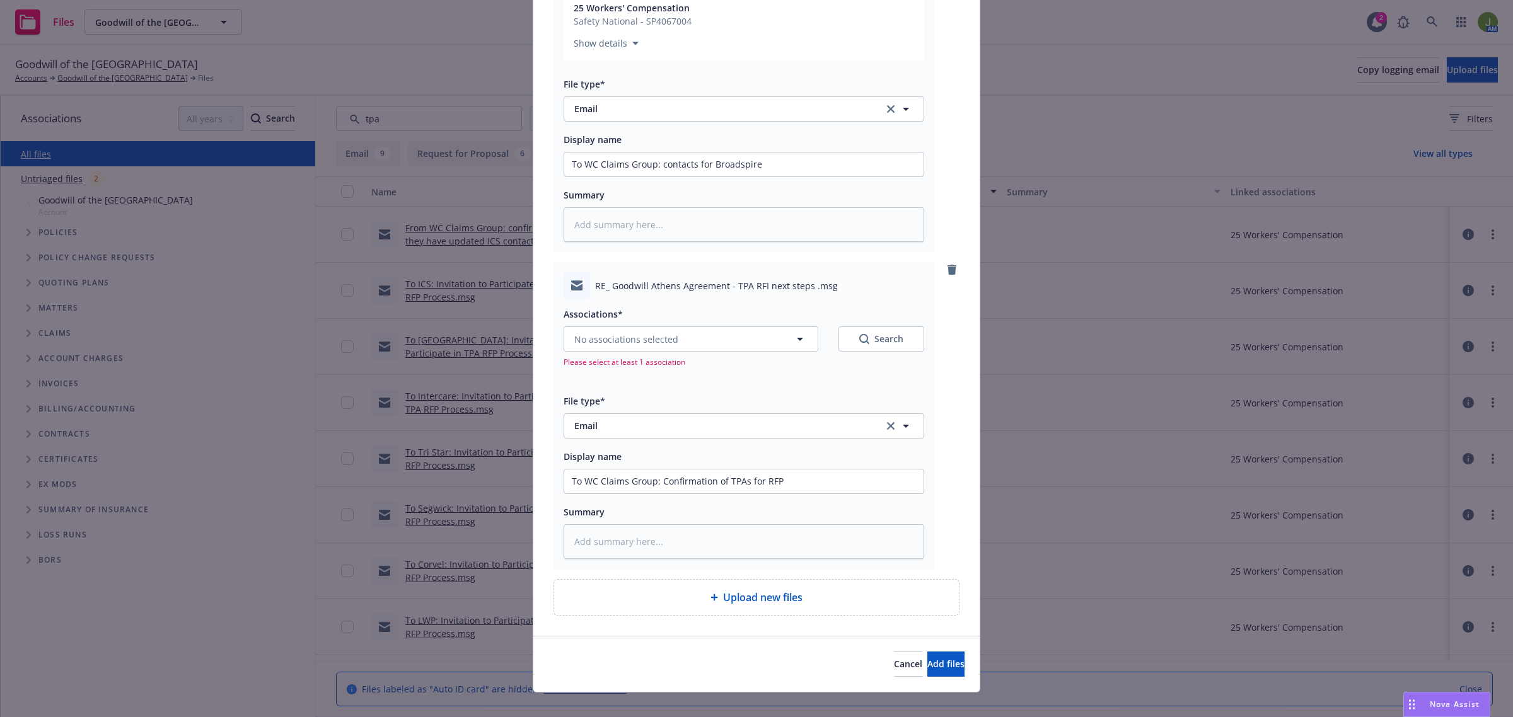
scroll to position [3, 0]
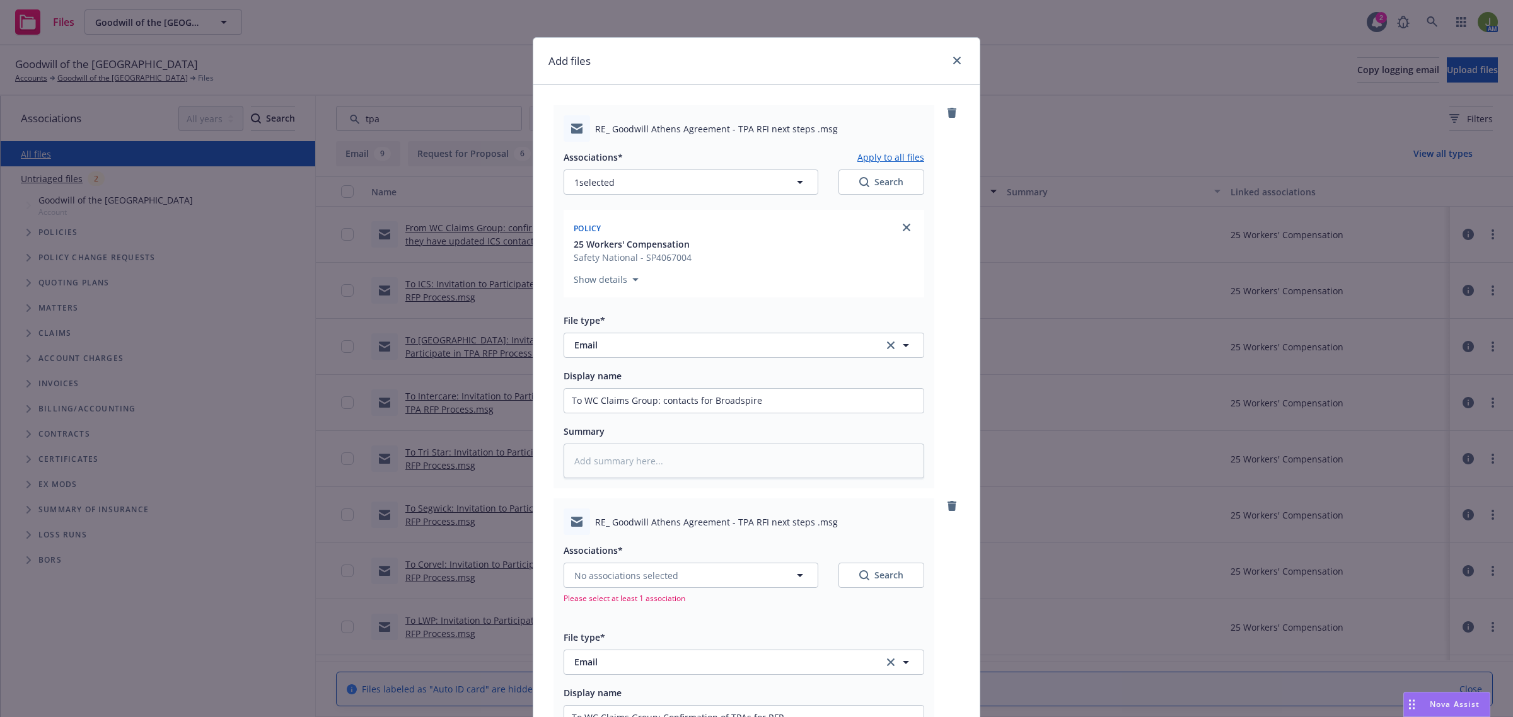
click at [900, 156] on button "Apply to all files" at bounding box center [890, 156] width 67 height 15
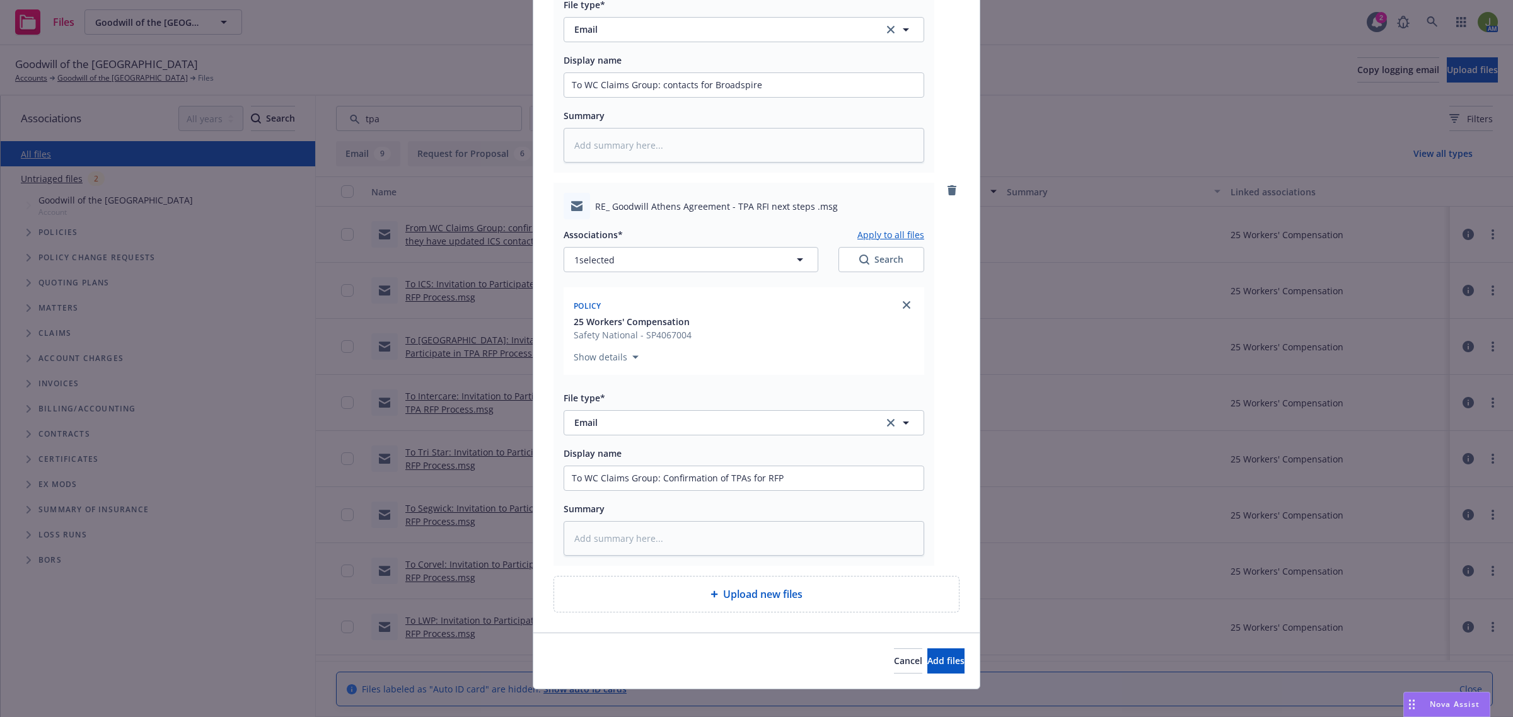
scroll to position [332, 0]
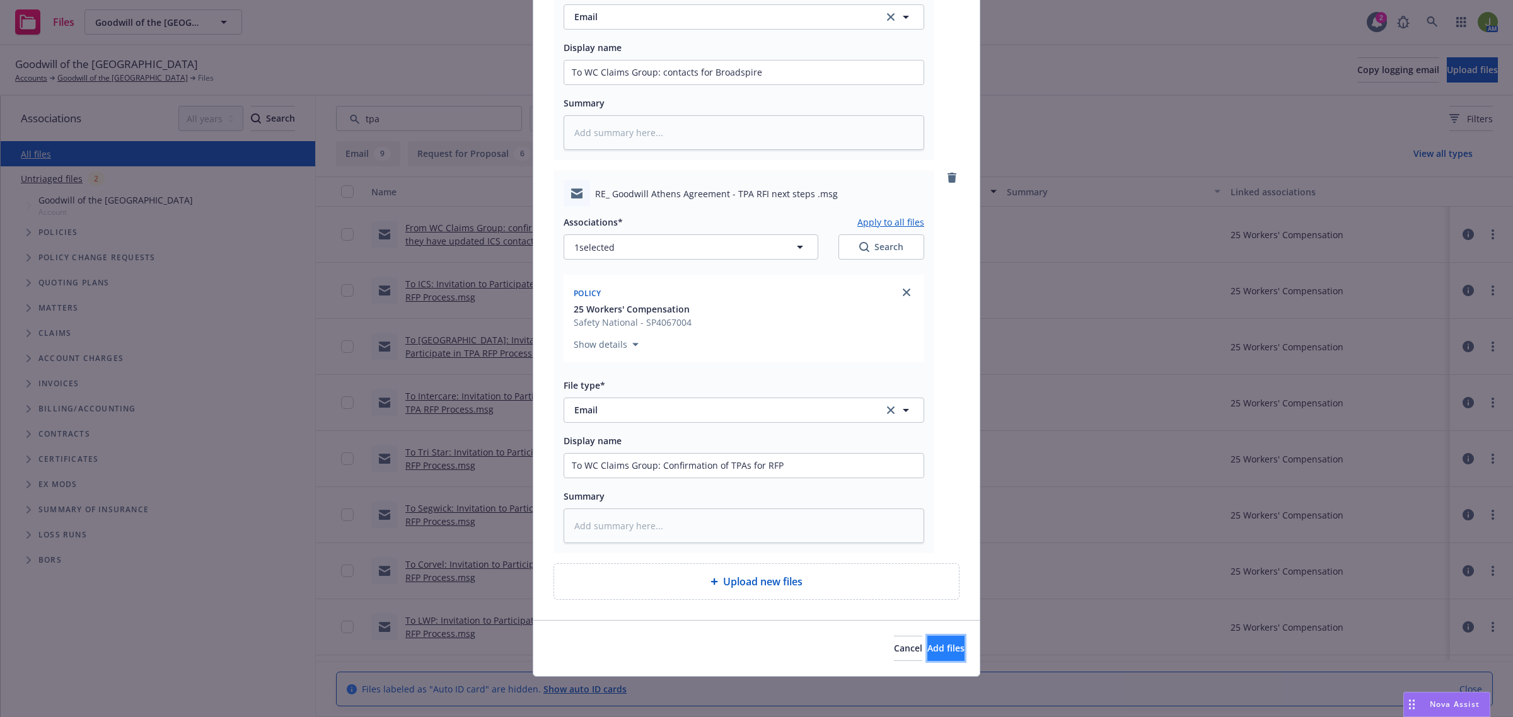
click at [927, 651] on button "Add files" at bounding box center [945, 648] width 37 height 25
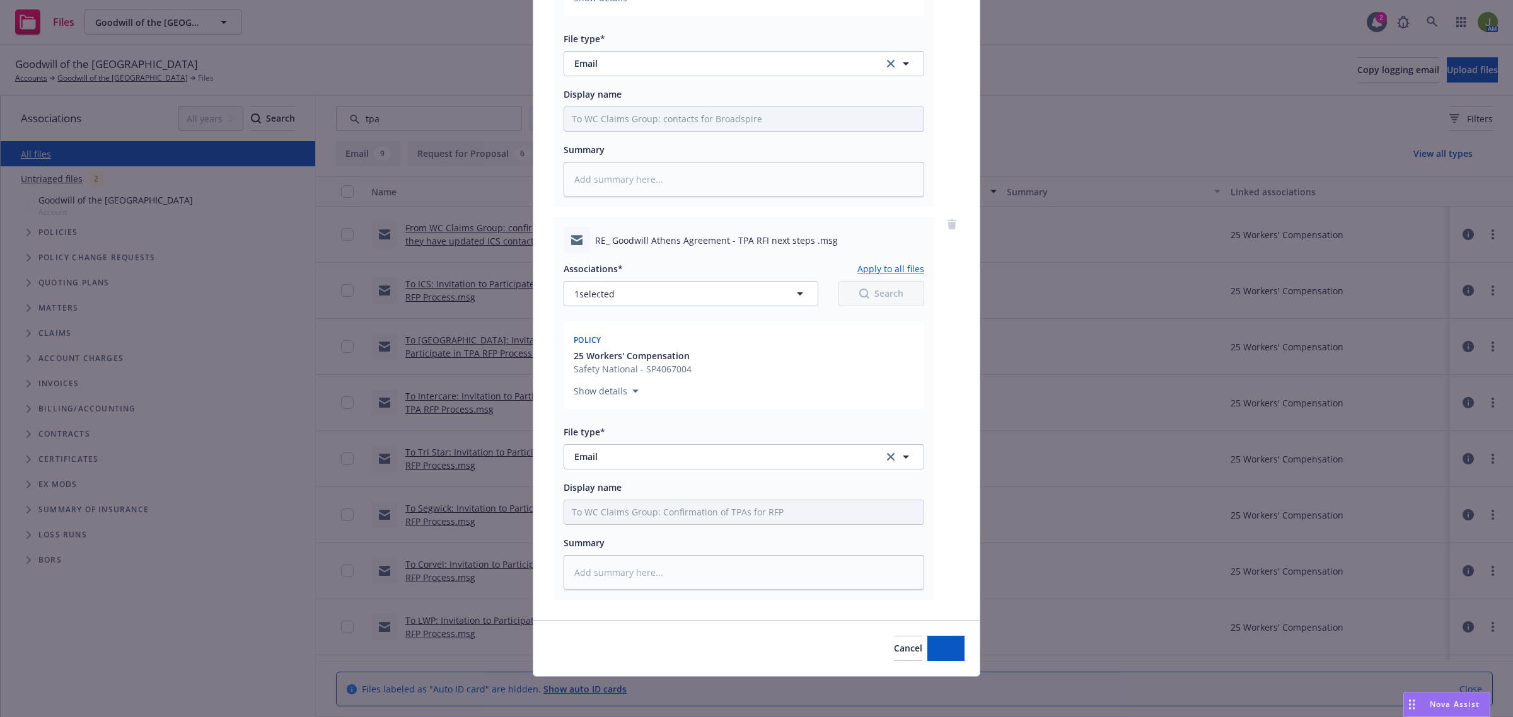
scroll to position [285, 0]
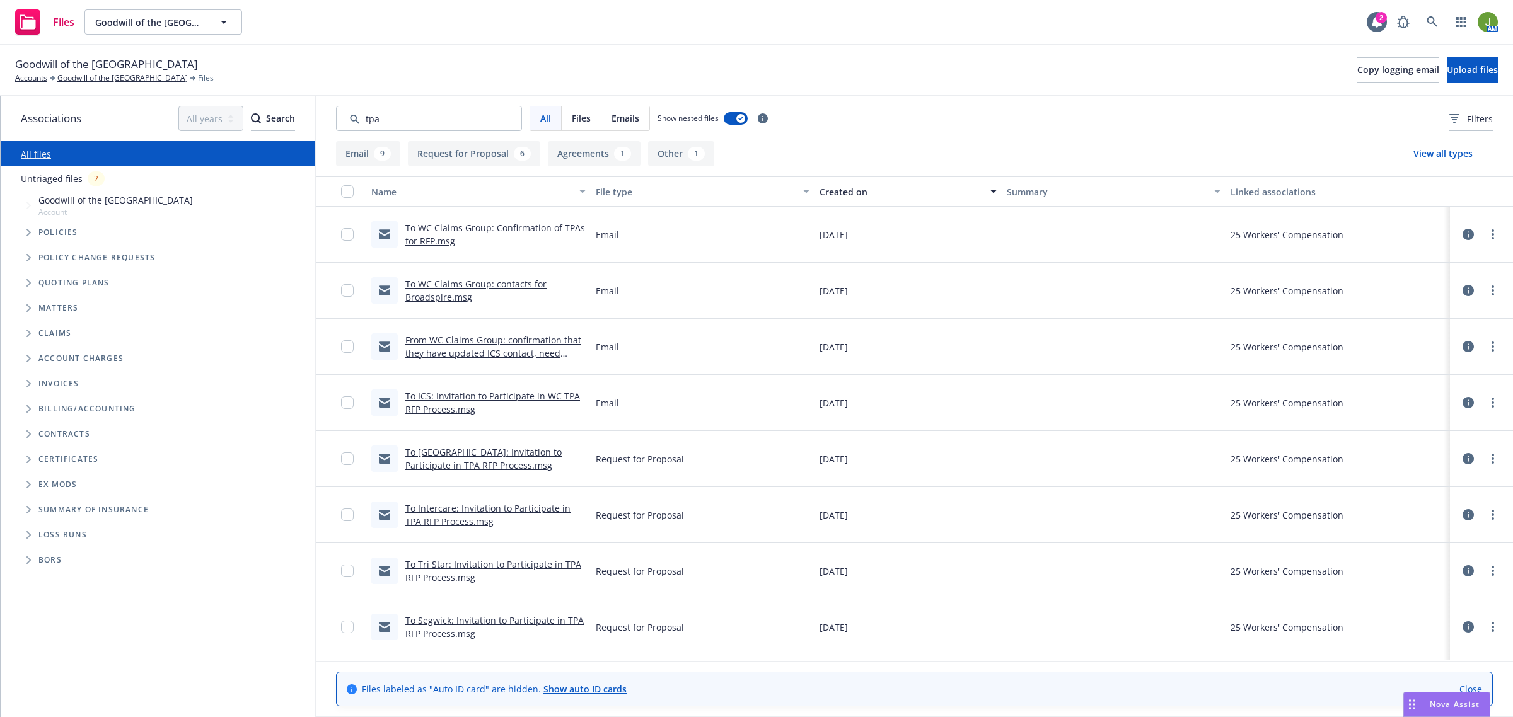
click at [468, 230] on link "To WC Claims Group: Confirmation of TPAs for RFP.msg" at bounding box center [495, 234] width 180 height 25
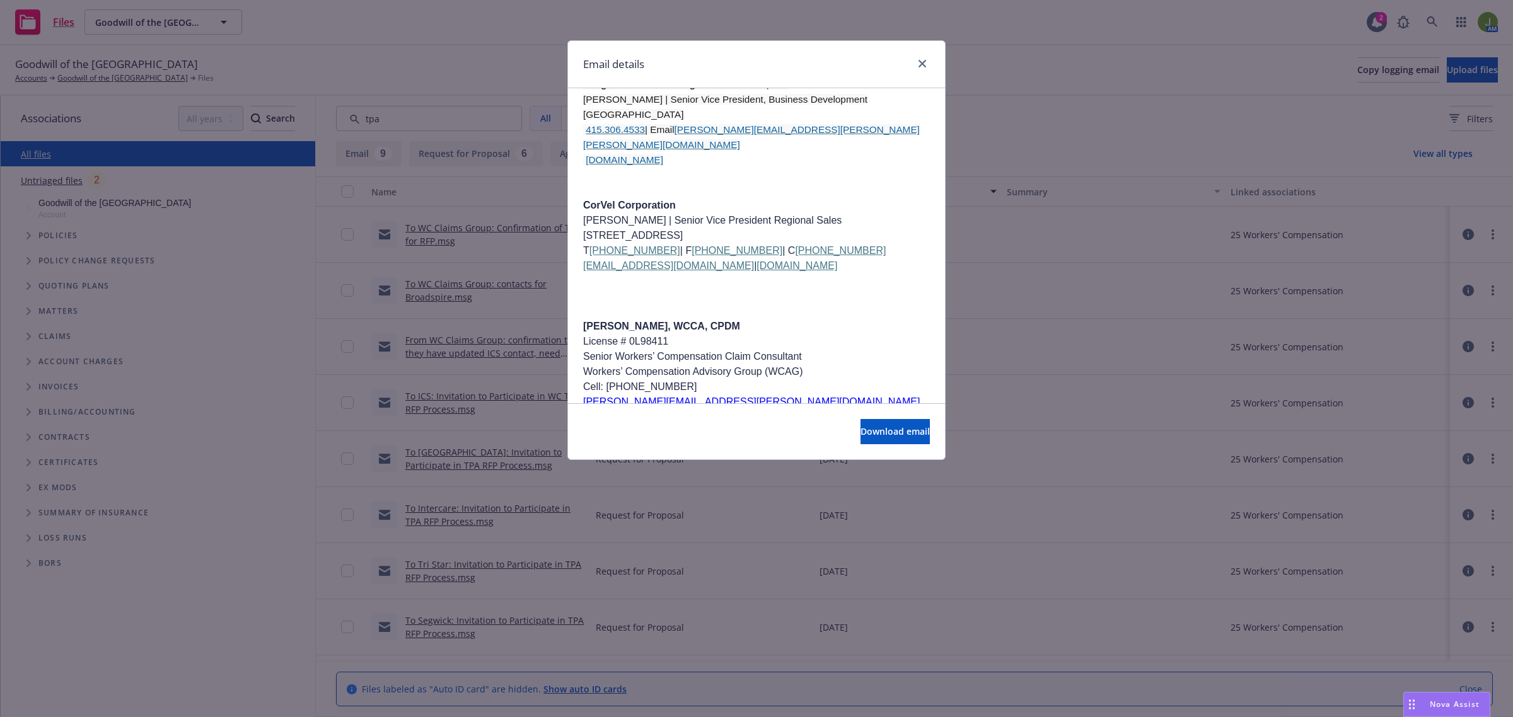
scroll to position [946, 0]
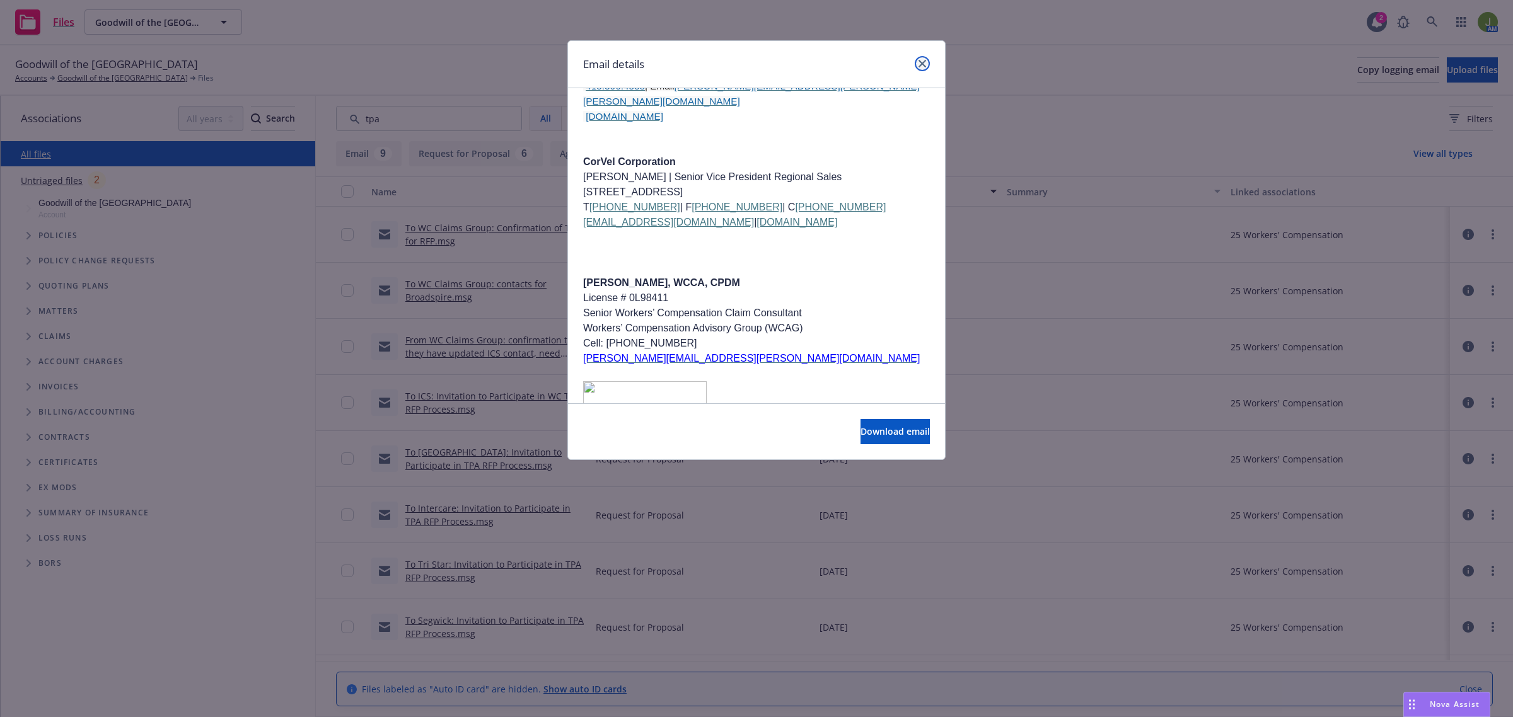
click at [922, 62] on icon "close" at bounding box center [923, 64] width 8 height 8
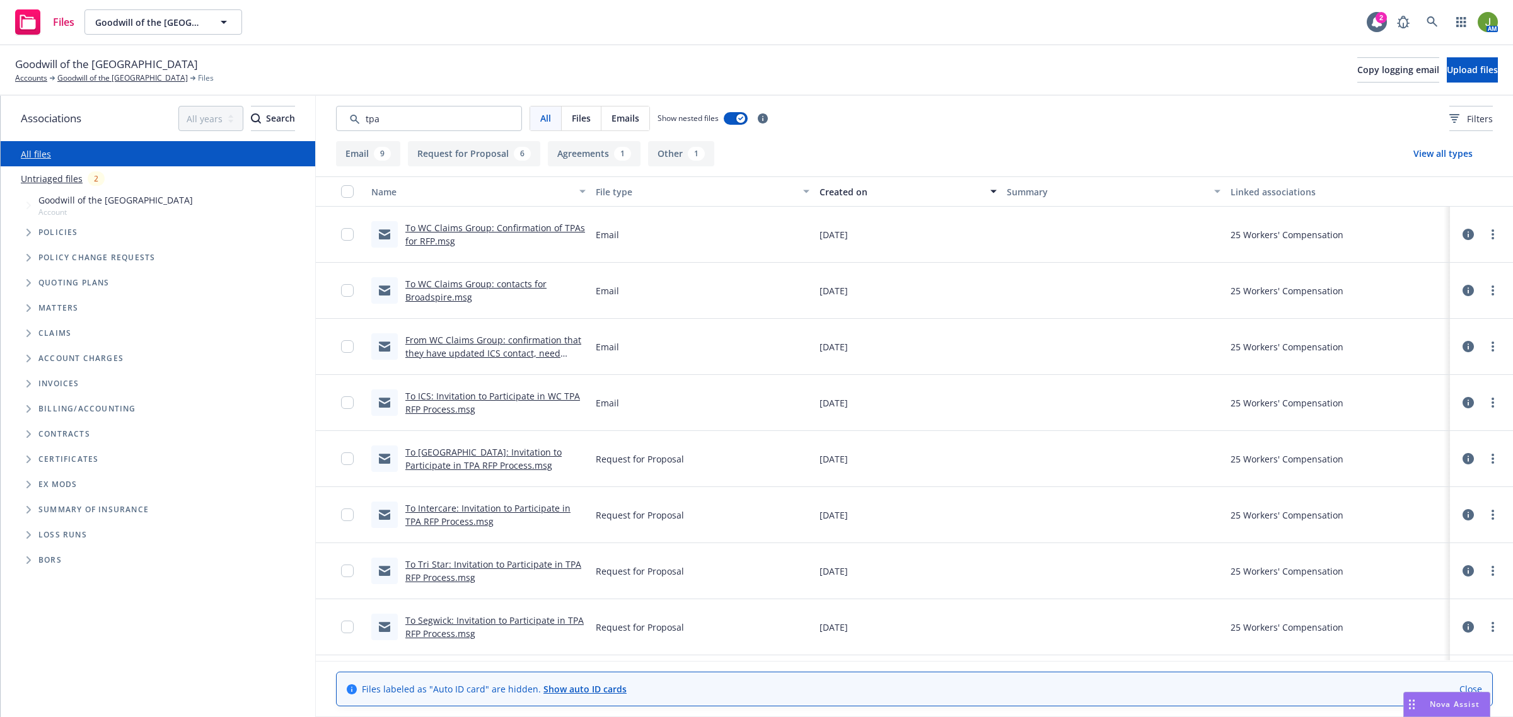
click at [516, 348] on link "From WC Claims Group: confirmation that they have updated ICS contact, need Bro…" at bounding box center [493, 353] width 176 height 38
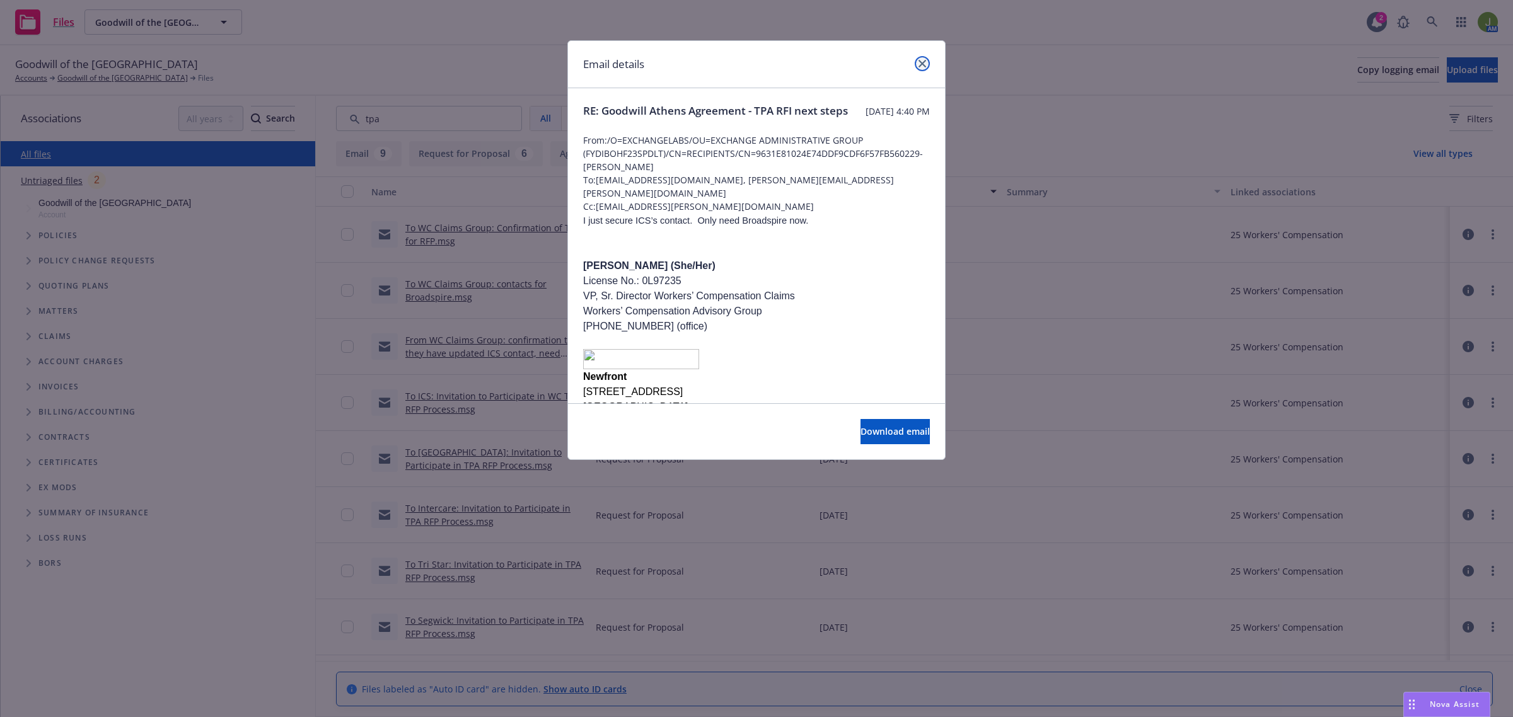
click at [926, 61] on icon "close" at bounding box center [923, 64] width 8 height 8
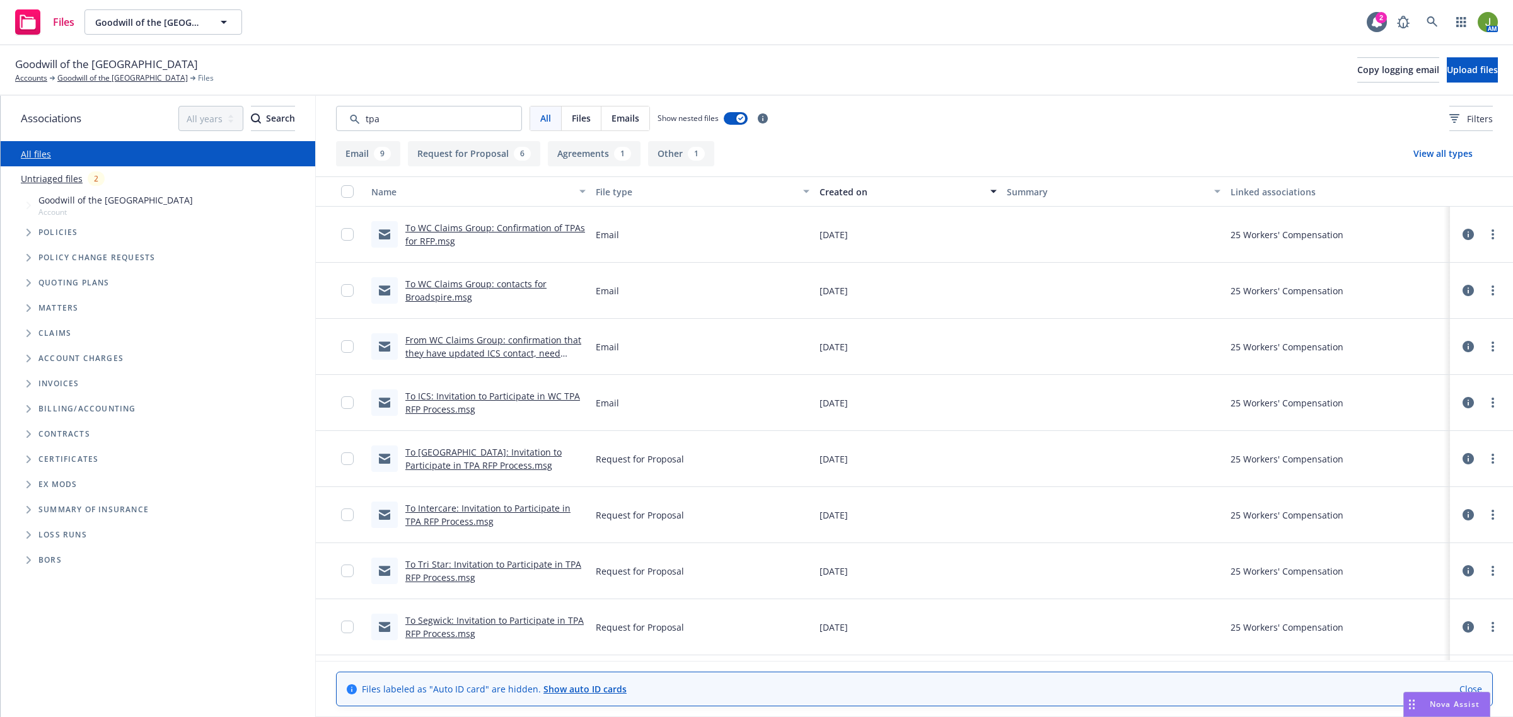
click at [461, 514] on div "To Intercare: Invitation to Participate in TPA RFP Process.msg" at bounding box center [495, 515] width 180 height 26
click at [456, 521] on link "To Intercare: Invitation to Participate in TPA RFP Process.msg" at bounding box center [487, 514] width 165 height 25
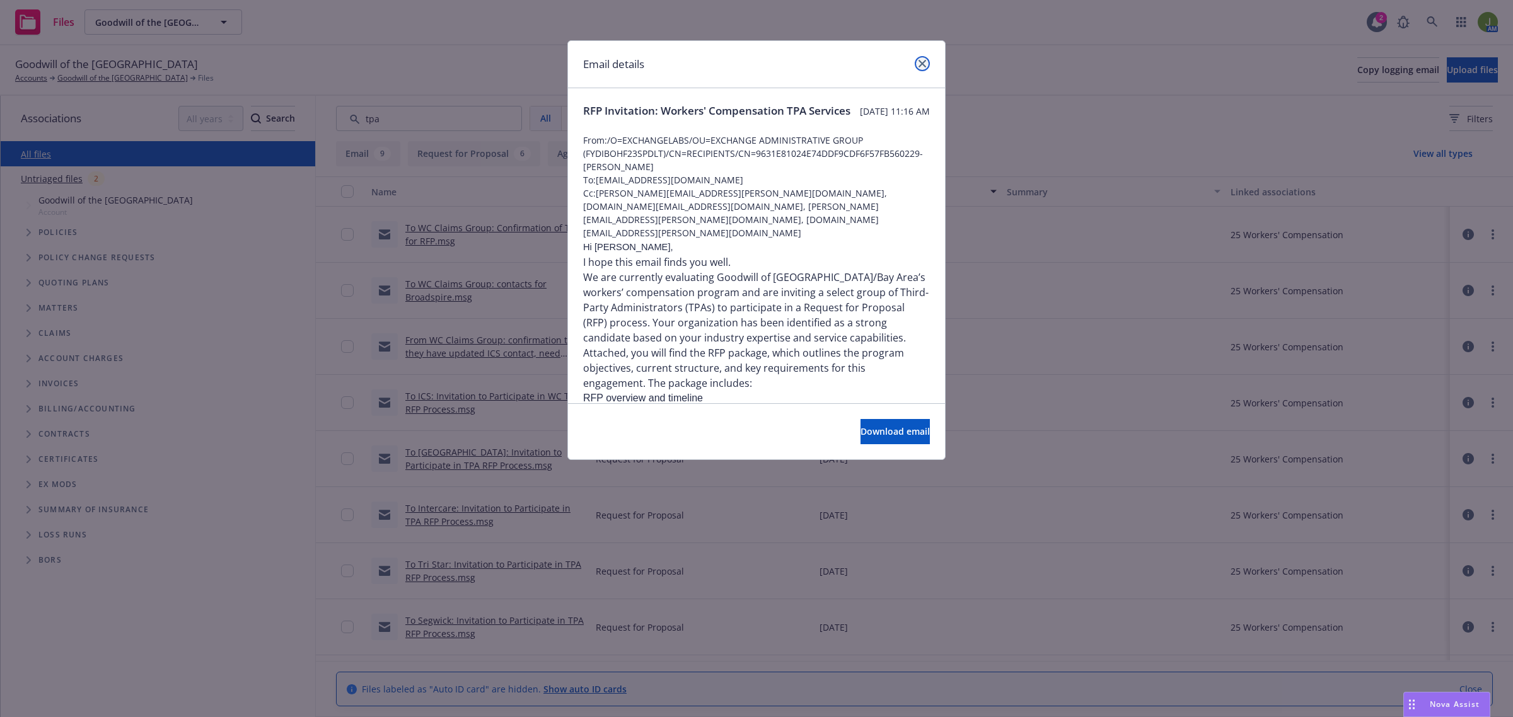
click at [922, 61] on icon "close" at bounding box center [923, 64] width 8 height 8
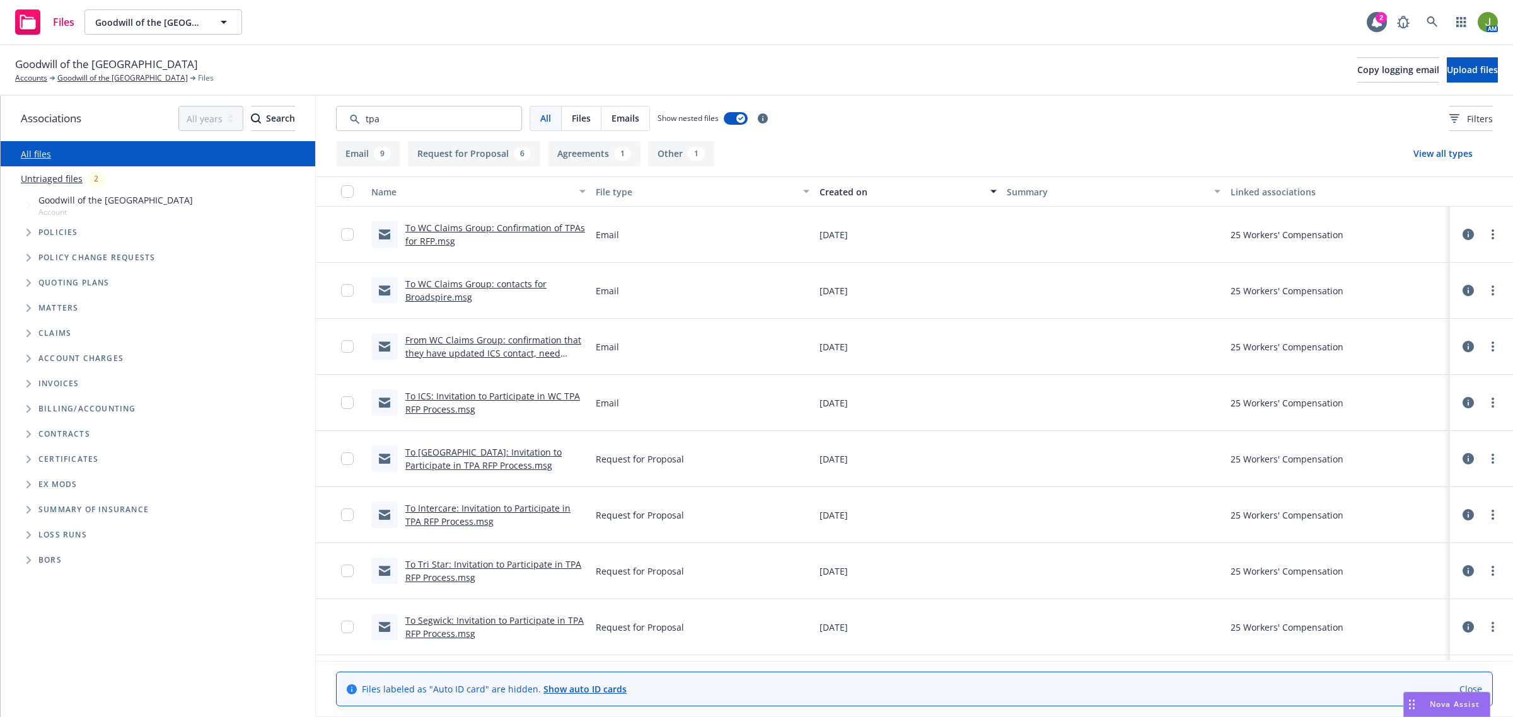
click at [444, 397] on link "To ICS: Invitation to Participate in WC TPA RFP Process.msg" at bounding box center [492, 402] width 175 height 25
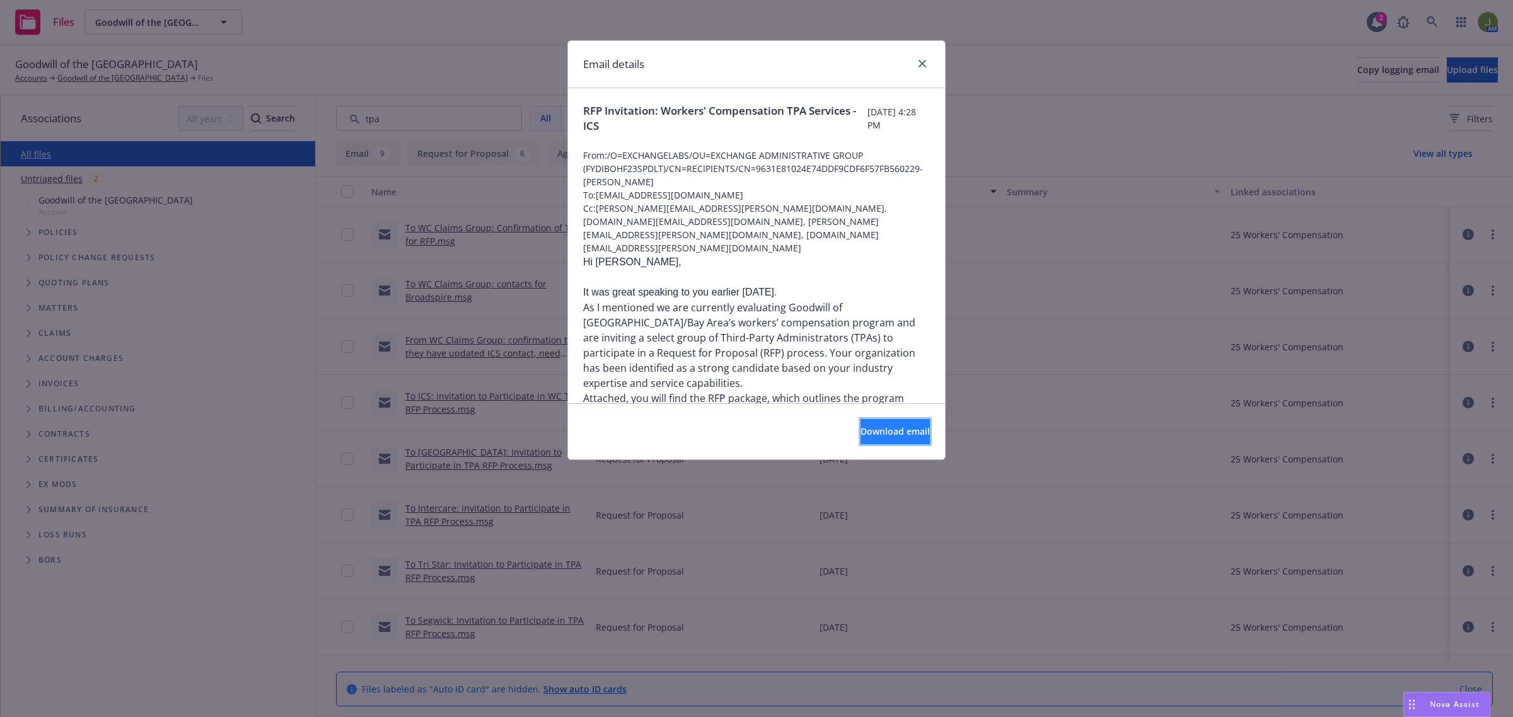
click at [892, 432] on span "Download email" at bounding box center [895, 432] width 69 height 12
click at [920, 57] on link "close" at bounding box center [922, 63] width 15 height 15
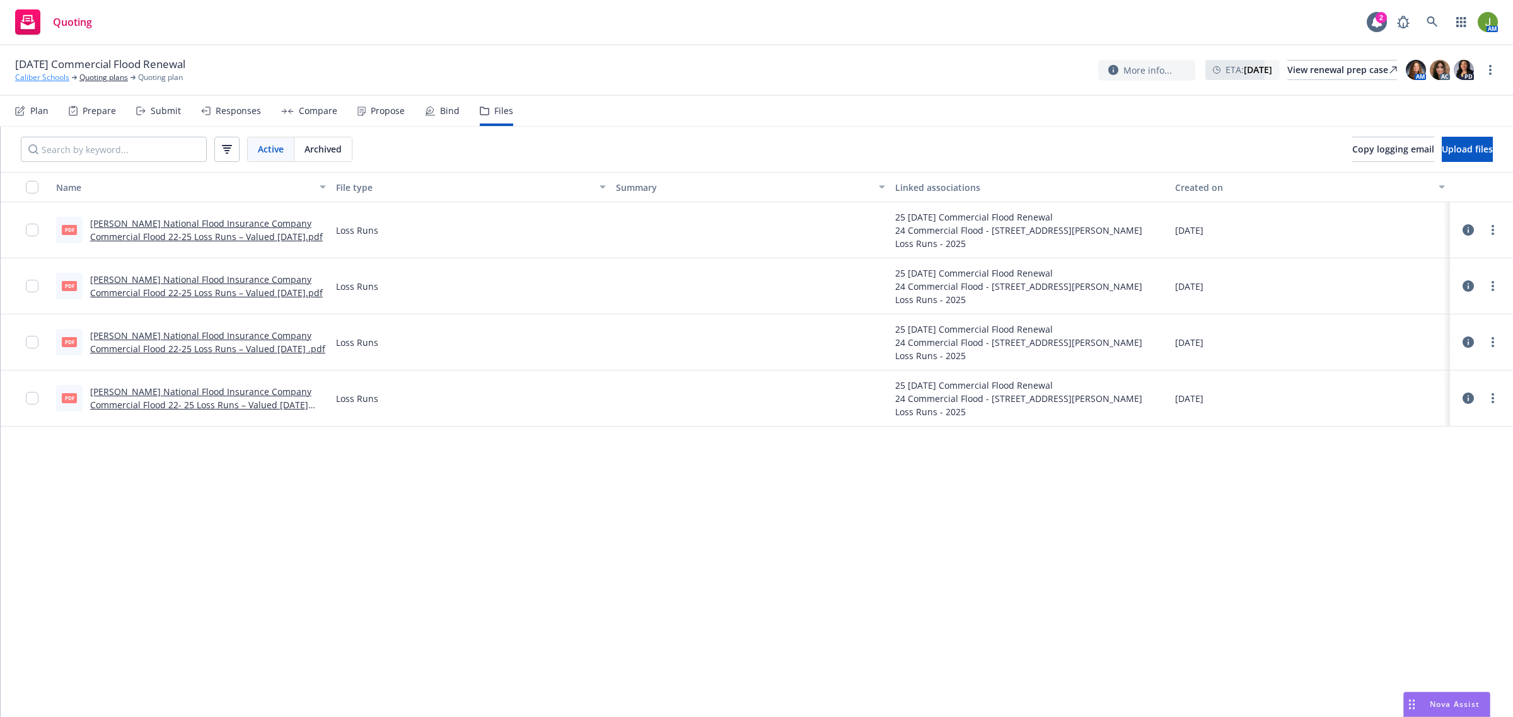
click at [46, 79] on link "Caliber Schools" at bounding box center [42, 77] width 54 height 11
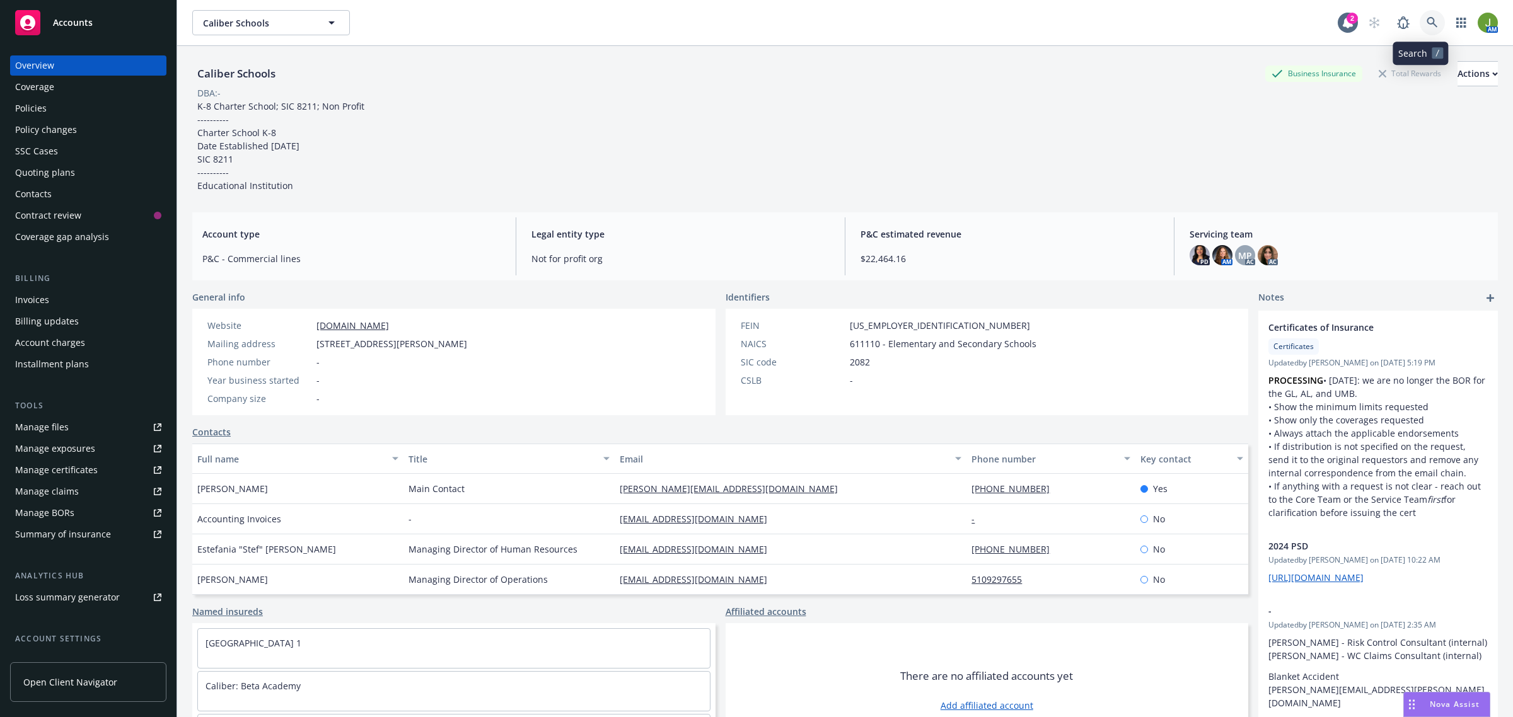
click at [1427, 22] on icon at bounding box center [1432, 22] width 11 height 11
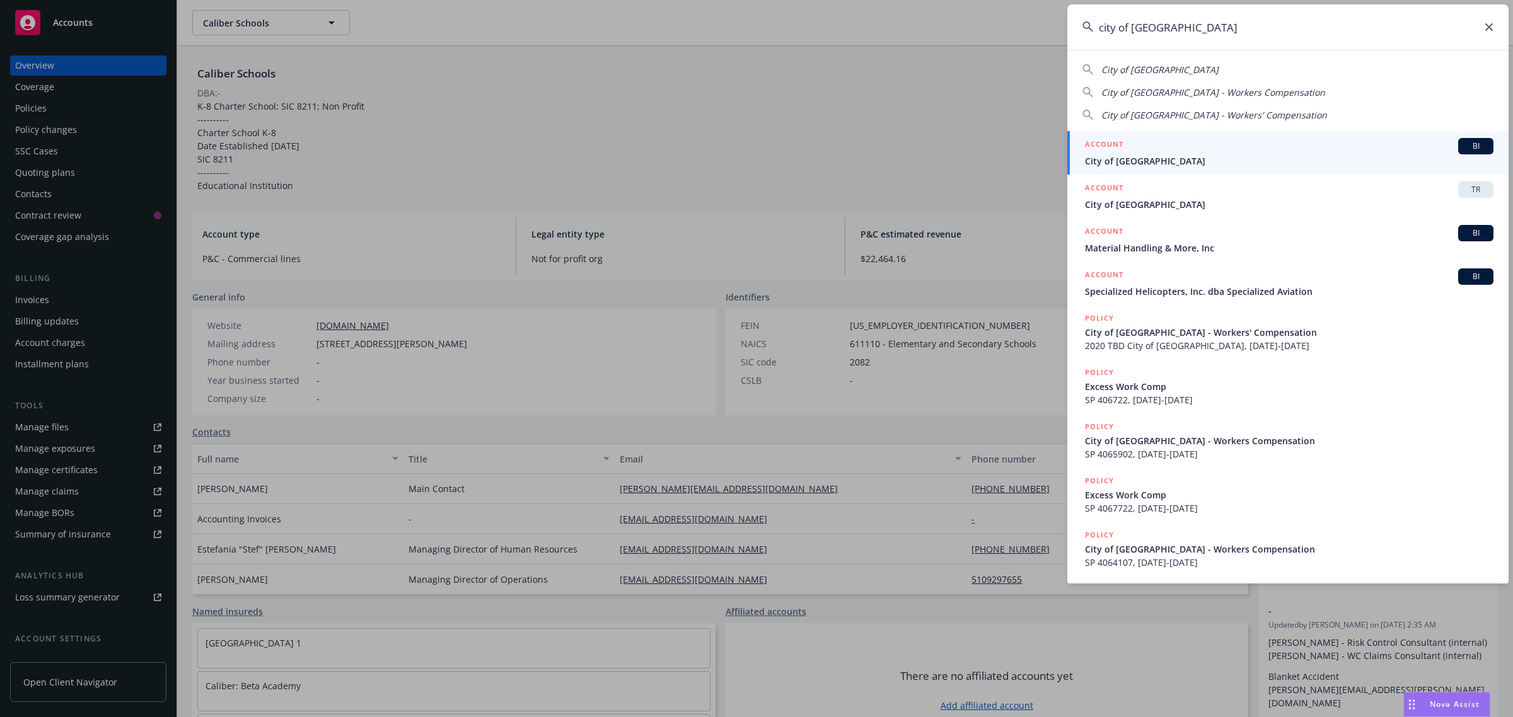
type input "city of [GEOGRAPHIC_DATA]"
click at [1177, 165] on span "City of [GEOGRAPHIC_DATA]" at bounding box center [1289, 160] width 409 height 13
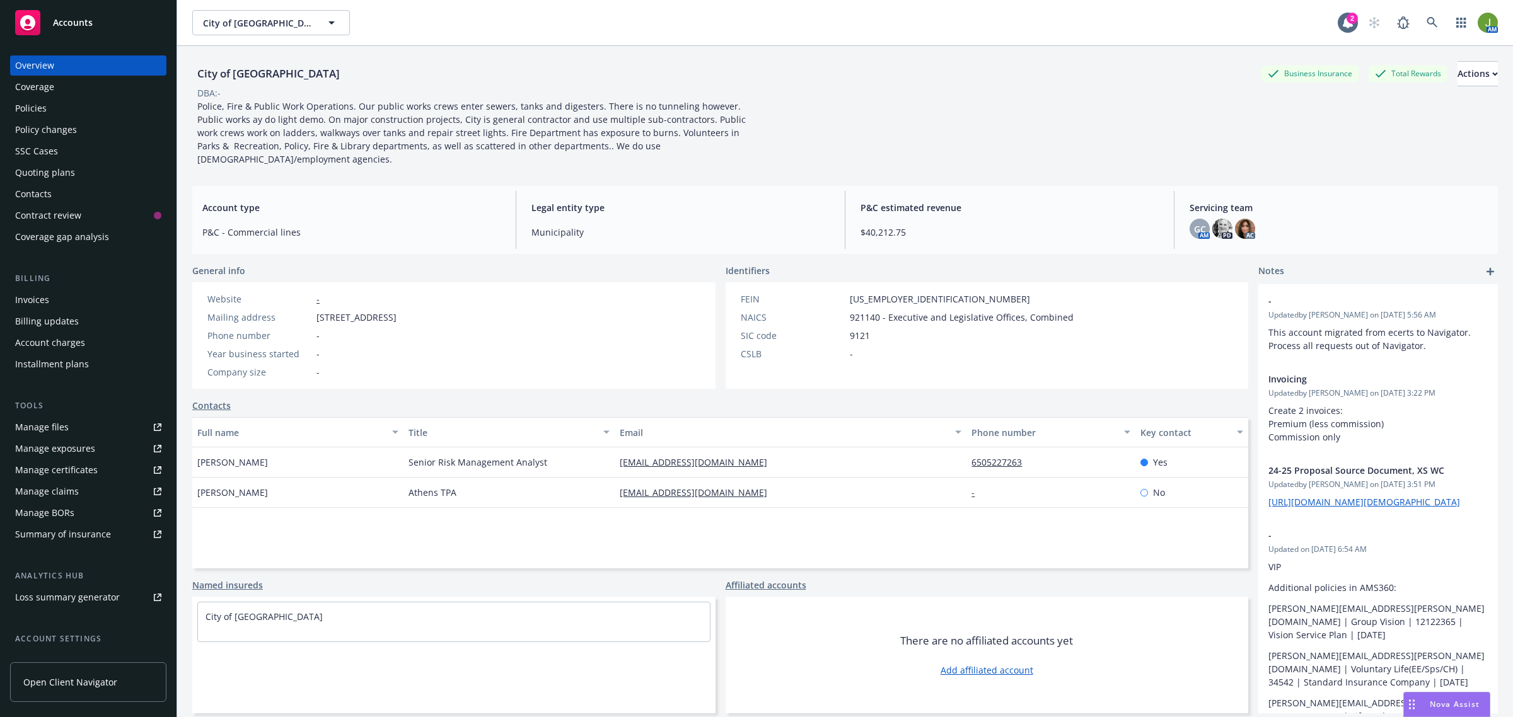
click at [58, 104] on div "Policies" at bounding box center [88, 108] width 146 height 20
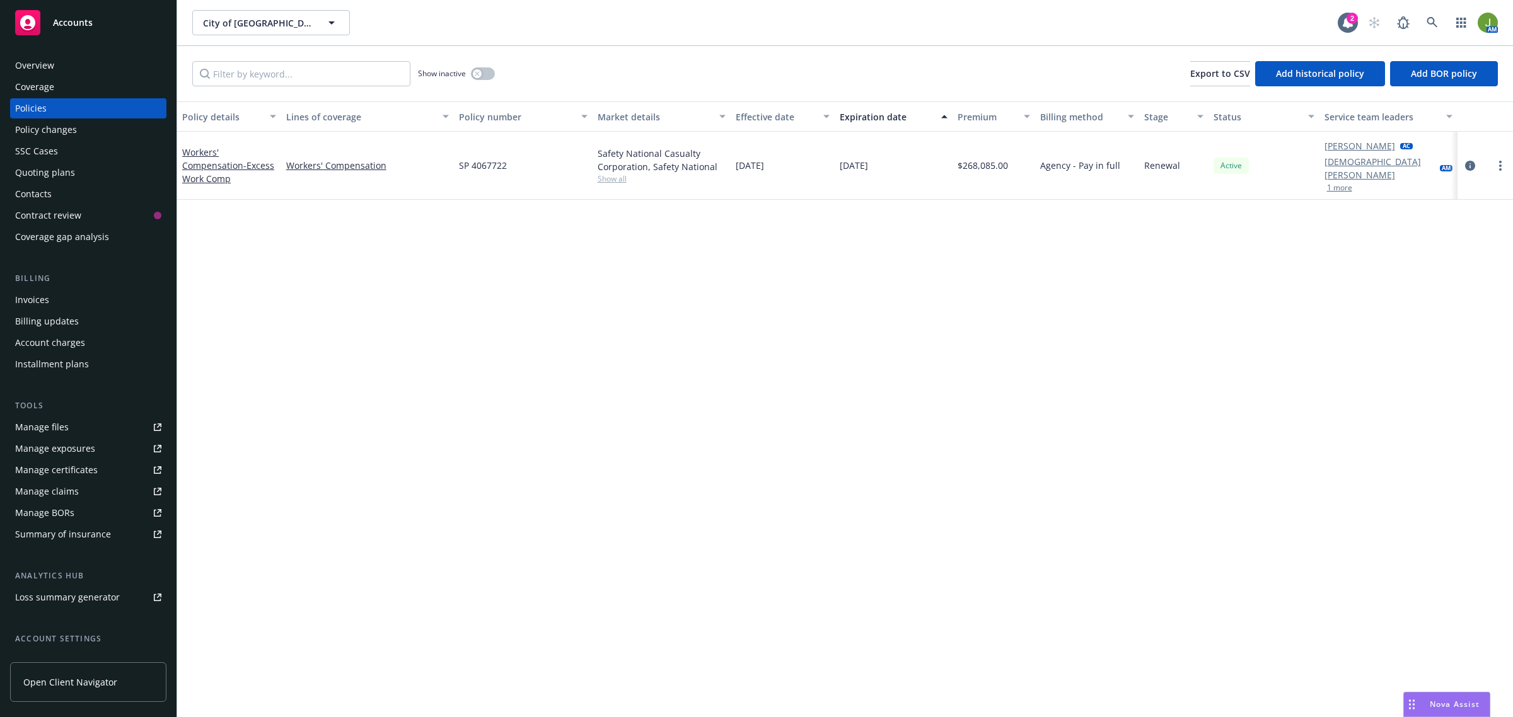
click at [74, 64] on div "Overview" at bounding box center [88, 65] width 146 height 20
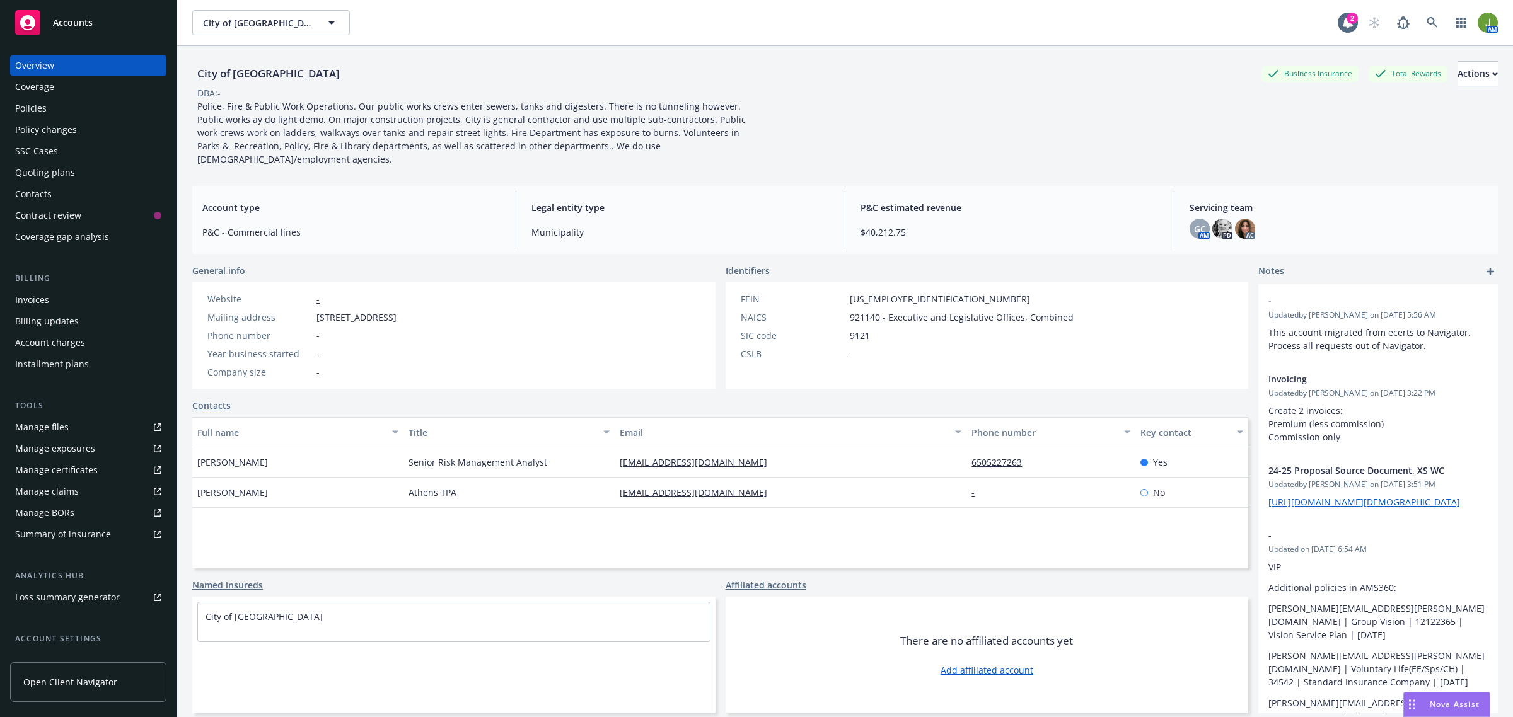
click at [80, 105] on div "Policies" at bounding box center [88, 108] width 146 height 20
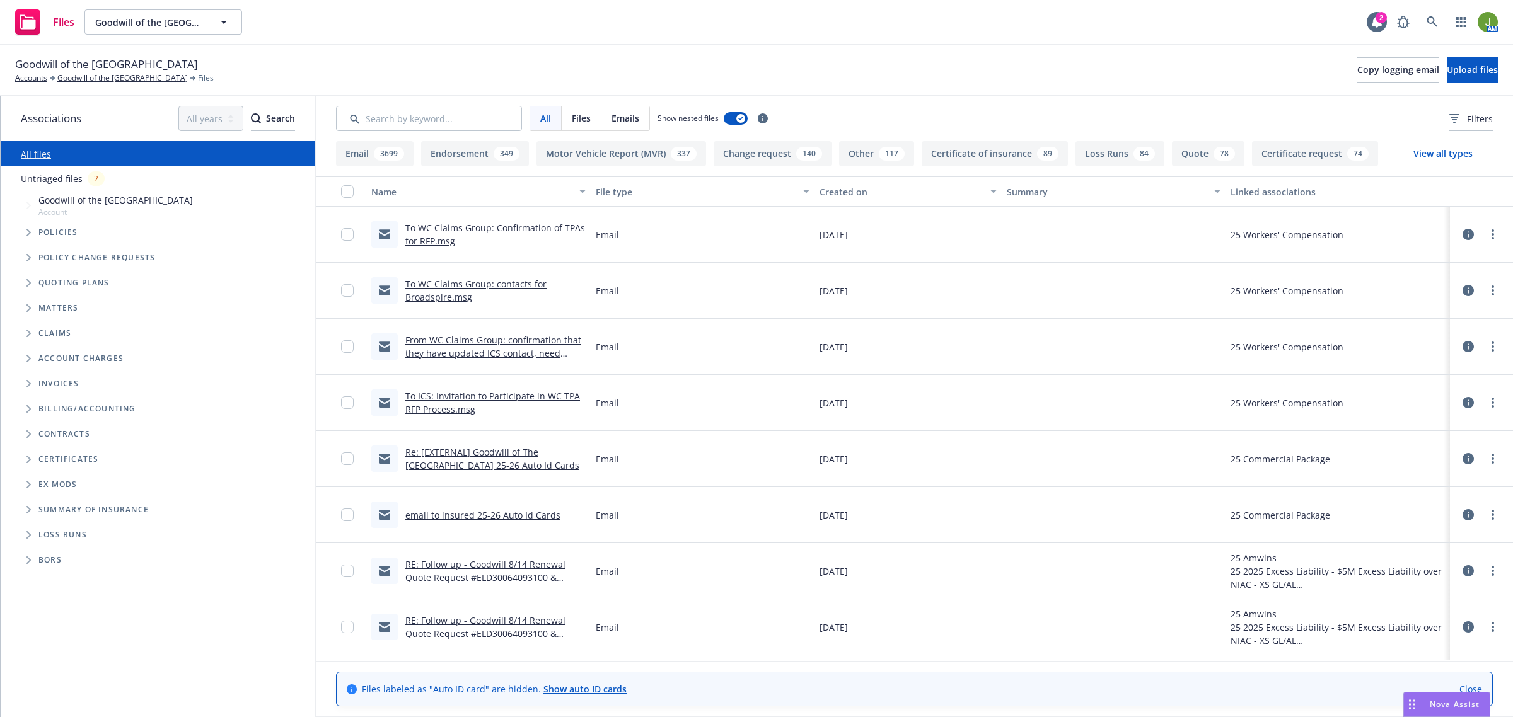
click at [1457, 704] on span "Nova Assist" at bounding box center [1455, 704] width 50 height 11
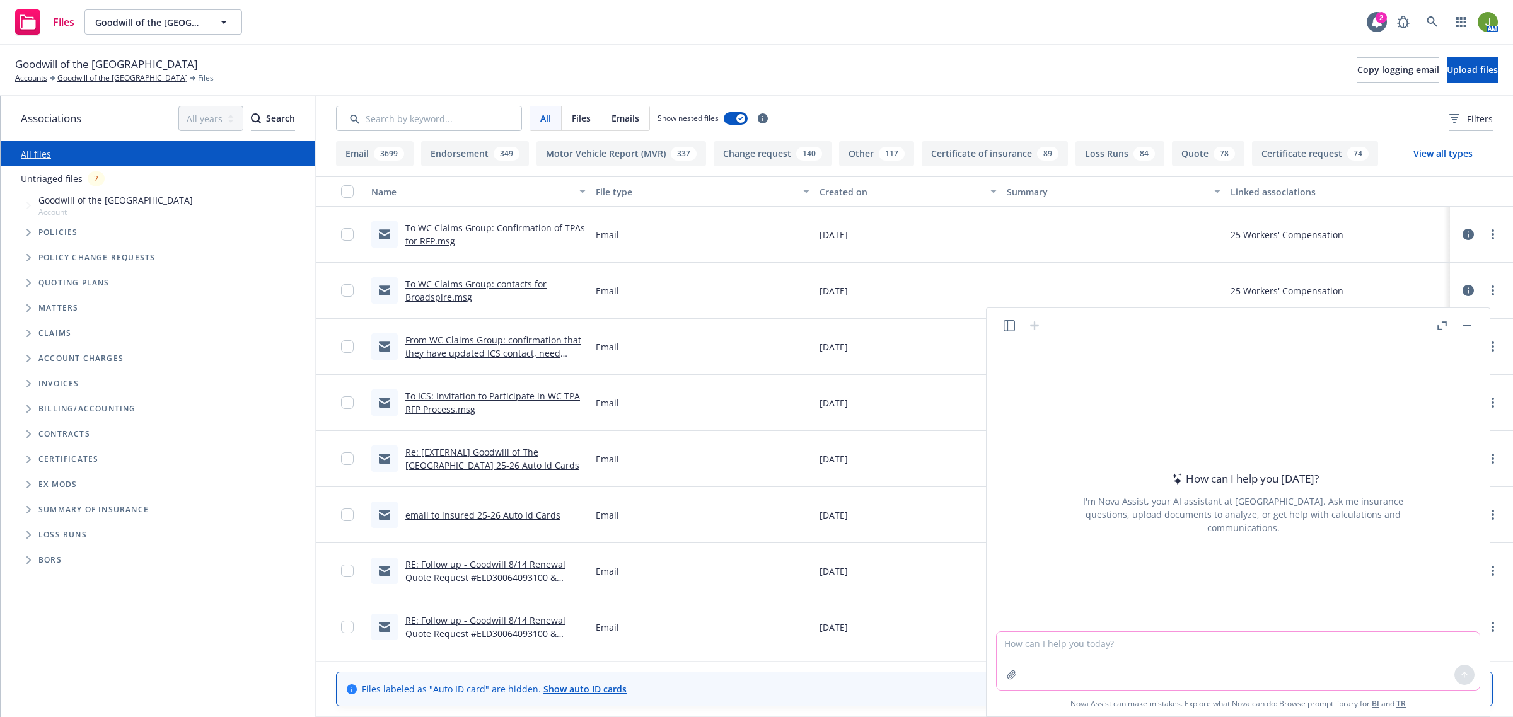
click at [1132, 649] on textarea at bounding box center [1238, 661] width 483 height 58
type textarea "Can you provide me with an introduction for a phone call with an executive team…"
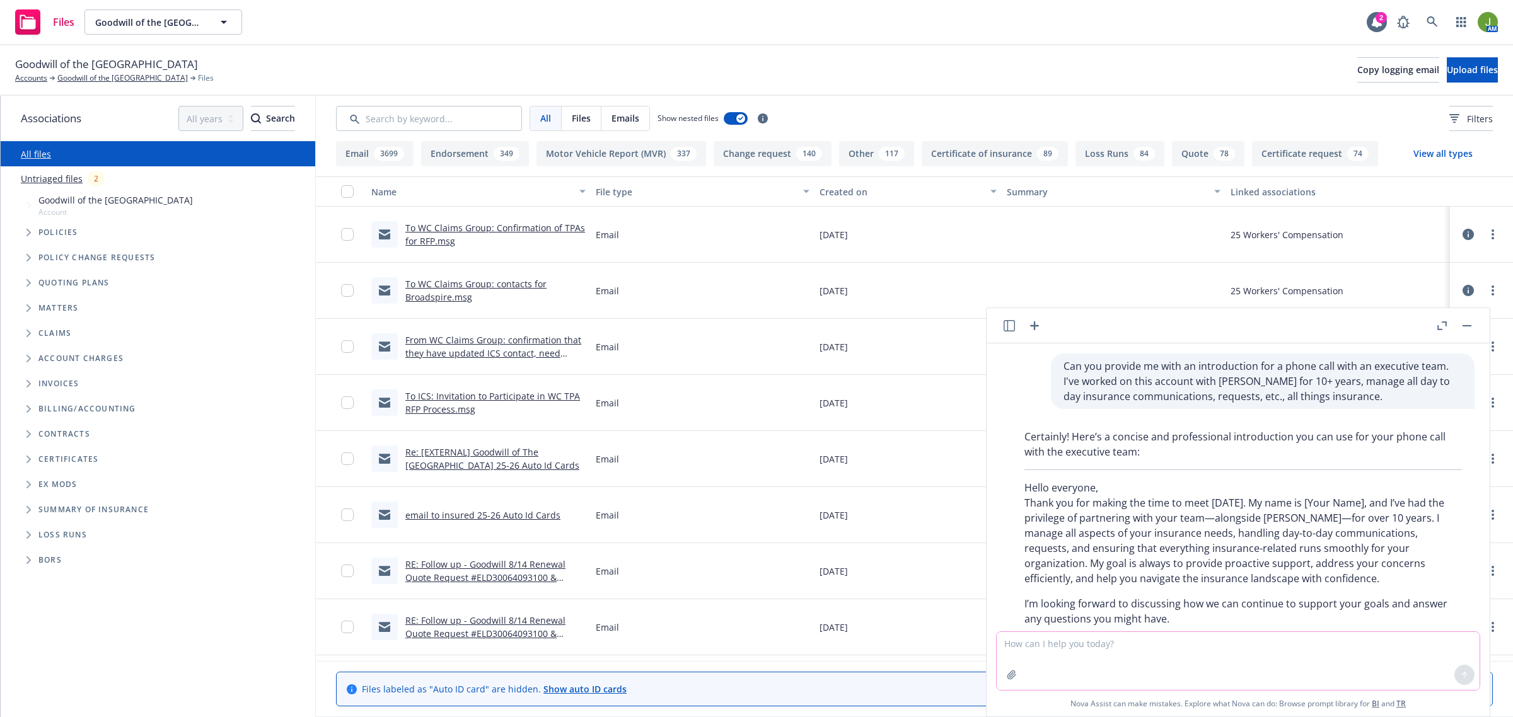
scroll to position [67, 0]
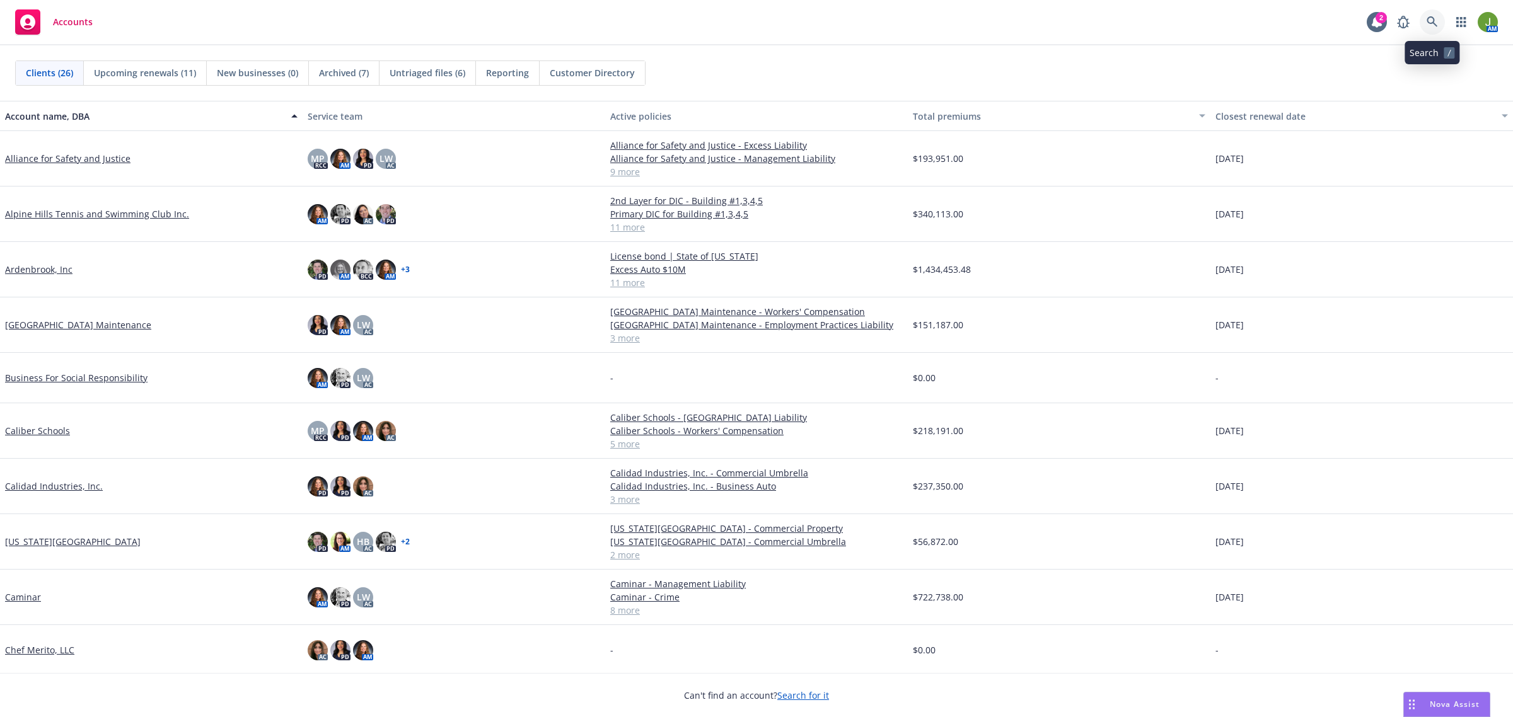
click at [1439, 19] on link at bounding box center [1432, 21] width 25 height 25
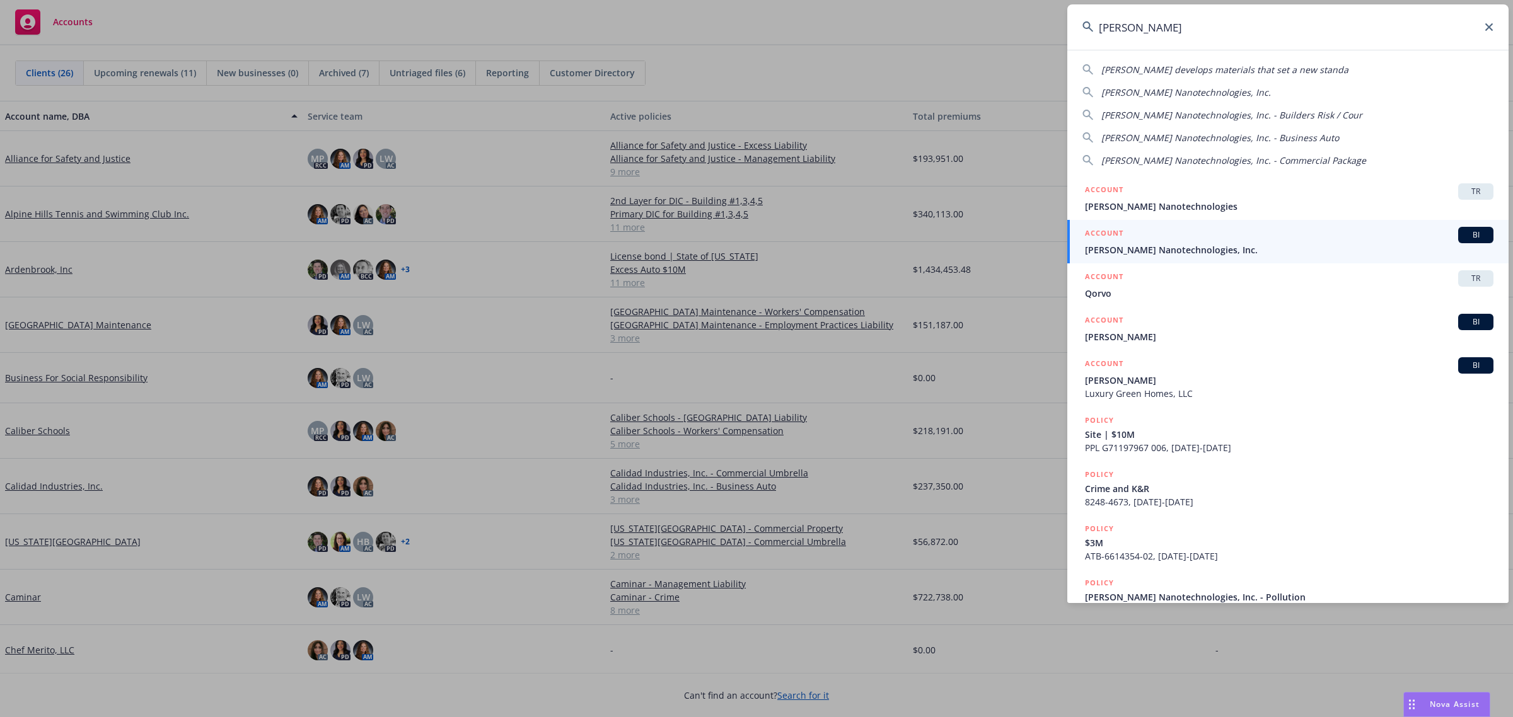
type input "[PERSON_NAME]"
click at [1164, 238] on div "ACCOUNT BI" at bounding box center [1289, 235] width 409 height 16
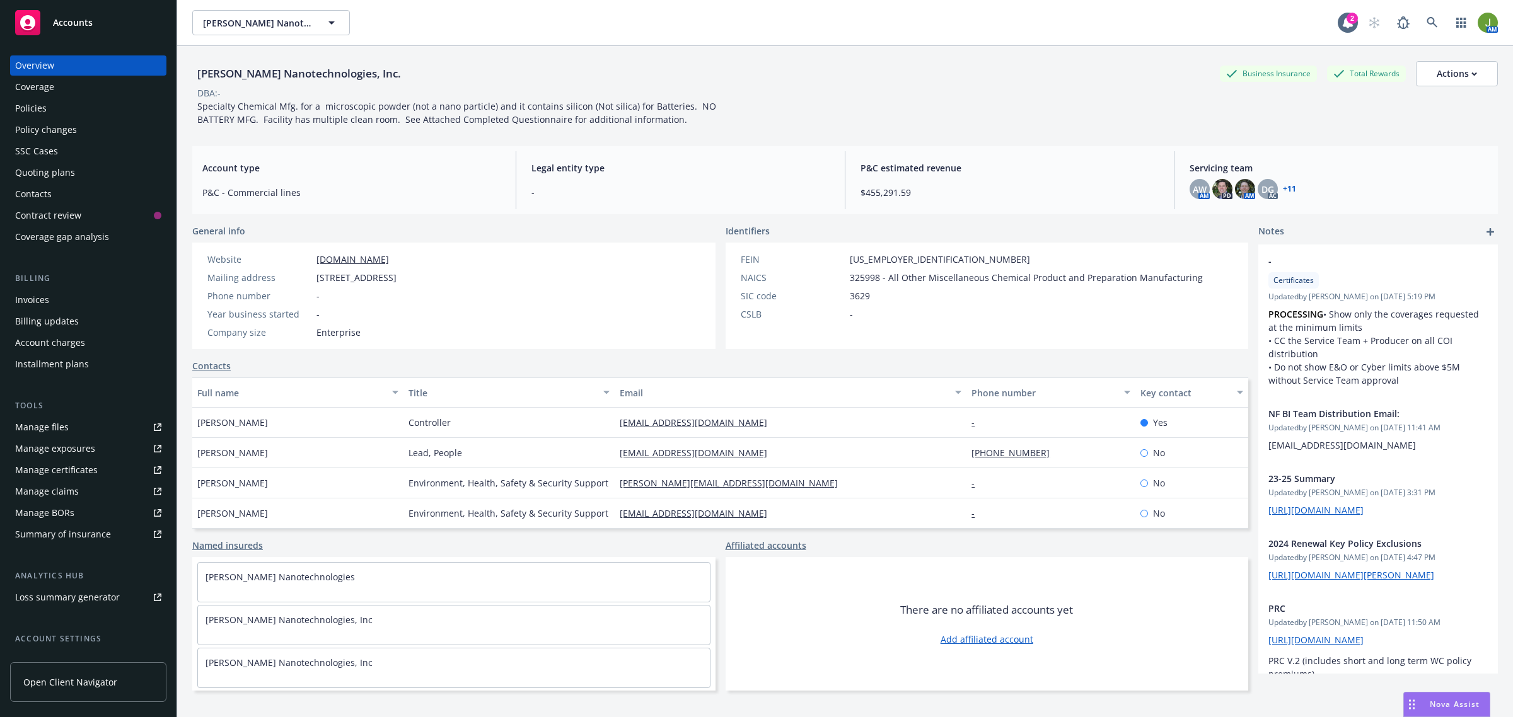
click at [1283, 187] on link "+ 11" at bounding box center [1289, 189] width 13 height 8
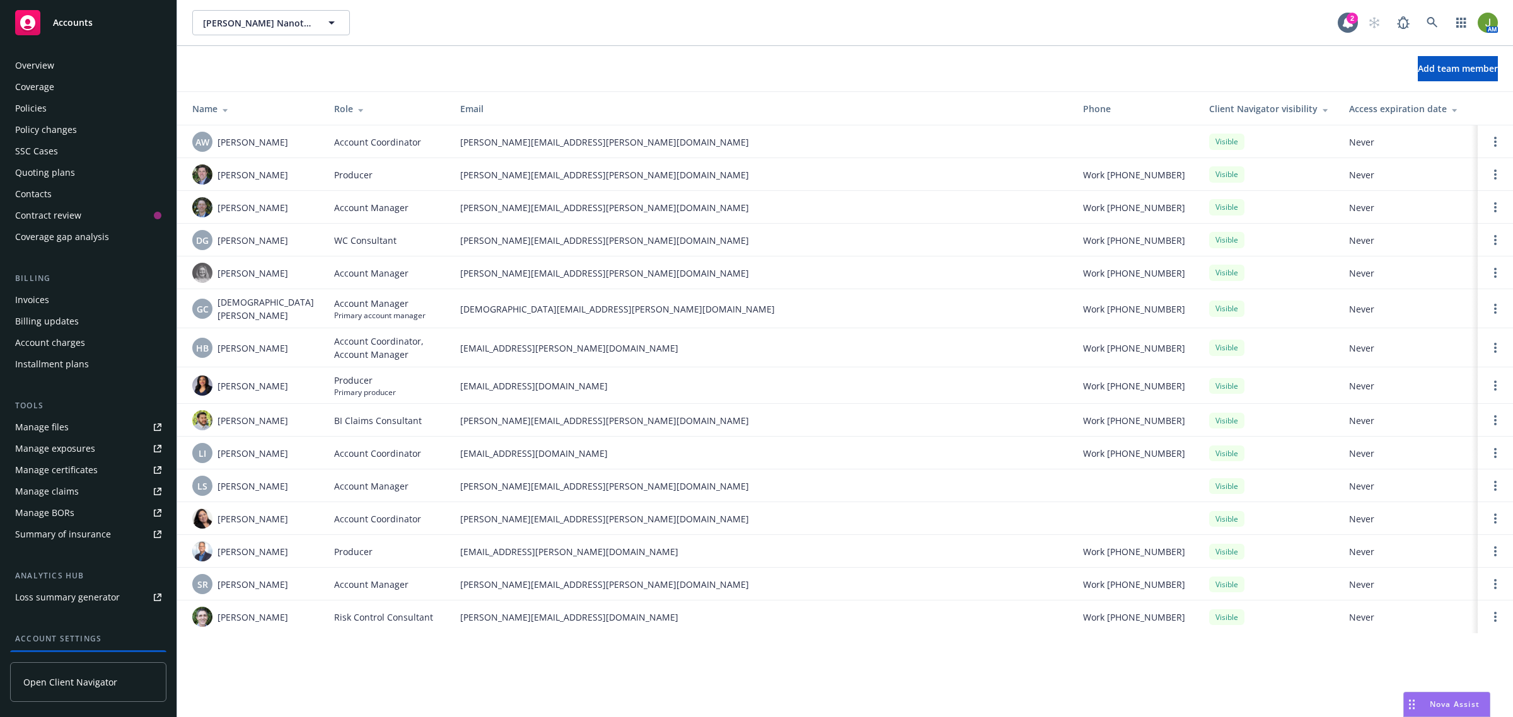
click at [50, 66] on div "Overview" at bounding box center [34, 65] width 39 height 20
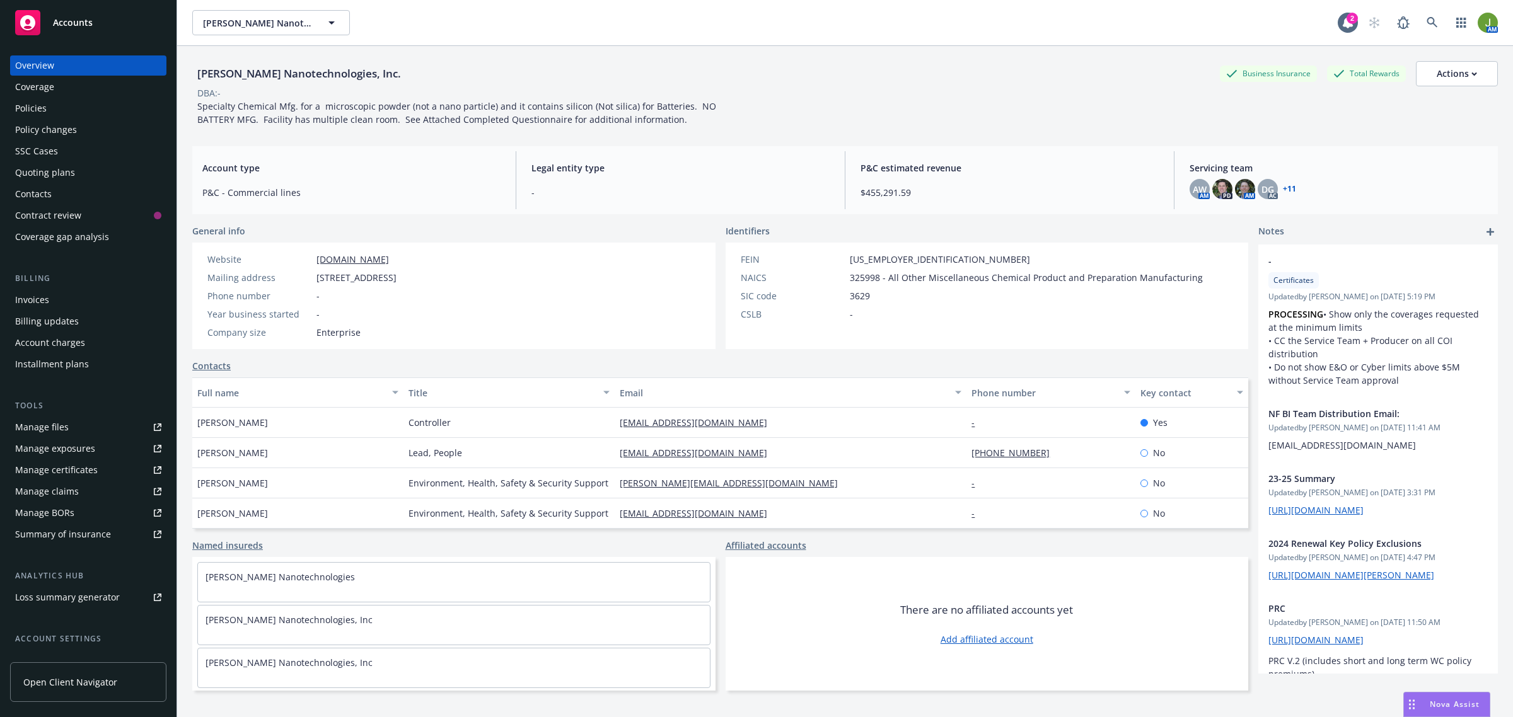
click at [71, 111] on div "Policies" at bounding box center [88, 108] width 146 height 20
